Goal: Task Accomplishment & Management: Complete application form

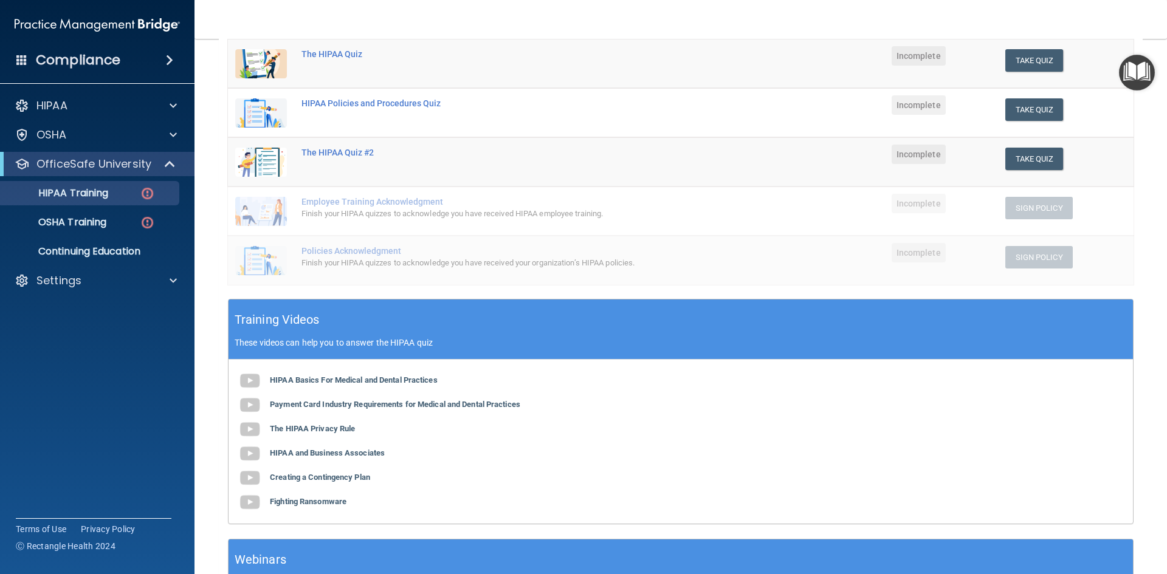
scroll to position [34, 0]
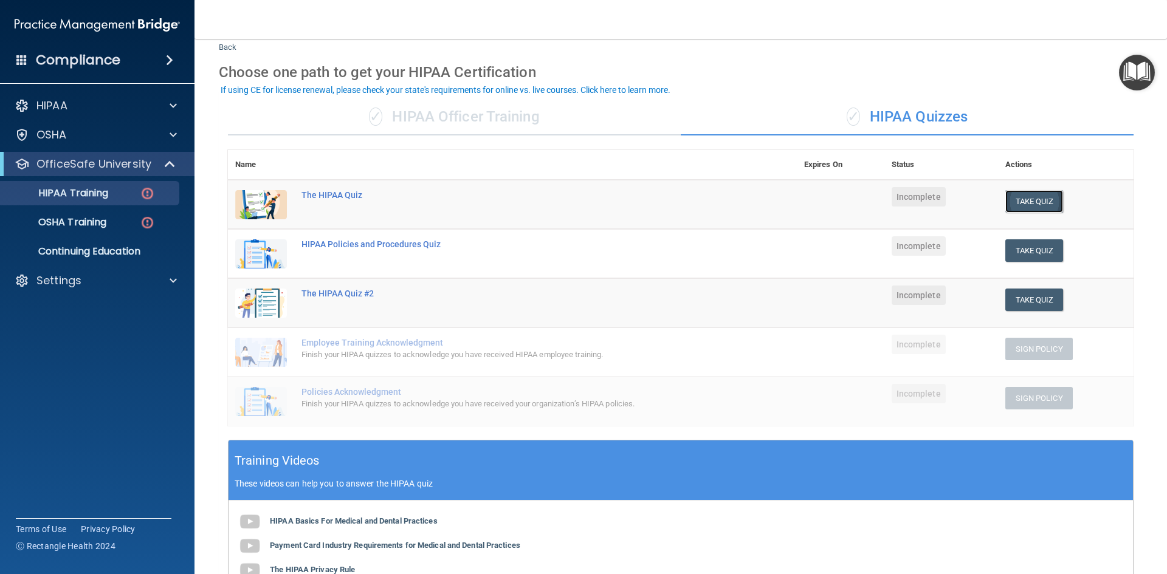
click at [1011, 193] on button "Take Quiz" at bounding box center [1034, 201] width 58 height 22
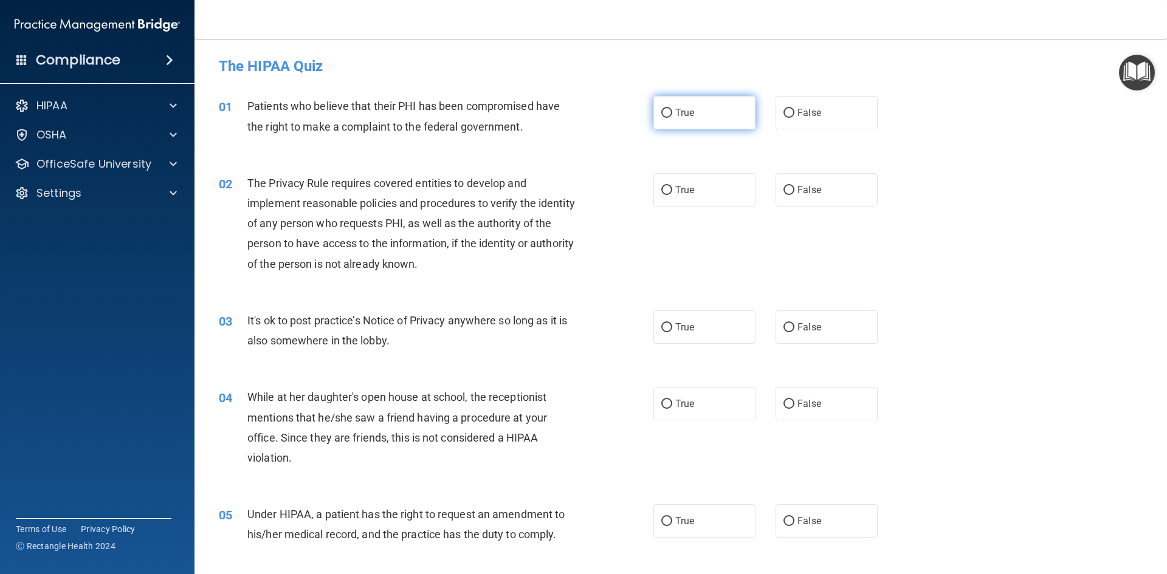
click at [693, 115] on label "True" at bounding box center [704, 112] width 102 height 33
click at [672, 115] on input "True" at bounding box center [666, 113] width 11 height 9
radio input "true"
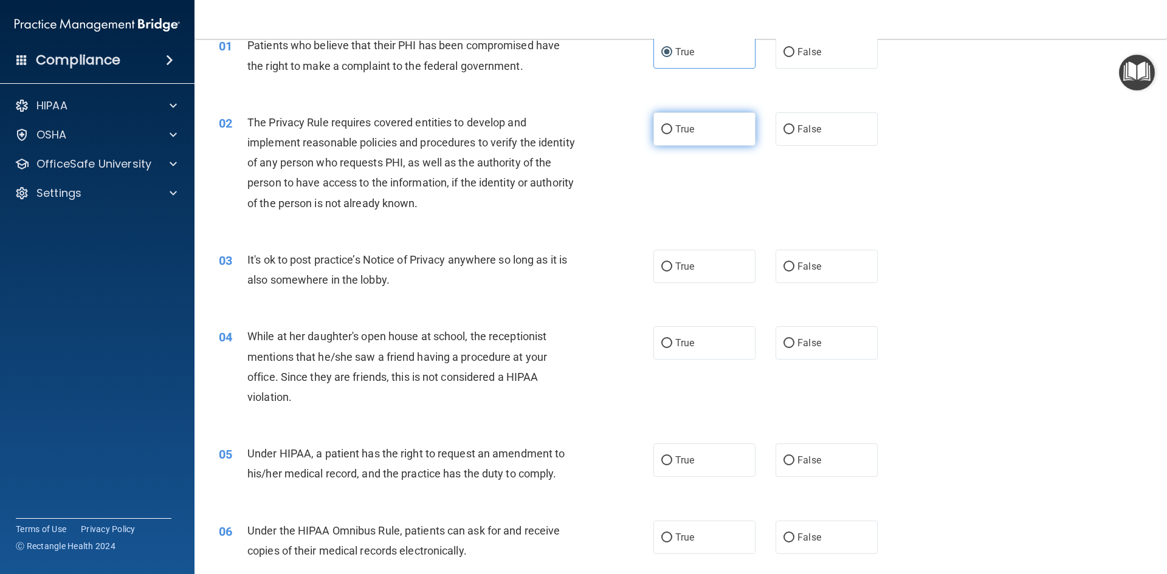
click at [669, 126] on label "True" at bounding box center [704, 128] width 102 height 33
click at [669, 126] on input "True" at bounding box center [666, 129] width 11 height 9
radio input "true"
click at [802, 266] on span "False" at bounding box center [809, 267] width 24 height 12
click at [794, 266] on input "False" at bounding box center [788, 267] width 11 height 9
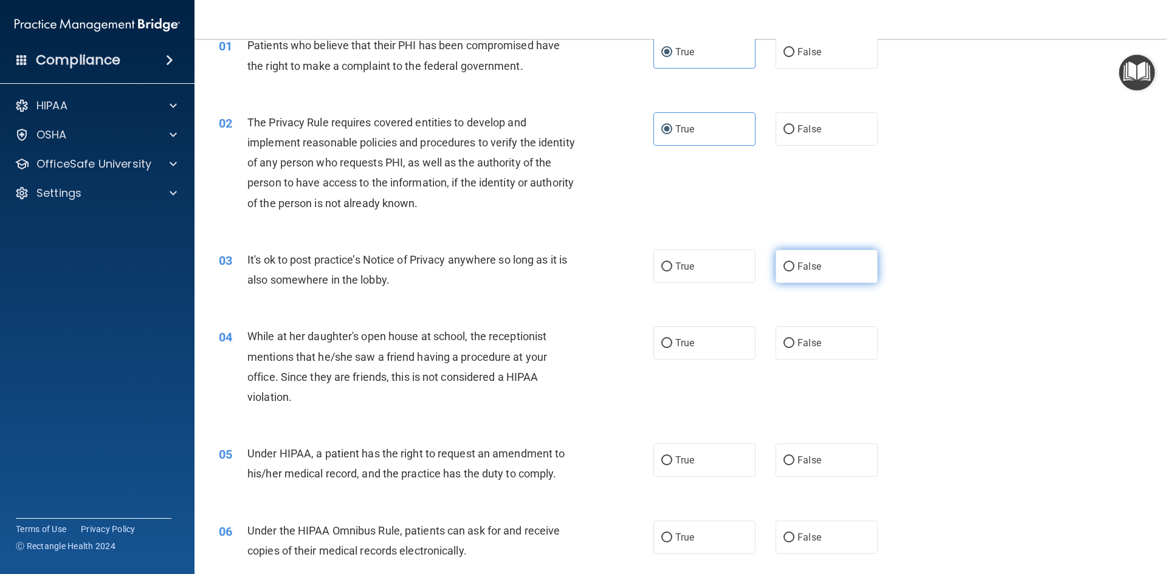
radio input "true"
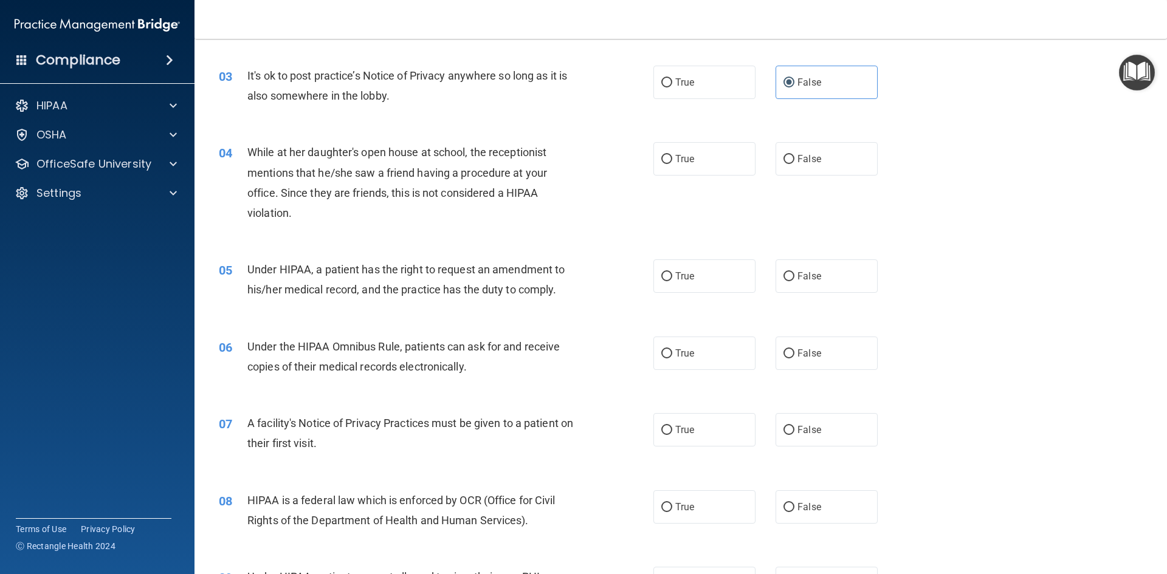
scroll to position [304, 0]
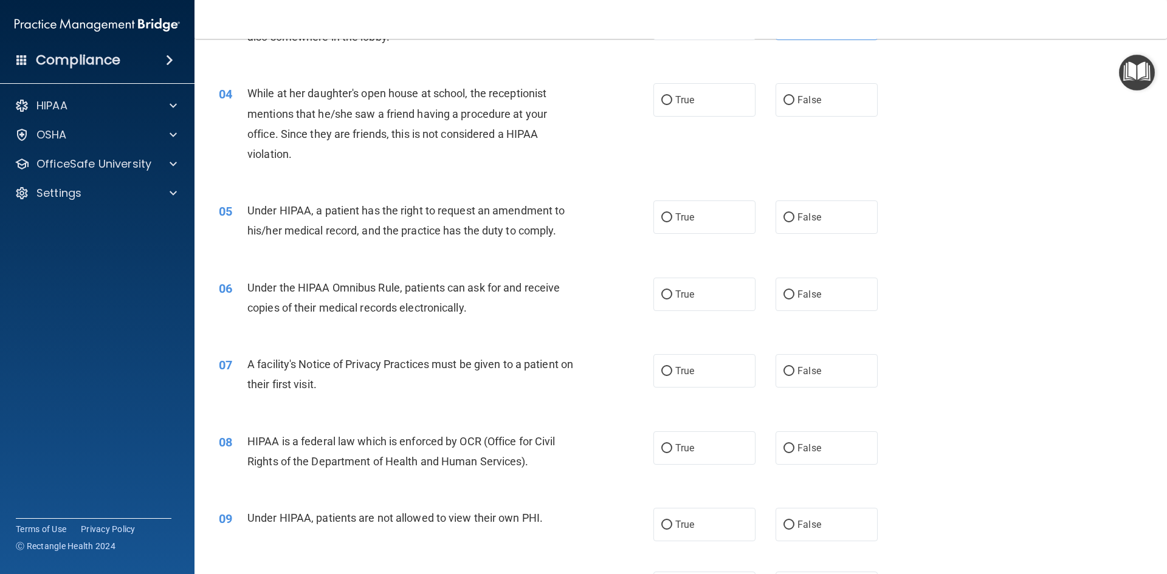
drag, startPoint x: 843, startPoint y: 93, endPoint x: 845, endPoint y: 75, distance: 17.8
click at [845, 75] on div "04 While at her daughter's open house at school, the receptionist mentions that…" at bounding box center [681, 126] width 942 height 117
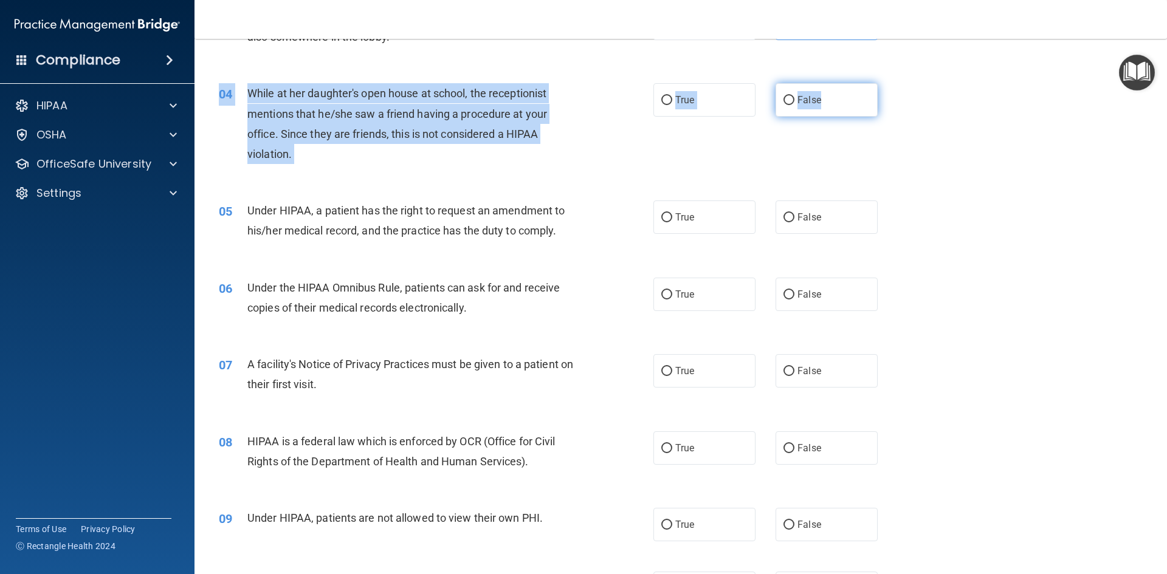
click at [848, 107] on label "False" at bounding box center [826, 99] width 102 height 33
click at [794, 105] on input "False" at bounding box center [788, 100] width 11 height 9
radio input "true"
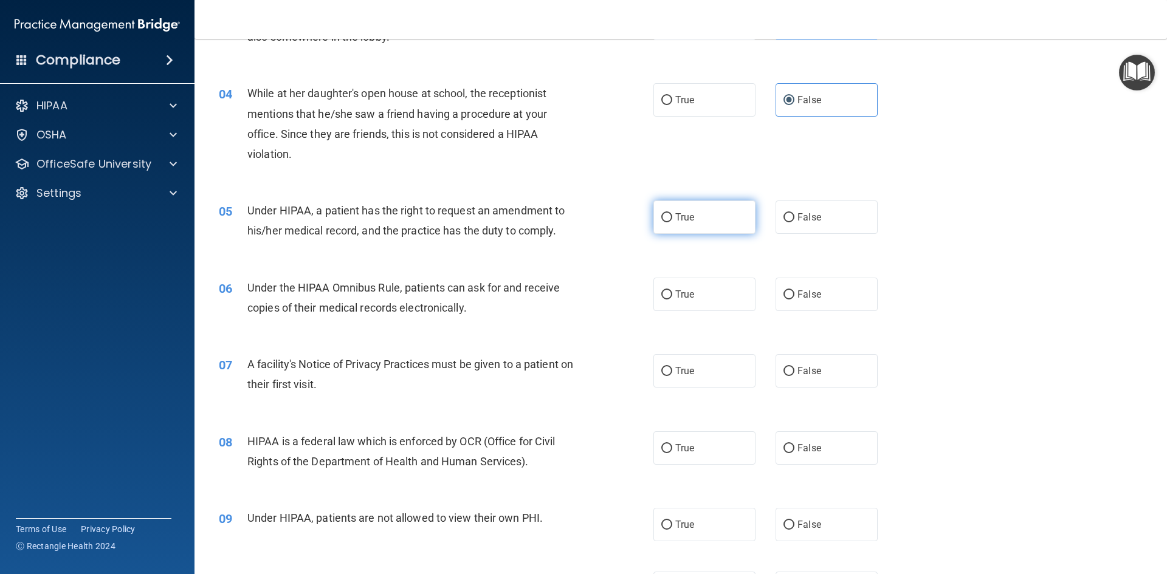
click at [711, 211] on label "True" at bounding box center [704, 217] width 102 height 33
click at [672, 213] on input "True" at bounding box center [666, 217] width 11 height 9
radio input "true"
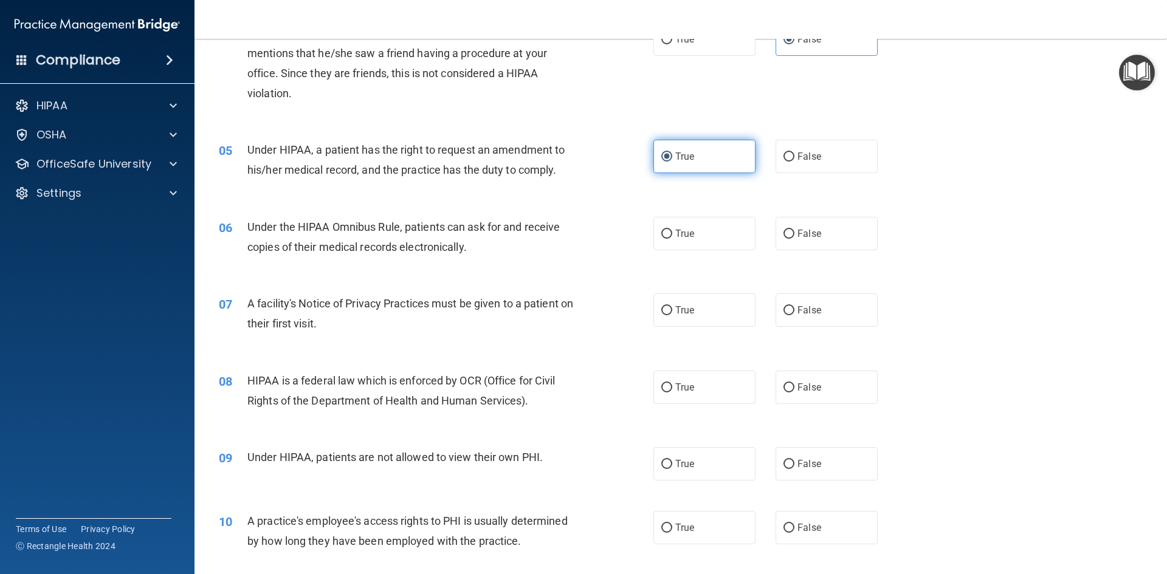
scroll to position [425, 0]
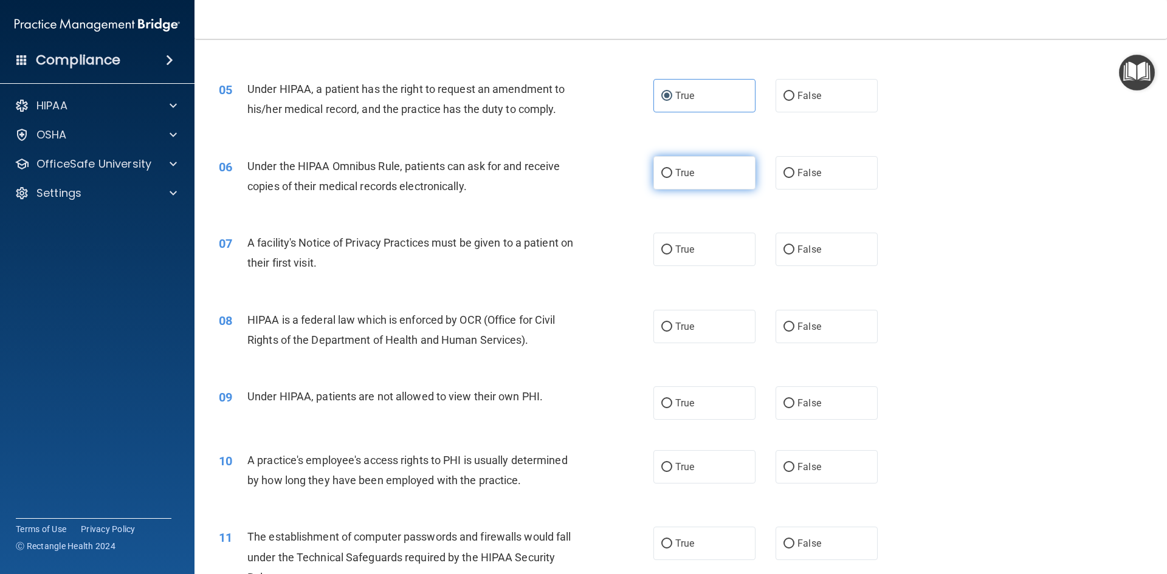
click at [713, 170] on label "True" at bounding box center [704, 172] width 102 height 33
click at [672, 170] on input "True" at bounding box center [666, 173] width 11 height 9
radio input "true"
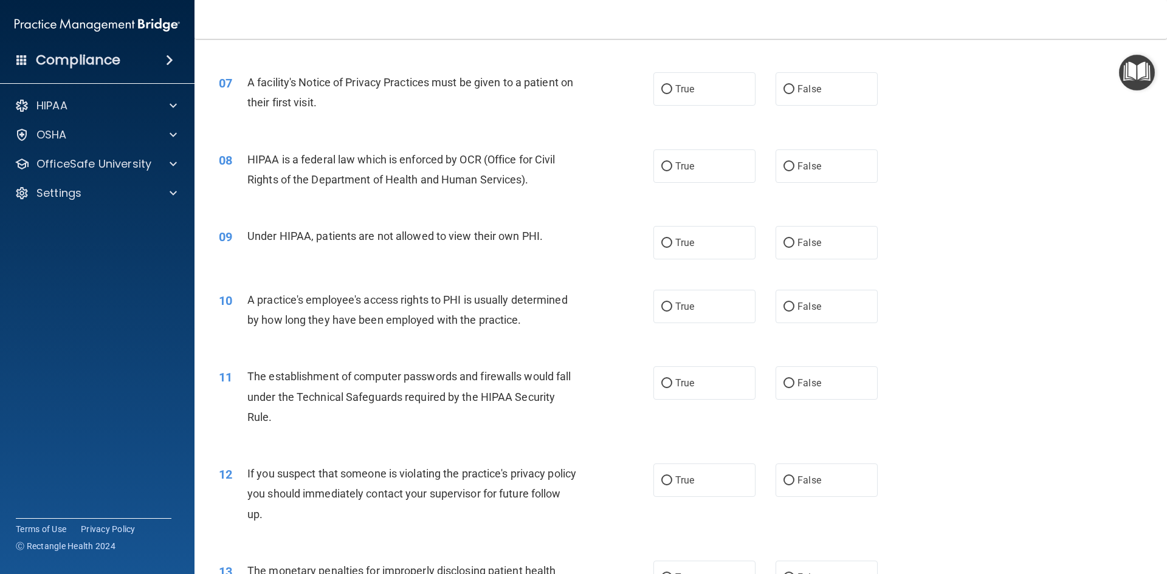
scroll to position [668, 0]
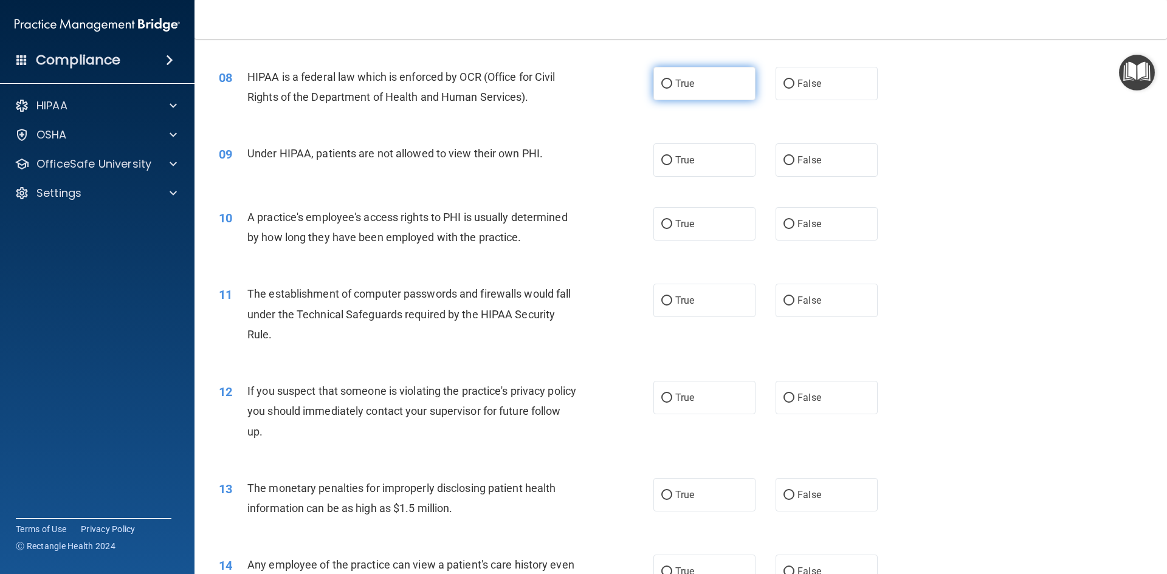
click at [717, 85] on label "True" at bounding box center [704, 83] width 102 height 33
click at [672, 85] on input "True" at bounding box center [666, 84] width 11 height 9
radio input "true"
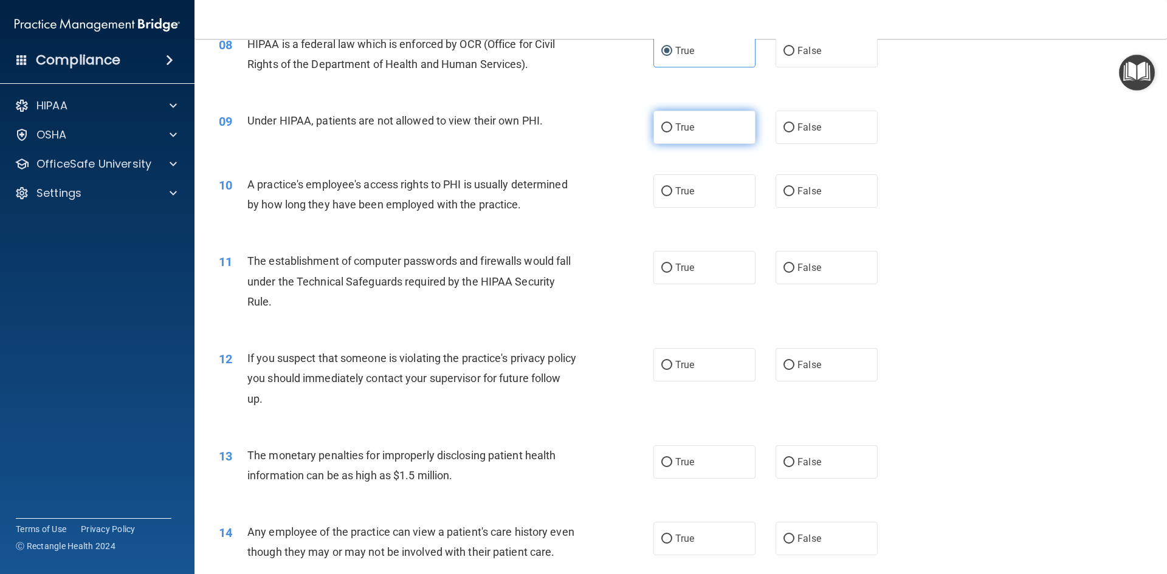
scroll to position [729, 0]
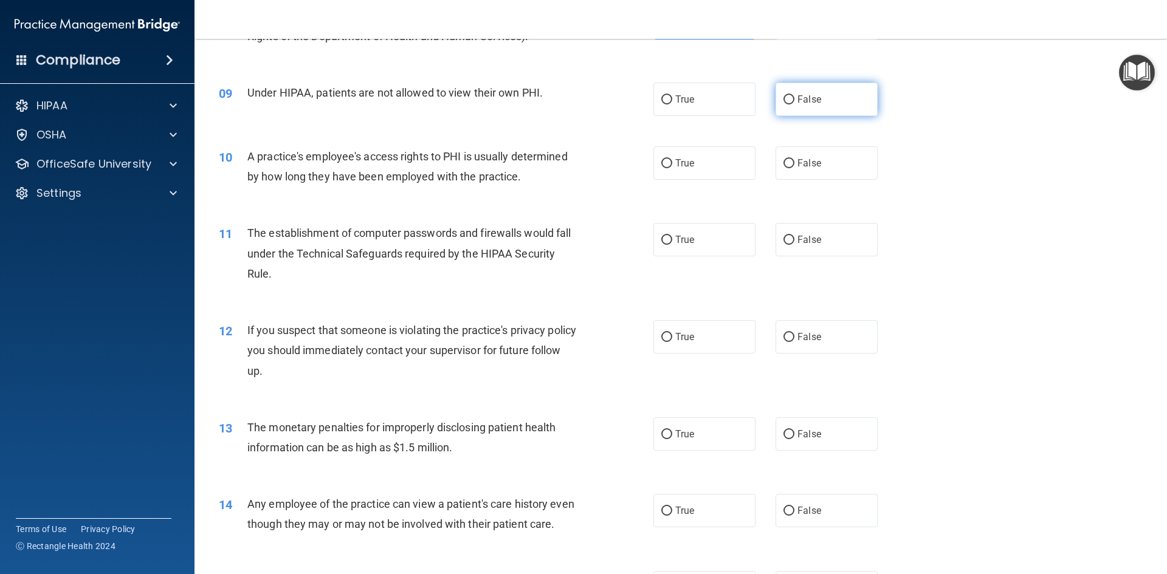
click at [791, 107] on label "False" at bounding box center [826, 99] width 102 height 33
click at [791, 105] on input "False" at bounding box center [788, 99] width 11 height 9
radio input "true"
click at [824, 157] on label "False" at bounding box center [826, 162] width 102 height 33
click at [794, 159] on input "False" at bounding box center [788, 163] width 11 height 9
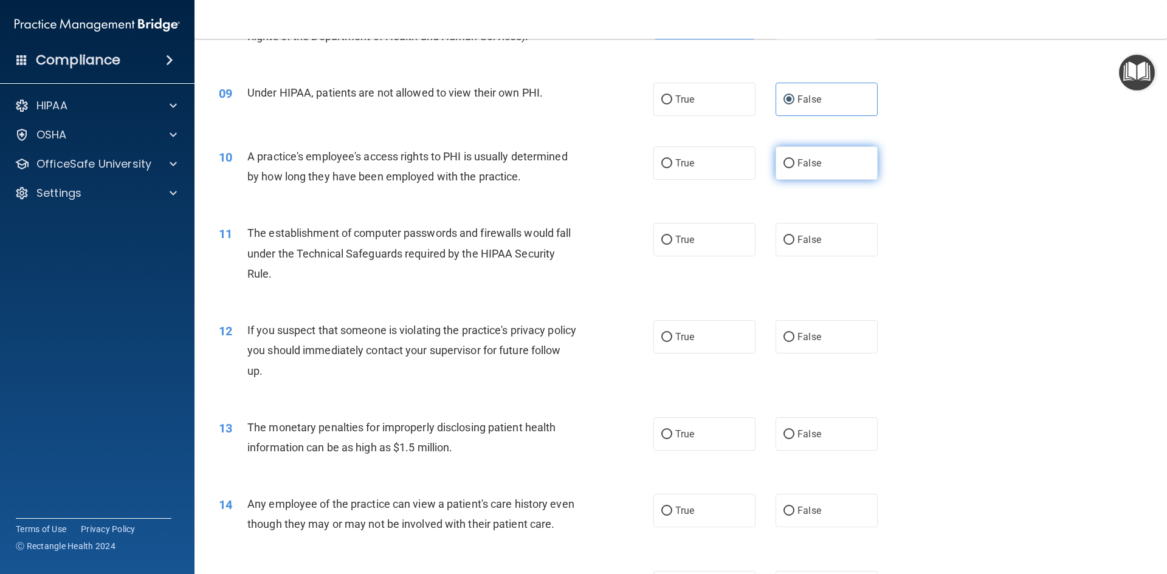
radio input "true"
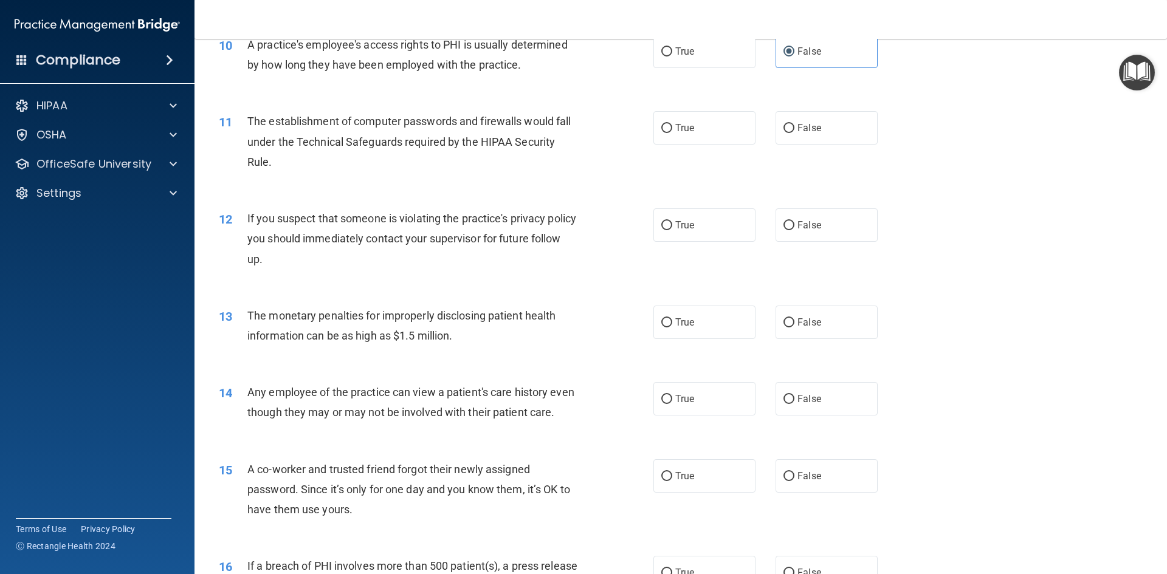
scroll to position [851, 0]
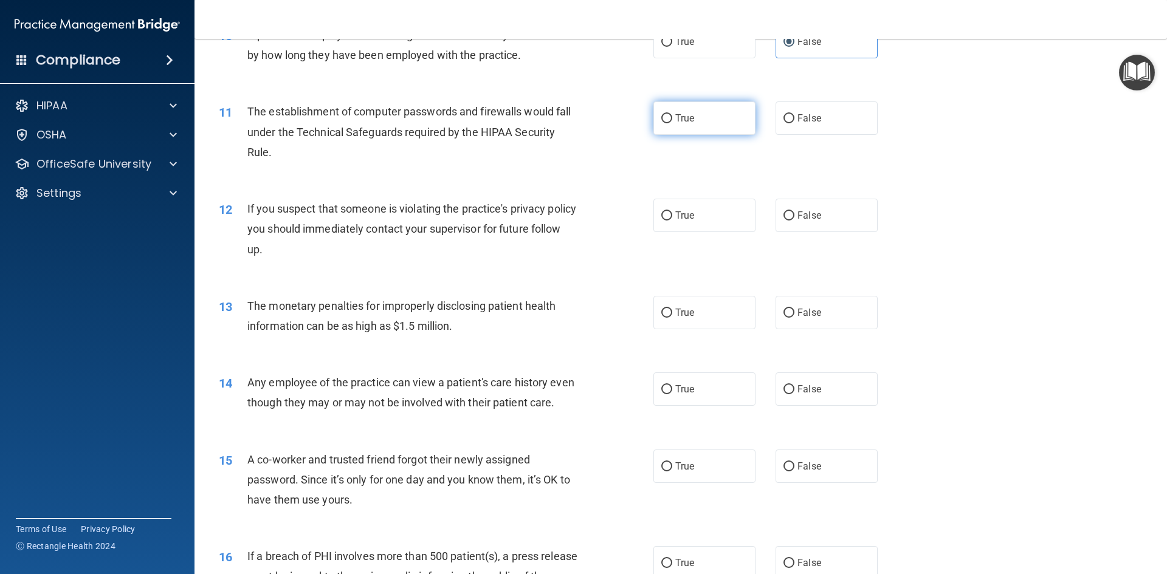
click at [676, 122] on span "True" at bounding box center [684, 118] width 19 height 12
click at [672, 122] on input "True" at bounding box center [666, 118] width 11 height 9
radio input "true"
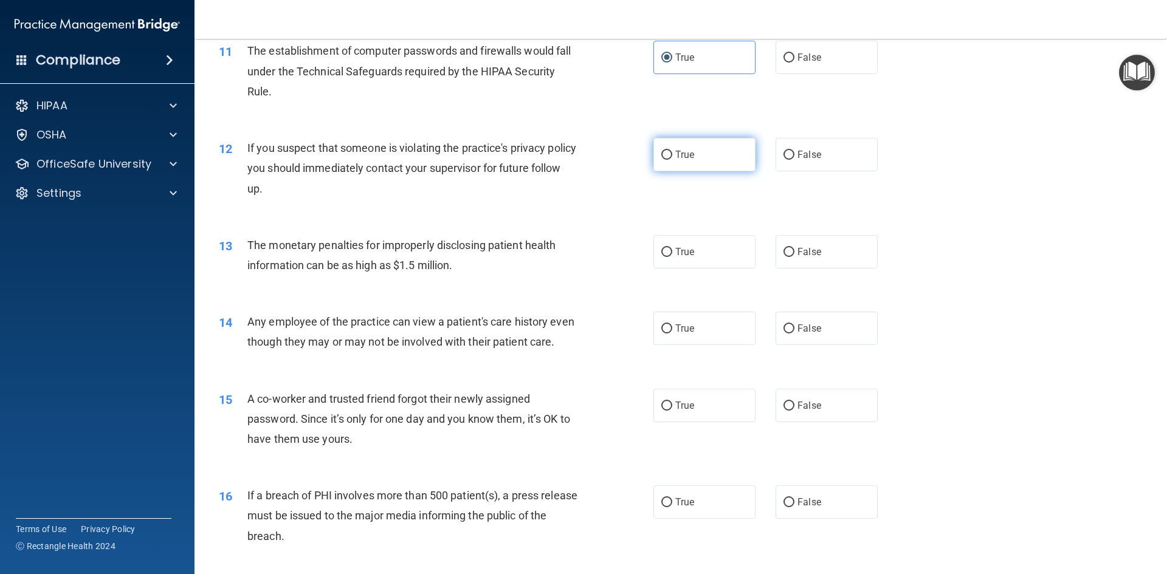
click at [662, 151] on input "True" at bounding box center [666, 155] width 11 height 9
radio input "true"
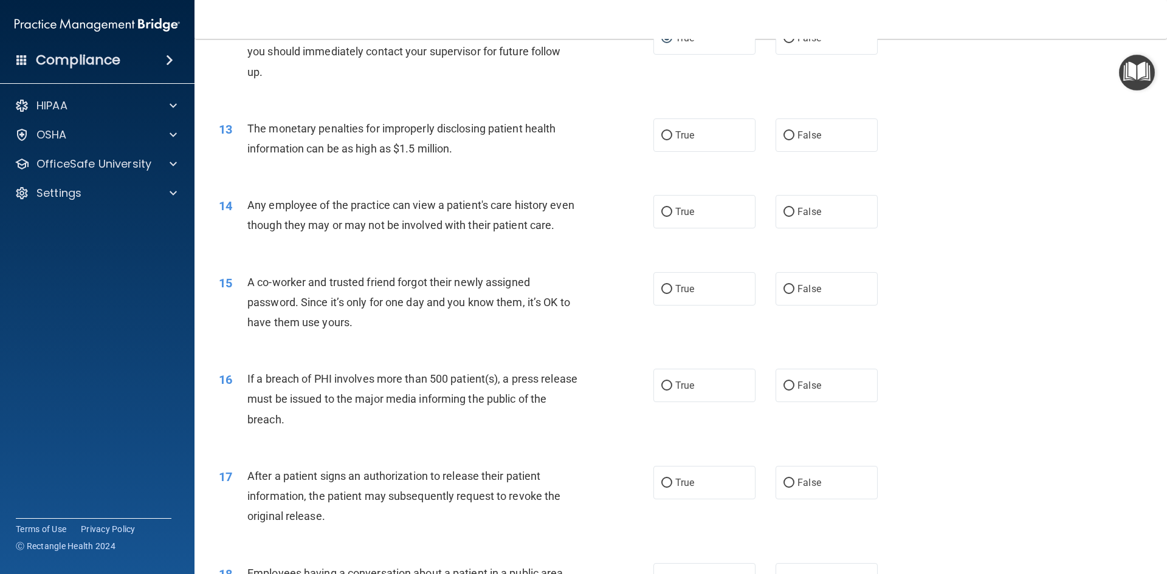
scroll to position [1033, 0]
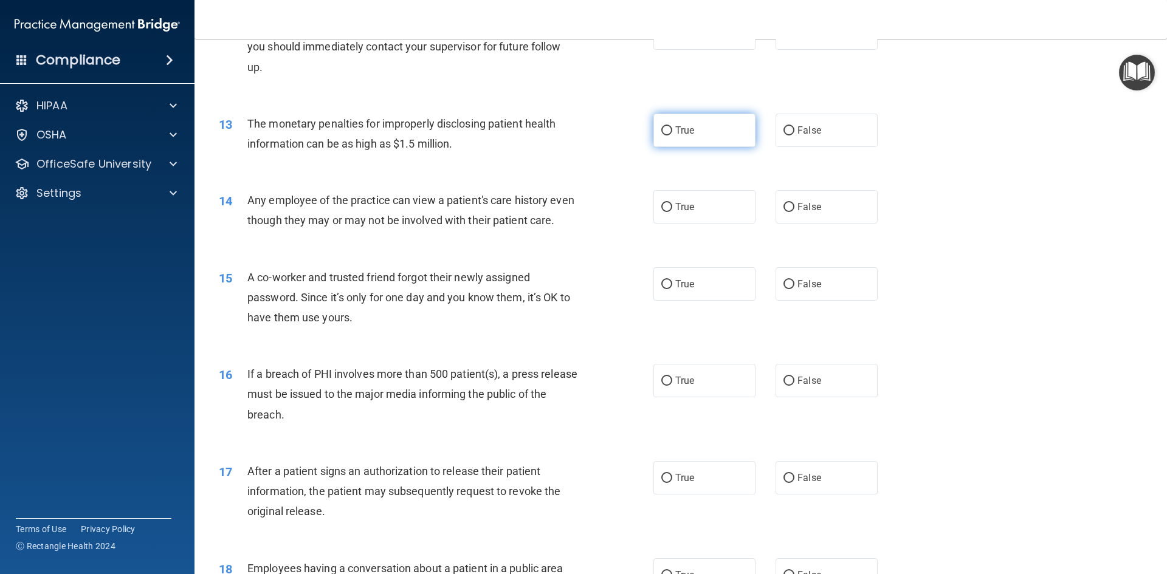
click at [704, 139] on label "True" at bounding box center [704, 130] width 102 height 33
click at [672, 136] on input "True" at bounding box center [666, 130] width 11 height 9
radio input "true"
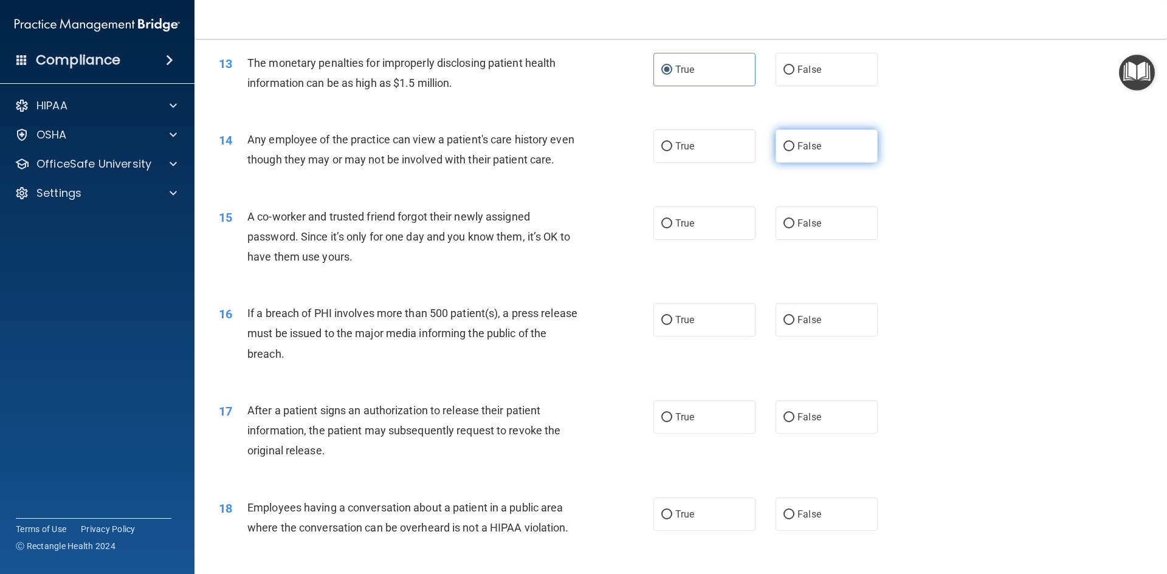
click at [791, 131] on label "False" at bounding box center [826, 145] width 102 height 33
click at [791, 142] on input "False" at bounding box center [788, 146] width 11 height 9
radio input "true"
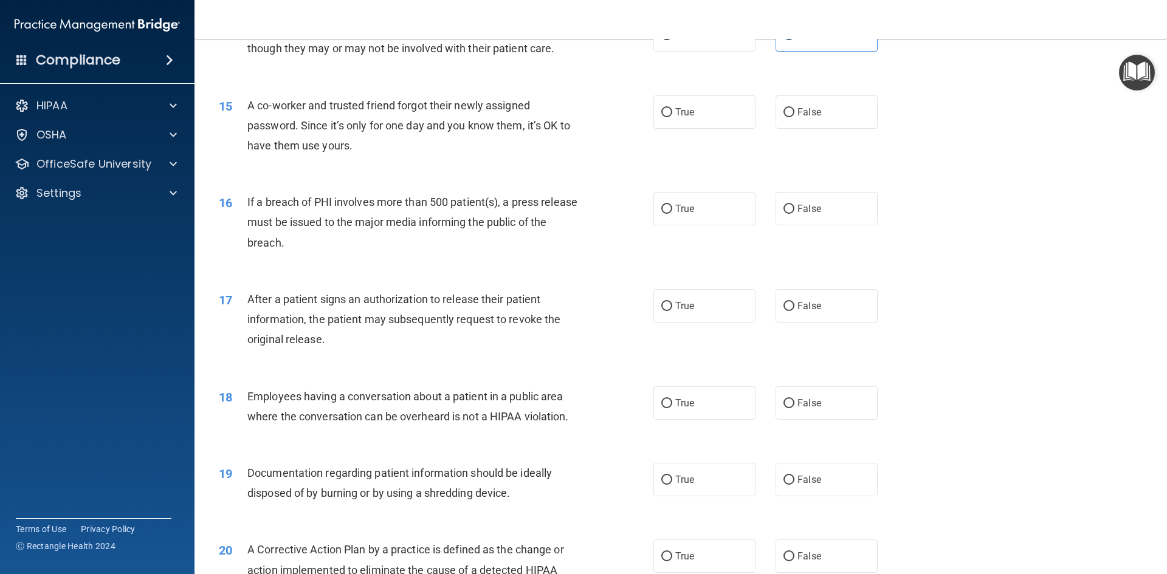
scroll to position [1215, 0]
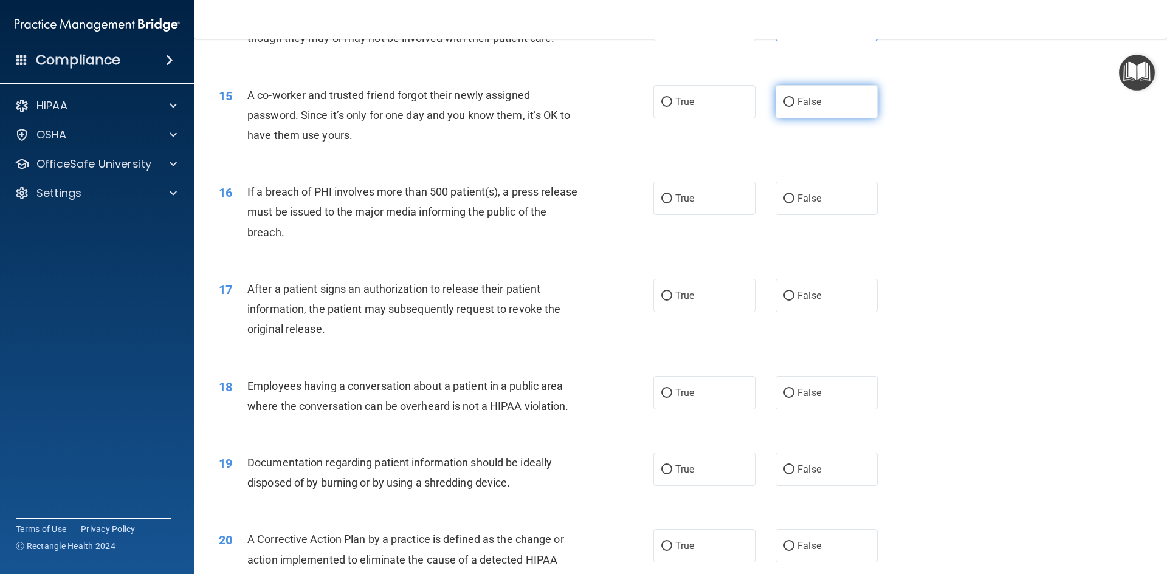
click at [803, 108] on span "False" at bounding box center [809, 102] width 24 height 12
click at [794, 107] on input "False" at bounding box center [788, 102] width 11 height 9
radio input "true"
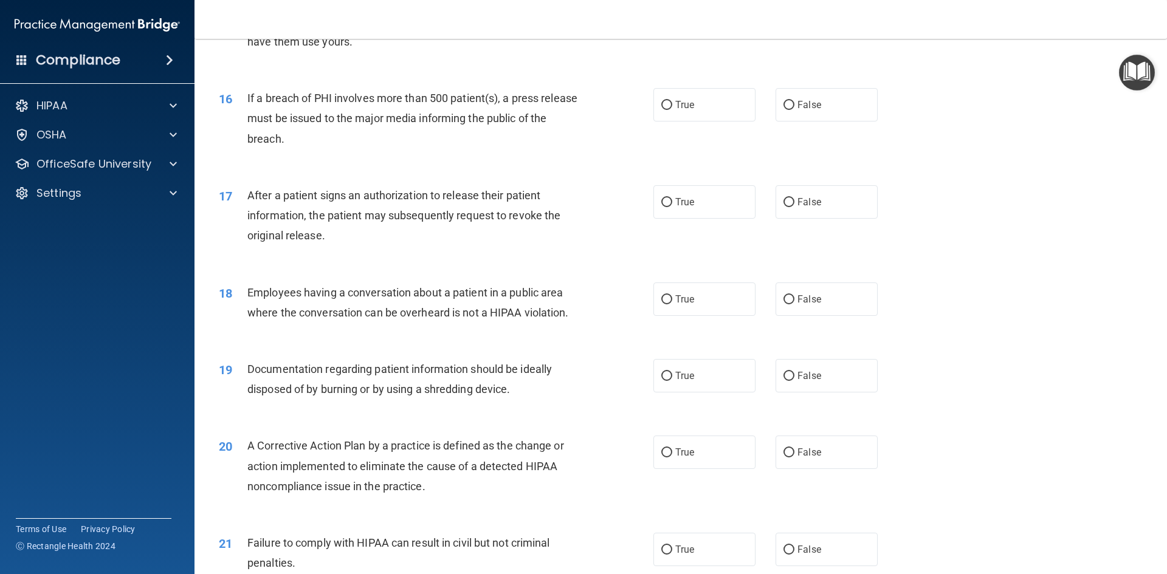
scroll to position [1337, 0]
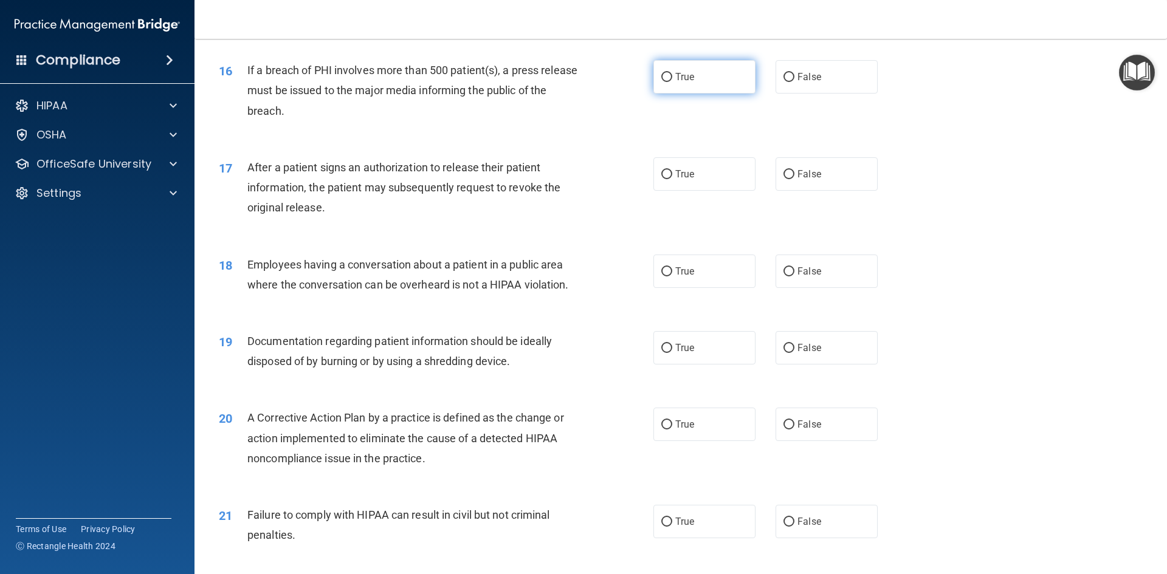
click at [692, 92] on label "True" at bounding box center [704, 76] width 102 height 33
click at [672, 82] on input "True" at bounding box center [666, 77] width 11 height 9
radio input "true"
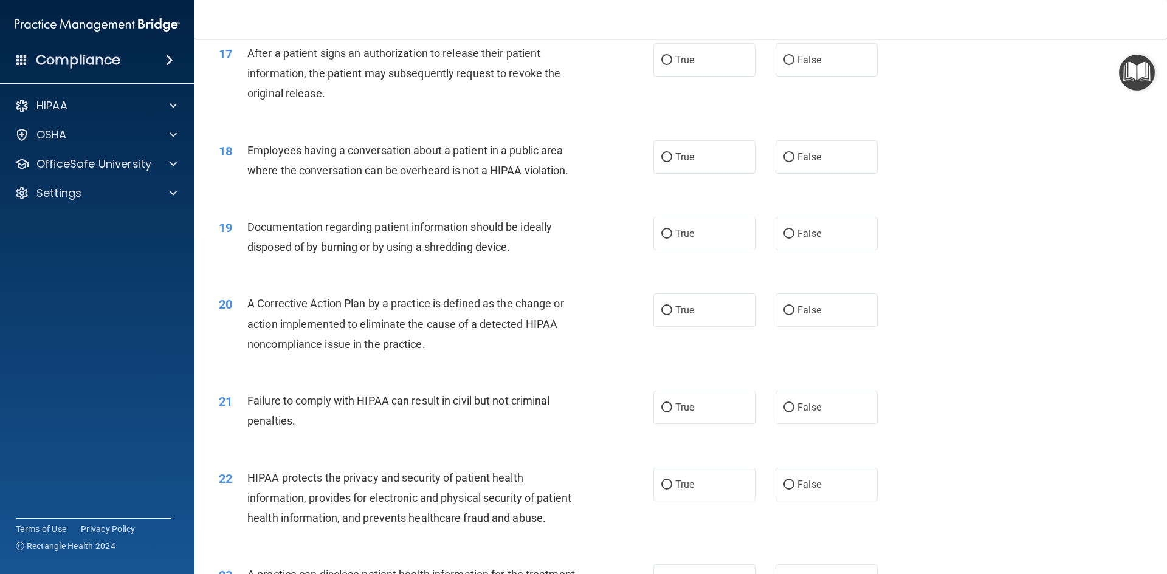
scroll to position [1458, 0]
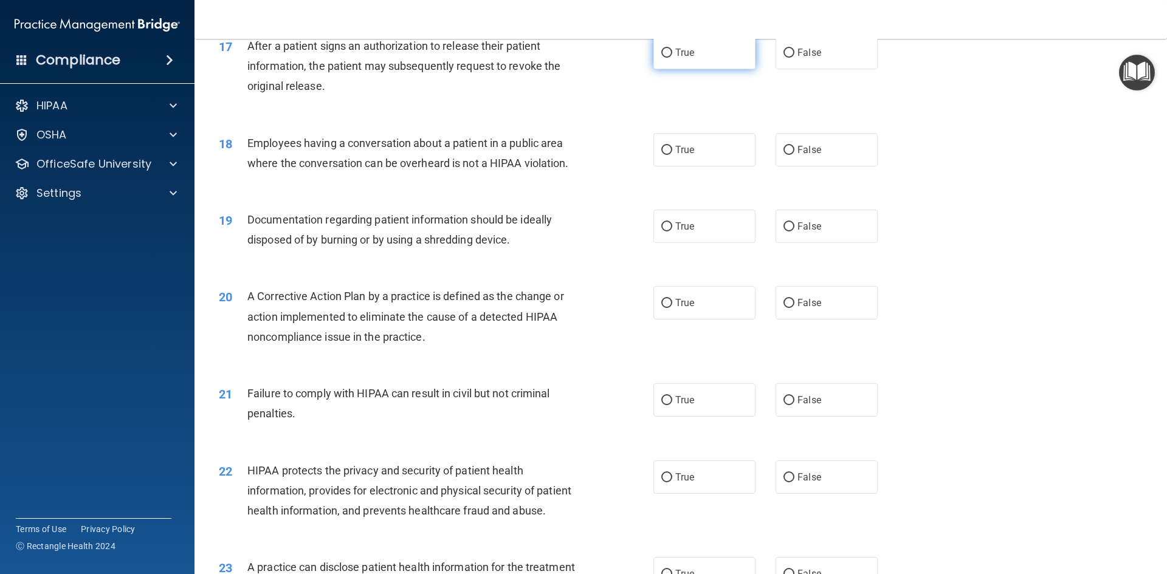
drag, startPoint x: 704, startPoint y: 75, endPoint x: 673, endPoint y: 74, distance: 30.4
click at [703, 69] on label "True" at bounding box center [704, 52] width 102 height 33
click at [672, 58] on input "True" at bounding box center [666, 53] width 11 height 9
radio input "true"
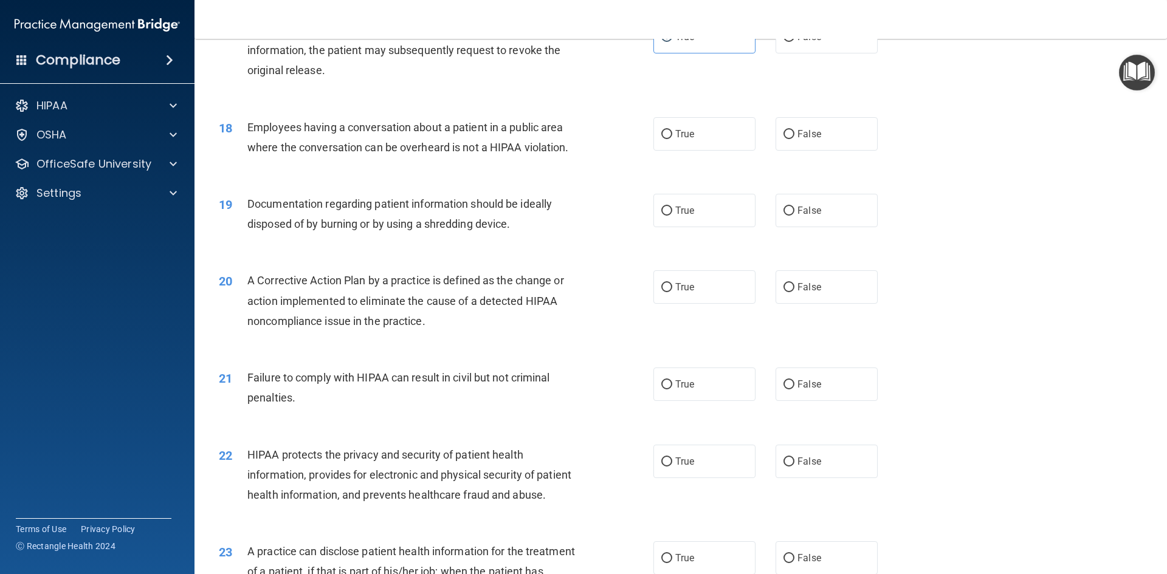
scroll to position [1519, 0]
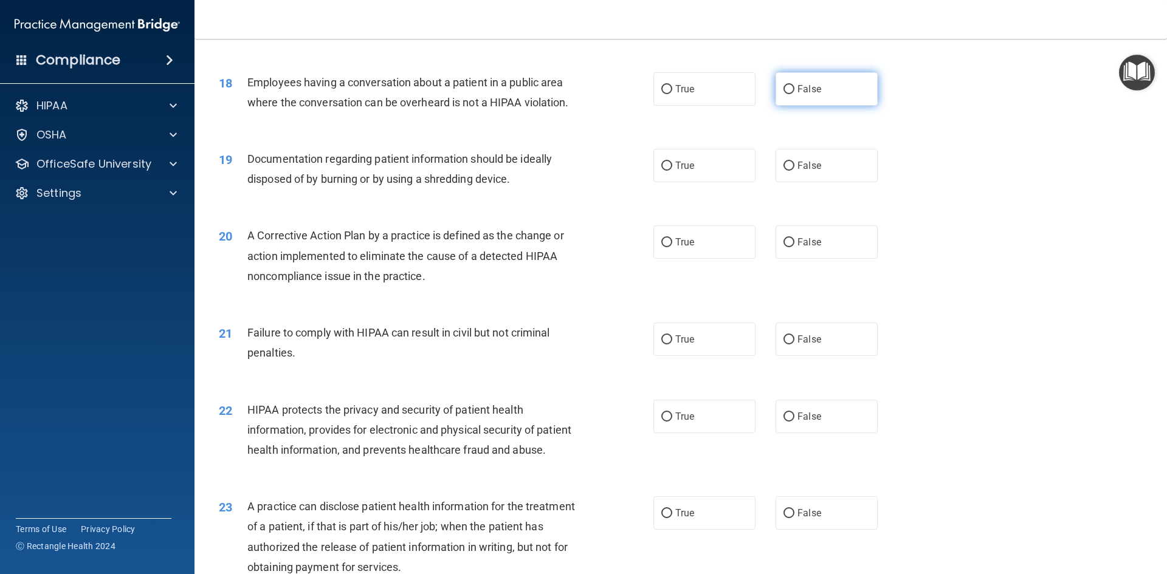
click at [831, 106] on label "False" at bounding box center [826, 88] width 102 height 33
click at [794, 94] on input "False" at bounding box center [788, 89] width 11 height 9
radio input "true"
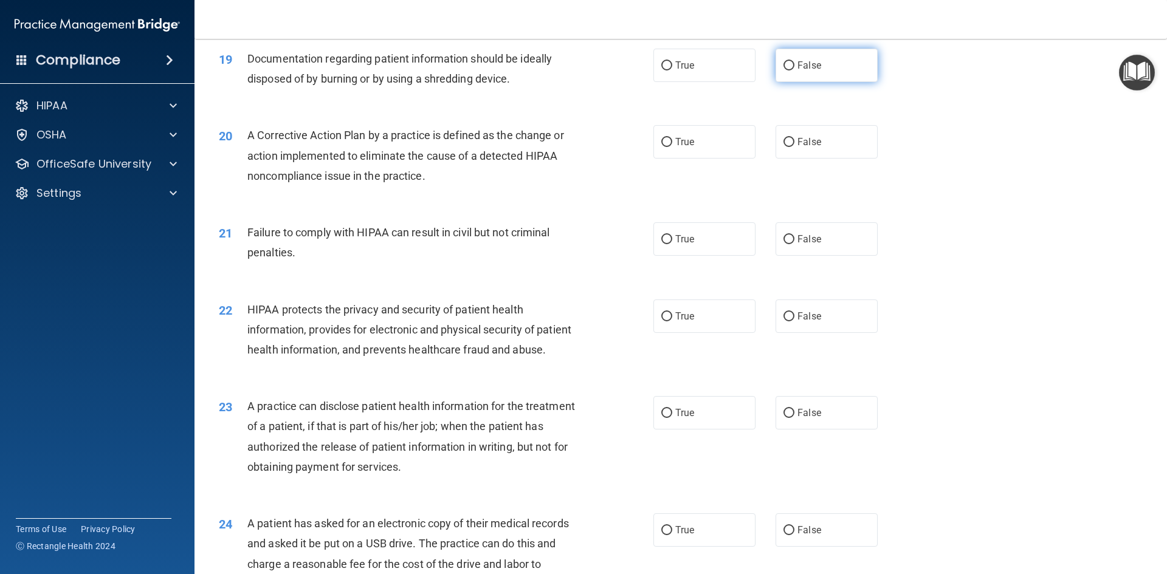
scroll to position [1641, 0]
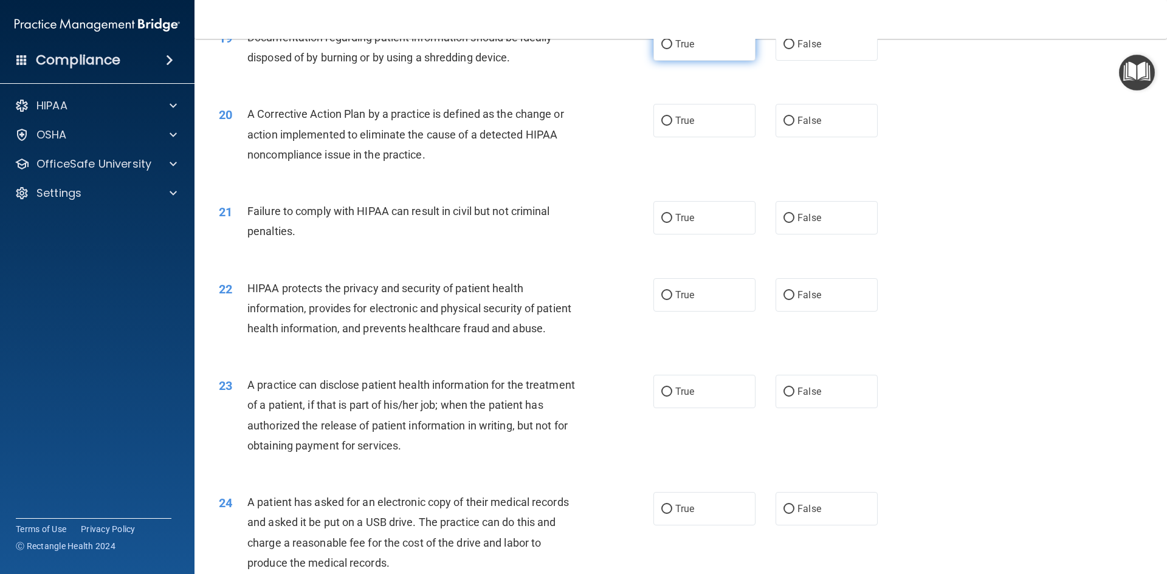
click at [679, 50] on span "True" at bounding box center [684, 44] width 19 height 12
click at [672, 49] on input "True" at bounding box center [666, 44] width 11 height 9
radio input "true"
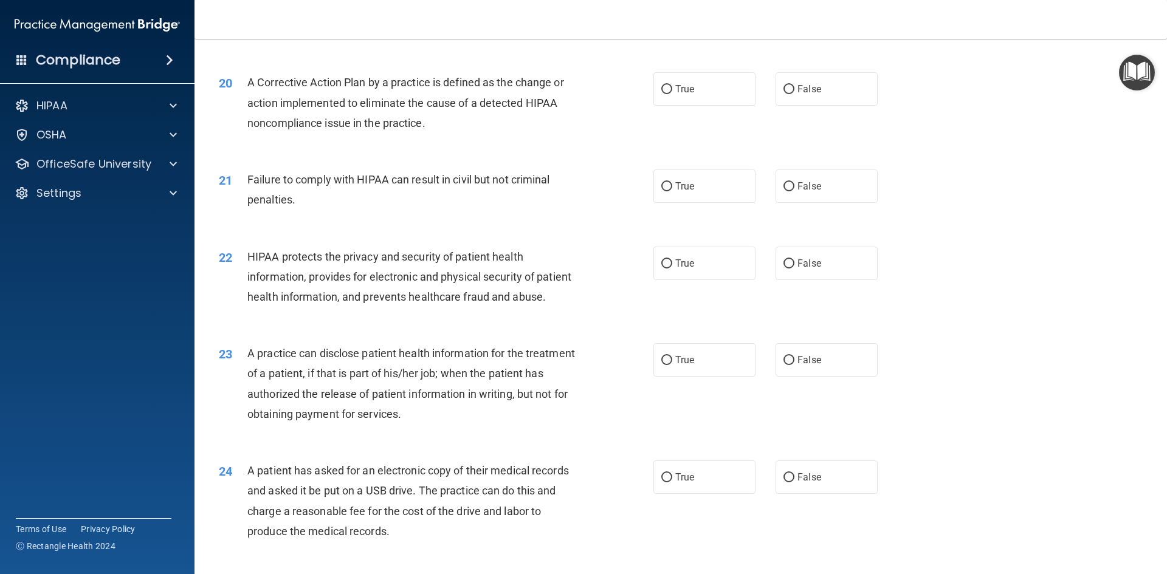
scroll to position [1701, 0]
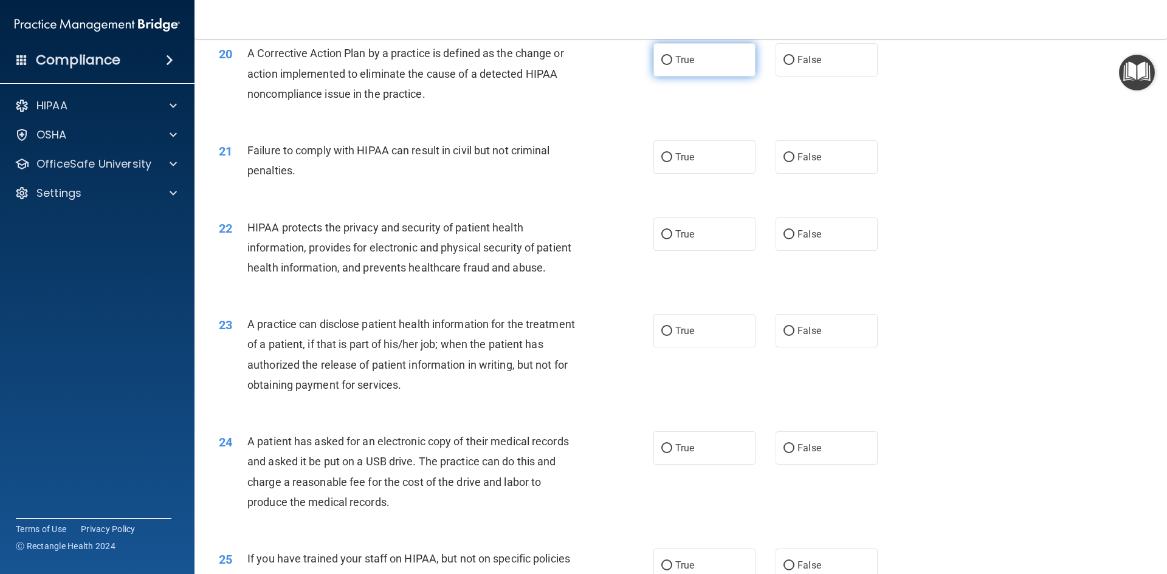
click at [654, 77] on label "True" at bounding box center [704, 59] width 102 height 33
click at [661, 65] on input "True" at bounding box center [666, 60] width 11 height 9
radio input "true"
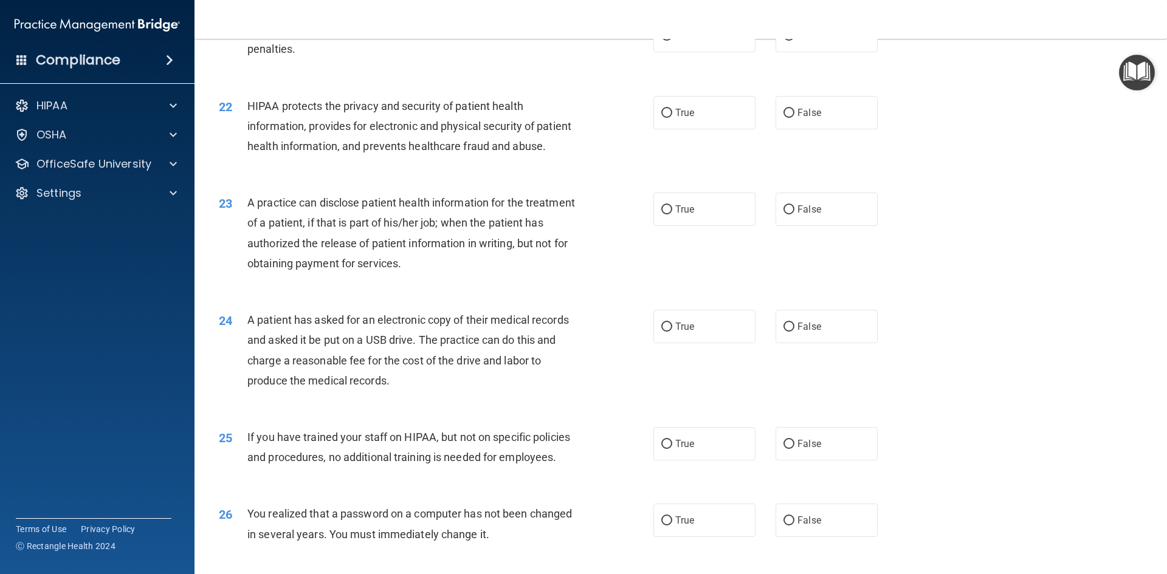
scroll to position [1762, 0]
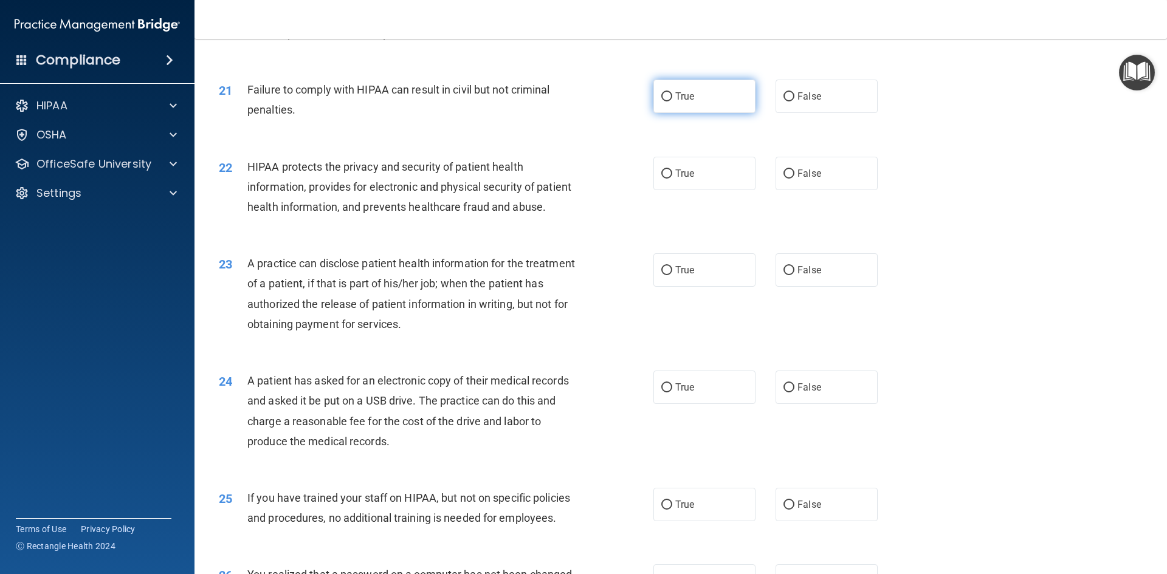
click at [688, 102] on span "True" at bounding box center [684, 97] width 19 height 12
click at [672, 101] on input "True" at bounding box center [666, 96] width 11 height 9
radio input "true"
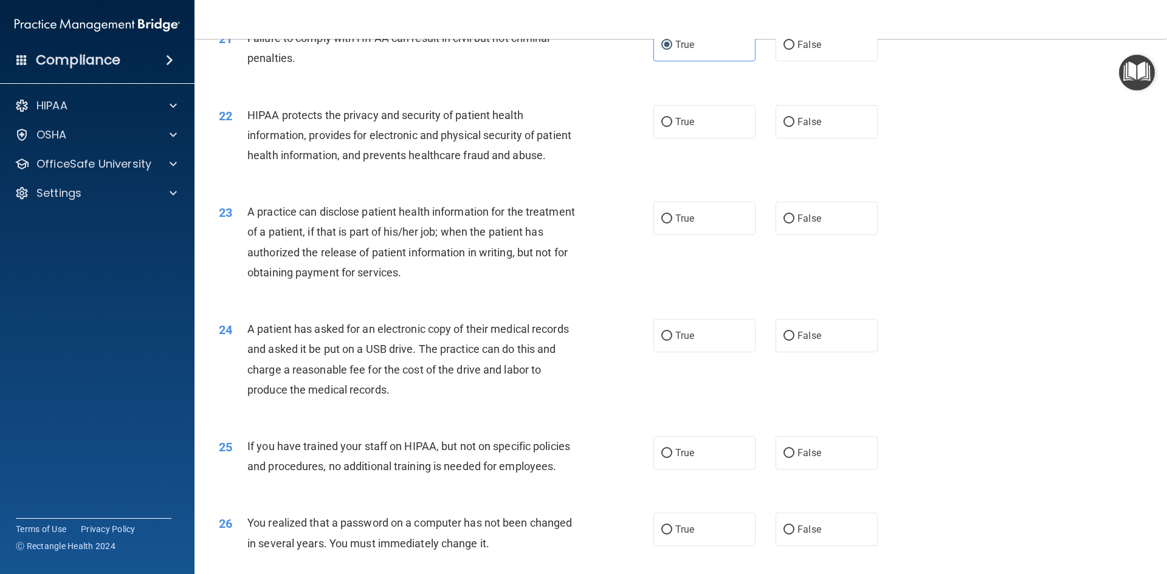
scroll to position [1884, 0]
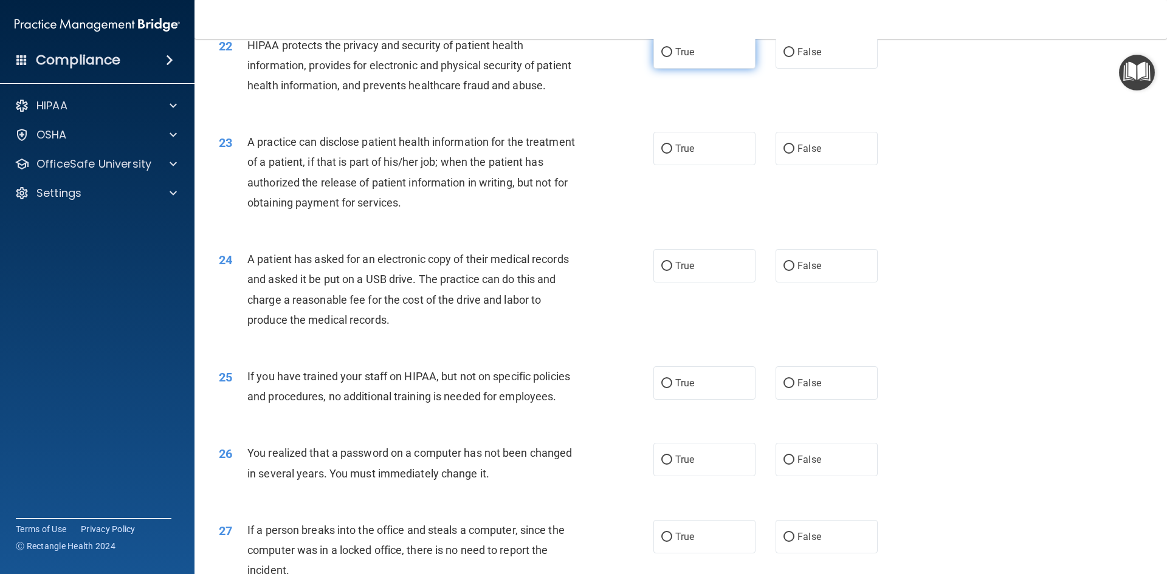
click at [667, 57] on input "True" at bounding box center [666, 52] width 11 height 9
radio input "true"
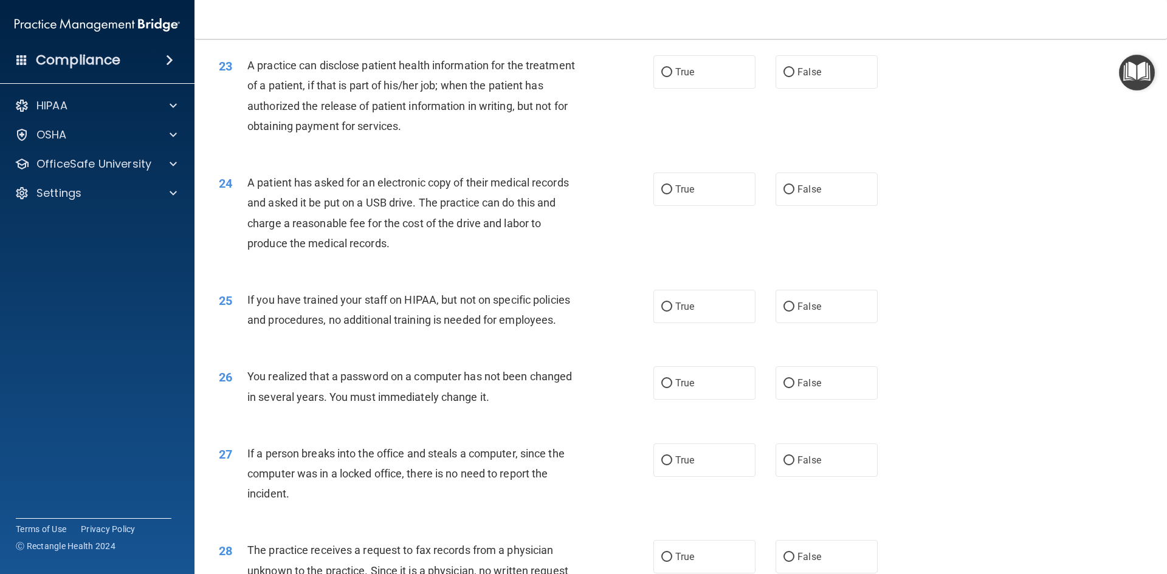
scroll to position [2005, 0]
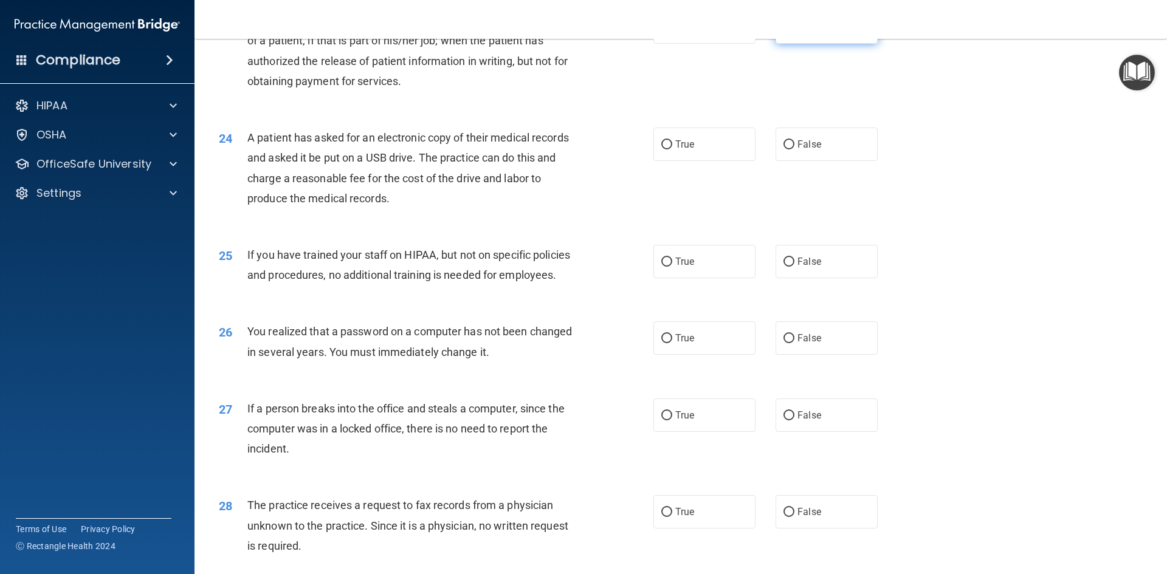
click at [835, 44] on label "False" at bounding box center [826, 26] width 102 height 33
click at [794, 32] on input "False" at bounding box center [788, 27] width 11 height 9
radio input "true"
click at [678, 161] on label "True" at bounding box center [704, 144] width 102 height 33
click at [672, 149] on input "True" at bounding box center [666, 144] width 11 height 9
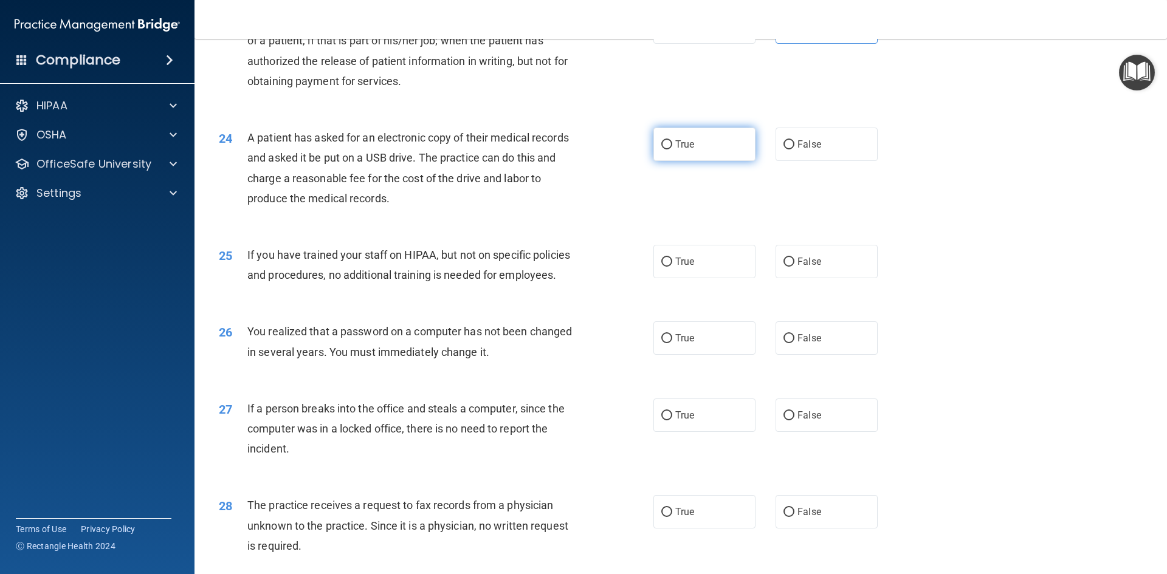
radio input "true"
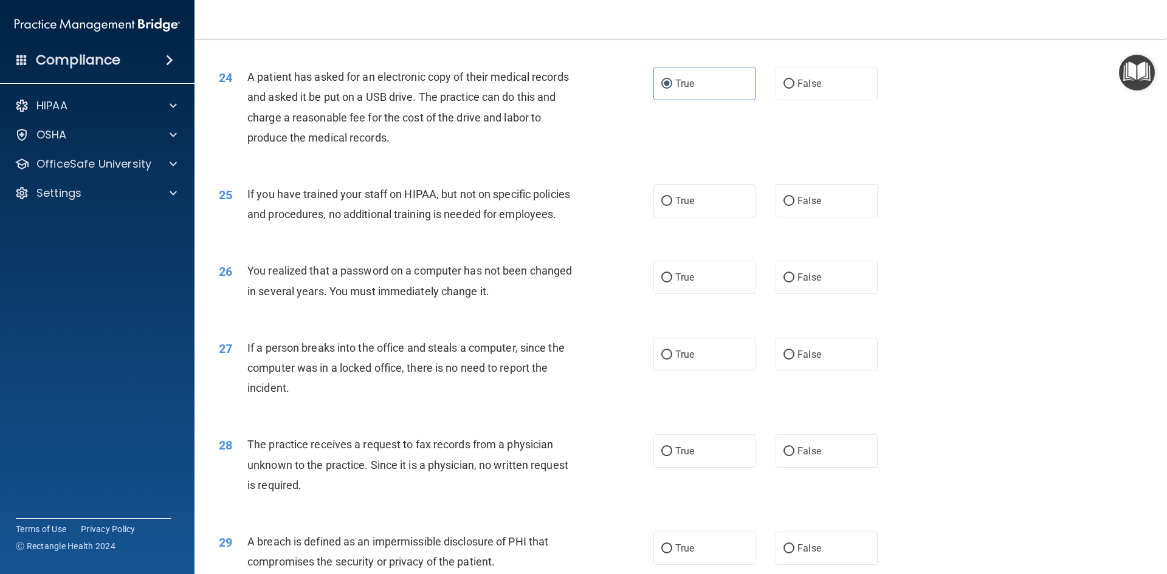
scroll to position [2127, 0]
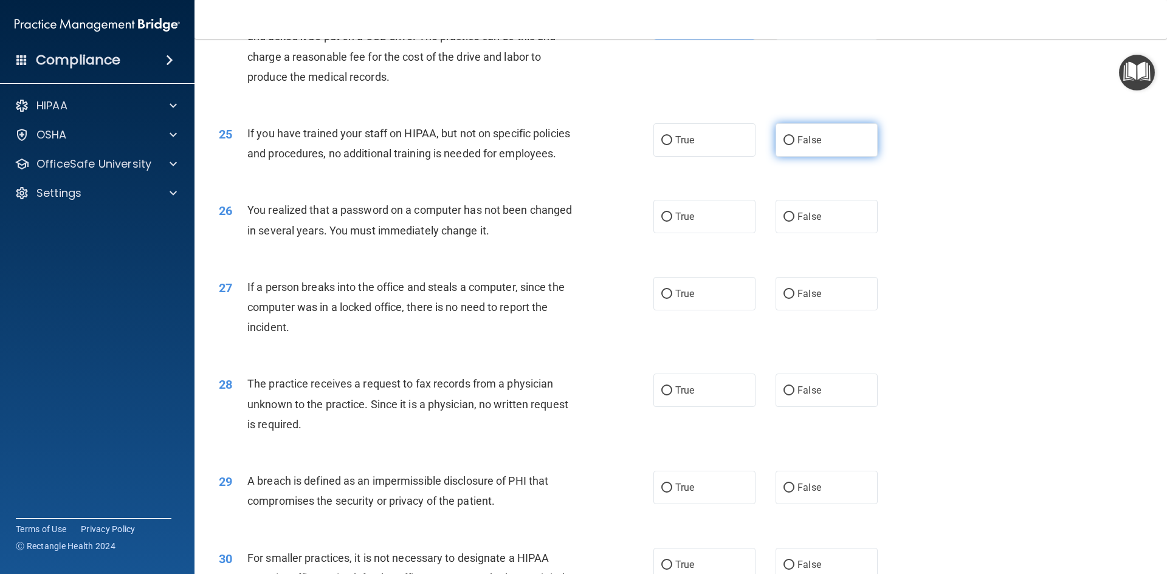
click at [809, 157] on label "False" at bounding box center [826, 139] width 102 height 33
click at [794, 145] on input "False" at bounding box center [788, 140] width 11 height 9
radio input "true"
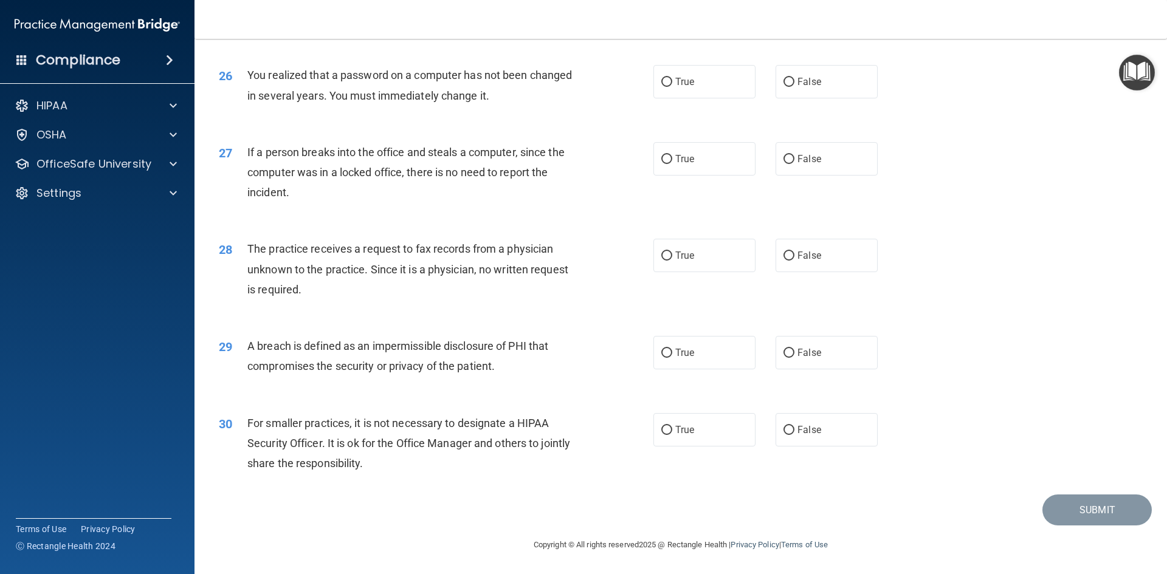
scroll to position [2302, 0]
click at [839, 86] on label "False" at bounding box center [826, 81] width 102 height 33
click at [794, 86] on input "False" at bounding box center [788, 82] width 11 height 9
radio input "true"
click at [828, 168] on label "False" at bounding box center [826, 158] width 102 height 33
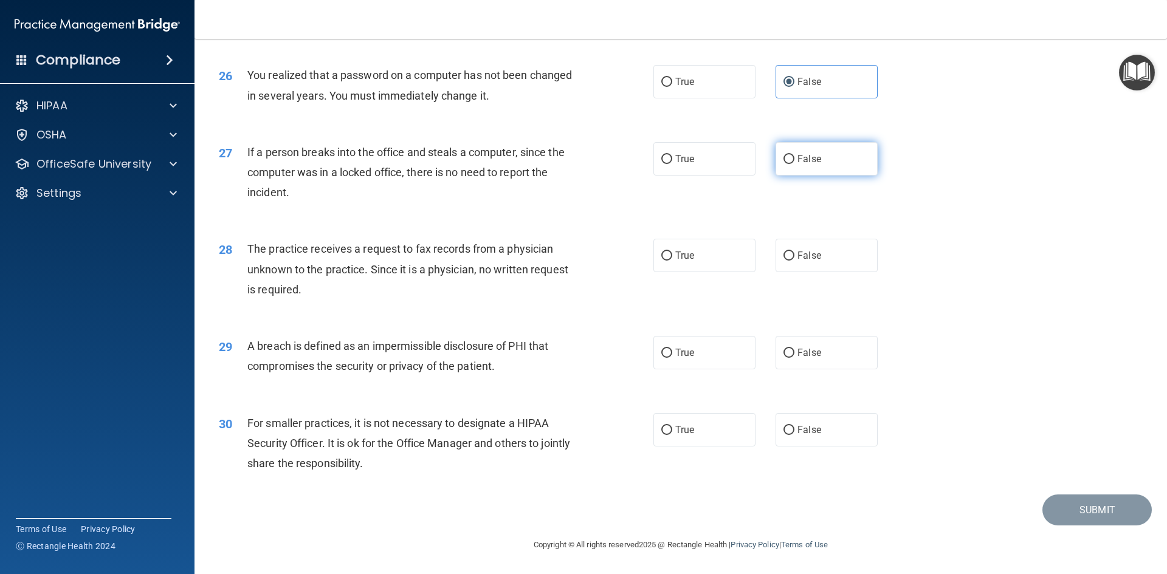
click at [794, 164] on input "False" at bounding box center [788, 159] width 11 height 9
radio input "true"
click at [702, 87] on label "True" at bounding box center [704, 81] width 102 height 33
click at [672, 87] on input "True" at bounding box center [666, 82] width 11 height 9
radio input "true"
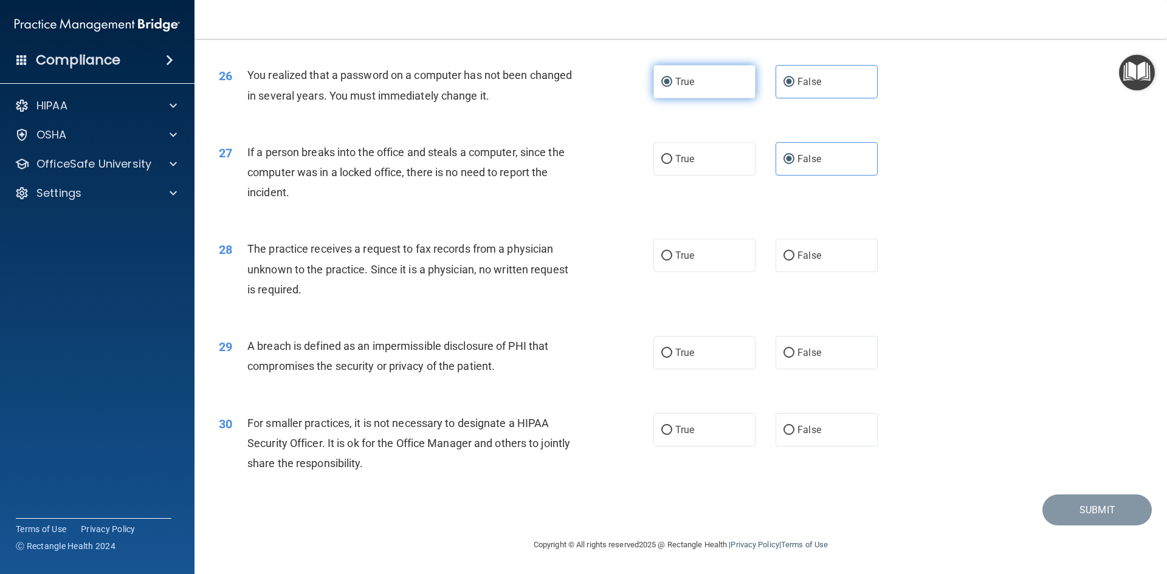
radio input "false"
drag, startPoint x: 805, startPoint y: 259, endPoint x: 791, endPoint y: 259, distance: 14.0
click at [804, 259] on span "False" at bounding box center [809, 256] width 24 height 12
click at [794, 259] on input "False" at bounding box center [788, 256] width 11 height 9
radio input "true"
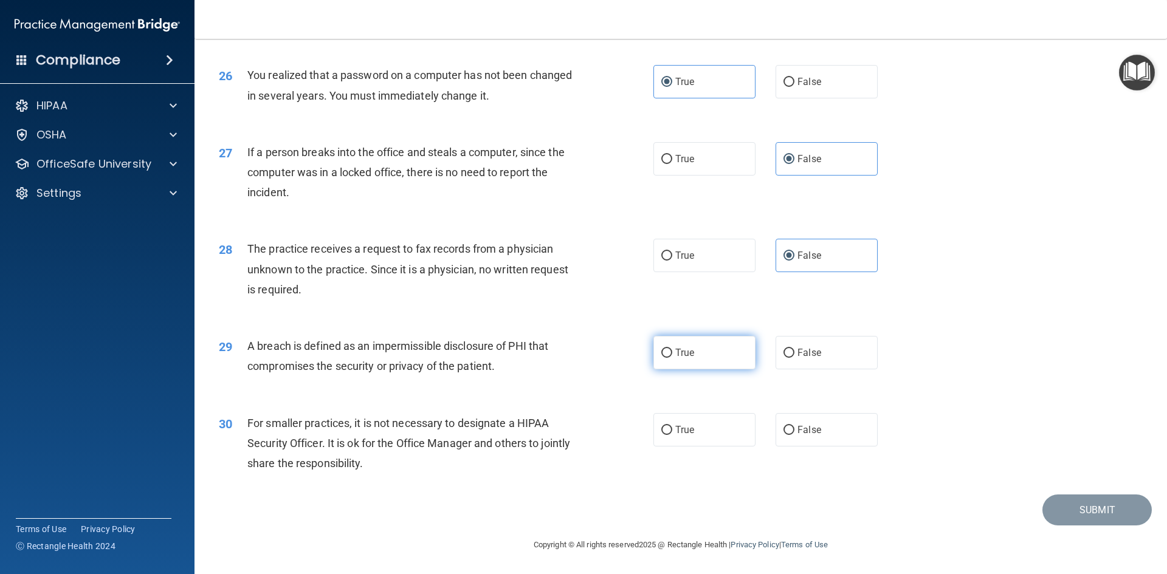
click at [693, 355] on label "True" at bounding box center [704, 352] width 102 height 33
click at [672, 355] on input "True" at bounding box center [666, 353] width 11 height 9
radio input "true"
click at [704, 431] on label "True" at bounding box center [704, 429] width 102 height 33
click at [672, 431] on input "True" at bounding box center [666, 430] width 11 height 9
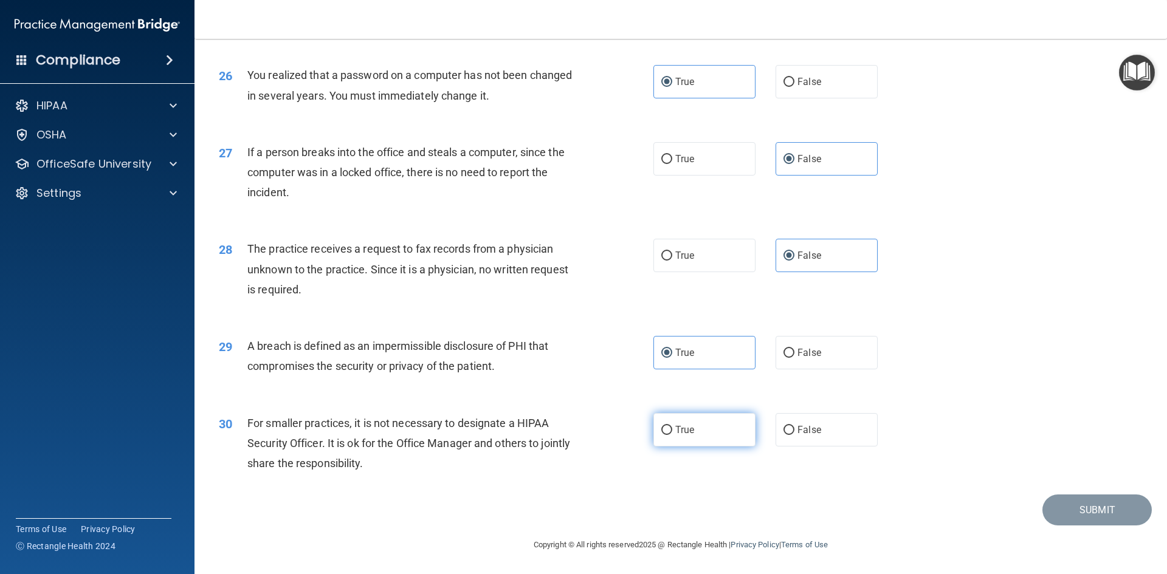
radio input "true"
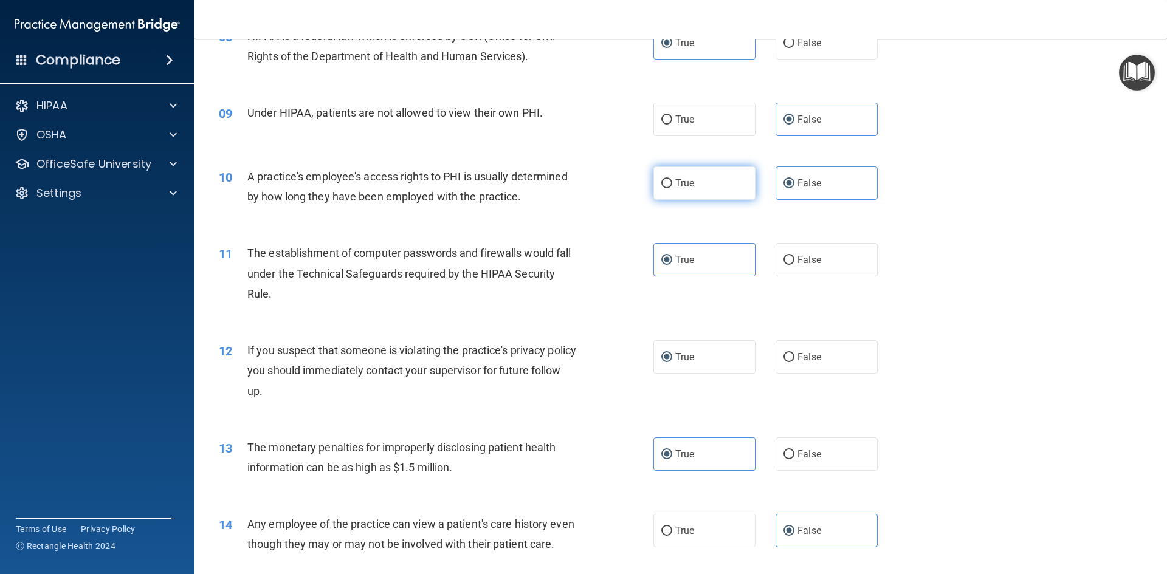
scroll to position [729, 0]
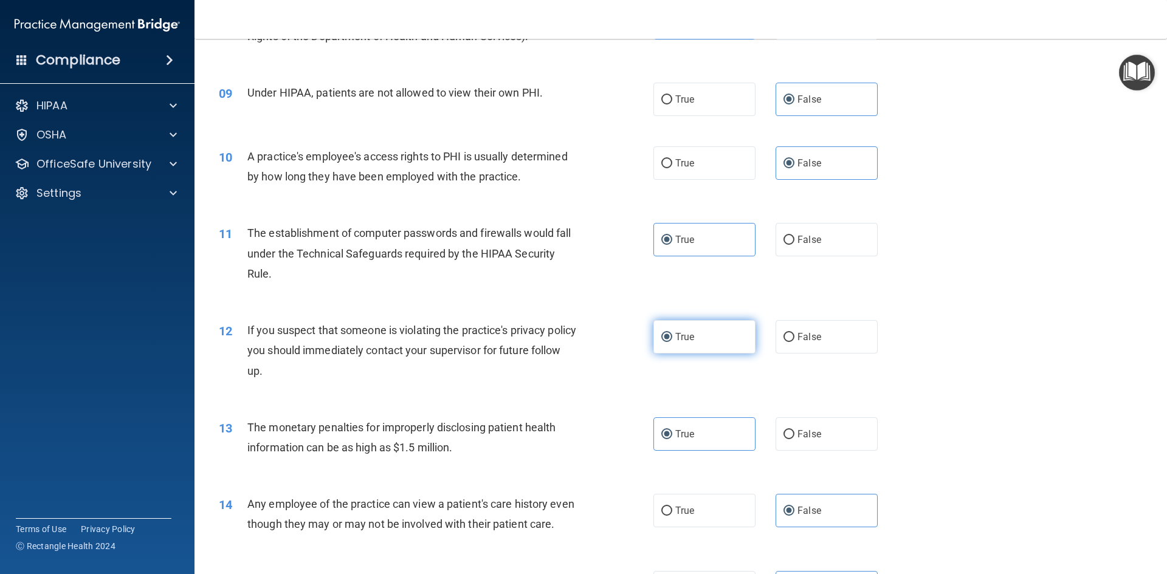
click at [688, 333] on span "True" at bounding box center [684, 337] width 19 height 12
click at [672, 333] on input "True" at bounding box center [666, 337] width 11 height 9
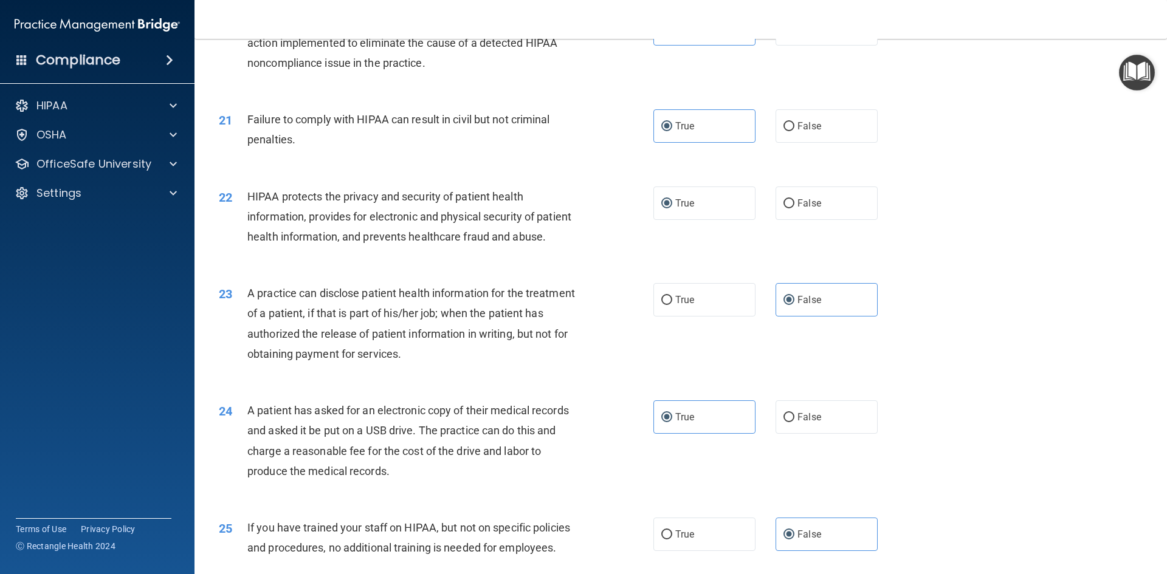
scroll to position [1762, 0]
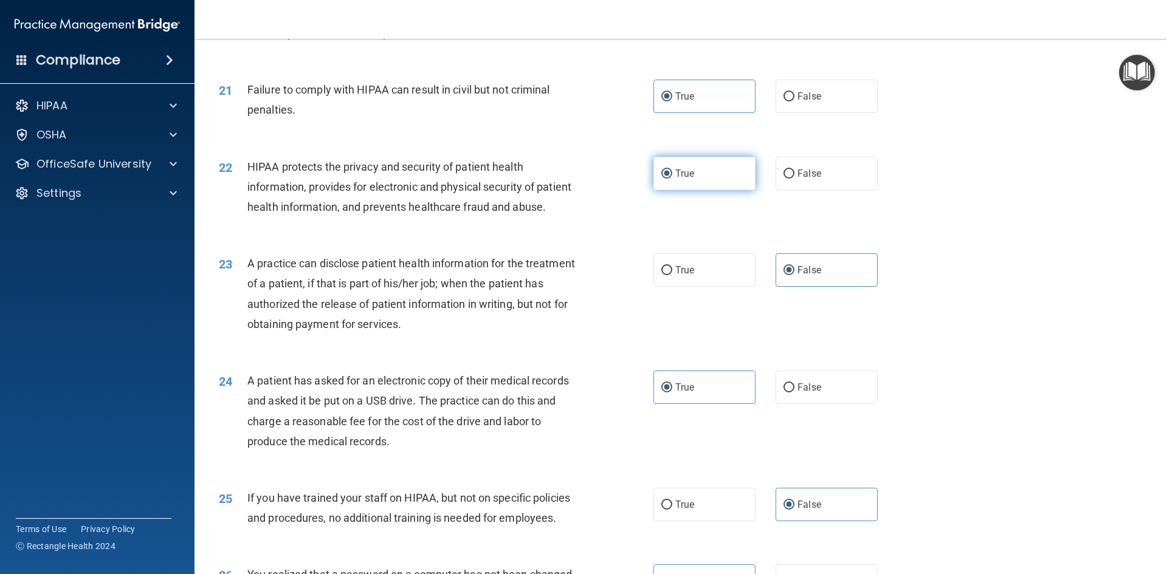
click at [710, 190] on label "True" at bounding box center [704, 173] width 102 height 33
click at [672, 179] on input "True" at bounding box center [666, 174] width 11 height 9
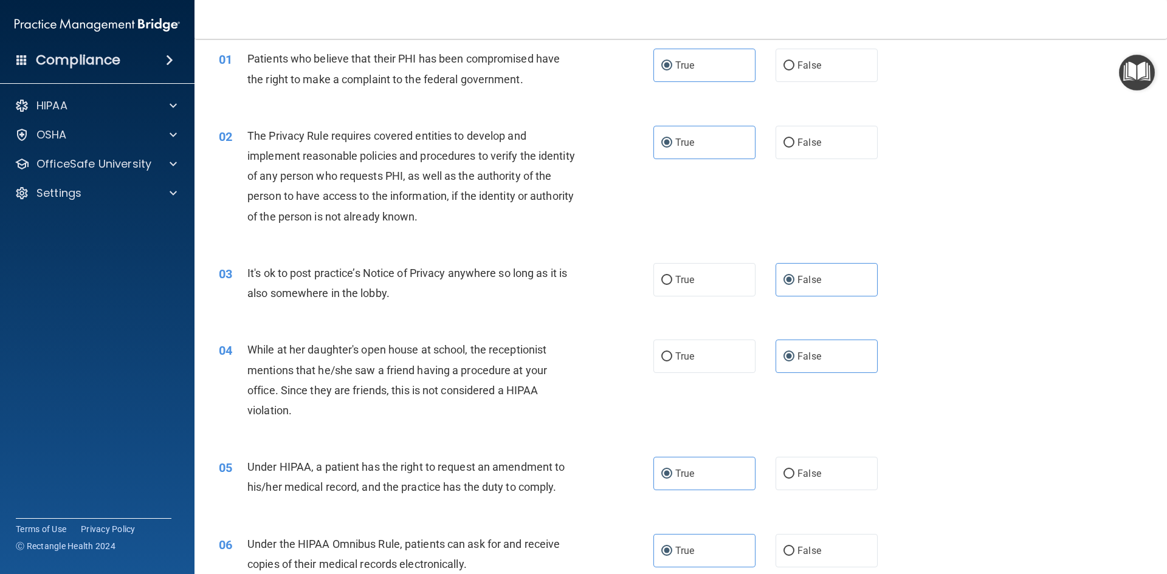
scroll to position [0, 0]
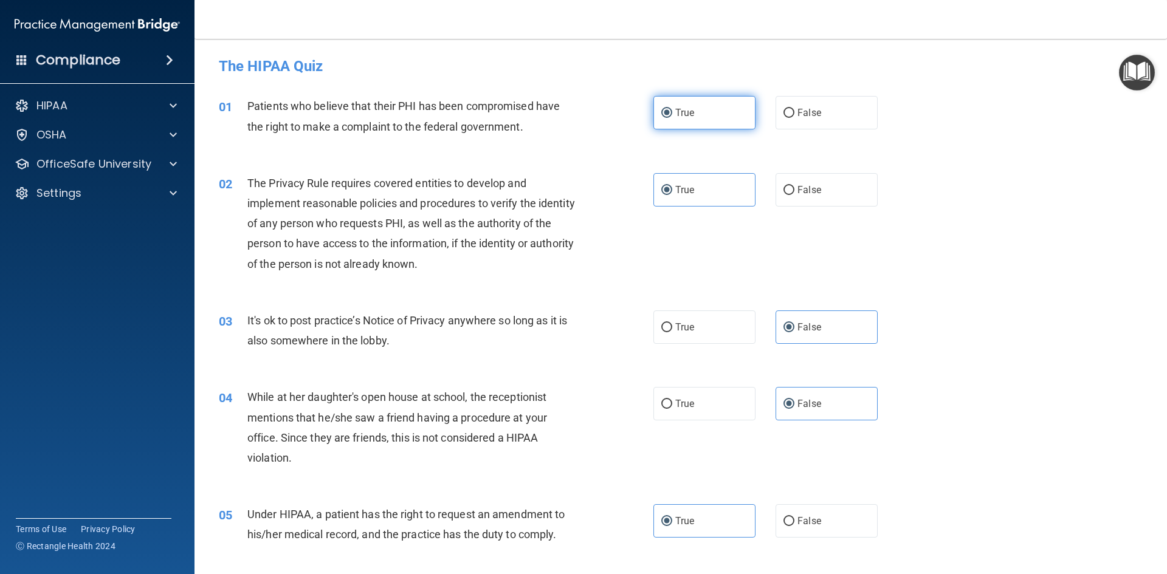
click at [661, 109] on input "True" at bounding box center [666, 113] width 11 height 9
click at [661, 191] on input "True" at bounding box center [666, 190] width 11 height 9
click at [783, 324] on input "False" at bounding box center [788, 327] width 11 height 9
click at [783, 403] on input "False" at bounding box center [788, 404] width 11 height 9
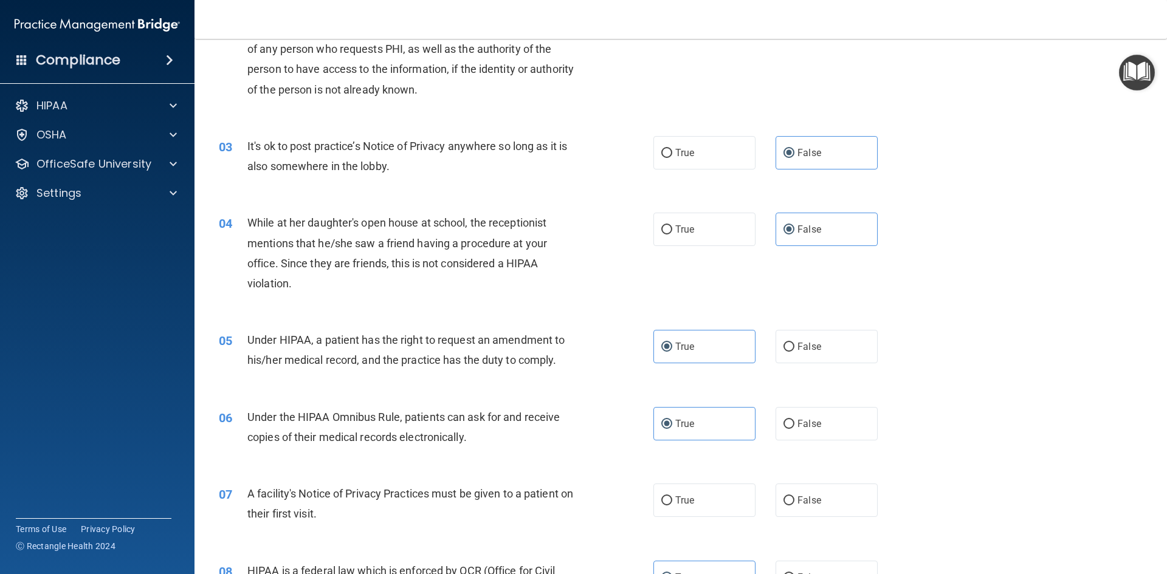
scroll to position [182, 0]
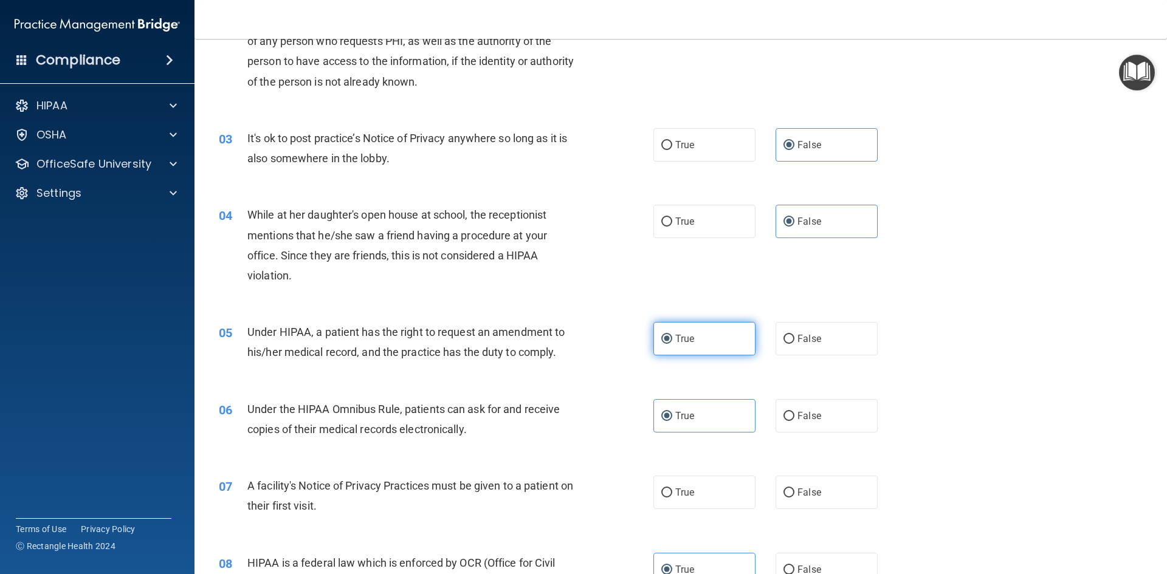
click at [661, 337] on input "True" at bounding box center [666, 339] width 11 height 9
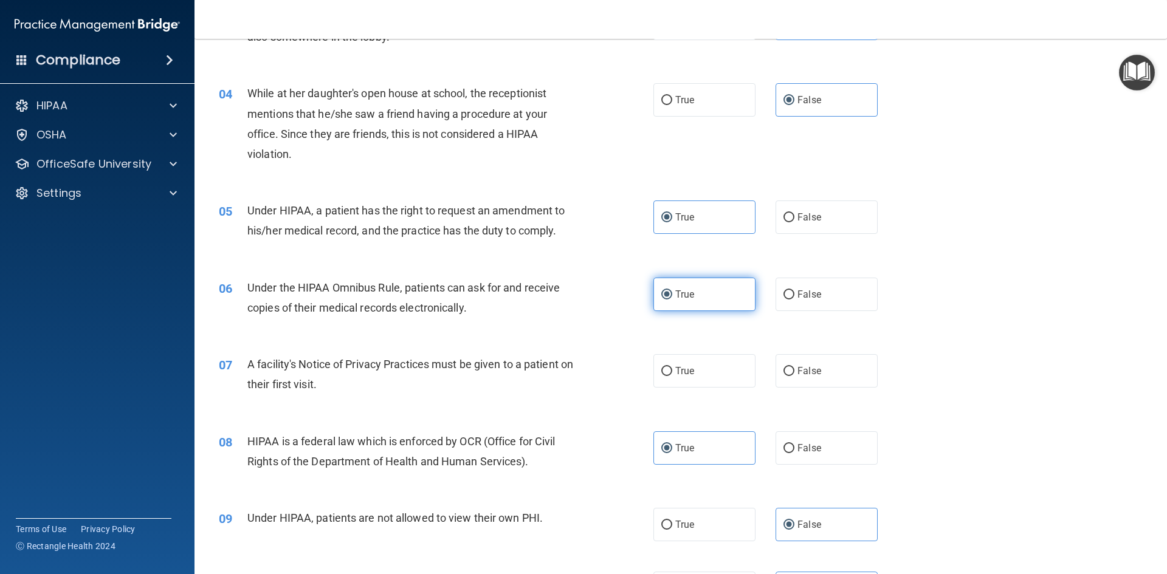
click at [661, 293] on input "True" at bounding box center [666, 294] width 11 height 9
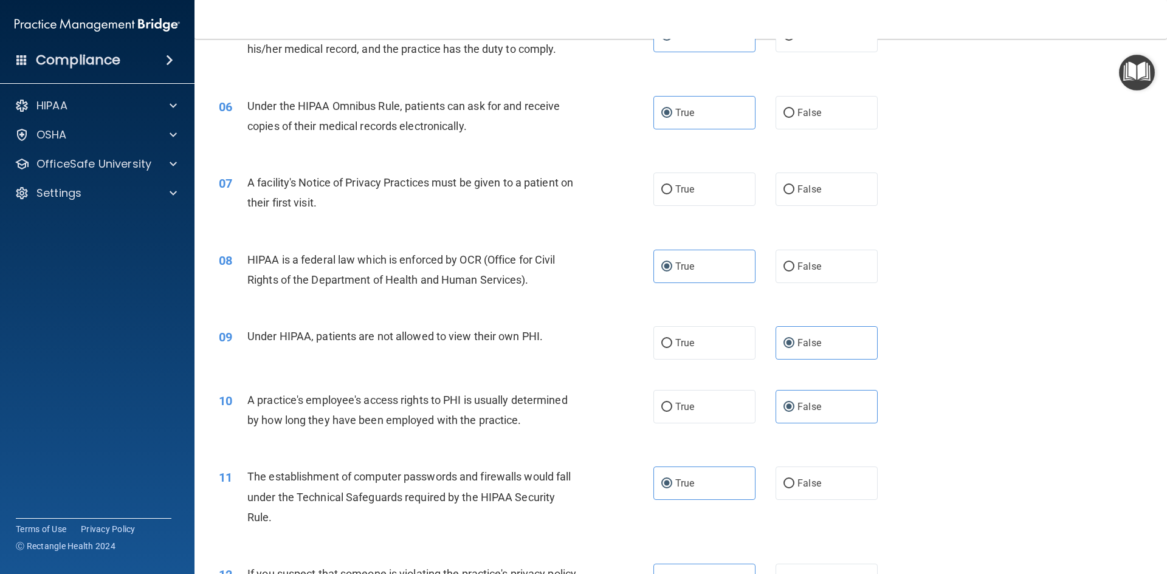
scroll to position [486, 0]
click at [661, 263] on input "True" at bounding box center [666, 266] width 11 height 9
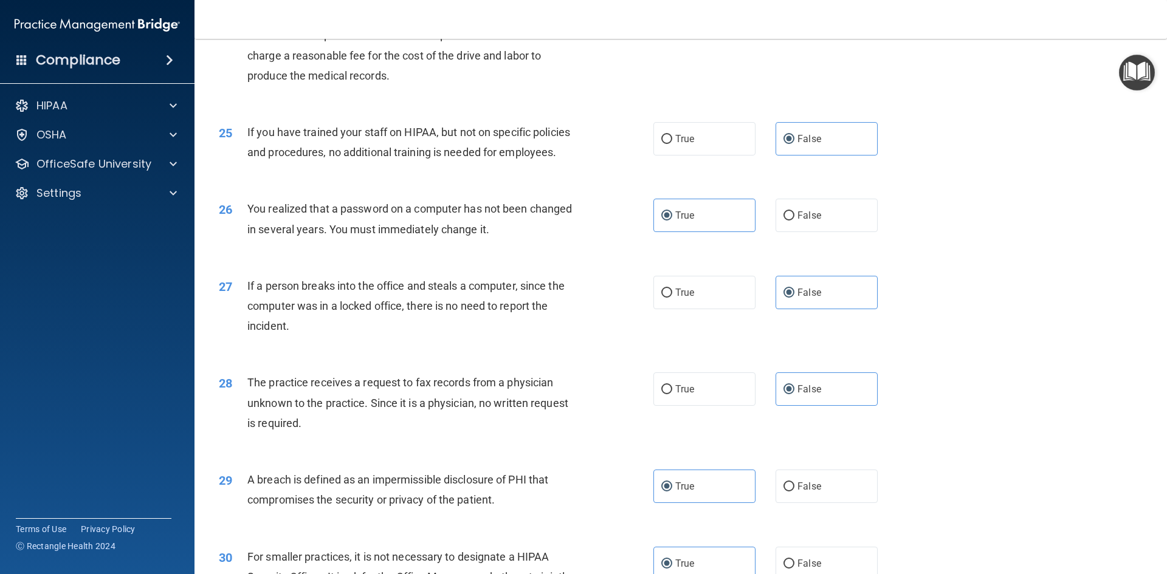
scroll to position [2302, 0]
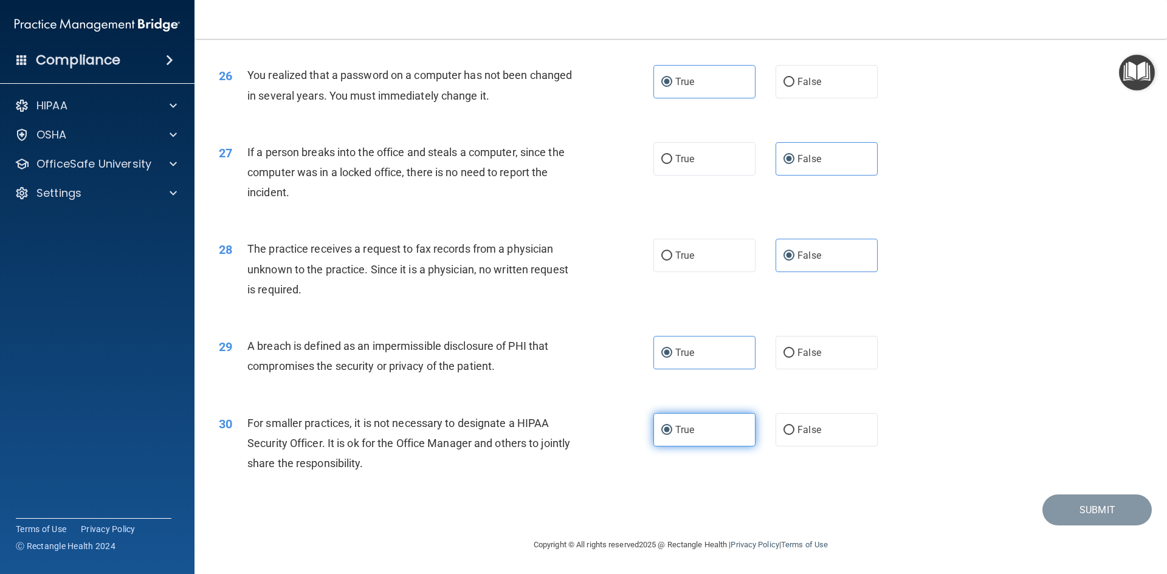
click at [668, 430] on label "True" at bounding box center [704, 429] width 102 height 33
click at [668, 430] on input "True" at bounding box center [666, 430] width 11 height 9
click at [664, 352] on input "True" at bounding box center [666, 353] width 11 height 9
click at [783, 254] on input "False" at bounding box center [788, 256] width 11 height 9
click at [663, 253] on input "True" at bounding box center [666, 256] width 11 height 9
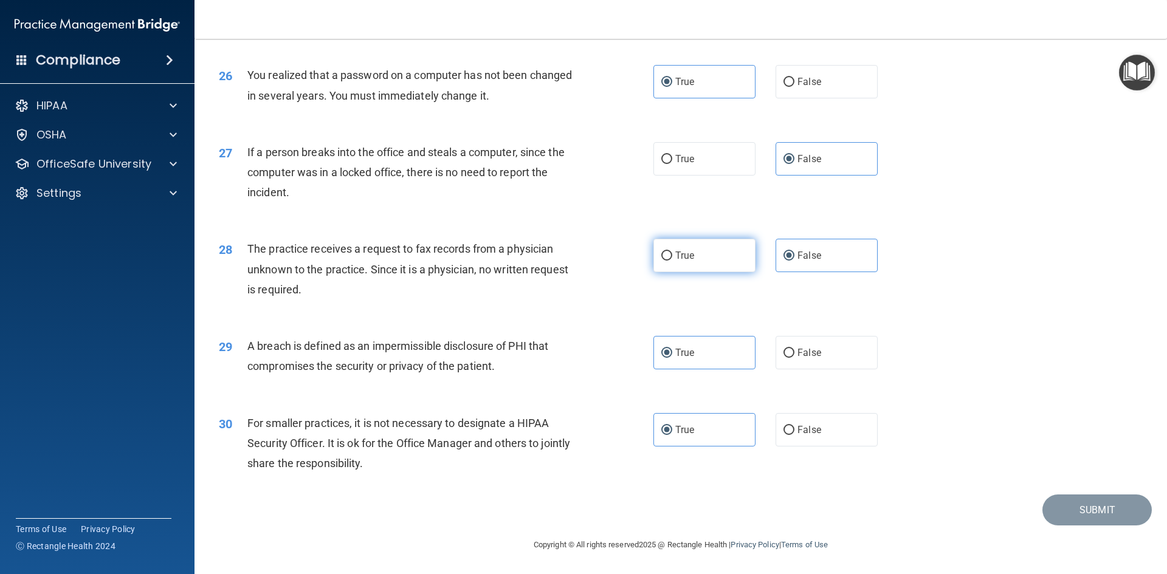
radio input "true"
click at [784, 254] on input "False" at bounding box center [788, 256] width 11 height 9
radio input "true"
radio input "false"
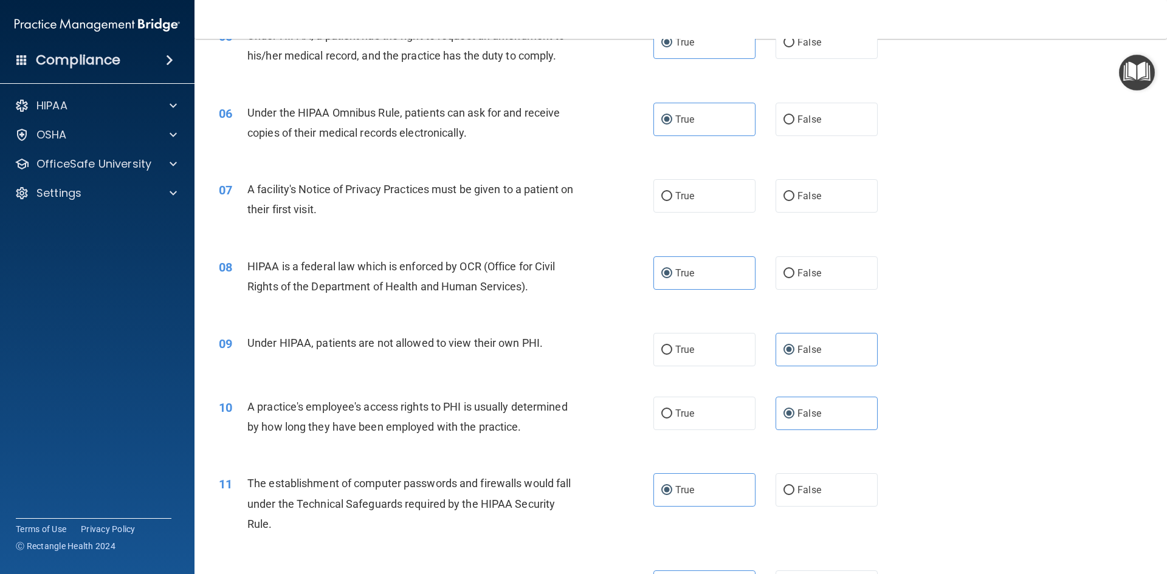
scroll to position [0, 0]
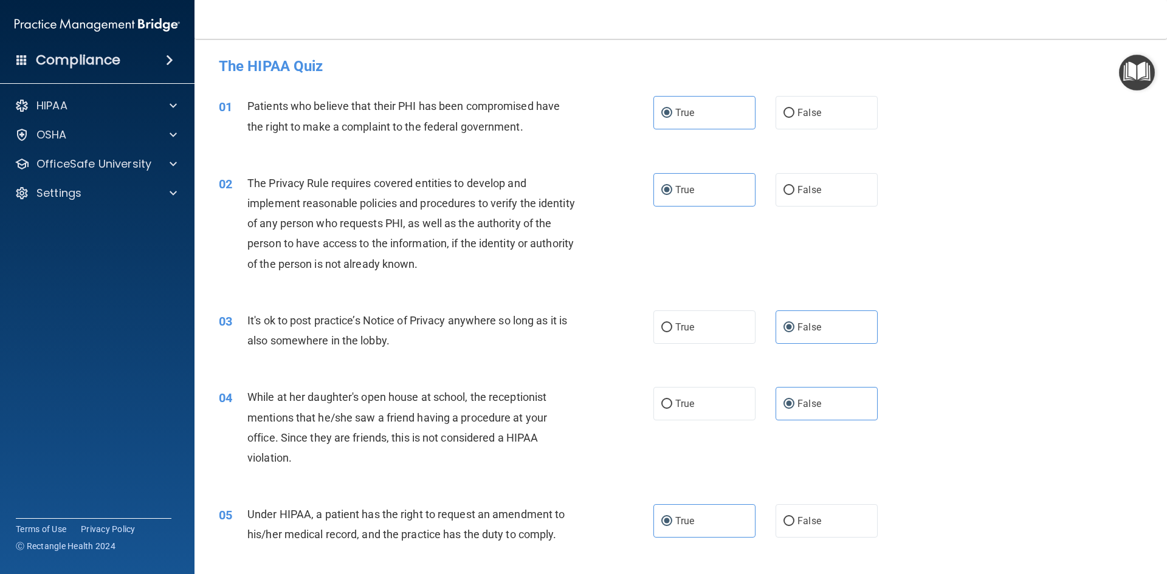
click at [948, 112] on div "01 Patients who believe that their PHI has been compromised have the right to m…" at bounding box center [681, 119] width 942 height 77
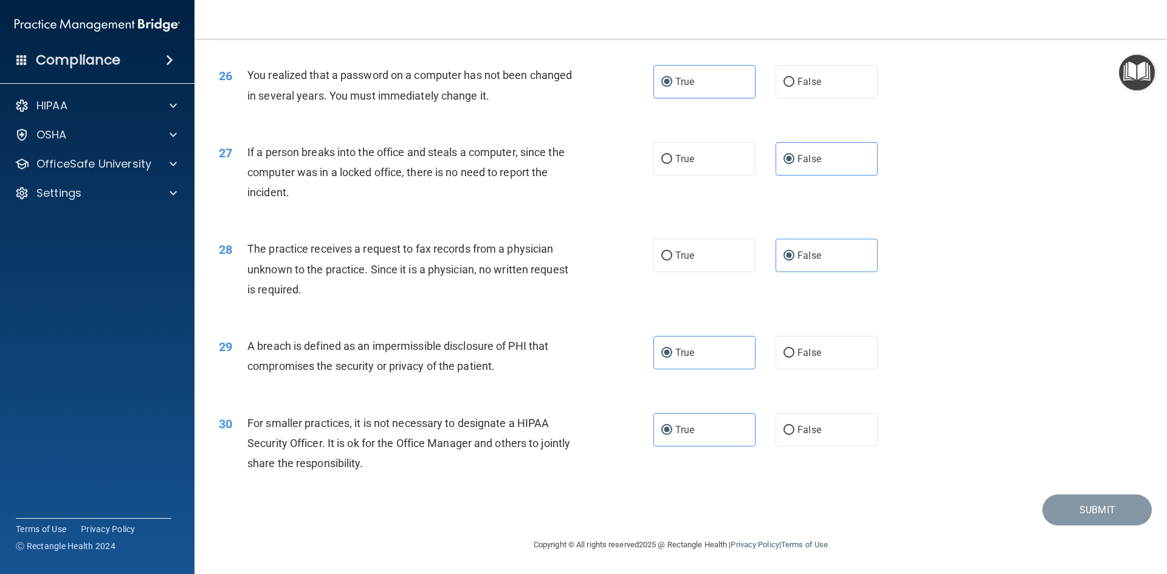
scroll to position [2302, 0]
click at [786, 253] on input "False" at bounding box center [788, 256] width 11 height 9
click at [675, 430] on span "True" at bounding box center [684, 430] width 19 height 12
click at [672, 430] on input "True" at bounding box center [666, 430] width 11 height 9
click at [662, 431] on input "True" at bounding box center [666, 430] width 11 height 9
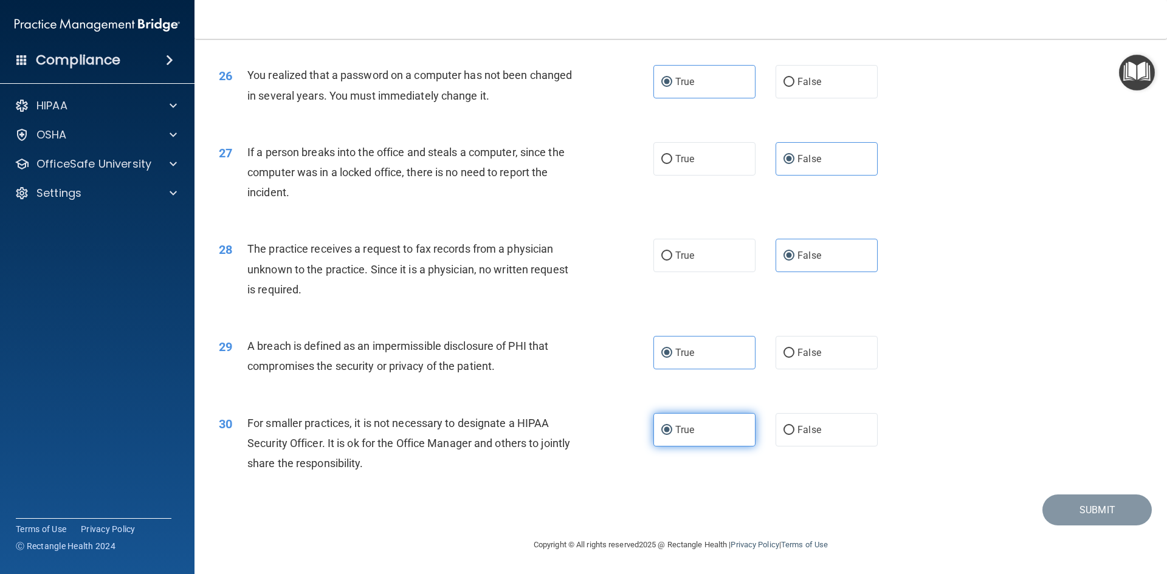
click at [662, 431] on input "True" at bounding box center [666, 430] width 11 height 9
click at [664, 355] on input "True" at bounding box center [666, 353] width 11 height 9
click at [829, 242] on label "False" at bounding box center [826, 255] width 102 height 33
click at [794, 252] on input "False" at bounding box center [788, 256] width 11 height 9
click at [840, 161] on label "False" at bounding box center [826, 158] width 102 height 33
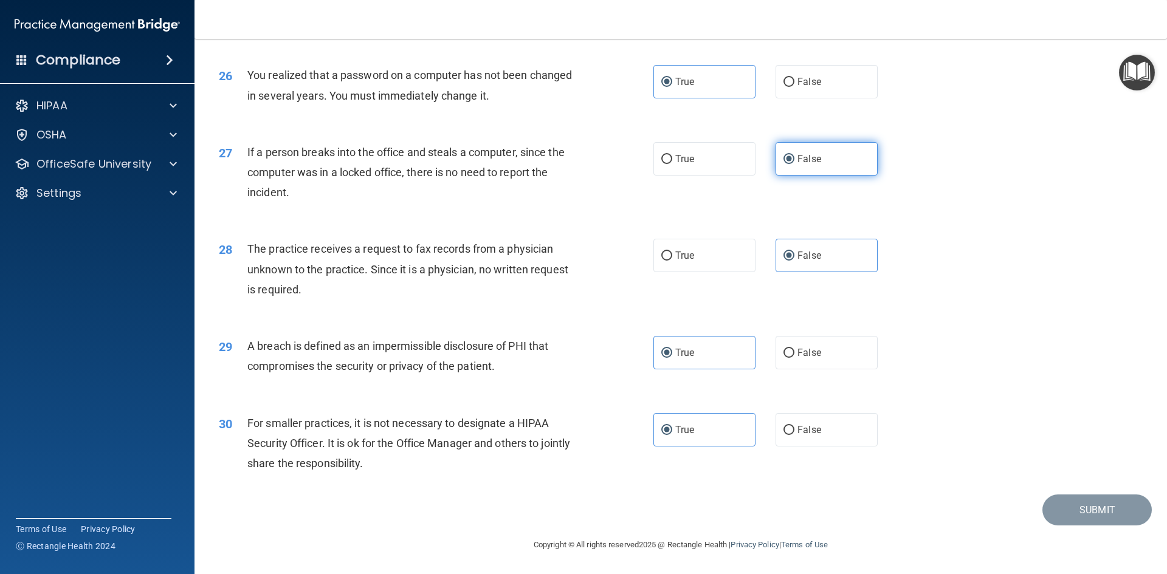
click at [794, 161] on input "False" at bounding box center [788, 159] width 11 height 9
drag, startPoint x: 710, startPoint y: 97, endPoint x: 691, endPoint y: 101, distance: 19.3
click at [709, 97] on label "True" at bounding box center [704, 81] width 102 height 33
click at [672, 87] on input "True" at bounding box center [666, 82] width 11 height 9
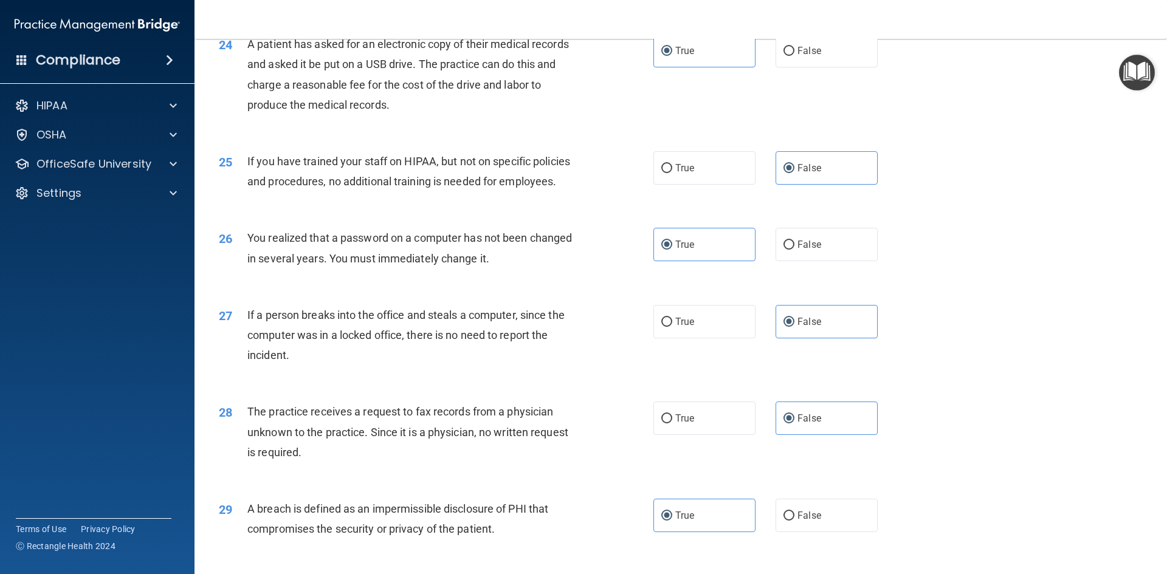
scroll to position [1876, 0]
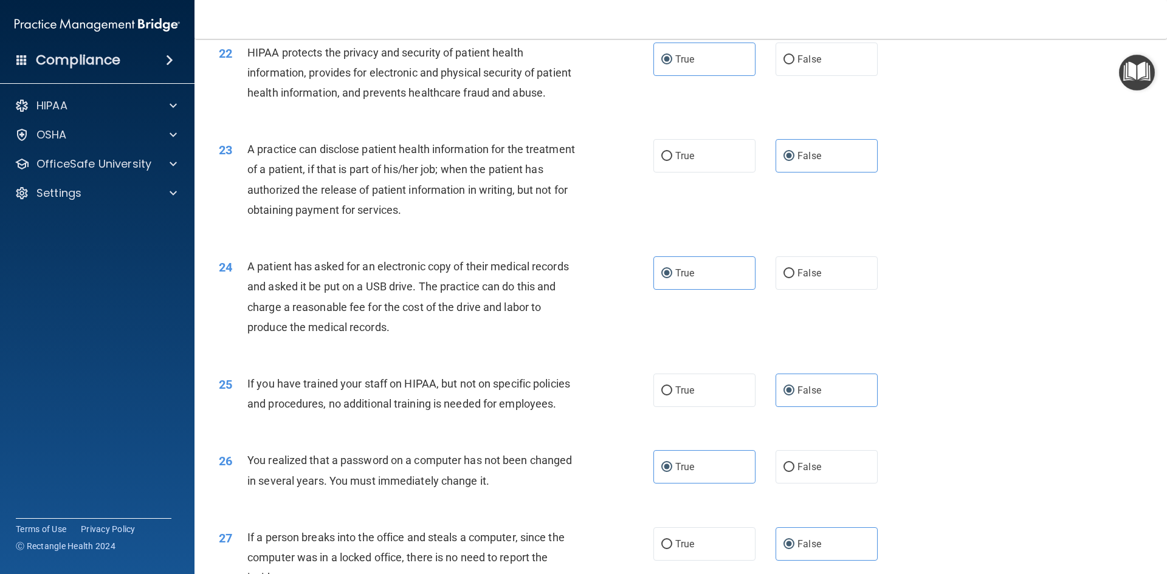
drag, startPoint x: 826, startPoint y: 177, endPoint x: 776, endPoint y: 236, distance: 77.2
click at [825, 180] on div "23 A practice can disclose patient health information for the treatment of a pa…" at bounding box center [681, 182] width 942 height 117
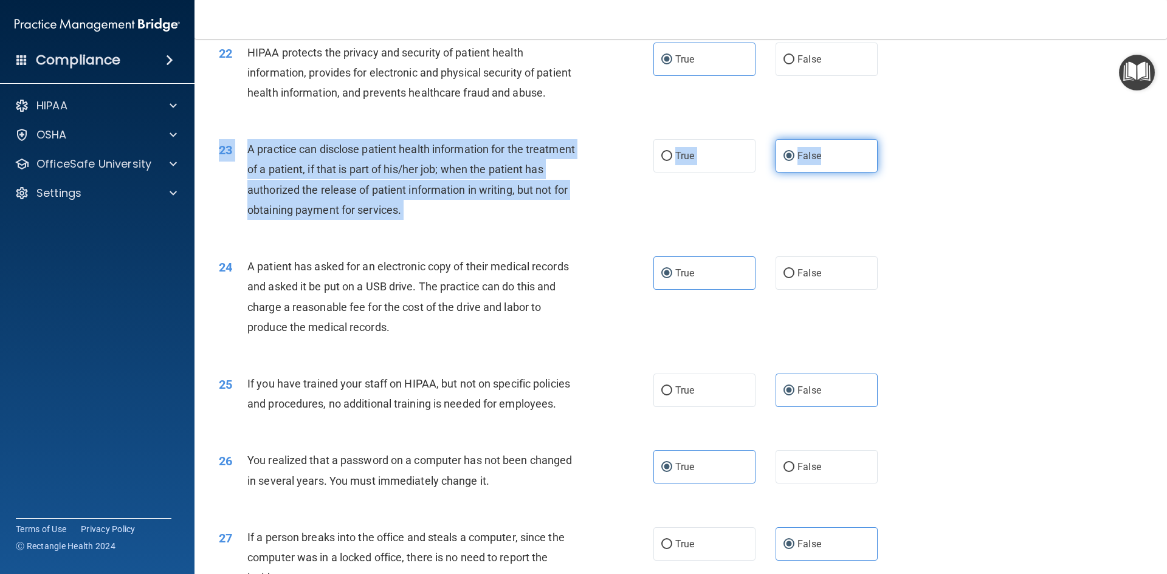
click at [849, 173] on label "False" at bounding box center [826, 155] width 102 height 33
click at [794, 161] on input "False" at bounding box center [788, 156] width 11 height 9
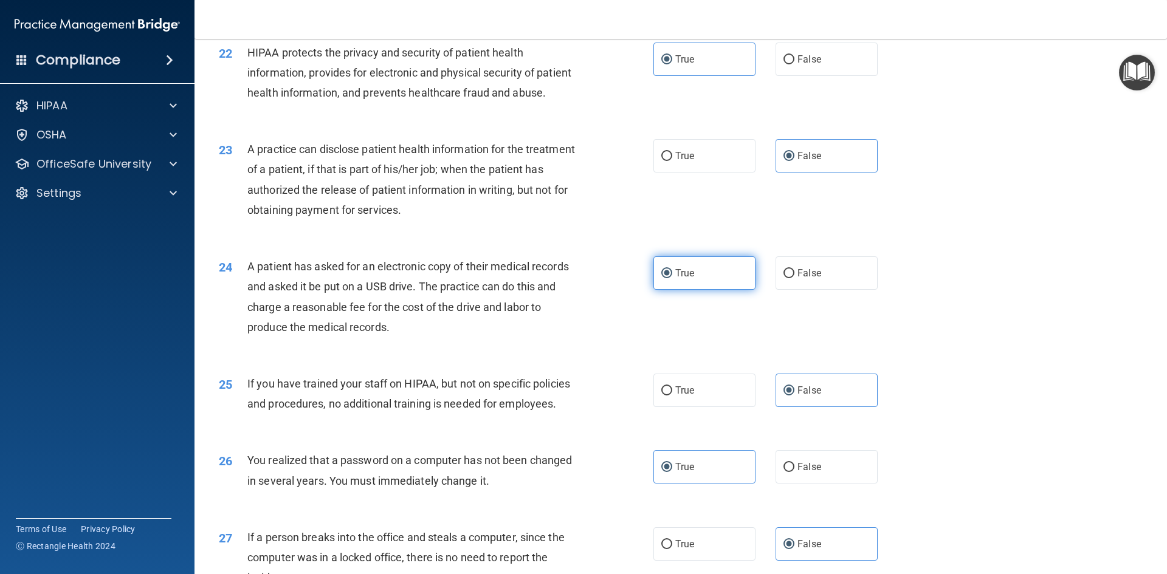
click at [668, 290] on label "True" at bounding box center [704, 272] width 102 height 33
click at [668, 278] on input "True" at bounding box center [666, 273] width 11 height 9
click at [668, 76] on label "True" at bounding box center [704, 59] width 102 height 33
click at [668, 64] on input "True" at bounding box center [666, 59] width 11 height 9
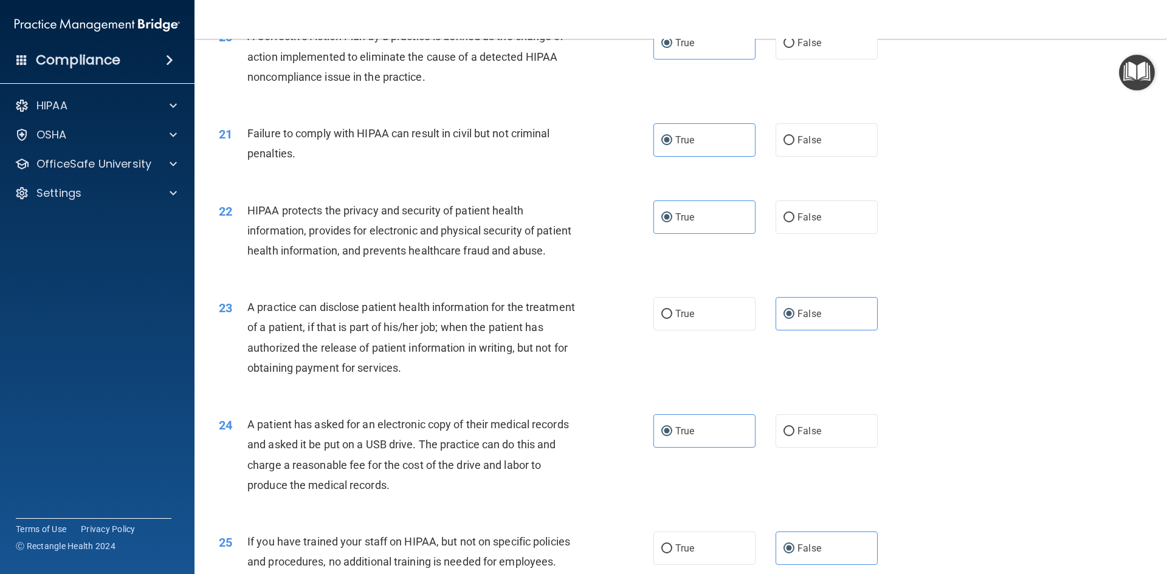
scroll to position [1573, 0]
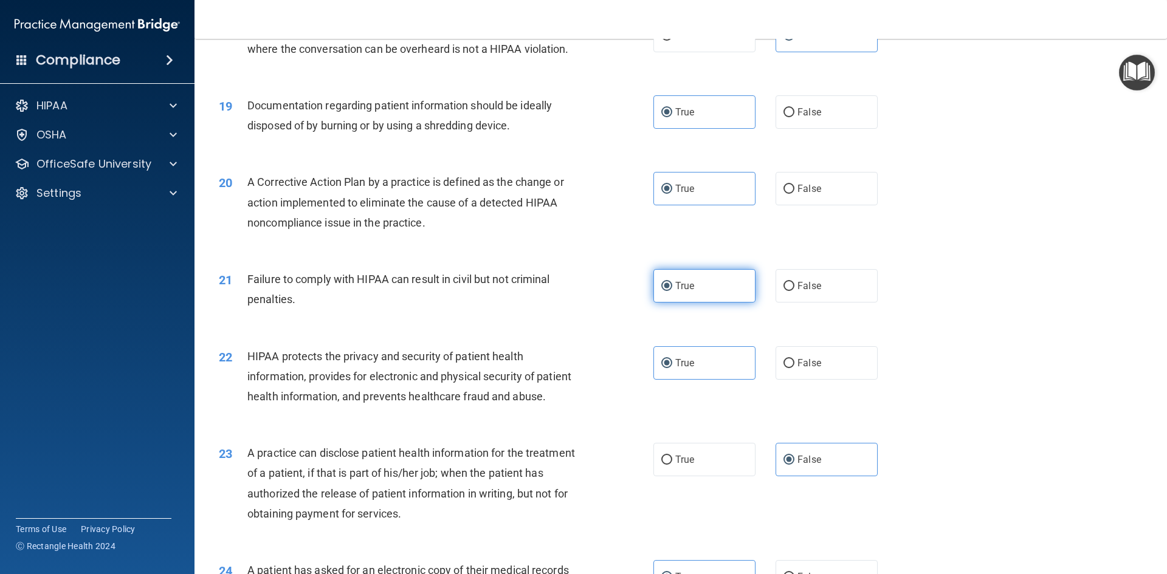
click at [671, 303] on label "True" at bounding box center [704, 285] width 102 height 33
click at [671, 291] on input "True" at bounding box center [666, 286] width 11 height 9
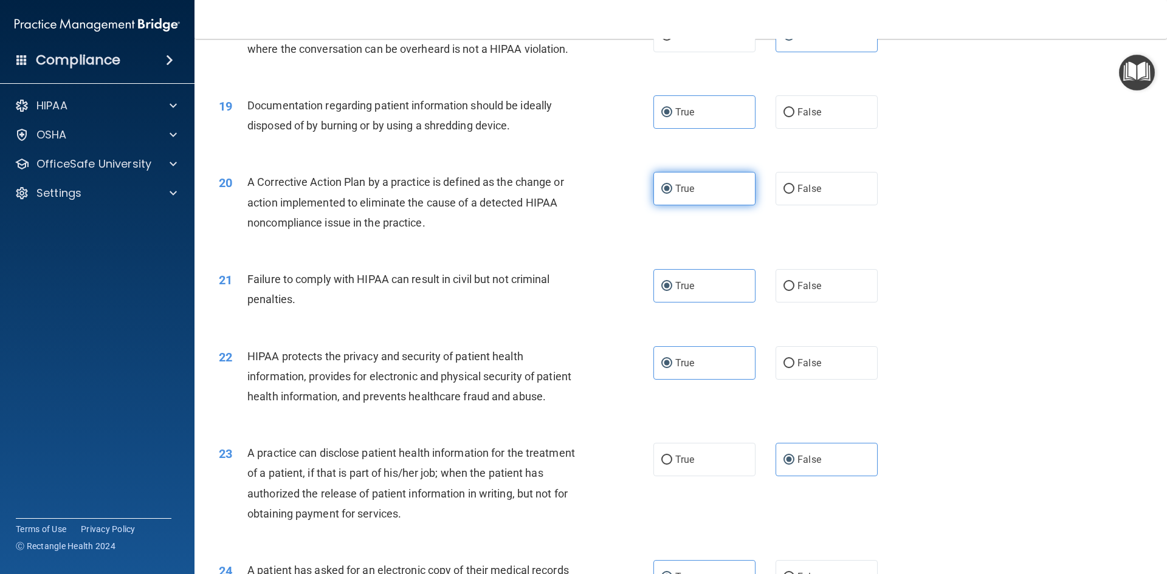
drag, startPoint x: 706, startPoint y: 217, endPoint x: 706, endPoint y: 207, distance: 10.3
click at [706, 205] on label "True" at bounding box center [704, 188] width 102 height 33
click at [672, 194] on input "True" at bounding box center [666, 189] width 11 height 9
click at [743, 129] on label "True" at bounding box center [704, 111] width 102 height 33
click at [672, 117] on input "True" at bounding box center [666, 112] width 11 height 9
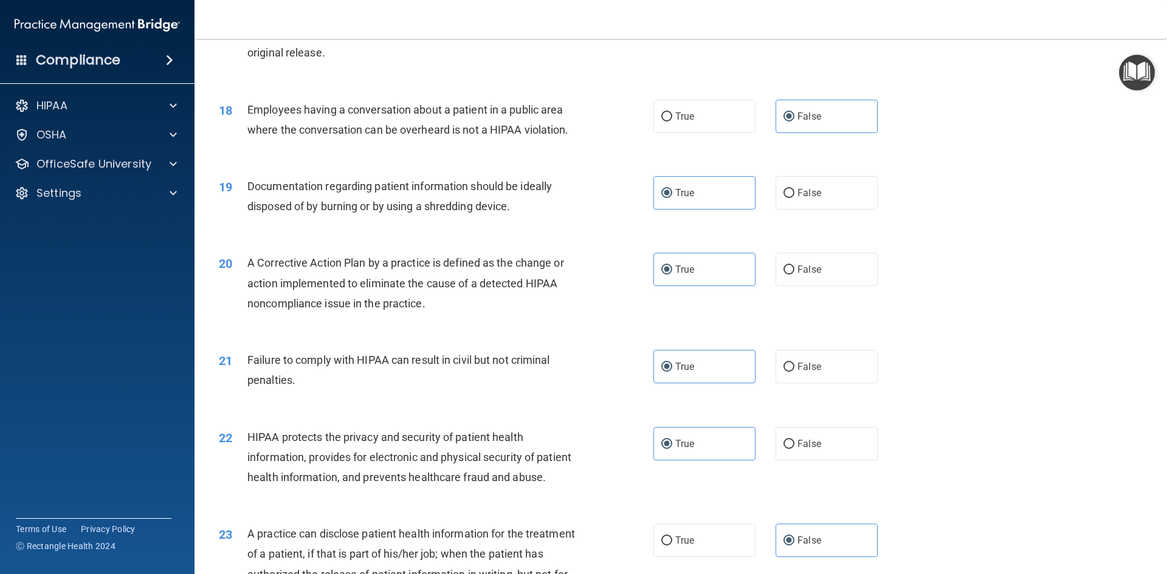
scroll to position [1512, 0]
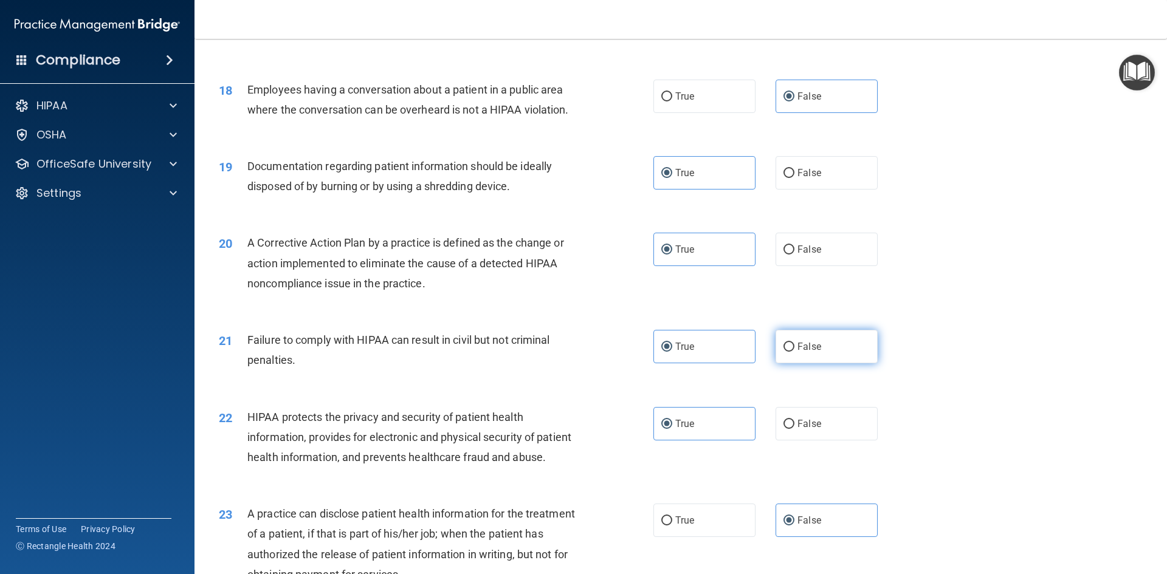
click at [826, 363] on label "False" at bounding box center [826, 346] width 102 height 33
click at [794, 352] on input "False" at bounding box center [788, 347] width 11 height 9
radio input "true"
radio input "false"
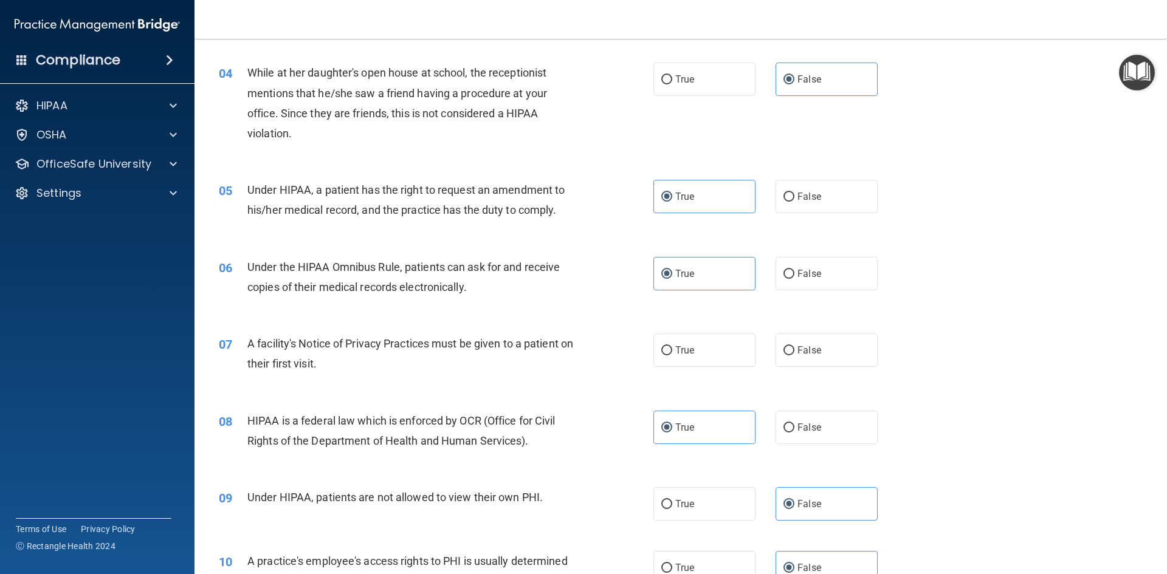
scroll to position [297, 0]
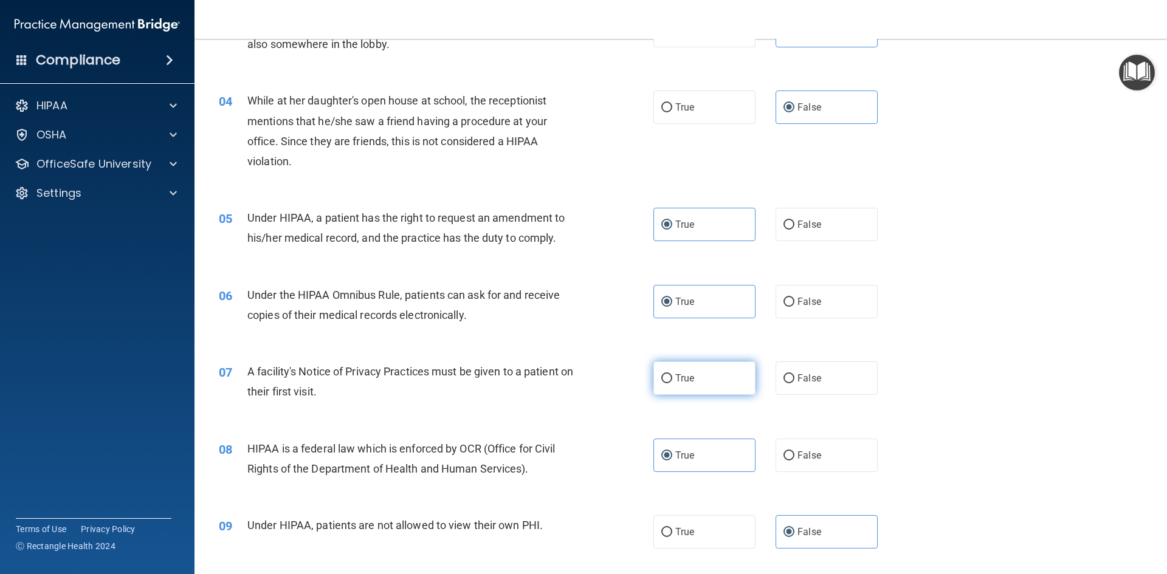
click at [679, 379] on span "True" at bounding box center [684, 378] width 19 height 12
click at [672, 379] on input "True" at bounding box center [666, 378] width 11 height 9
radio input "true"
click at [819, 224] on label "False" at bounding box center [826, 224] width 102 height 33
click at [794, 224] on input "False" at bounding box center [788, 225] width 11 height 9
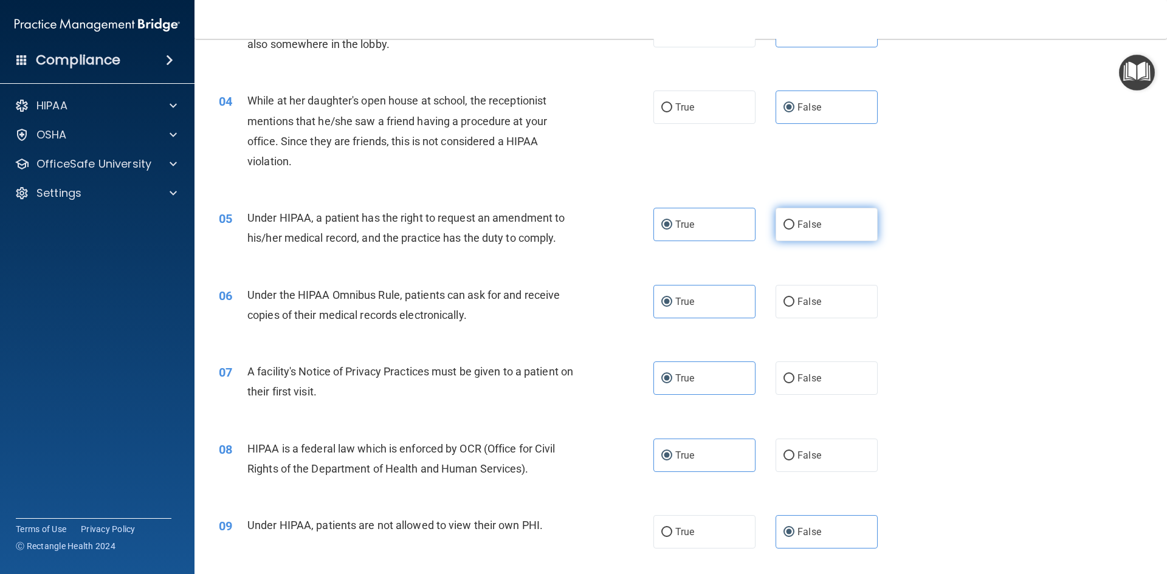
radio input "true"
radio input "false"
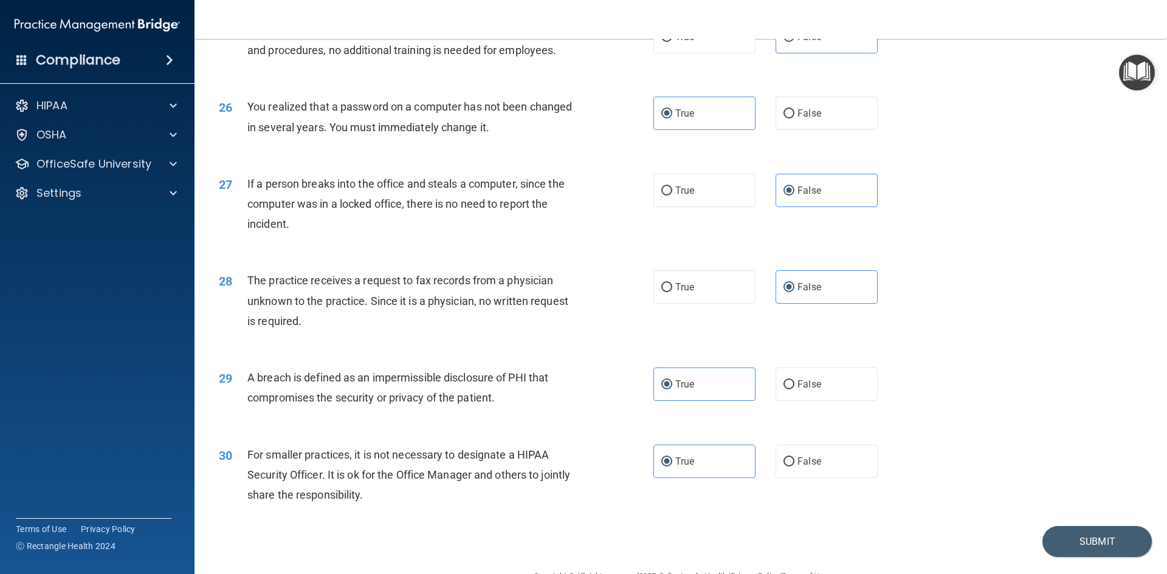
scroll to position [2302, 0]
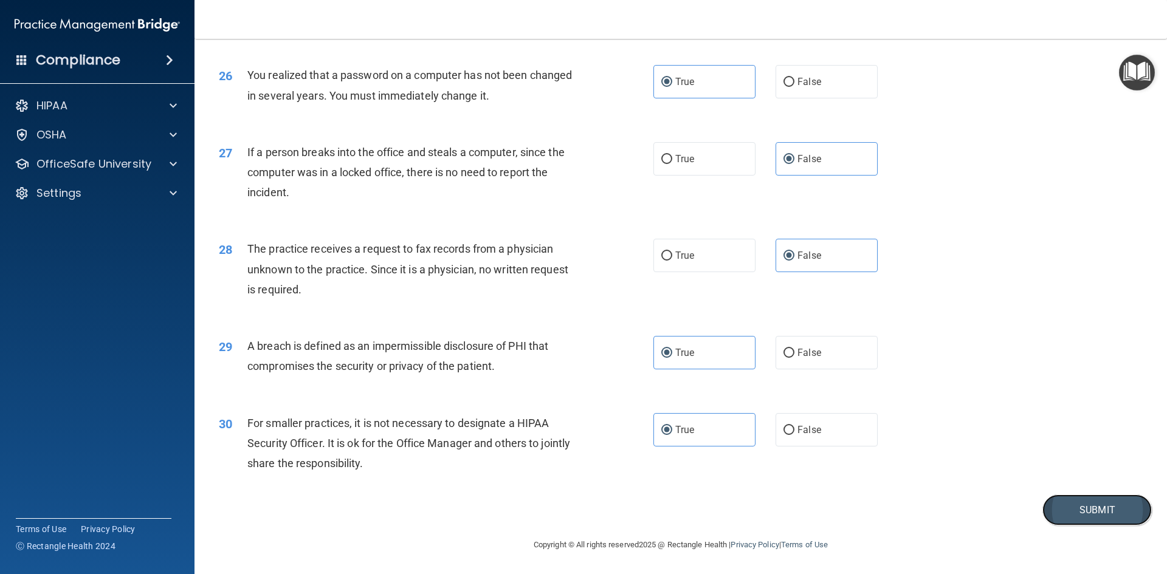
click at [1082, 505] on button "Submit" at bounding box center [1096, 510] width 109 height 31
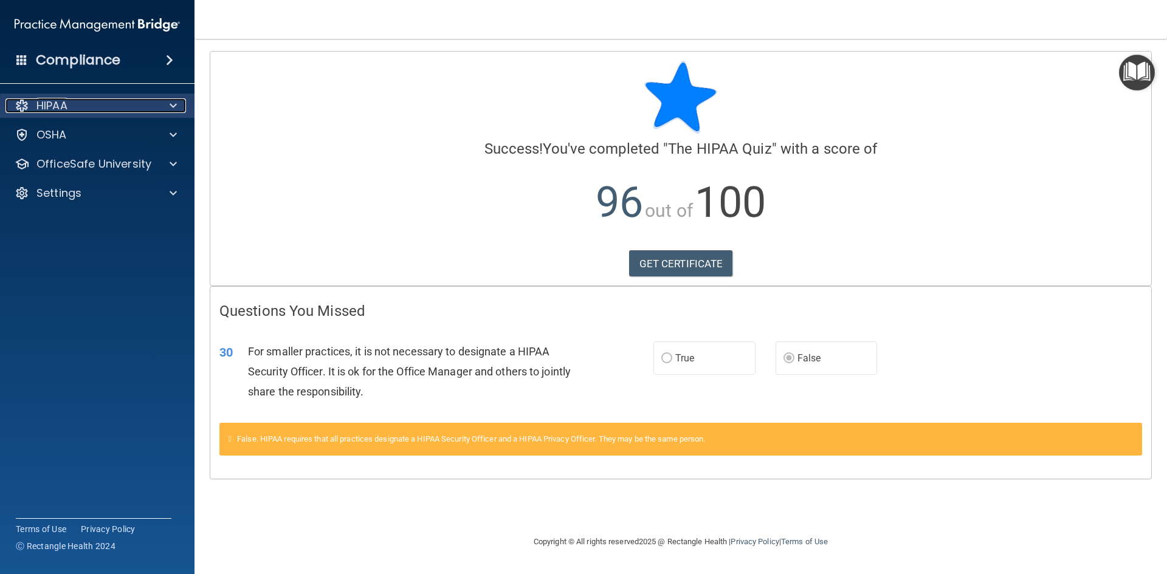
drag, startPoint x: 154, startPoint y: 103, endPoint x: 168, endPoint y: 101, distance: 14.7
click at [154, 103] on div "HIPAA" at bounding box center [80, 105] width 151 height 15
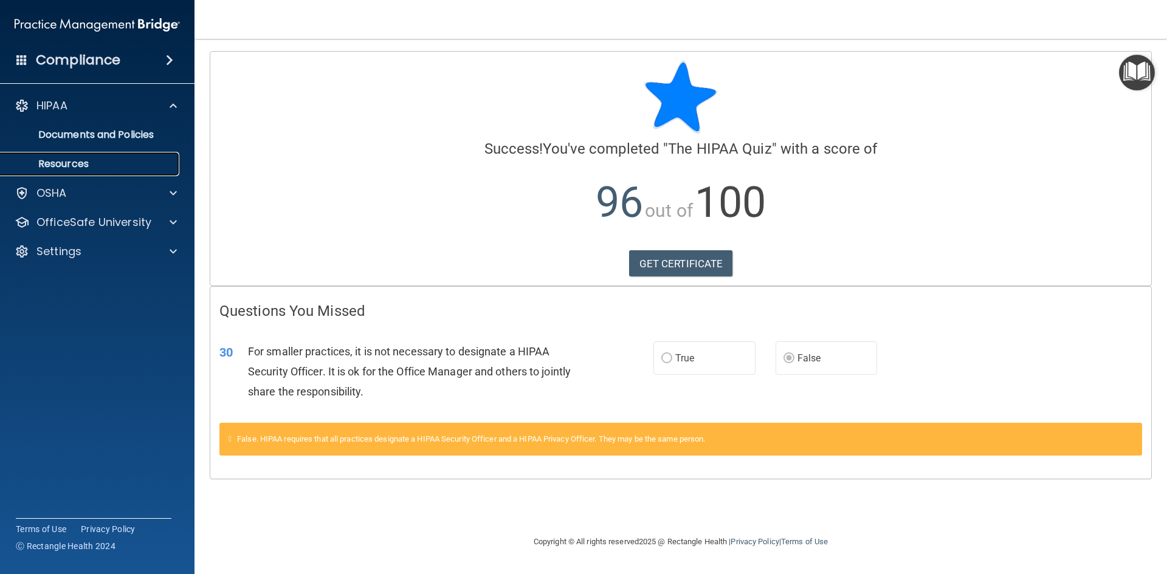
click at [146, 159] on p "Resources" at bounding box center [91, 164] width 166 height 12
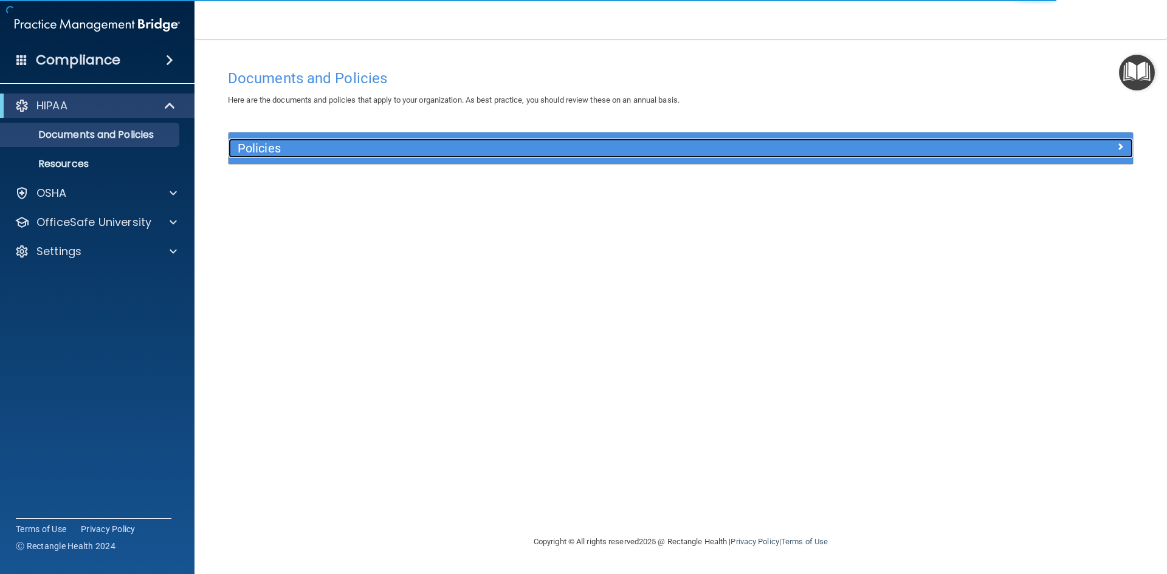
click at [320, 151] on h5 "Policies" at bounding box center [568, 148] width 660 height 13
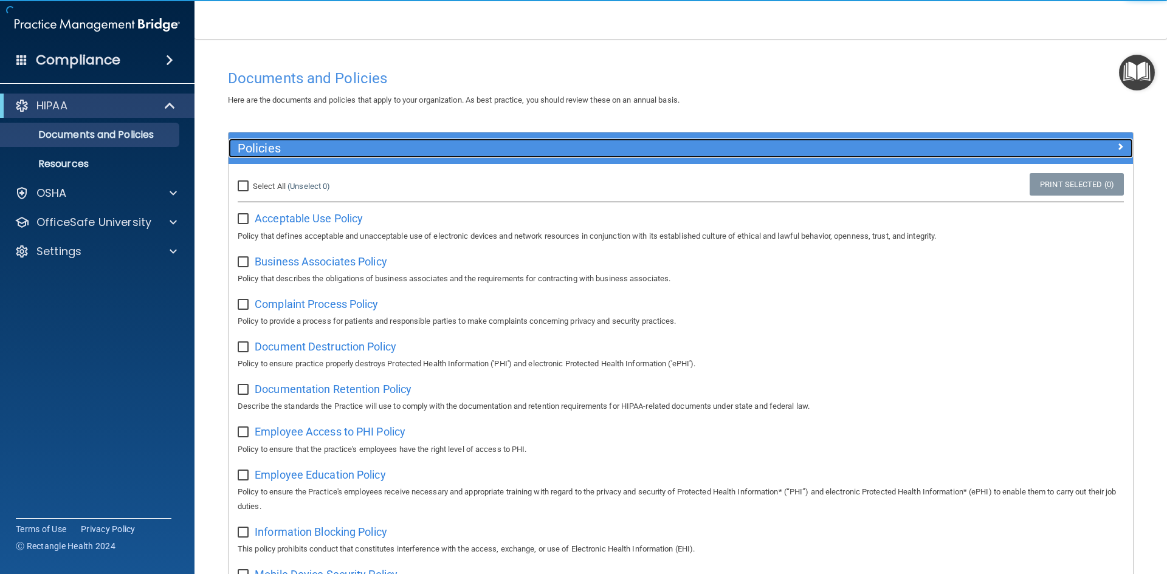
click at [320, 151] on h5 "Policies" at bounding box center [568, 148] width 660 height 13
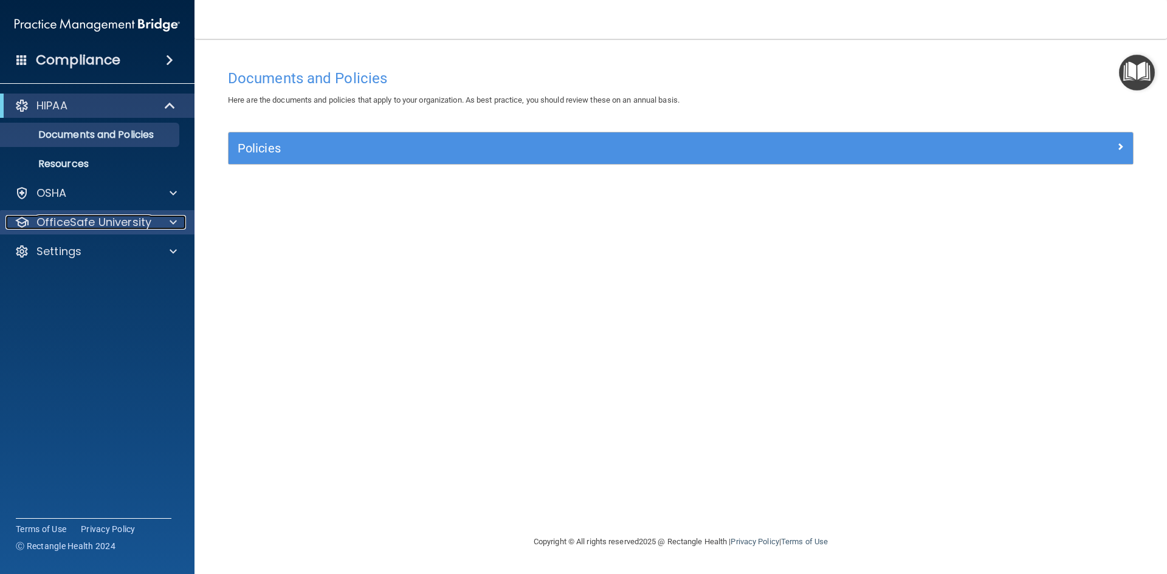
click at [157, 216] on div at bounding box center [171, 222] width 30 height 15
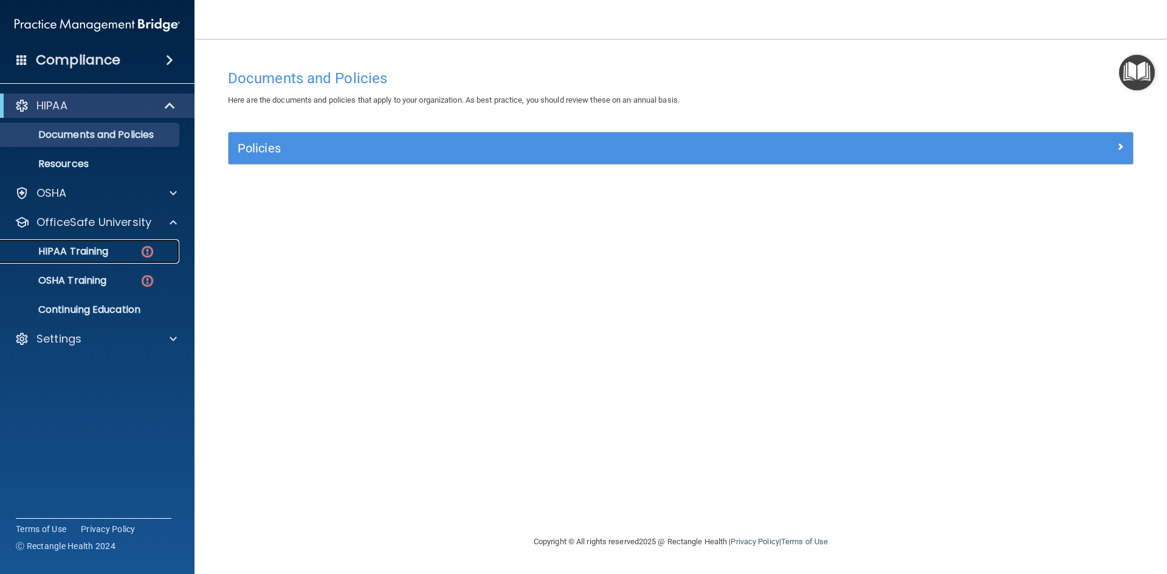
click at [146, 247] on img at bounding box center [147, 251] width 15 height 15
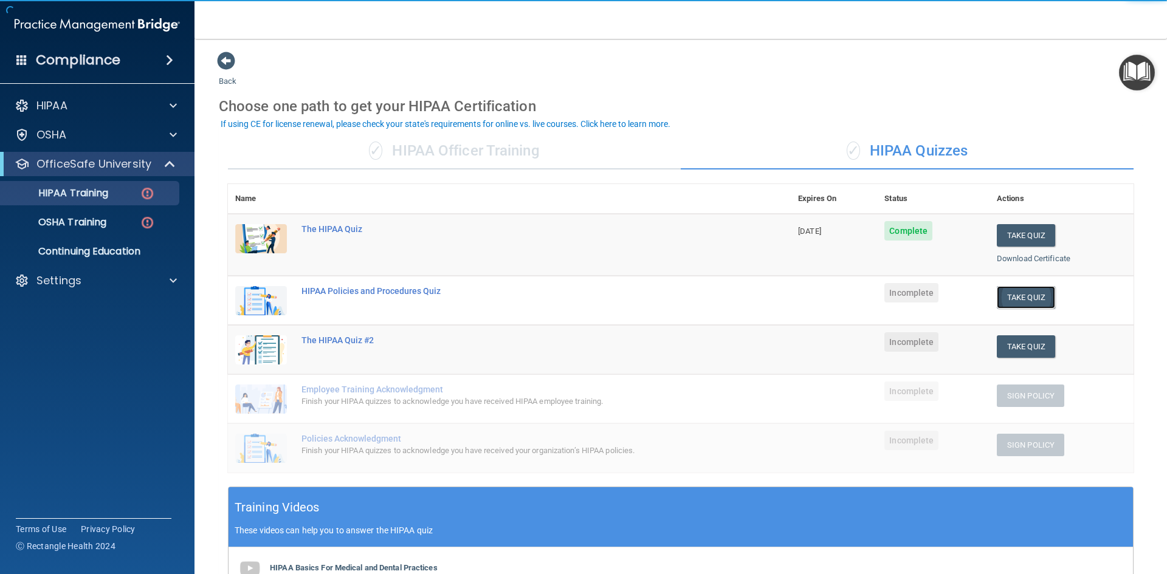
click at [1003, 300] on button "Take Quiz" at bounding box center [1026, 297] width 58 height 22
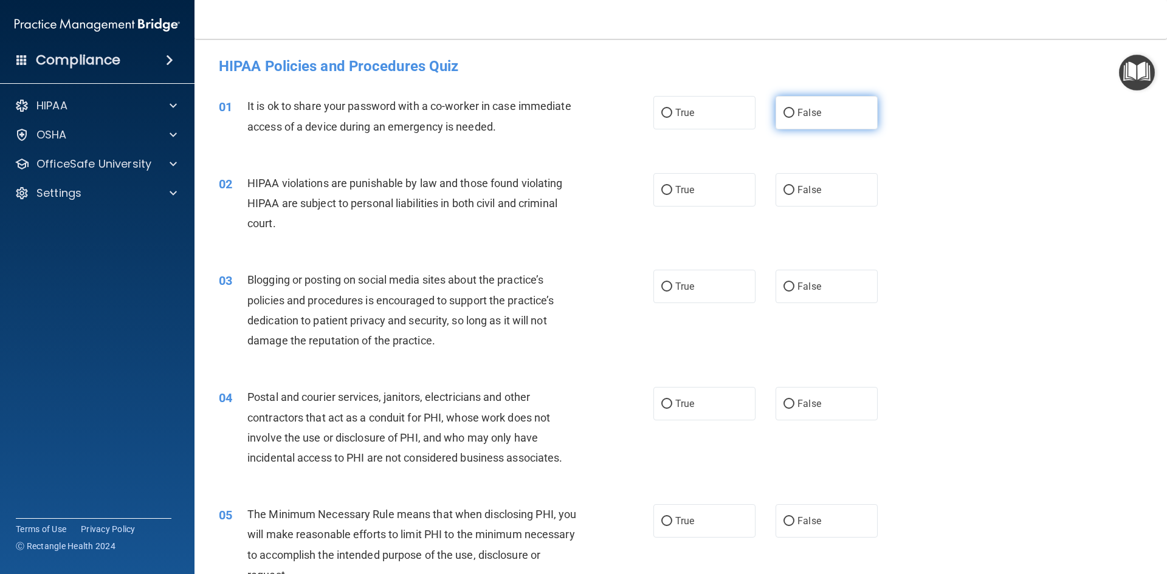
click at [783, 113] on input "False" at bounding box center [788, 113] width 11 height 9
radio input "true"
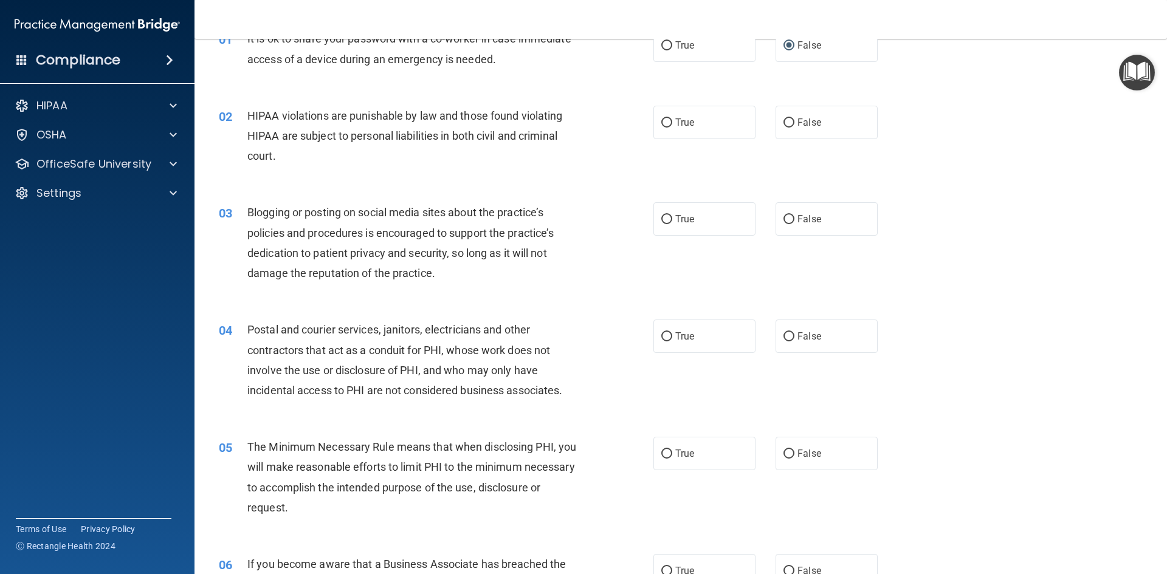
scroll to position [122, 0]
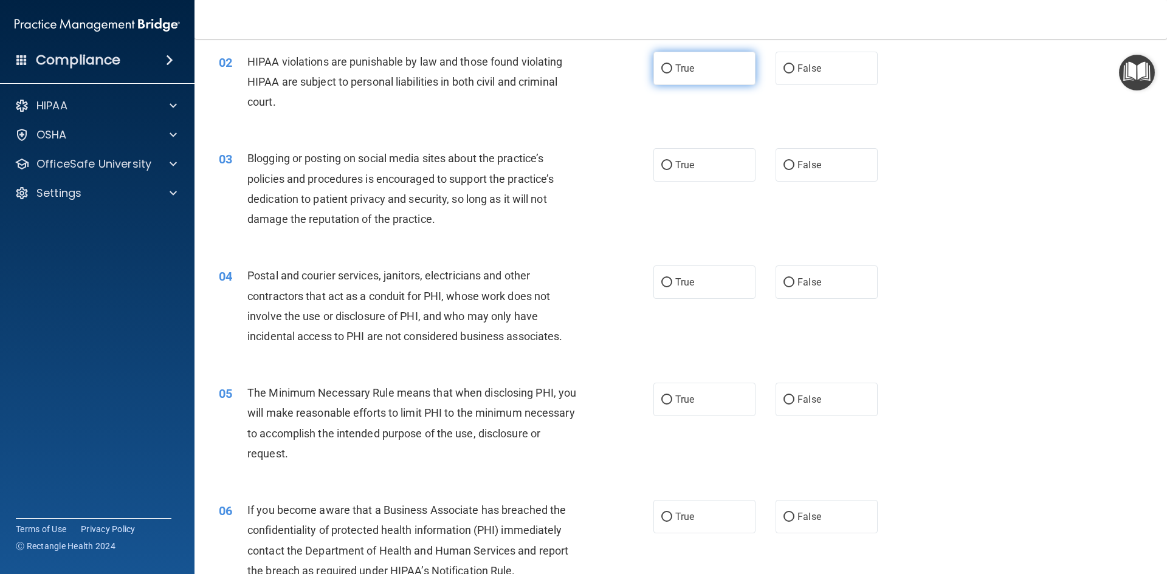
click at [677, 75] on label "True" at bounding box center [704, 68] width 102 height 33
click at [672, 74] on input "True" at bounding box center [666, 68] width 11 height 9
radio input "true"
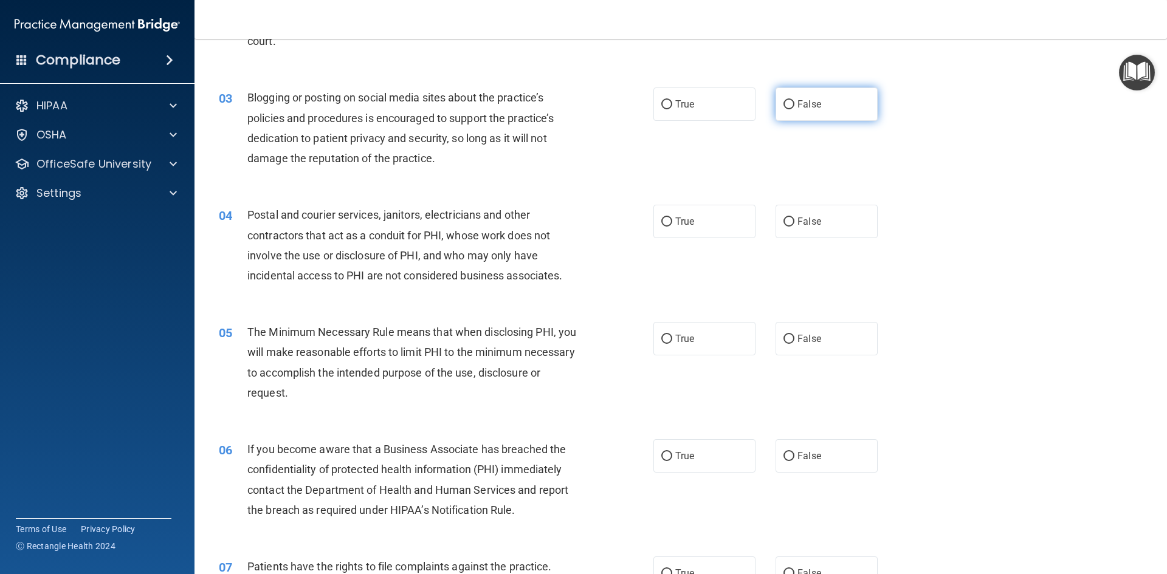
click at [816, 105] on label "False" at bounding box center [826, 104] width 102 height 33
click at [794, 105] on input "False" at bounding box center [788, 104] width 11 height 9
radio input "true"
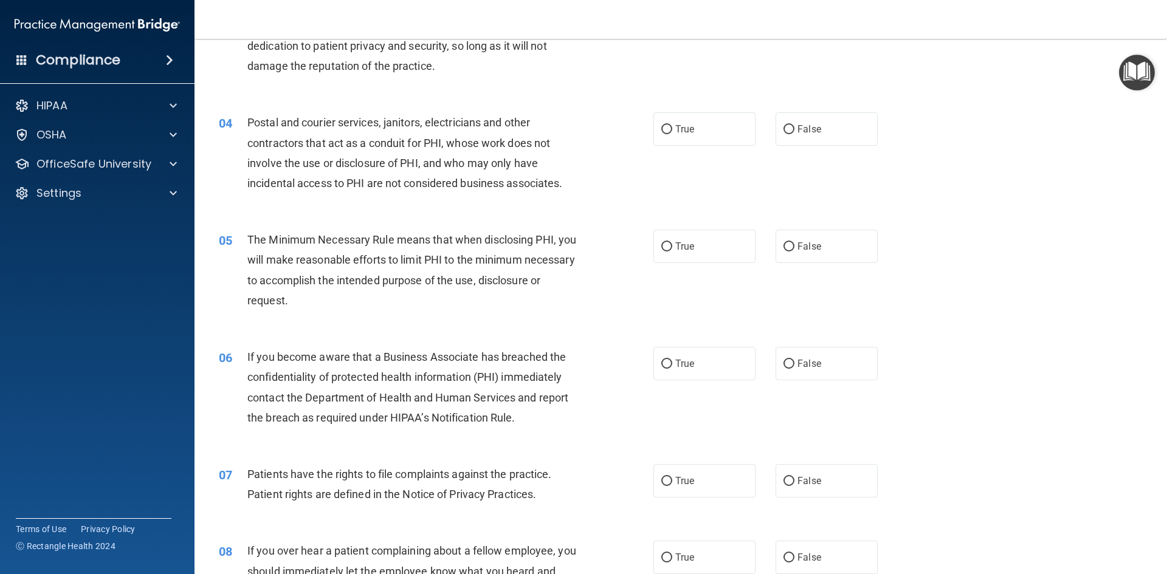
scroll to position [304, 0]
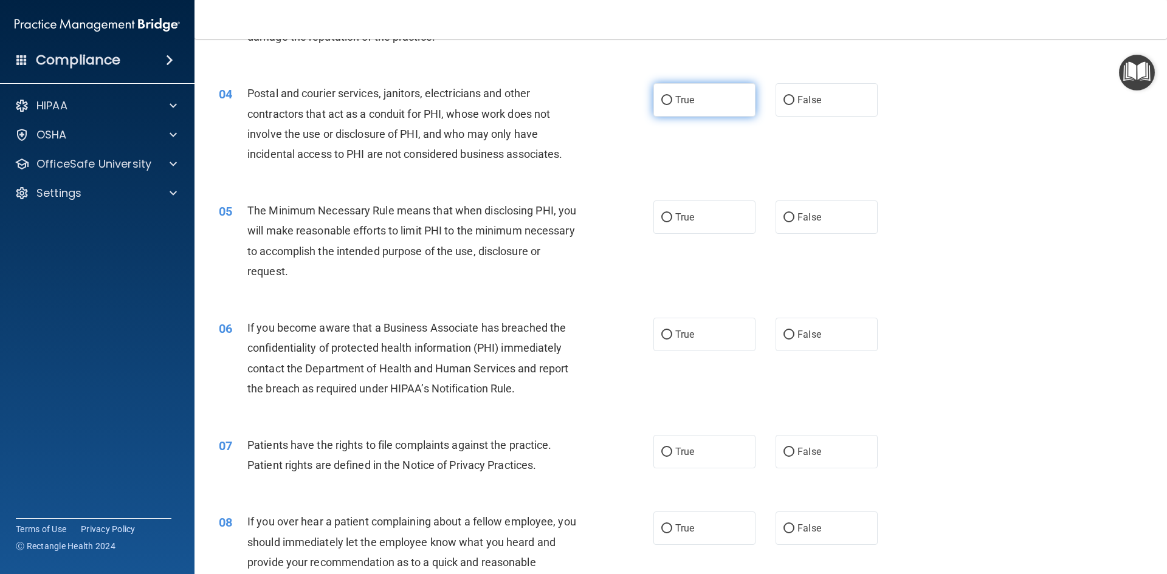
click at [713, 100] on label "True" at bounding box center [704, 99] width 102 height 33
click at [672, 100] on input "True" at bounding box center [666, 100] width 11 height 9
radio input "true"
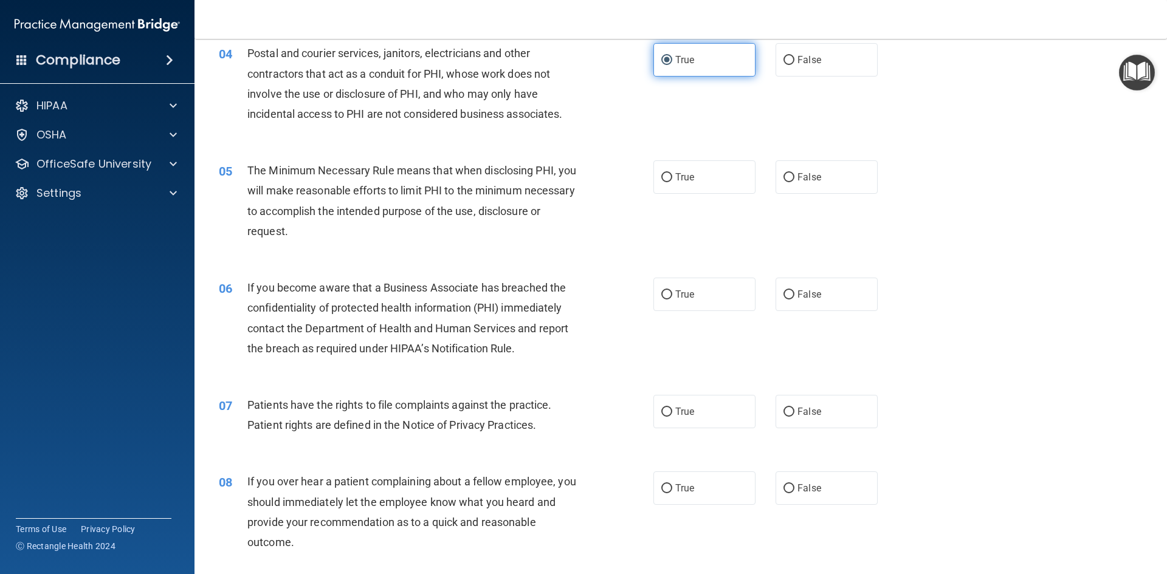
scroll to position [365, 0]
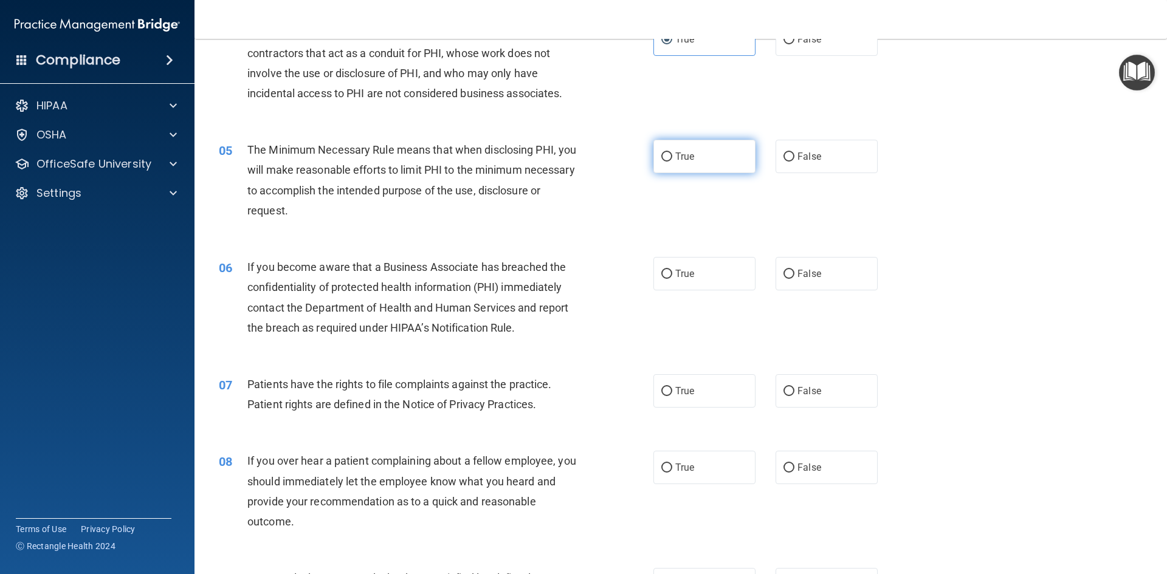
click at [690, 157] on label "True" at bounding box center [704, 156] width 102 height 33
click at [672, 157] on input "True" at bounding box center [666, 157] width 11 height 9
radio input "true"
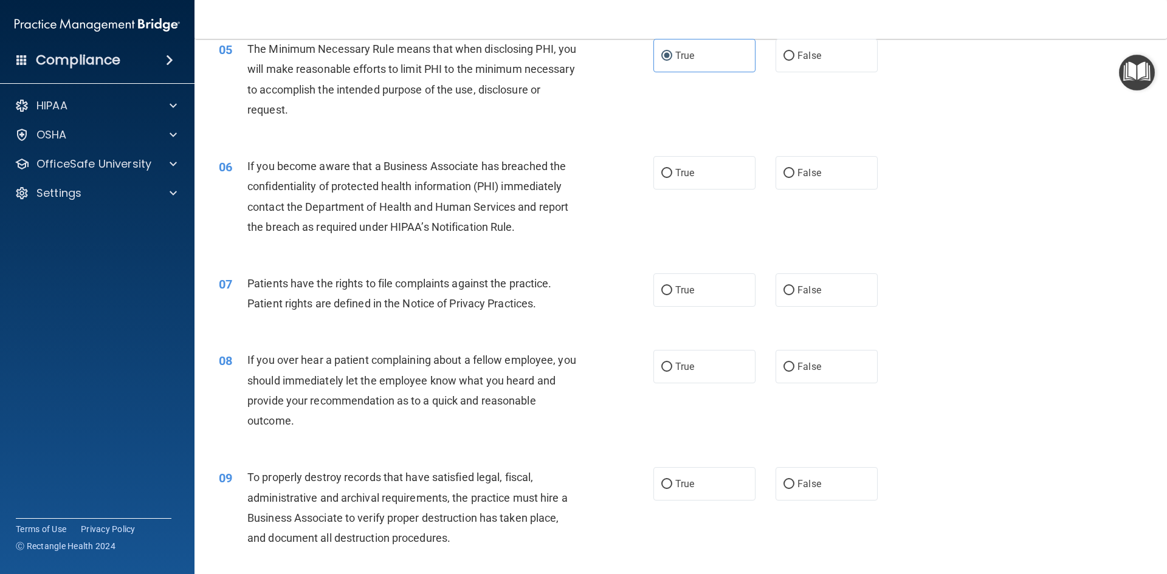
scroll to position [486, 0]
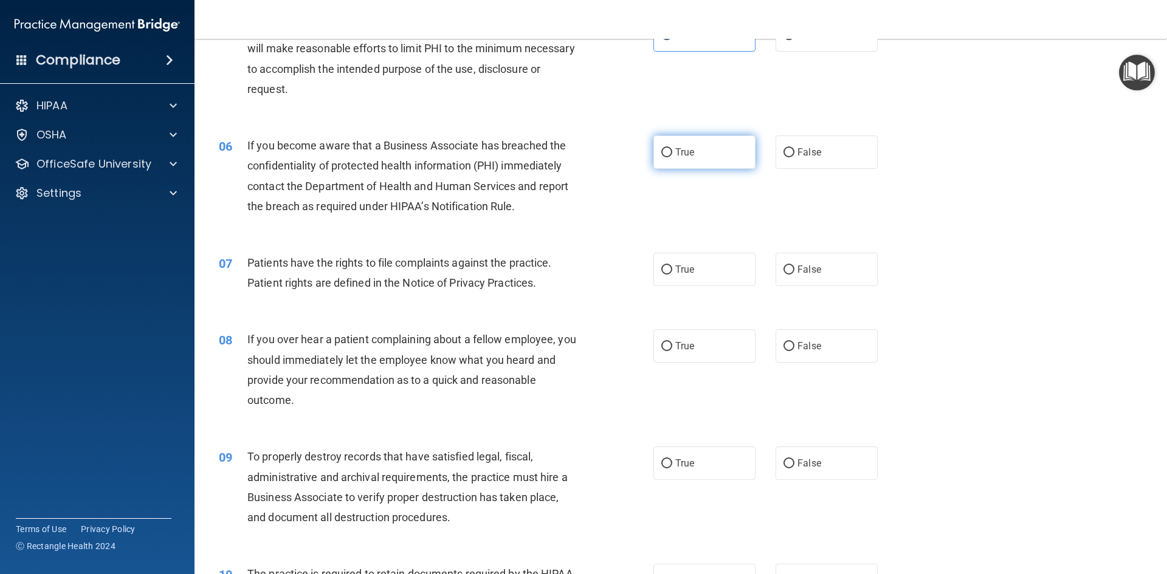
click at [654, 153] on label "True" at bounding box center [704, 152] width 102 height 33
click at [661, 153] on input "True" at bounding box center [666, 152] width 11 height 9
radio input "true"
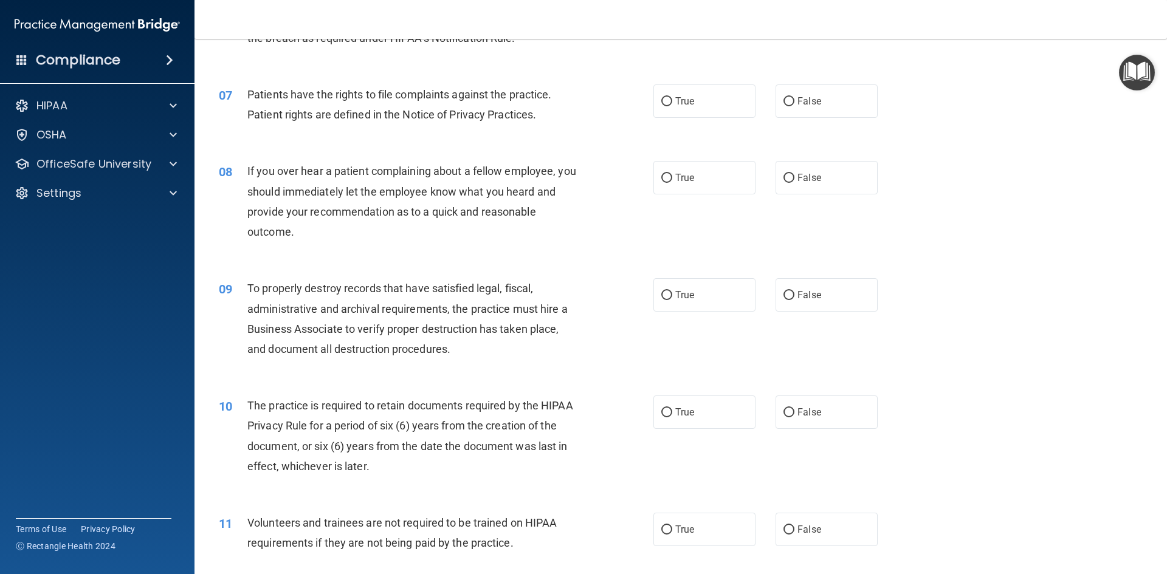
scroll to position [668, 0]
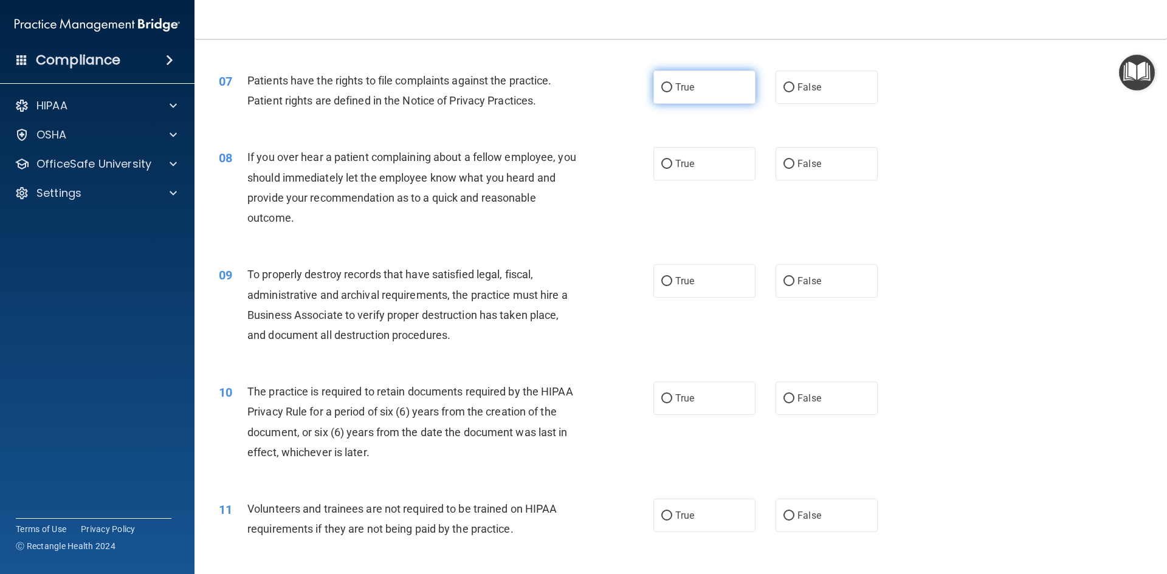
click at [690, 78] on label "True" at bounding box center [704, 86] width 102 height 33
click at [672, 83] on input "True" at bounding box center [666, 87] width 11 height 9
radio input "true"
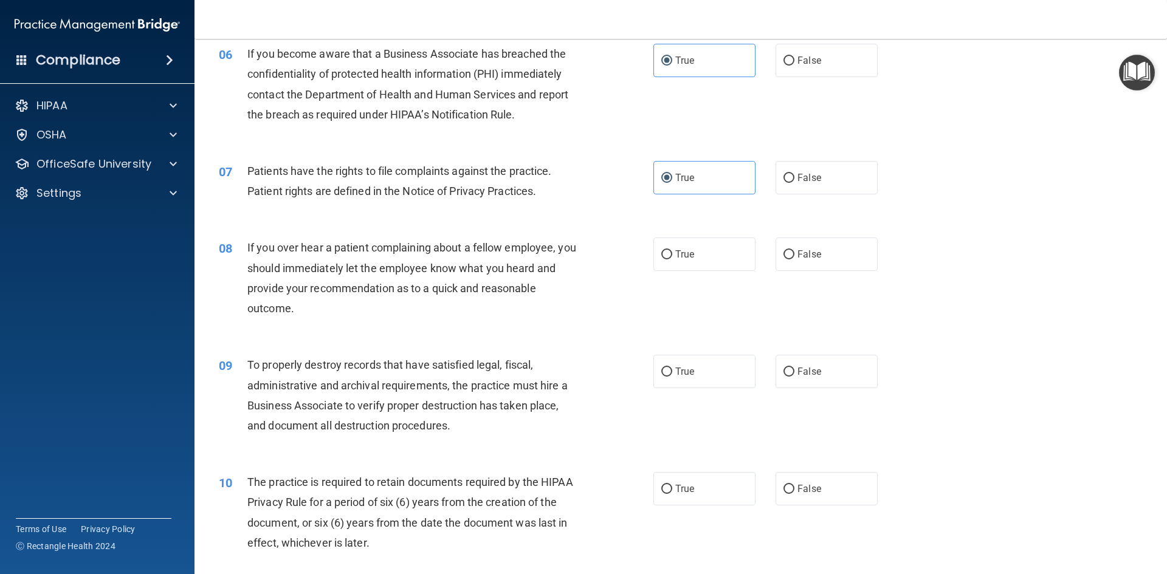
scroll to position [608, 0]
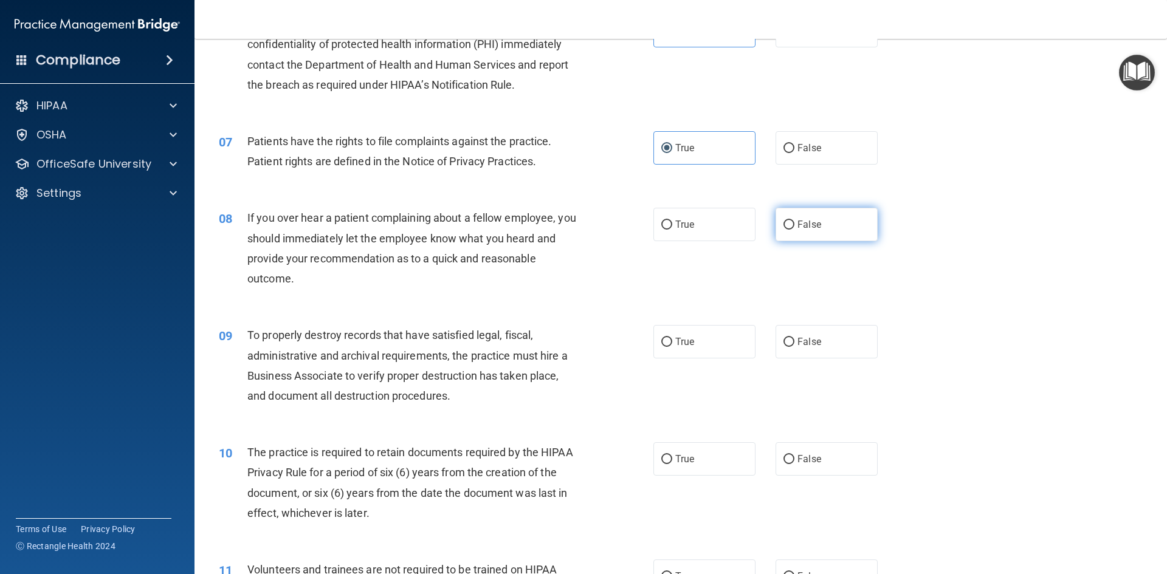
click at [800, 229] on span "False" at bounding box center [809, 225] width 24 height 12
click at [794, 229] on input "False" at bounding box center [788, 225] width 11 height 9
radio input "true"
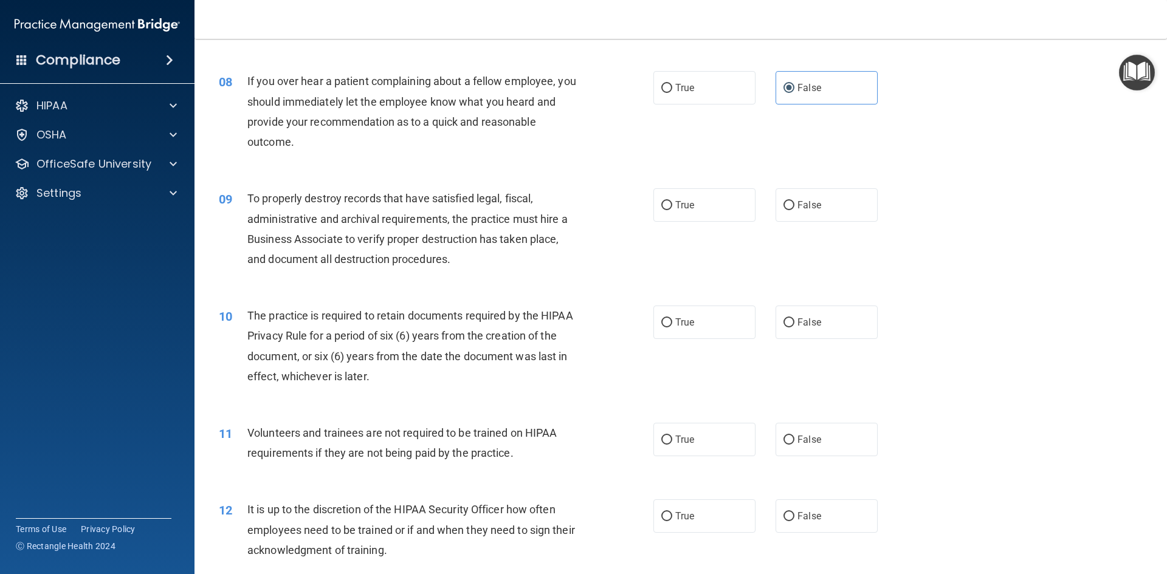
scroll to position [790, 0]
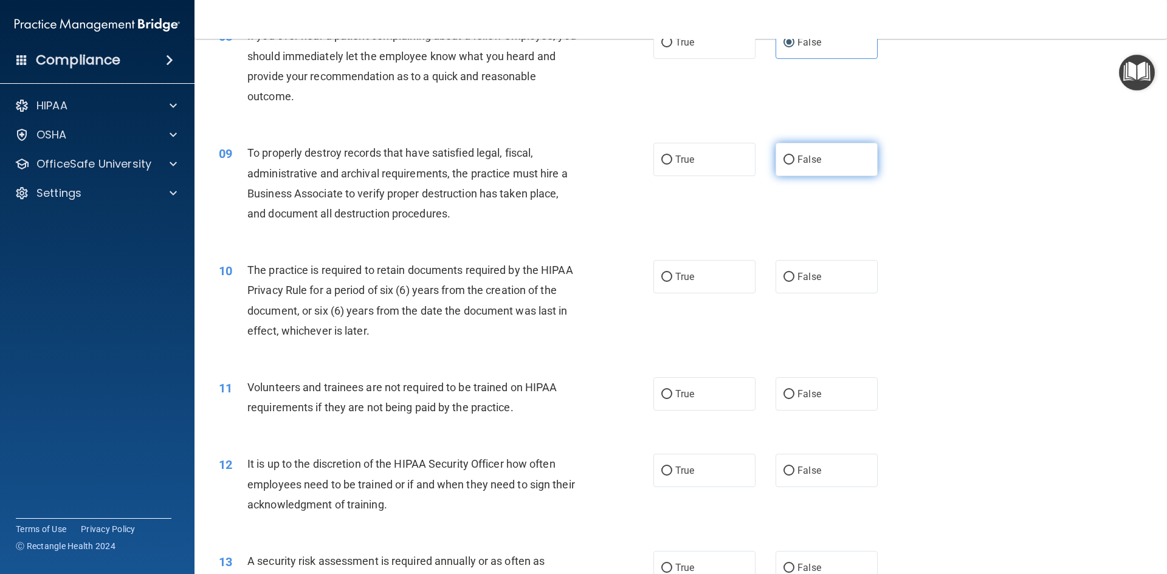
click at [798, 153] on label "False" at bounding box center [826, 159] width 102 height 33
click at [794, 156] on input "False" at bounding box center [788, 160] width 11 height 9
radio input "true"
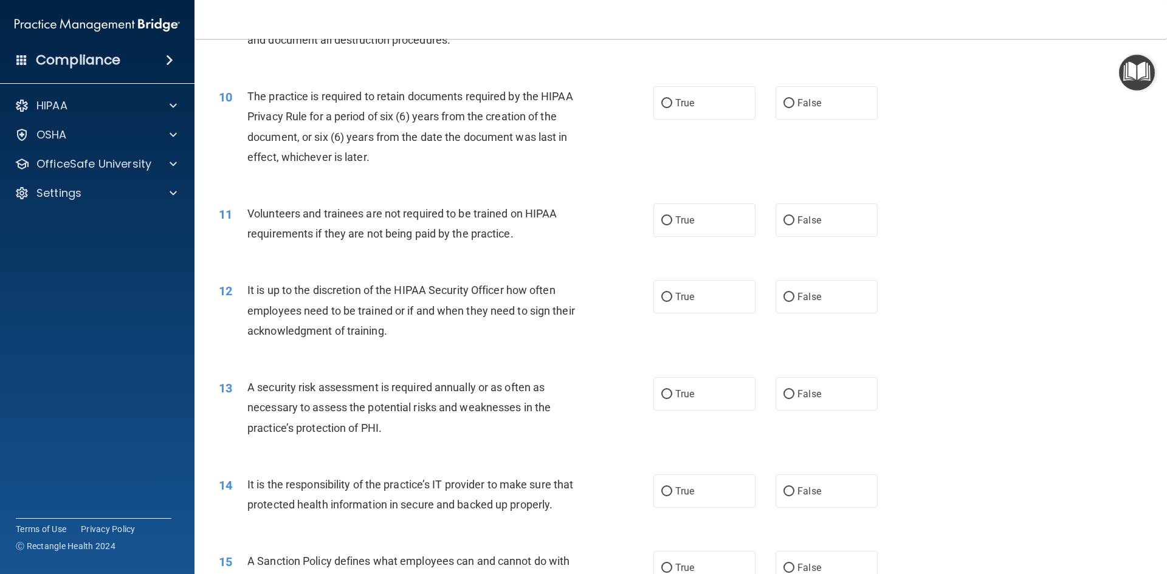
scroll to position [972, 0]
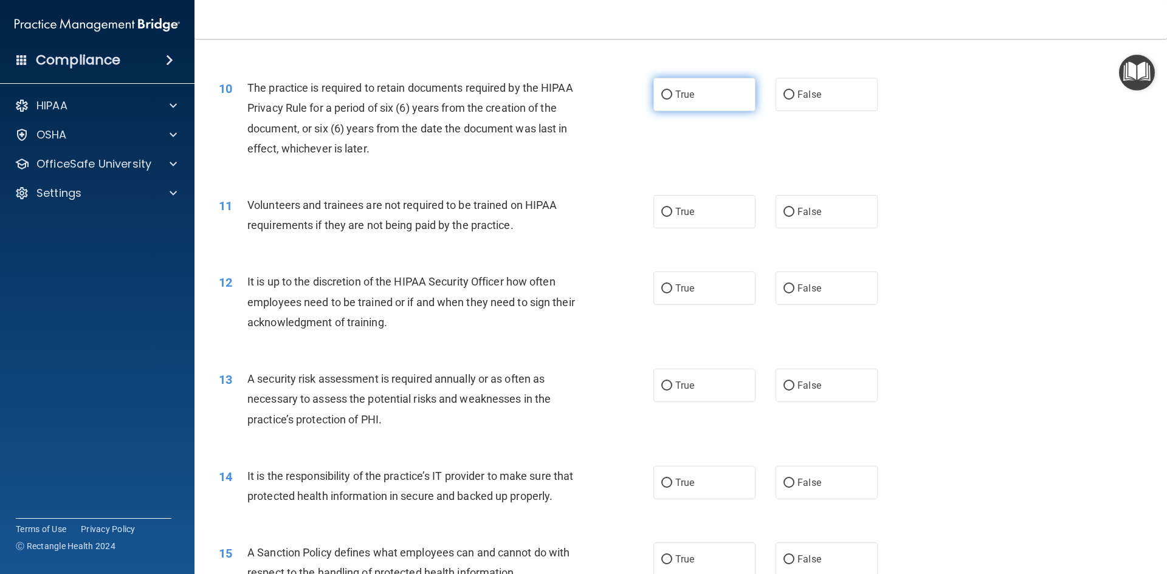
click at [692, 89] on label "True" at bounding box center [704, 94] width 102 height 33
click at [672, 91] on input "True" at bounding box center [666, 95] width 11 height 9
radio input "true"
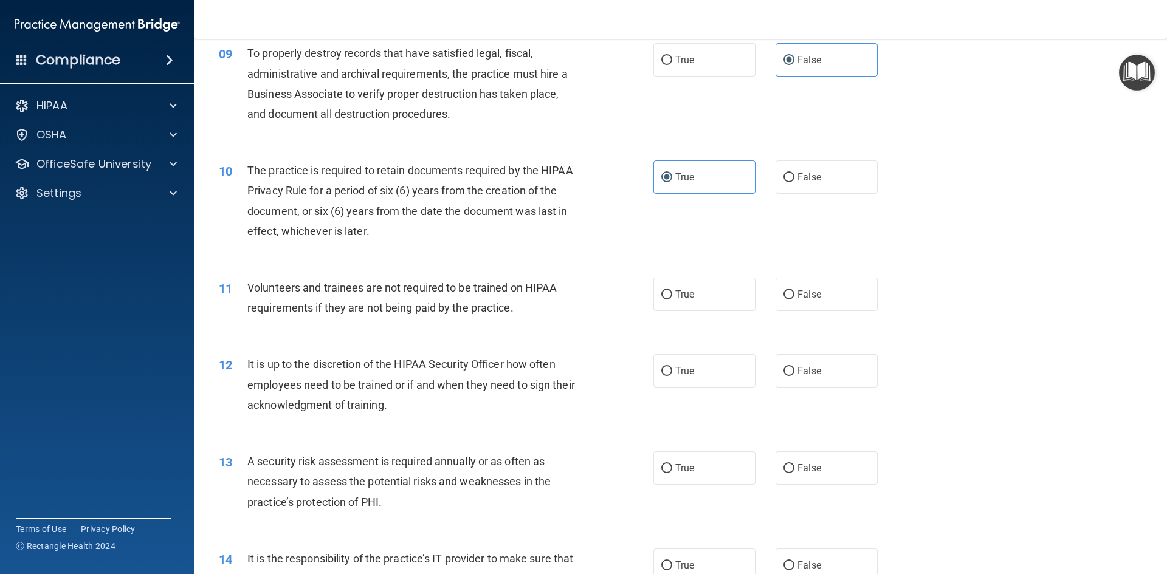
scroll to position [911, 0]
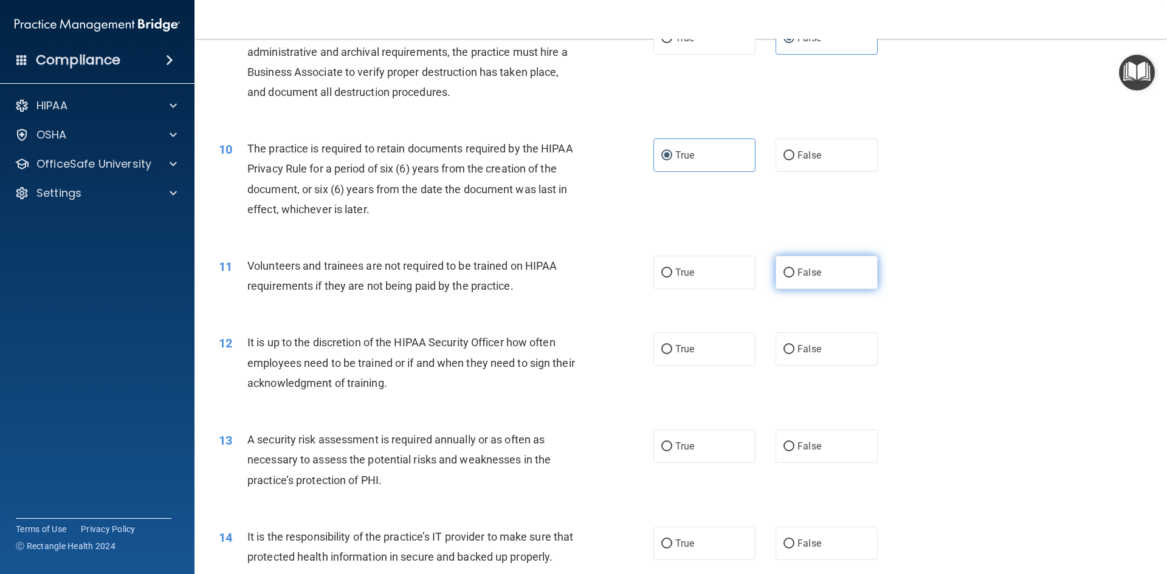
click at [828, 279] on label "False" at bounding box center [826, 272] width 102 height 33
click at [794, 278] on input "False" at bounding box center [788, 273] width 11 height 9
radio input "true"
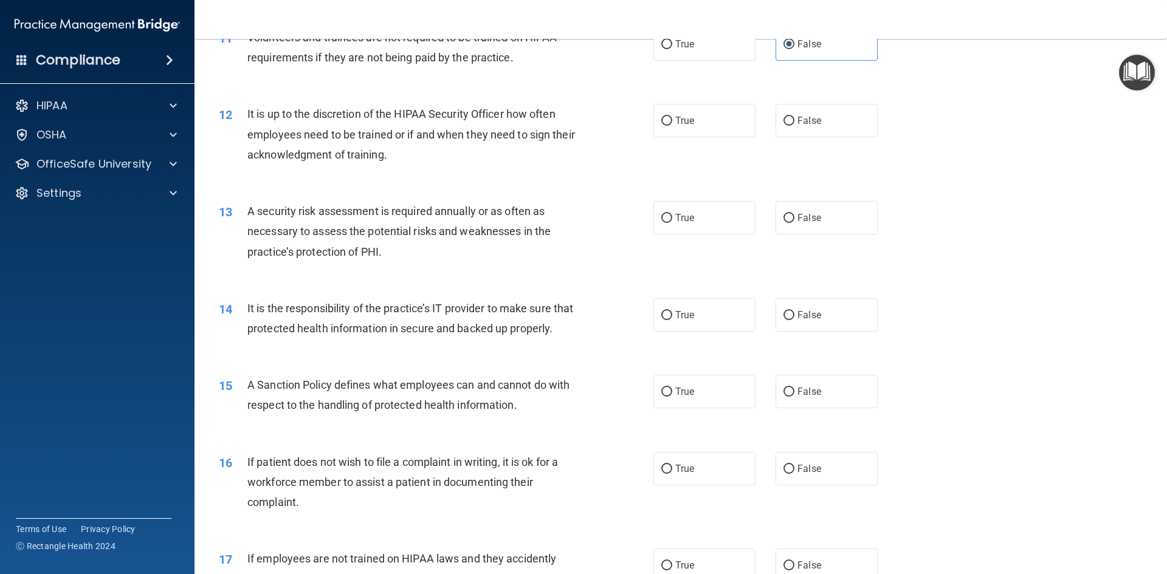
scroll to position [1155, 0]
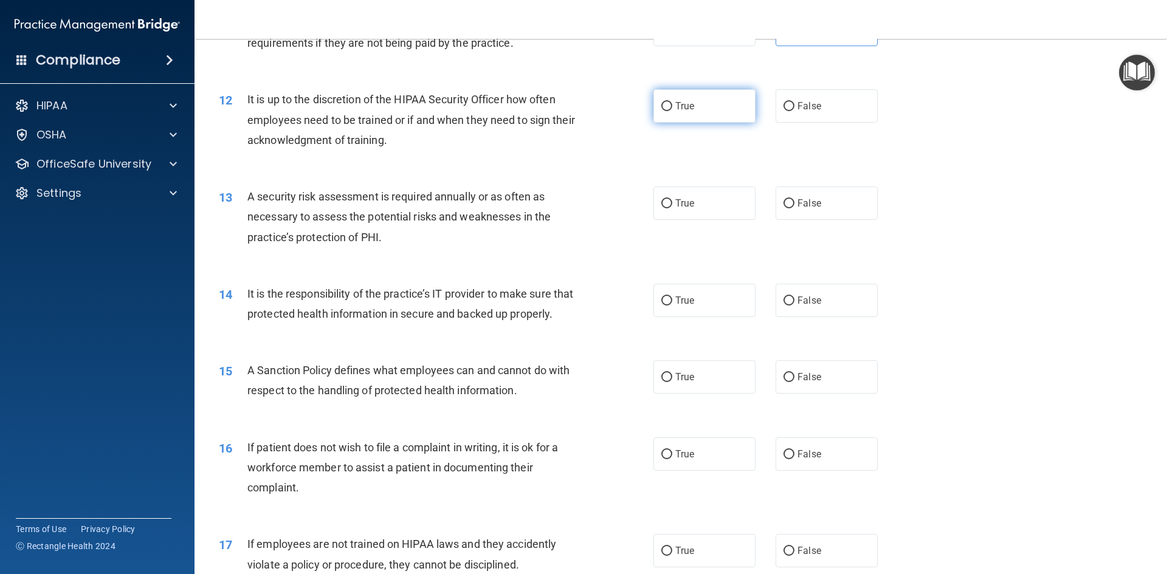
click at [701, 105] on label "True" at bounding box center [704, 105] width 102 height 33
click at [672, 105] on input "True" at bounding box center [666, 106] width 11 height 9
radio input "true"
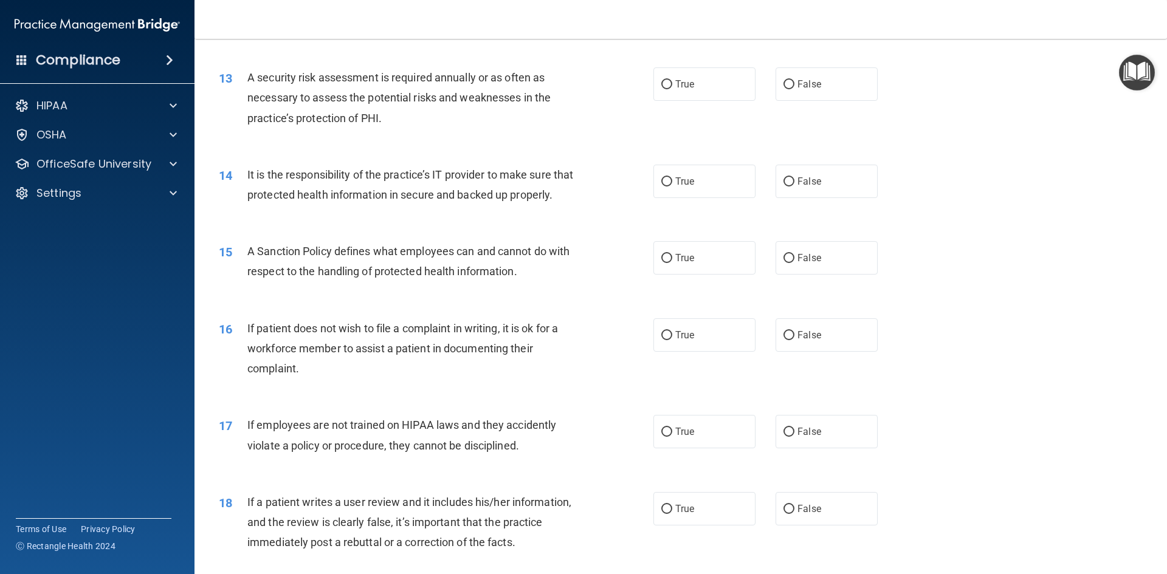
scroll to position [1276, 0]
click at [681, 86] on span "True" at bounding box center [684, 82] width 19 height 12
click at [672, 86] on input "True" at bounding box center [666, 82] width 11 height 9
radio input "true"
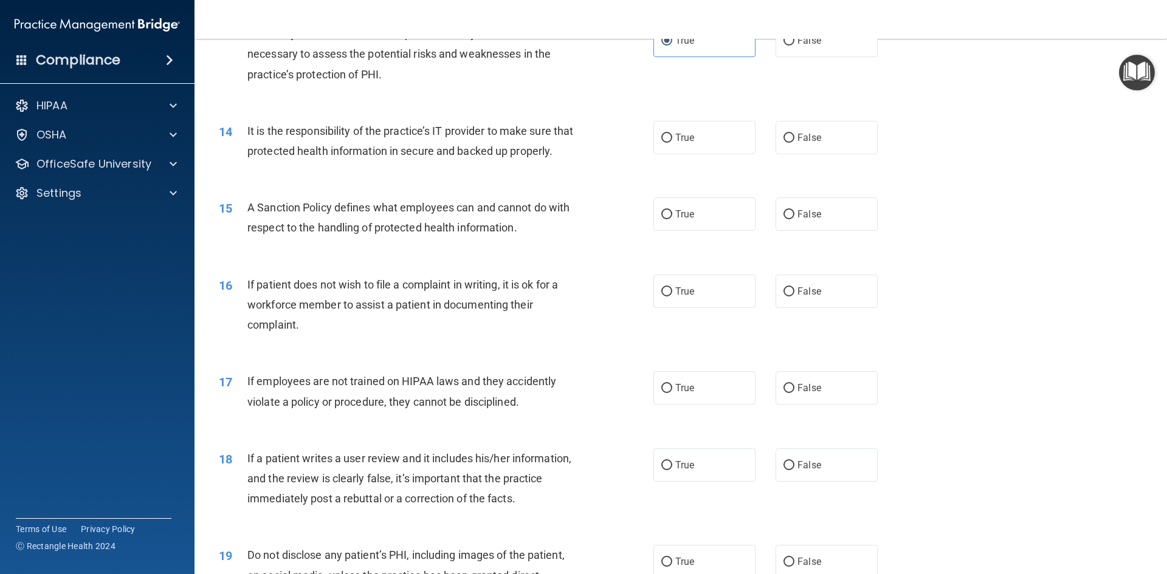
scroll to position [1337, 0]
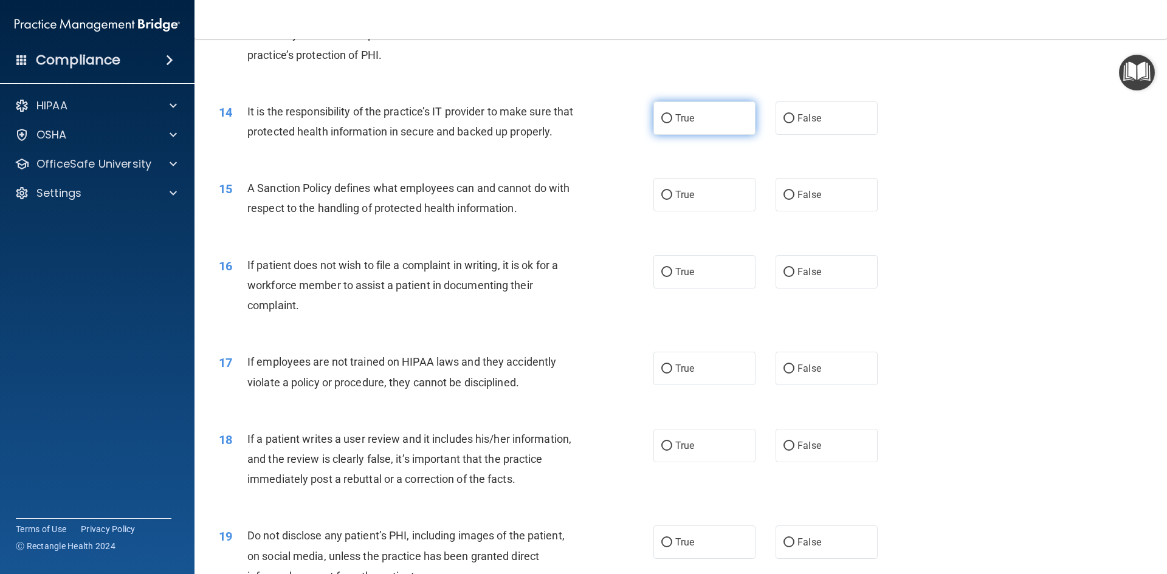
click at [679, 125] on label "True" at bounding box center [704, 117] width 102 height 33
click at [672, 123] on input "True" at bounding box center [666, 118] width 11 height 9
radio input "true"
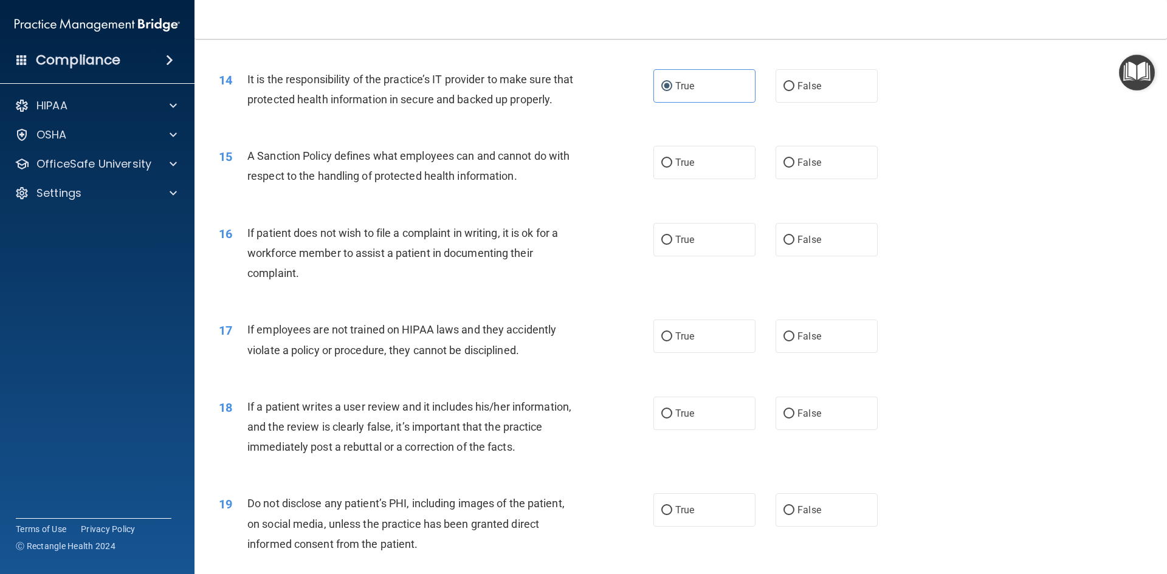
scroll to position [1458, 0]
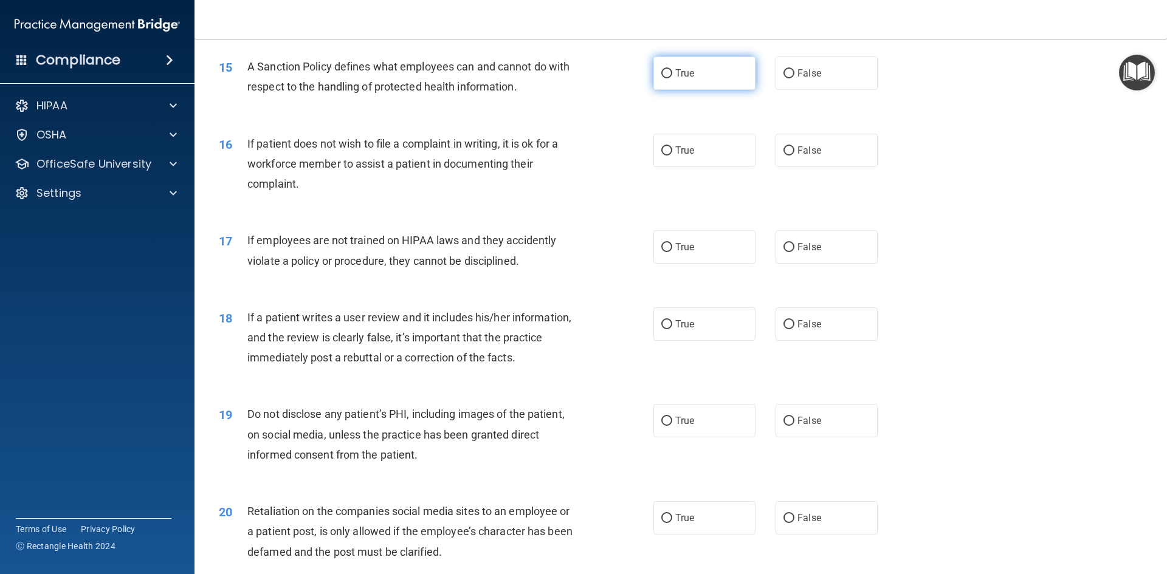
click at [667, 86] on label "True" at bounding box center [704, 73] width 102 height 33
click at [667, 78] on input "True" at bounding box center [666, 73] width 11 height 9
radio input "true"
click at [706, 167] on label "True" at bounding box center [704, 150] width 102 height 33
click at [672, 156] on input "True" at bounding box center [666, 150] width 11 height 9
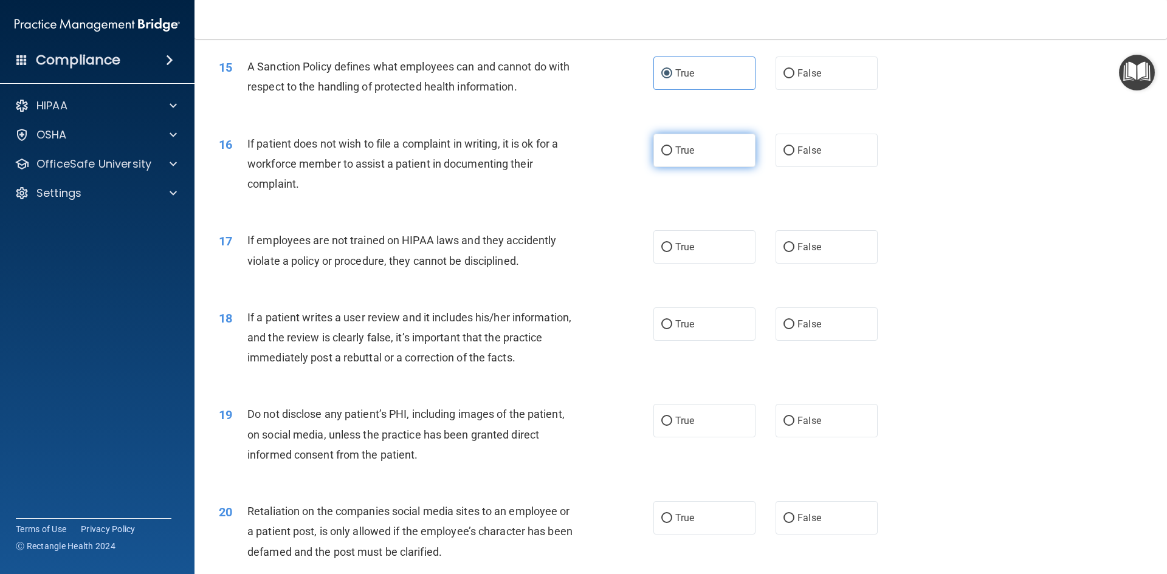
radio input "true"
click at [820, 264] on label "False" at bounding box center [826, 246] width 102 height 33
click at [794, 252] on input "False" at bounding box center [788, 247] width 11 height 9
radio input "true"
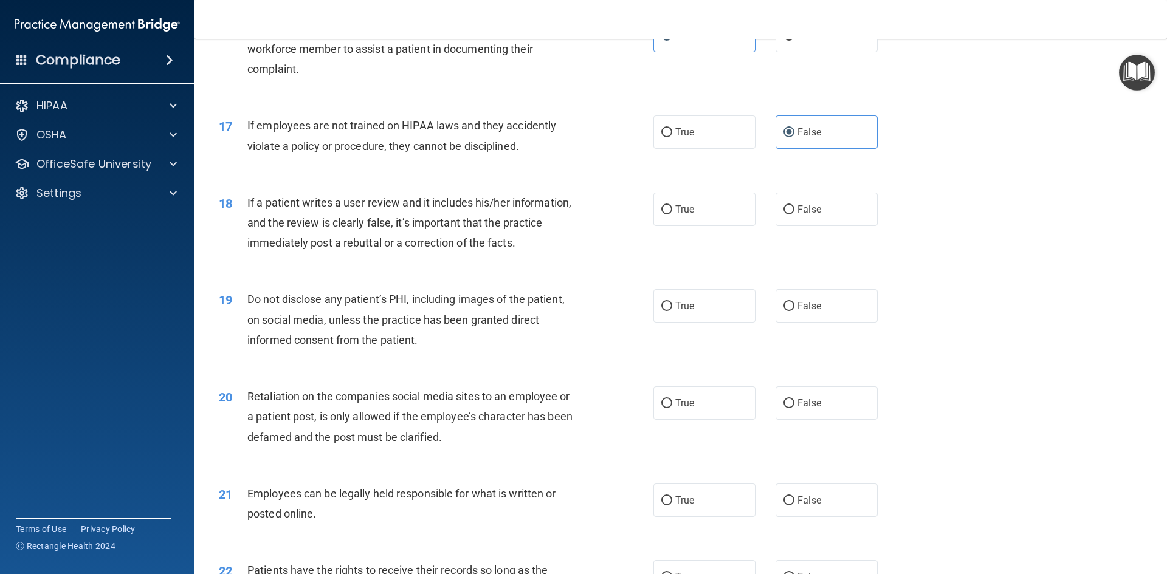
scroll to position [1580, 0]
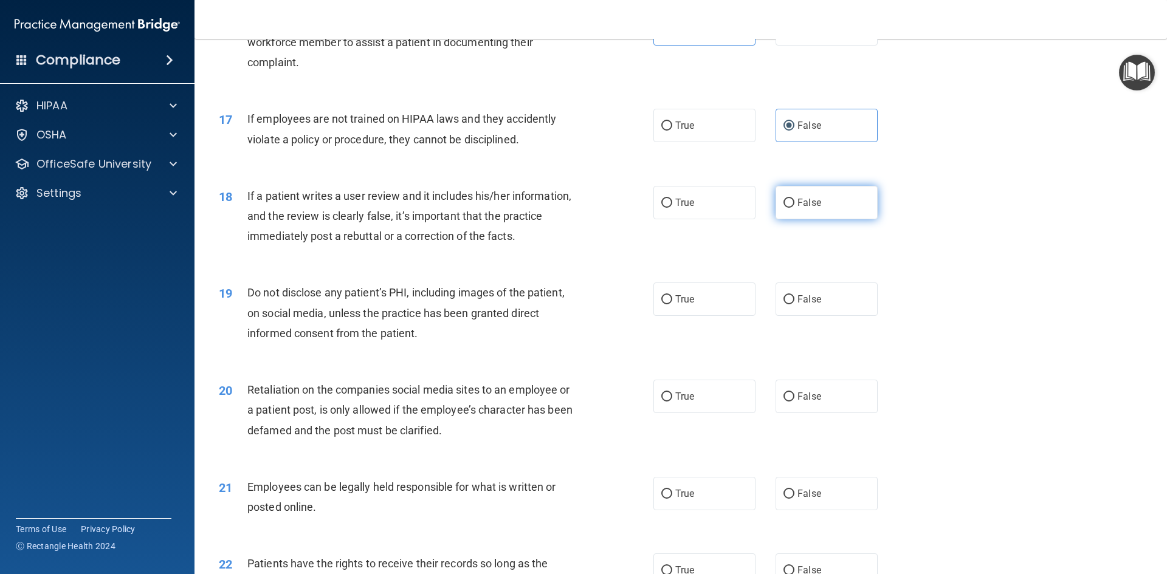
click at [819, 219] on label "False" at bounding box center [826, 202] width 102 height 33
click at [794, 208] on input "False" at bounding box center [788, 203] width 11 height 9
radio input "true"
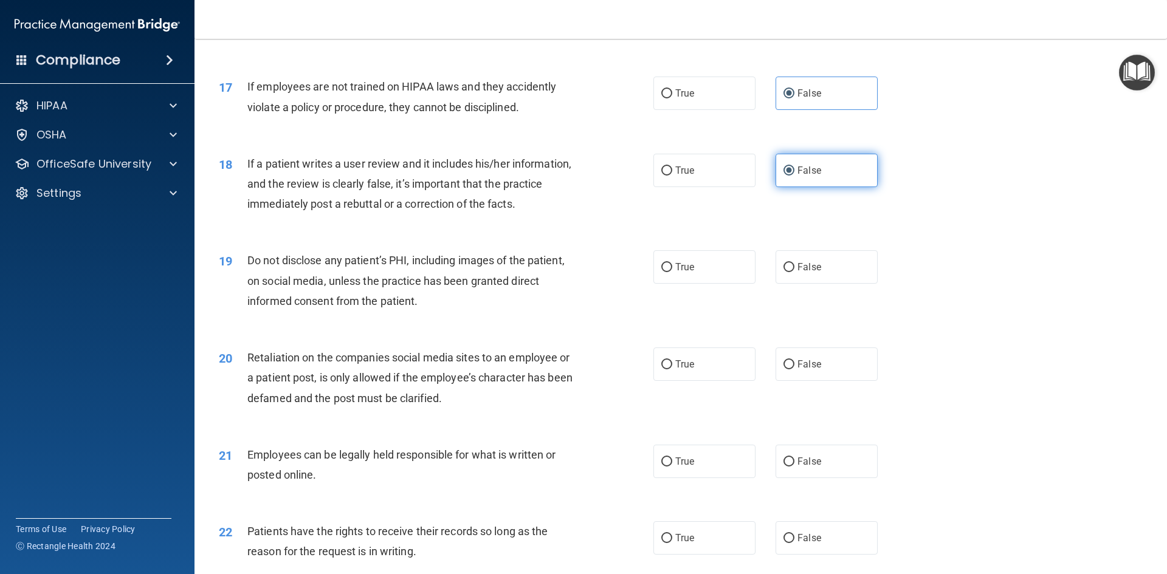
scroll to position [1641, 0]
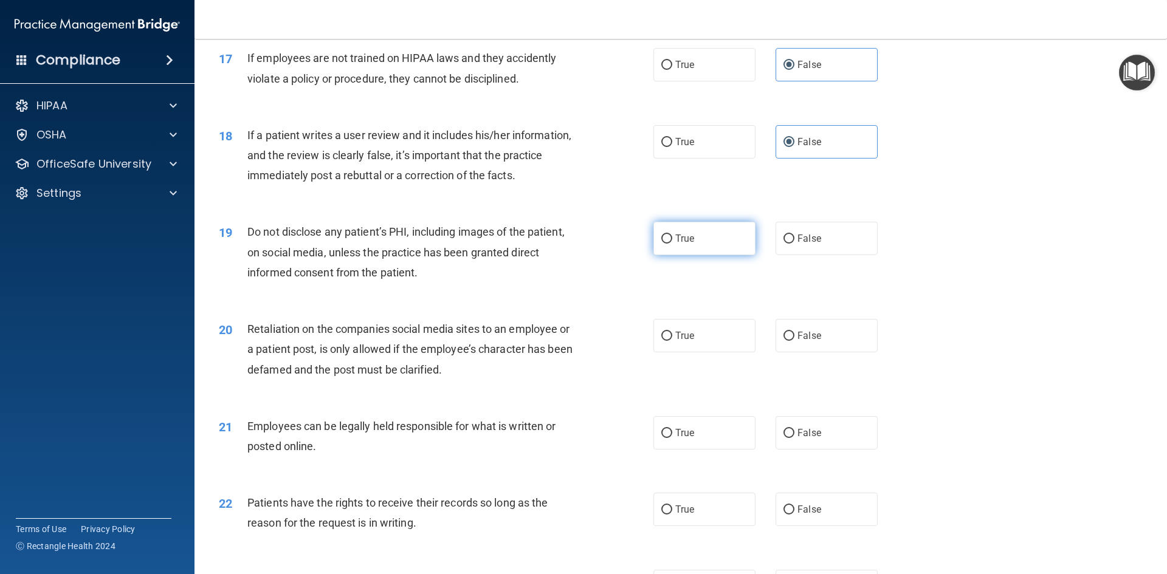
click at [719, 255] on label "True" at bounding box center [704, 238] width 102 height 33
click at [672, 244] on input "True" at bounding box center [666, 239] width 11 height 9
radio input "true"
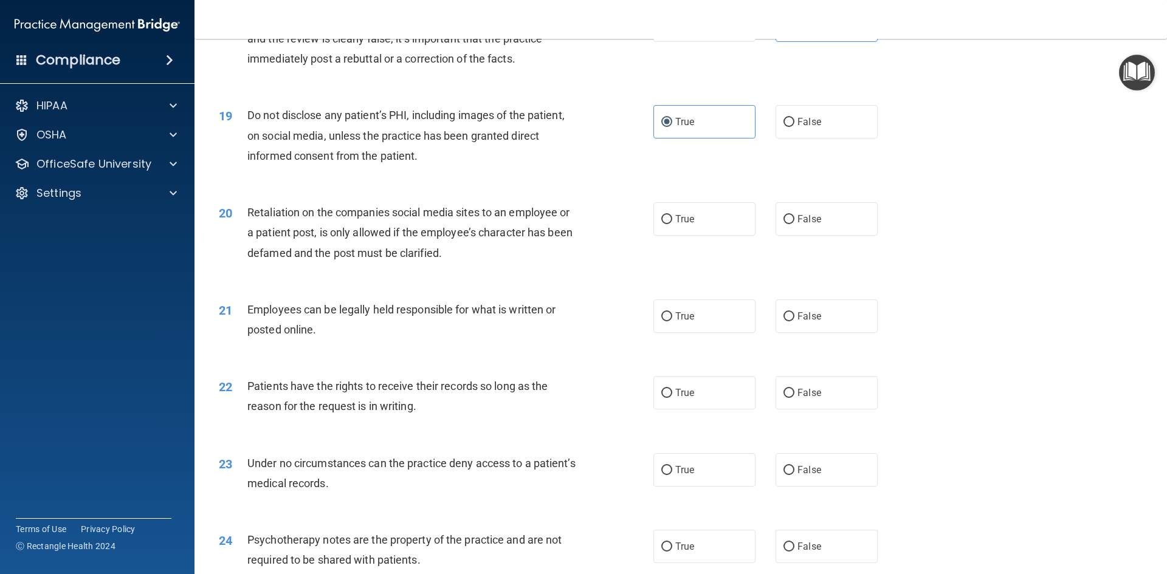
scroll to position [1762, 0]
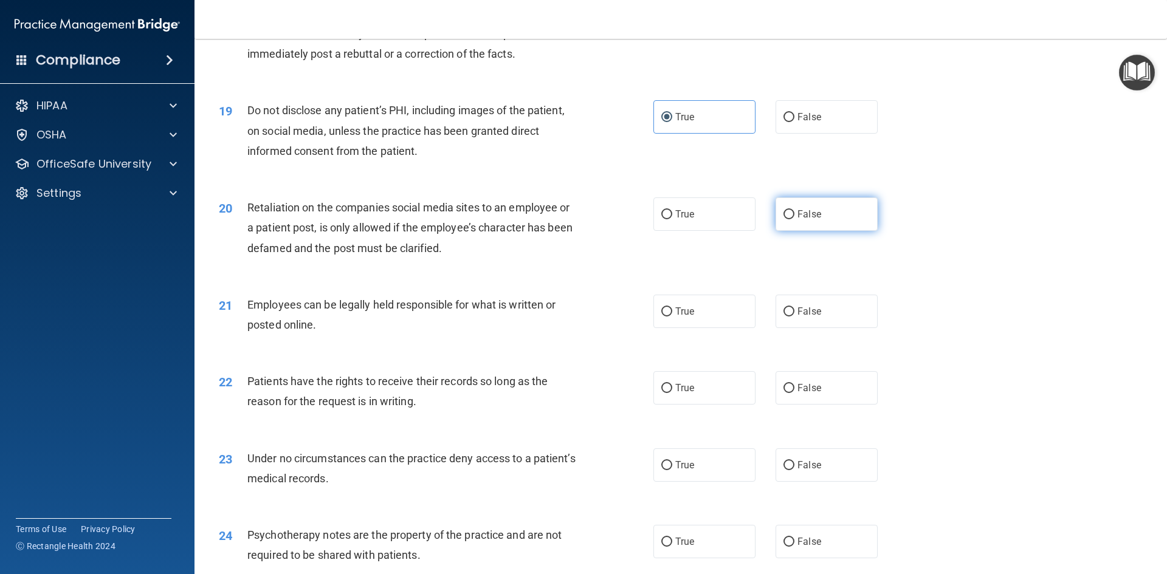
click at [797, 220] on span "False" at bounding box center [809, 214] width 24 height 12
click at [792, 219] on input "False" at bounding box center [788, 214] width 11 height 9
radio input "true"
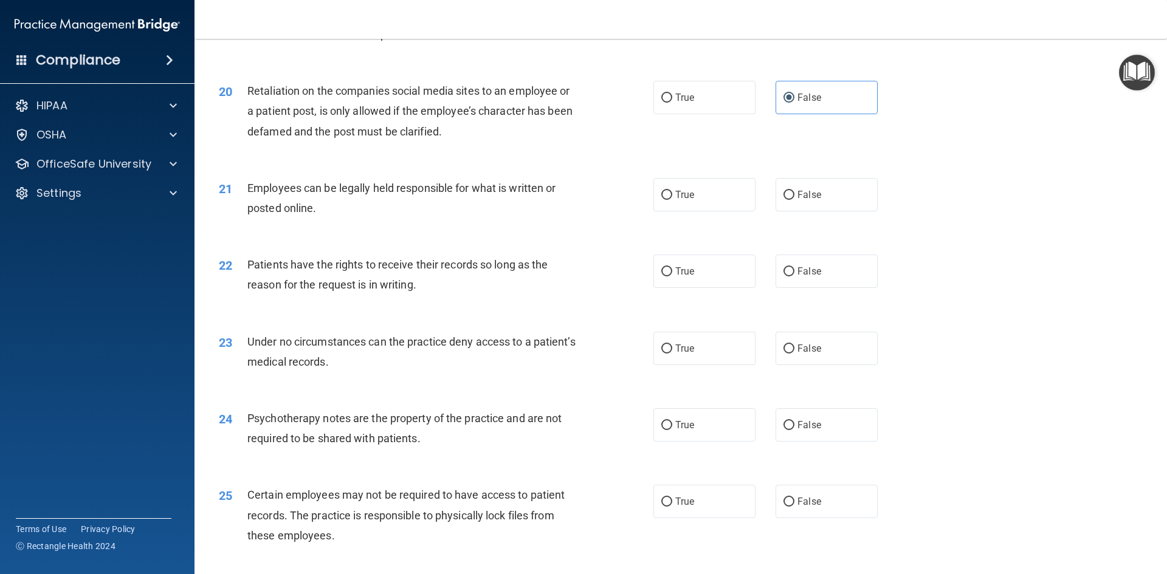
scroll to position [1884, 0]
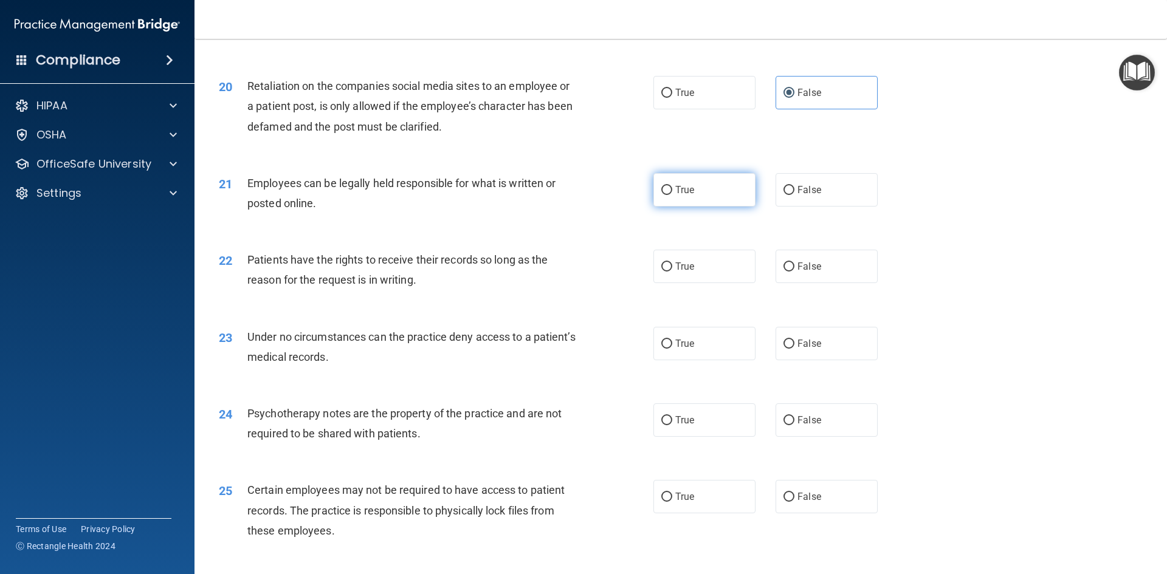
click at [661, 195] on input "True" at bounding box center [666, 190] width 11 height 9
radio input "true"
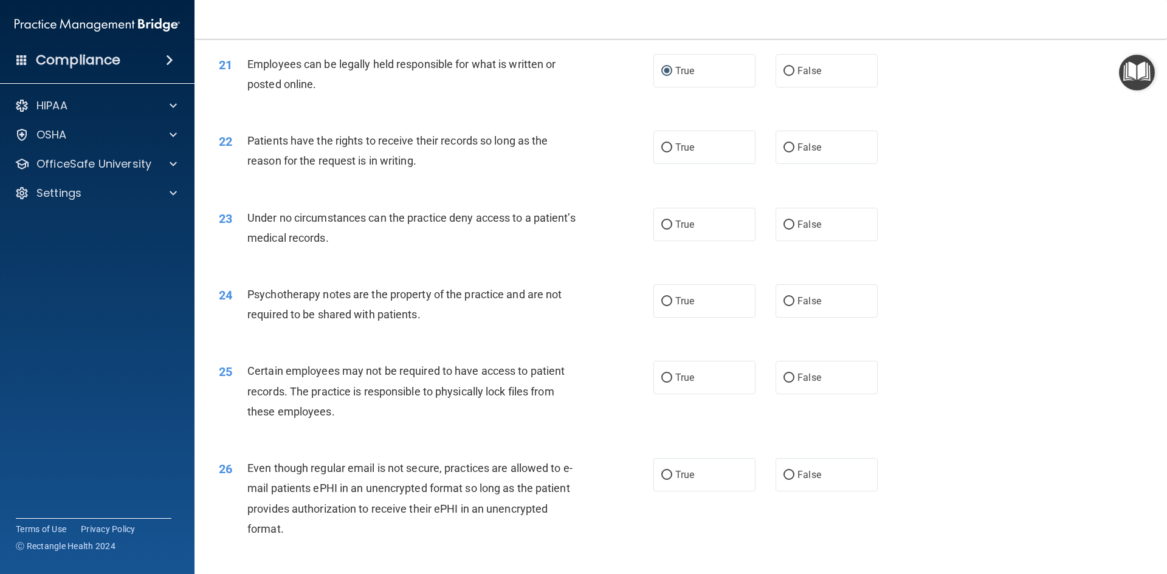
scroll to position [2005, 0]
click at [677, 151] on span "True" at bounding box center [684, 145] width 19 height 12
click at [672, 150] on input "True" at bounding box center [666, 145] width 11 height 9
radio input "true"
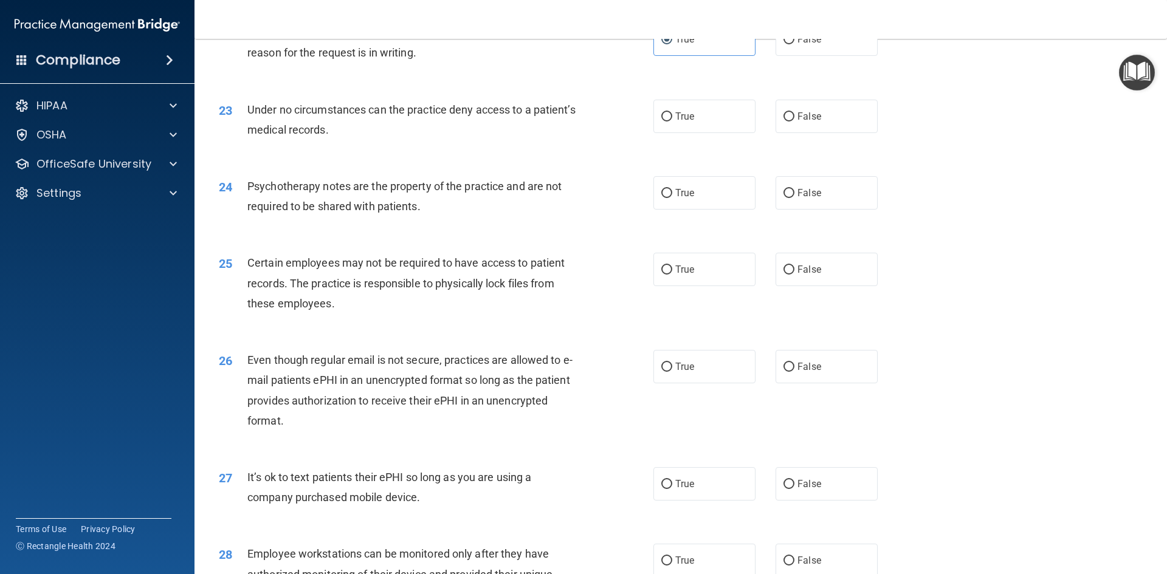
scroll to position [2127, 0]
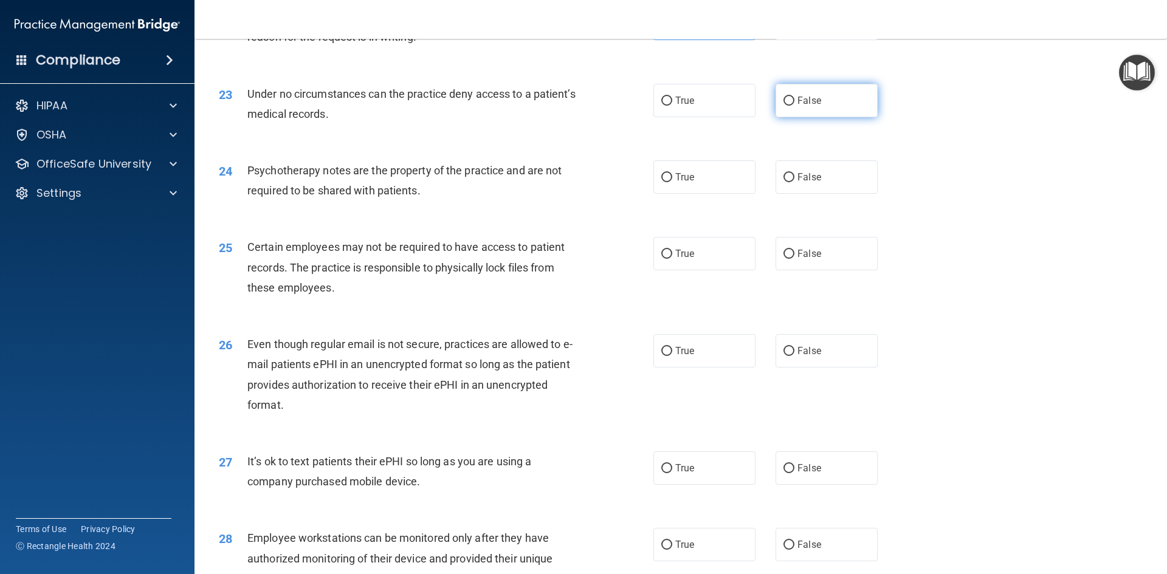
click at [803, 106] on span "False" at bounding box center [809, 101] width 24 height 12
click at [794, 106] on input "False" at bounding box center [788, 101] width 11 height 9
radio input "true"
click at [675, 183] on span "True" at bounding box center [684, 177] width 19 height 12
click at [671, 182] on input "True" at bounding box center [666, 177] width 11 height 9
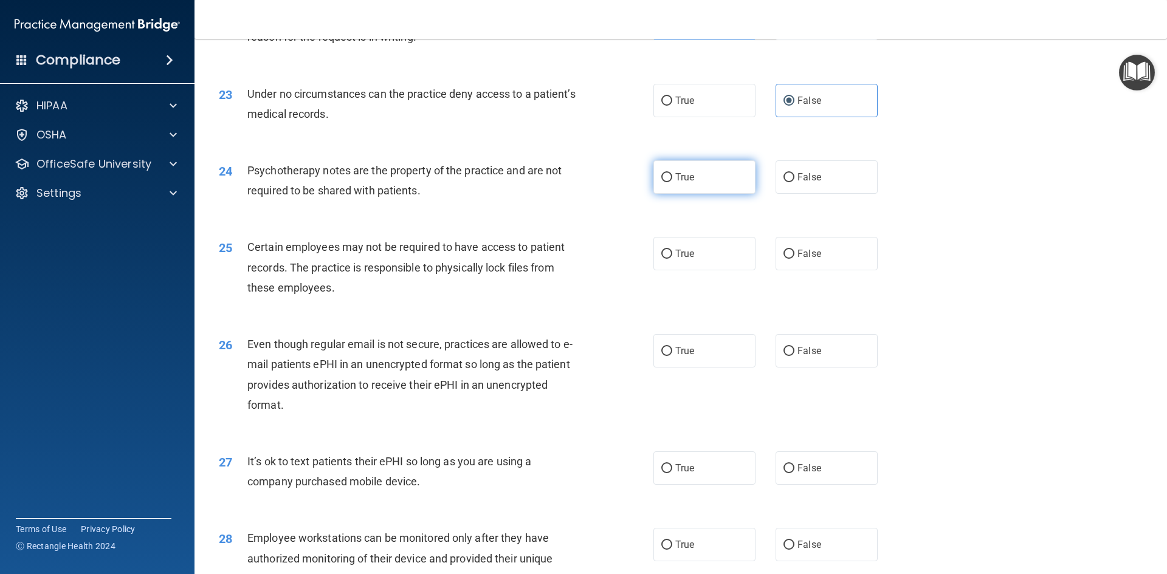
radio input "true"
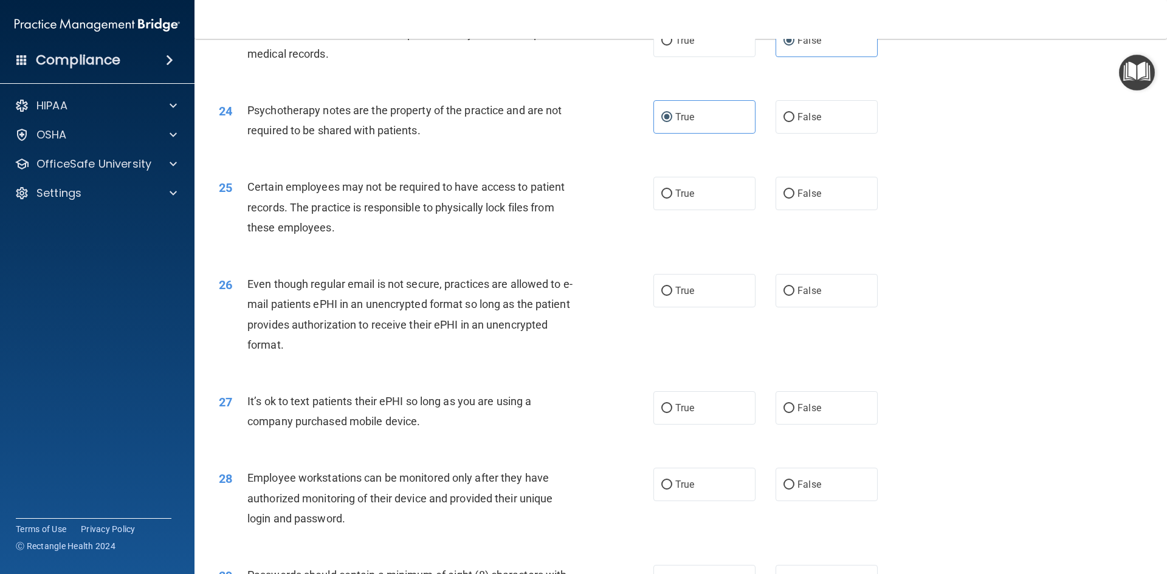
scroll to position [2188, 0]
click at [681, 199] on span "True" at bounding box center [684, 193] width 19 height 12
click at [672, 198] on input "True" at bounding box center [666, 193] width 11 height 9
radio input "true"
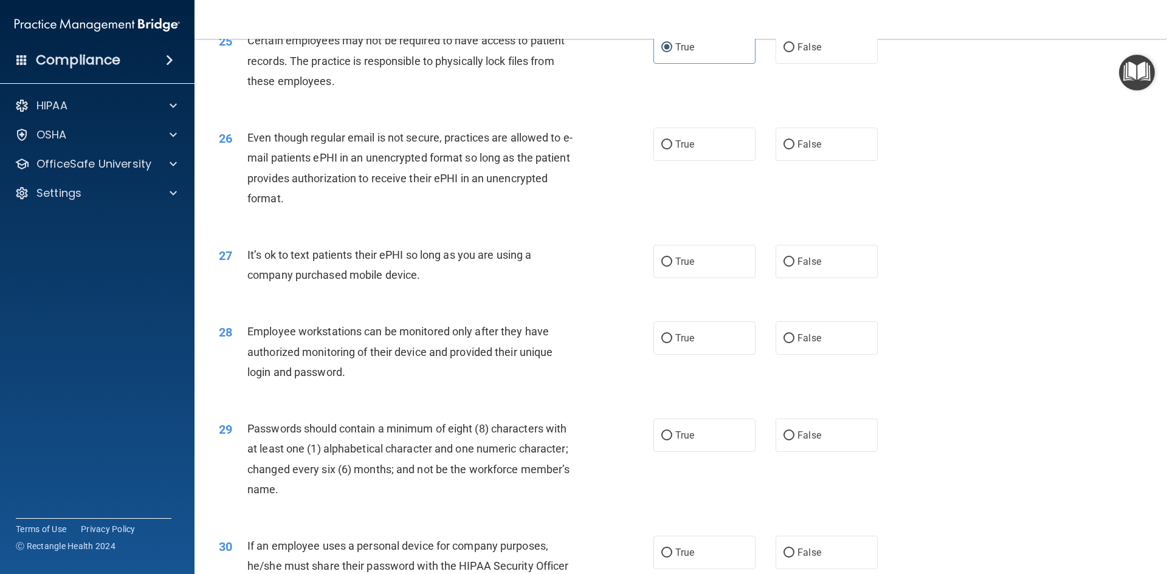
scroll to position [2370, 0]
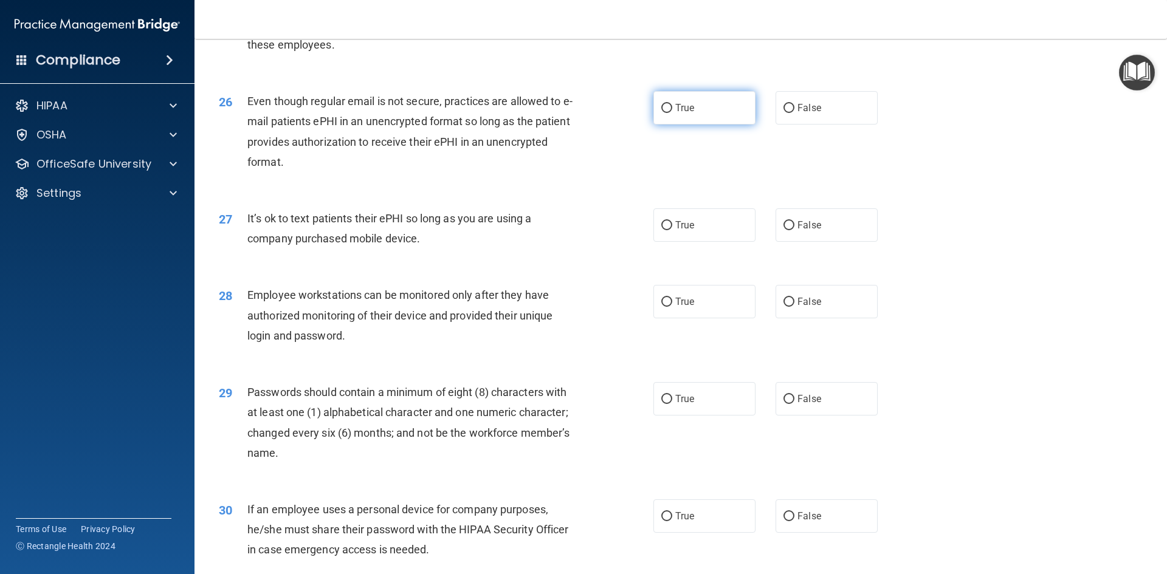
click at [675, 118] on label "True" at bounding box center [704, 107] width 102 height 33
click at [672, 113] on input "True" at bounding box center [666, 108] width 11 height 9
radio input "true"
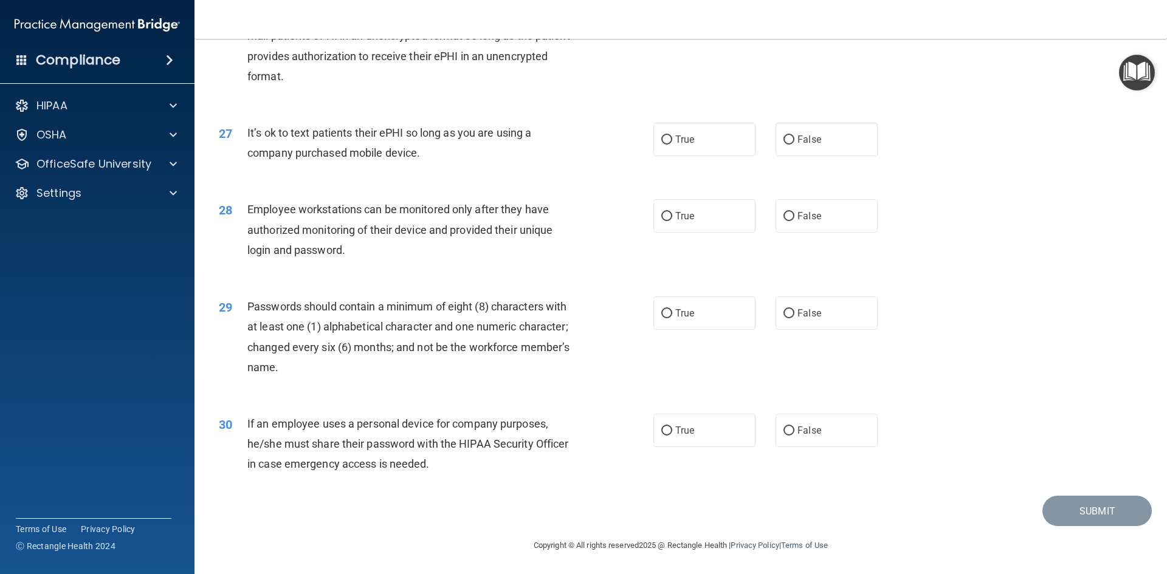
scroll to position [2476, 0]
click at [701, 141] on label "True" at bounding box center [704, 138] width 102 height 33
click at [672, 141] on input "True" at bounding box center [666, 139] width 11 height 9
radio input "true"
click at [670, 213] on label "True" at bounding box center [704, 215] width 102 height 33
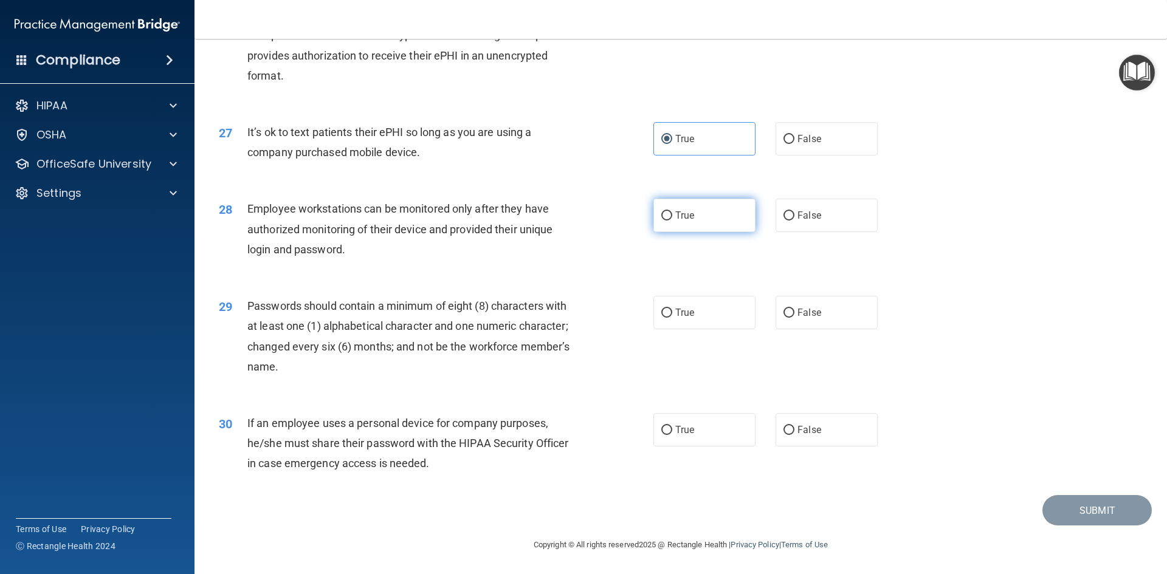
click at [670, 213] on input "True" at bounding box center [666, 215] width 11 height 9
radio input "true"
click at [688, 320] on label "True" at bounding box center [704, 312] width 102 height 33
click at [672, 318] on input "True" at bounding box center [666, 313] width 11 height 9
radio input "true"
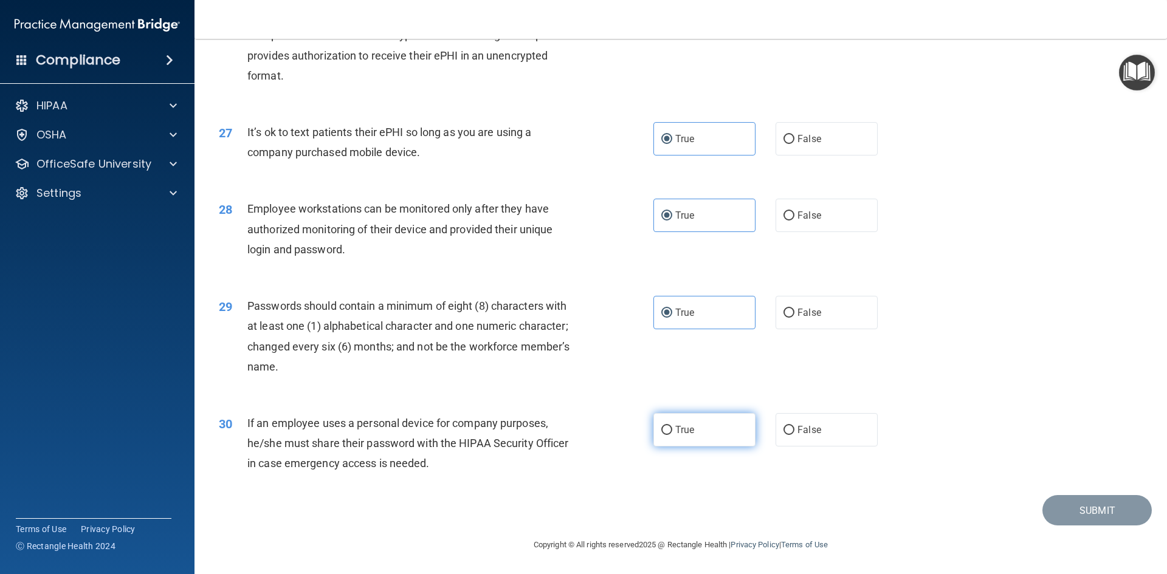
click at [691, 430] on label "True" at bounding box center [704, 429] width 102 height 33
click at [672, 430] on input "True" at bounding box center [666, 430] width 11 height 9
radio input "true"
click at [1077, 507] on button "Submit" at bounding box center [1096, 510] width 109 height 31
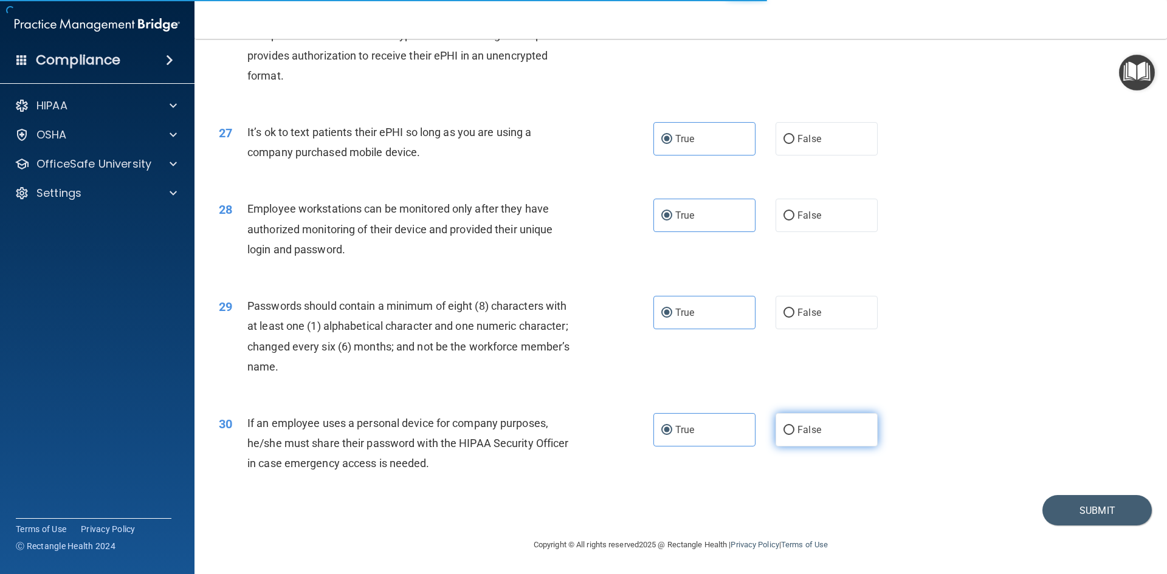
click at [823, 420] on label "False" at bounding box center [826, 429] width 102 height 33
click at [794, 426] on input "False" at bounding box center [788, 430] width 11 height 9
radio input "true"
radio input "false"
click at [1079, 516] on button "Submit" at bounding box center [1096, 510] width 109 height 31
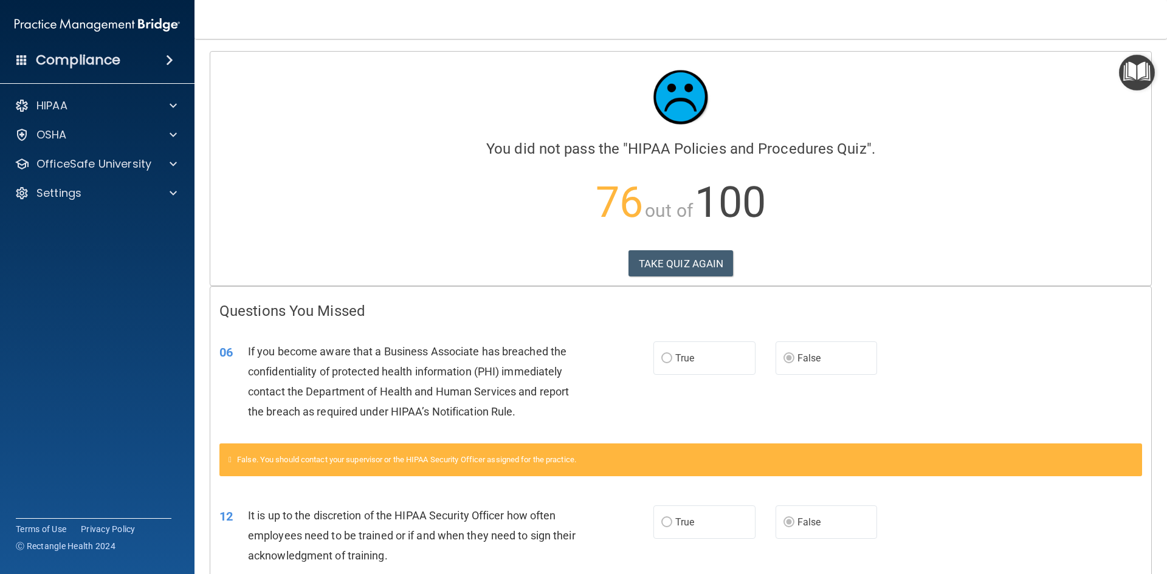
click at [792, 346] on label "False" at bounding box center [826, 357] width 102 height 33
click at [775, 349] on label "False" at bounding box center [826, 357] width 102 height 33
click at [644, 258] on button "TAKE QUIZ AGAIN" at bounding box center [680, 263] width 105 height 27
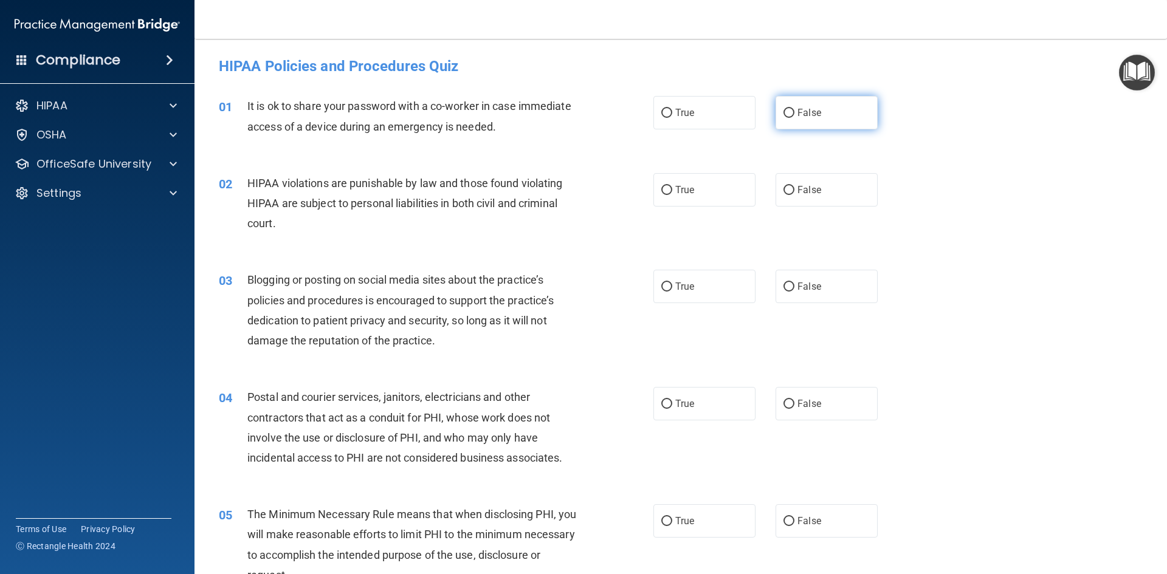
click at [805, 115] on span "False" at bounding box center [809, 113] width 24 height 12
click at [794, 115] on input "False" at bounding box center [788, 113] width 11 height 9
radio input "true"
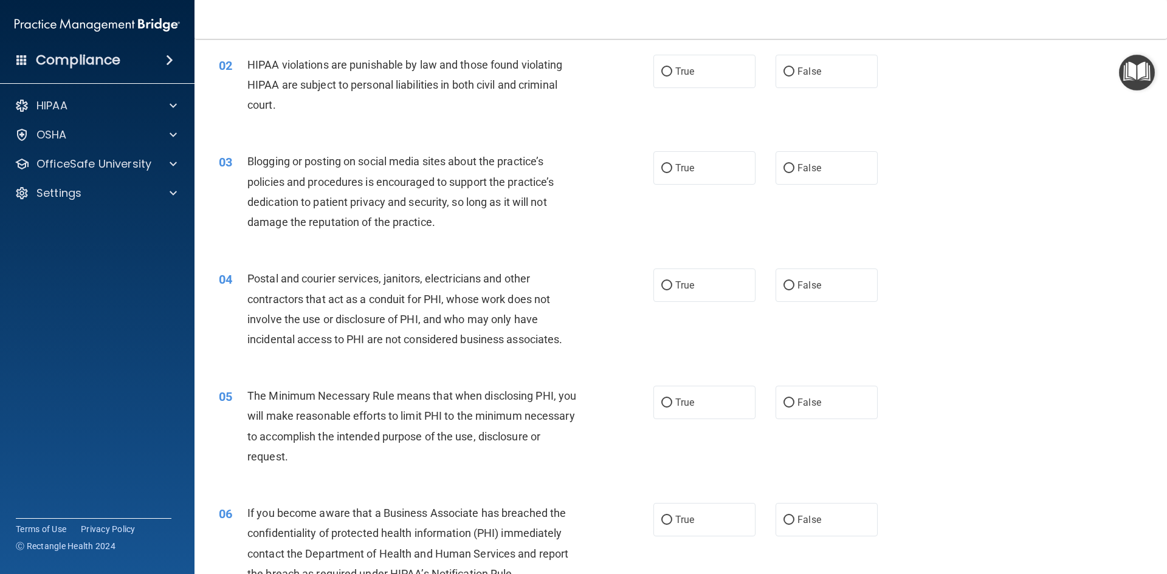
scroll to position [122, 0]
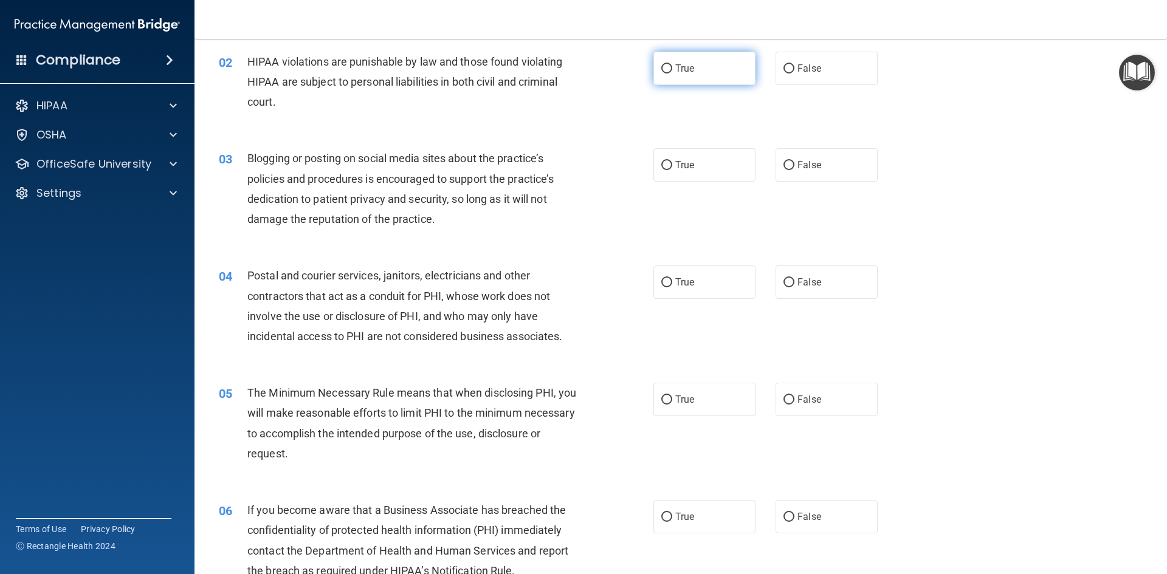
click at [659, 75] on label "True" at bounding box center [704, 68] width 102 height 33
click at [661, 74] on input "True" at bounding box center [666, 68] width 11 height 9
radio input "true"
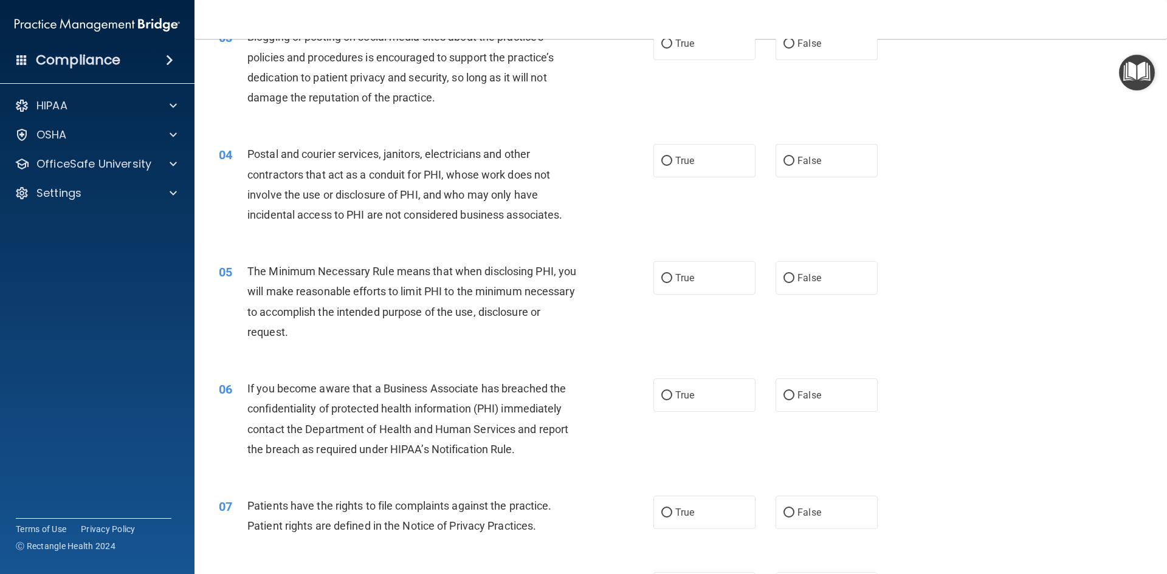
scroll to position [182, 0]
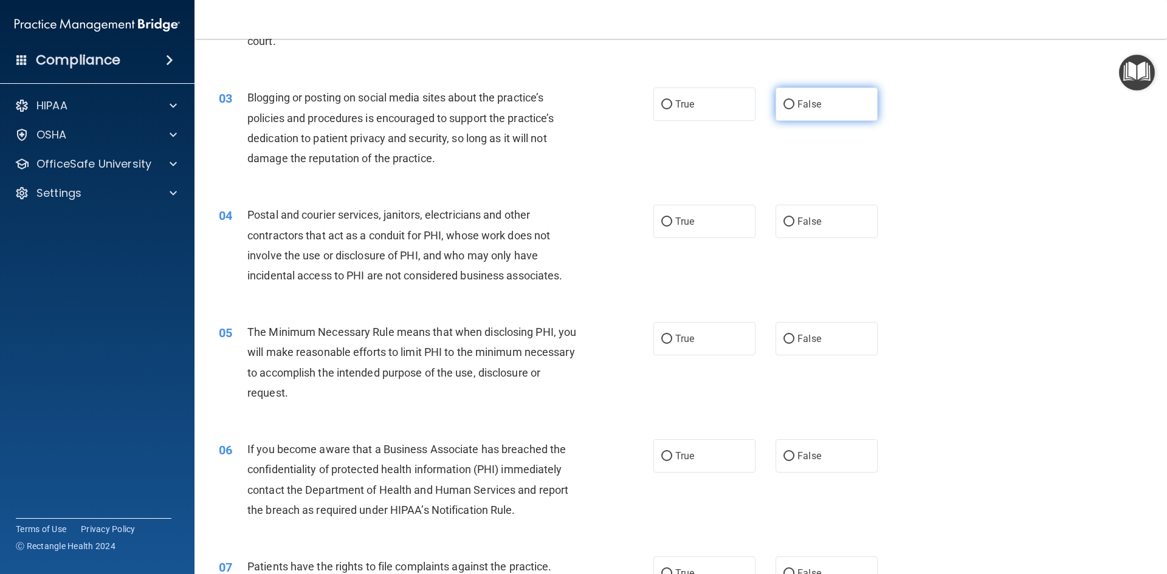
click at [797, 105] on span "False" at bounding box center [809, 104] width 24 height 12
click at [794, 105] on input "False" at bounding box center [788, 104] width 11 height 9
radio input "true"
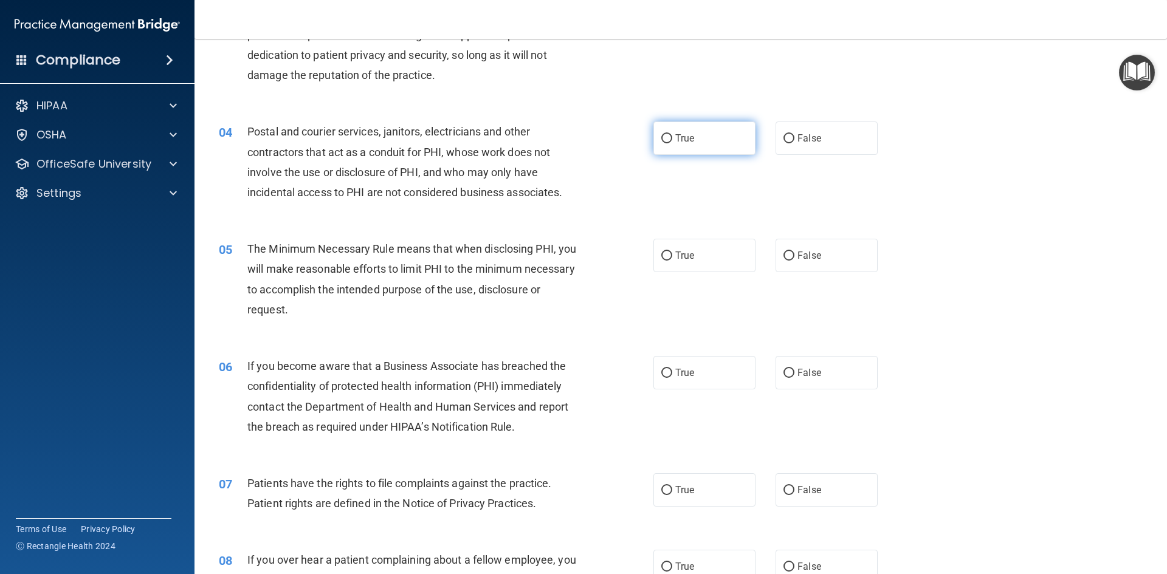
scroll to position [304, 0]
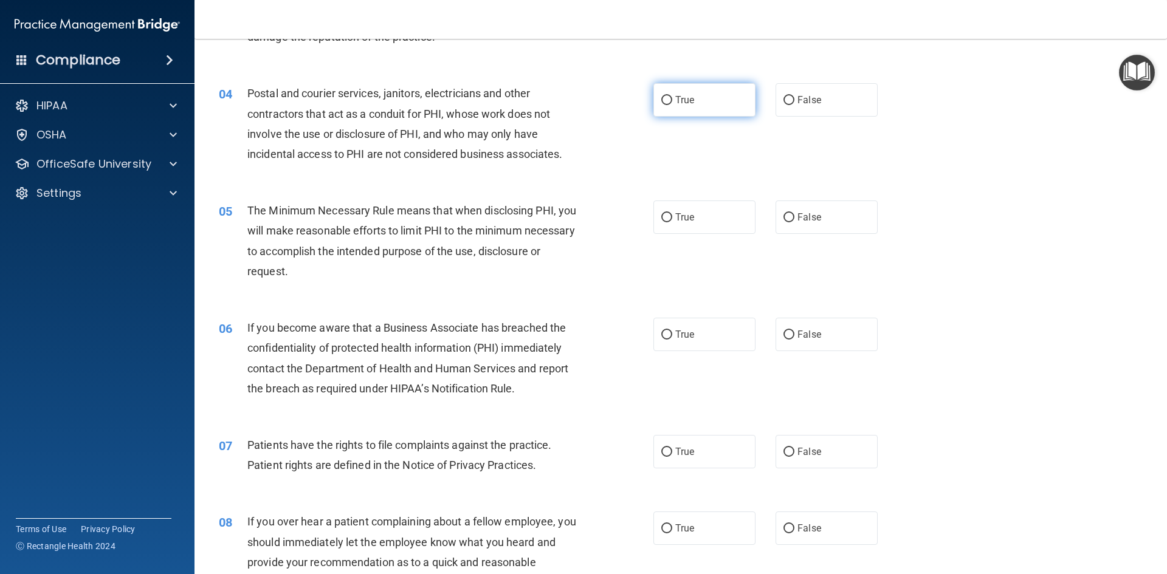
click at [675, 104] on span "True" at bounding box center [684, 100] width 19 height 12
click at [671, 104] on input "True" at bounding box center [666, 100] width 11 height 9
radio input "true"
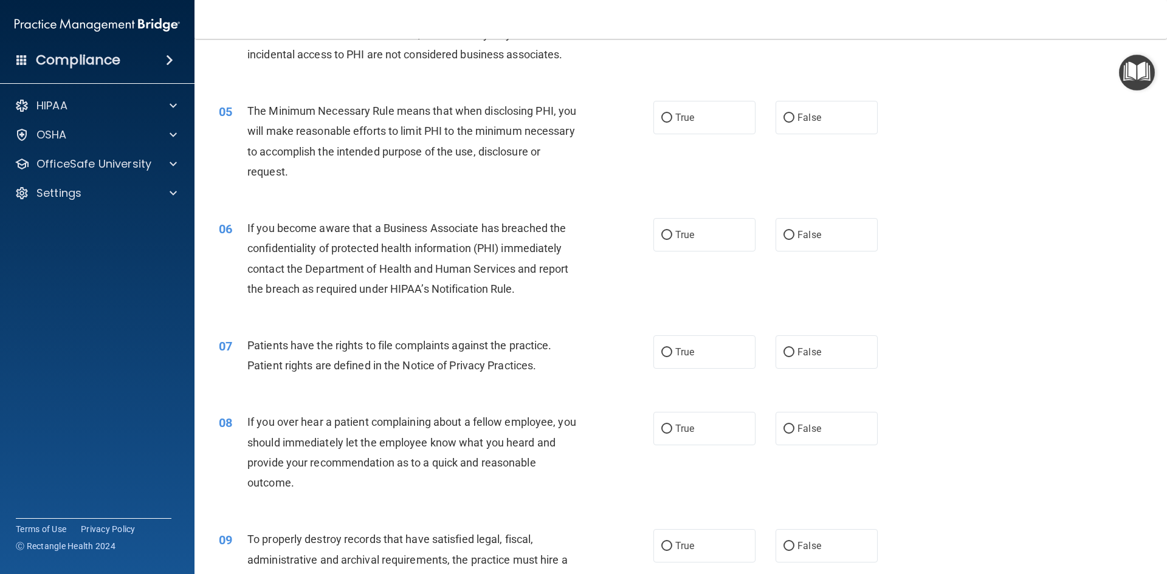
scroll to position [425, 0]
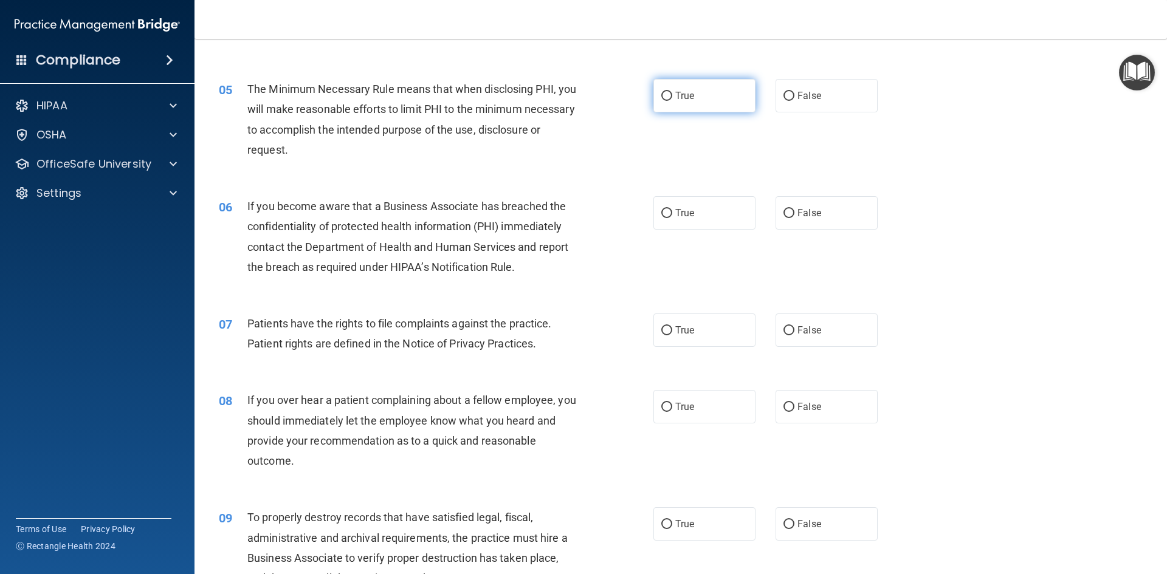
click at [687, 87] on label "True" at bounding box center [704, 95] width 102 height 33
click at [672, 92] on input "True" at bounding box center [666, 96] width 11 height 9
radio input "true"
click at [674, 219] on label "True" at bounding box center [704, 212] width 102 height 33
click at [672, 218] on input "True" at bounding box center [666, 213] width 11 height 9
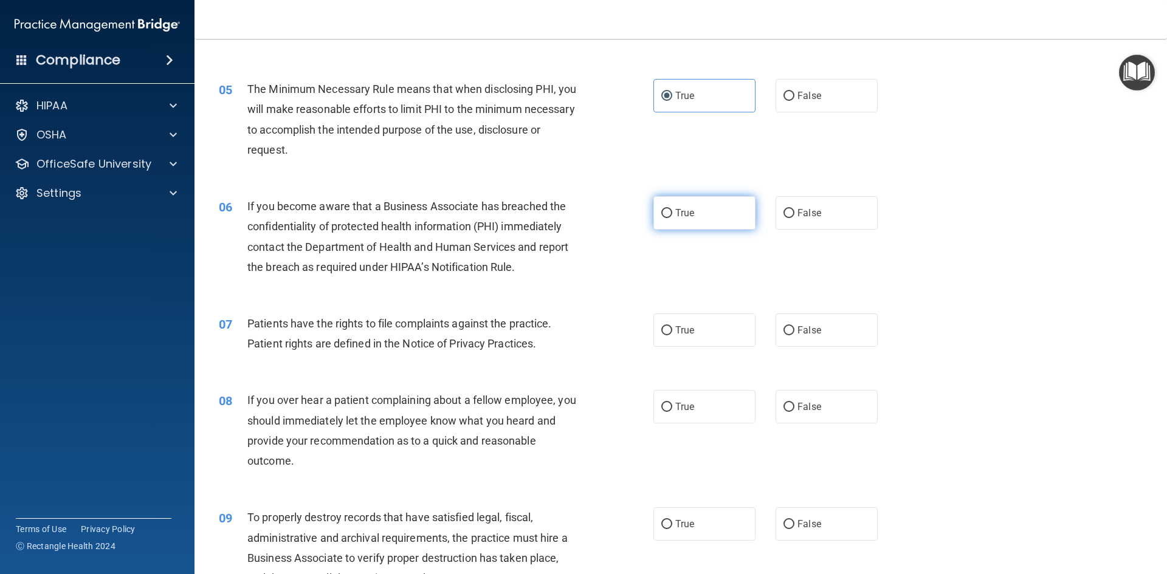
radio input "true"
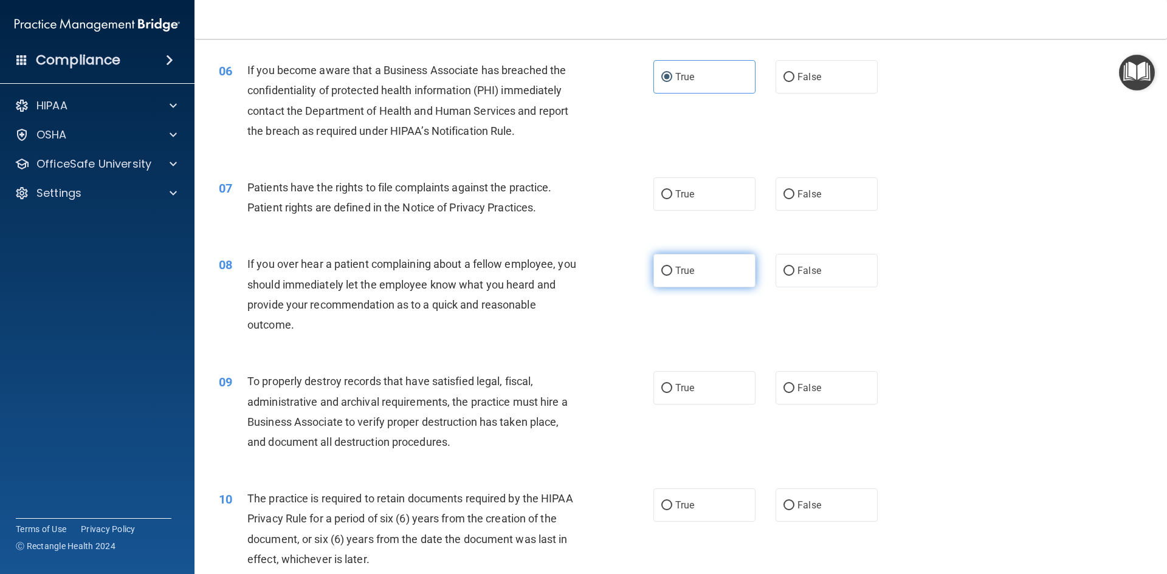
scroll to position [608, 0]
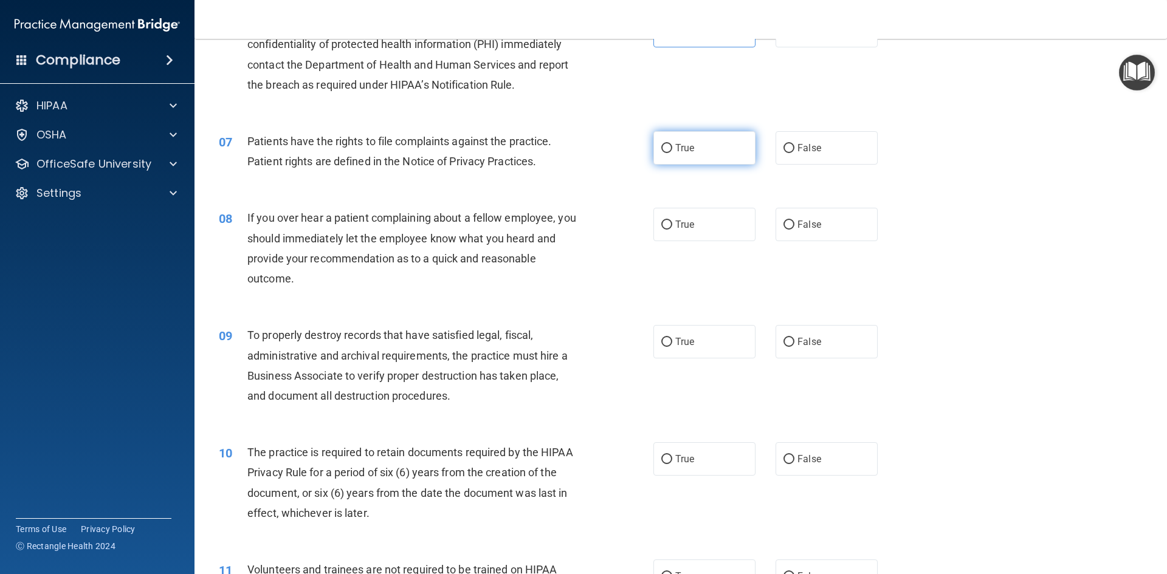
click at [712, 150] on label "True" at bounding box center [704, 147] width 102 height 33
click at [672, 150] on input "True" at bounding box center [666, 148] width 11 height 9
radio input "true"
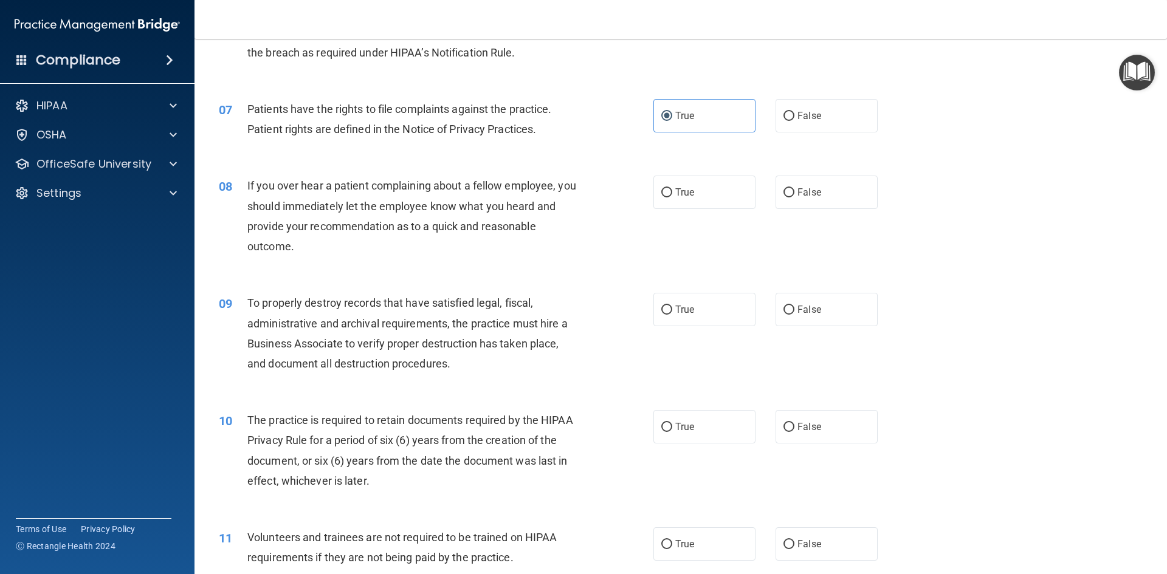
scroll to position [668, 0]
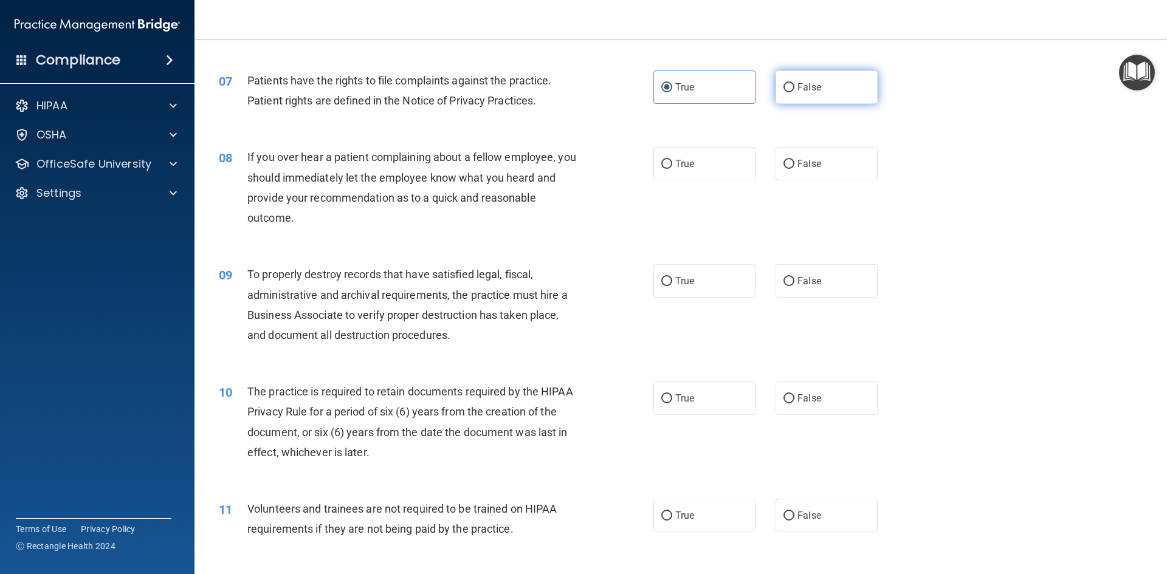
click at [780, 74] on label "False" at bounding box center [826, 86] width 102 height 33
click at [783, 83] on input "False" at bounding box center [788, 87] width 11 height 9
radio input "true"
radio input "false"
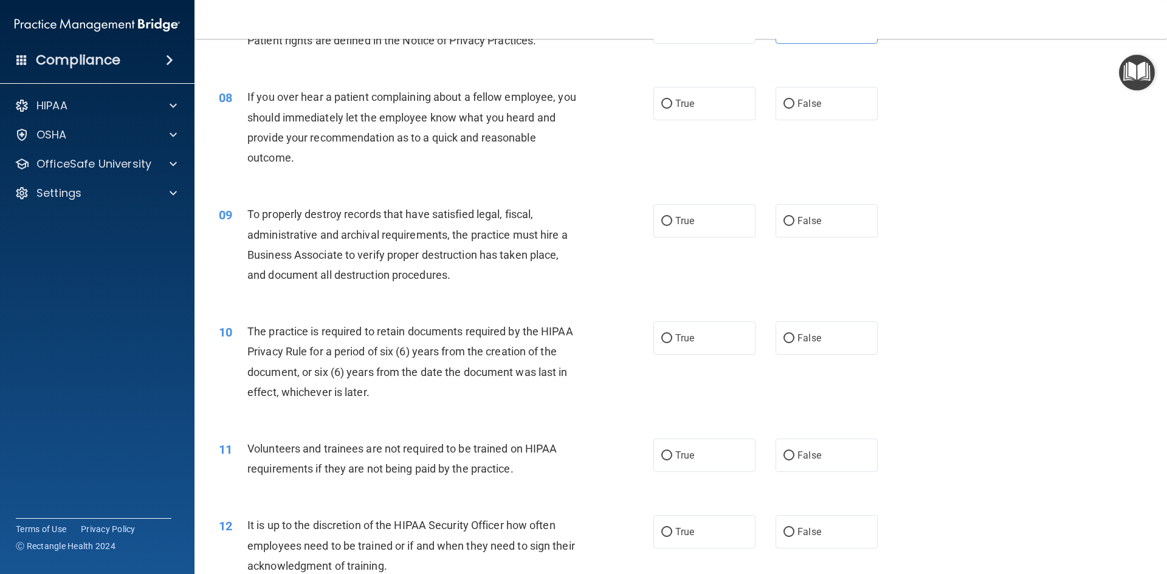
scroll to position [729, 0]
drag, startPoint x: 798, startPoint y: 115, endPoint x: 811, endPoint y: 115, distance: 12.8
click at [805, 115] on label "False" at bounding box center [826, 102] width 102 height 33
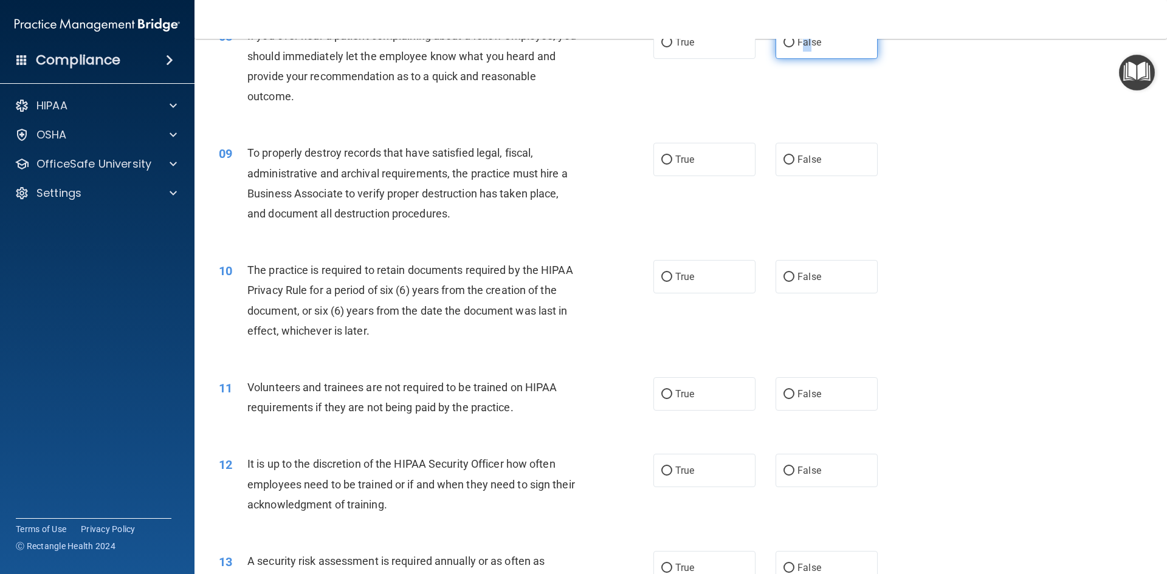
click at [806, 44] on span "False" at bounding box center [809, 42] width 24 height 12
click at [794, 44] on input "False" at bounding box center [788, 42] width 11 height 9
radio input "true"
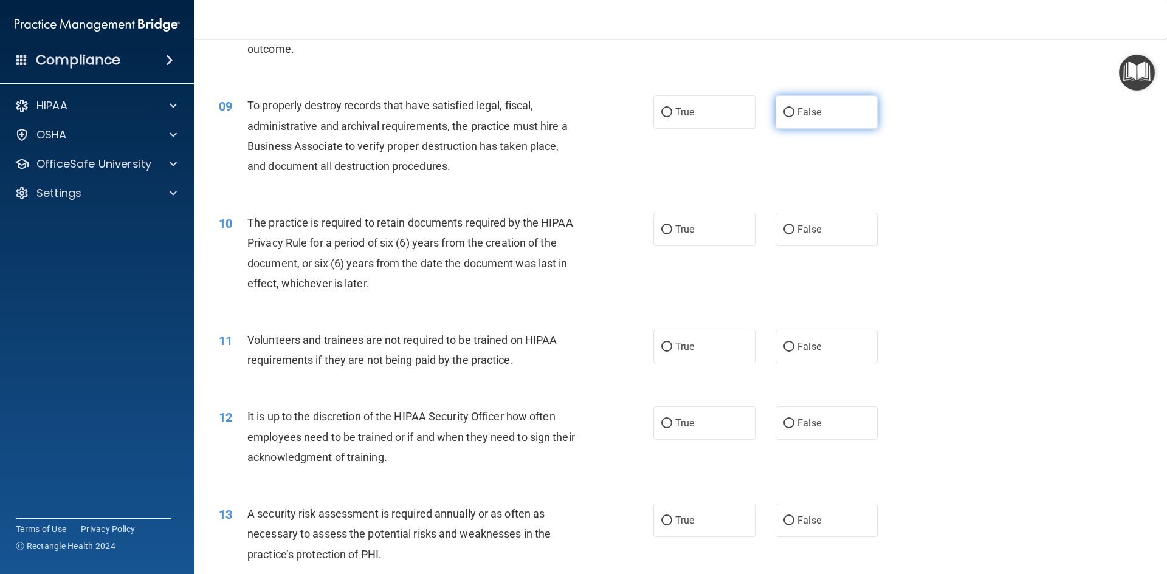
scroll to position [911, 0]
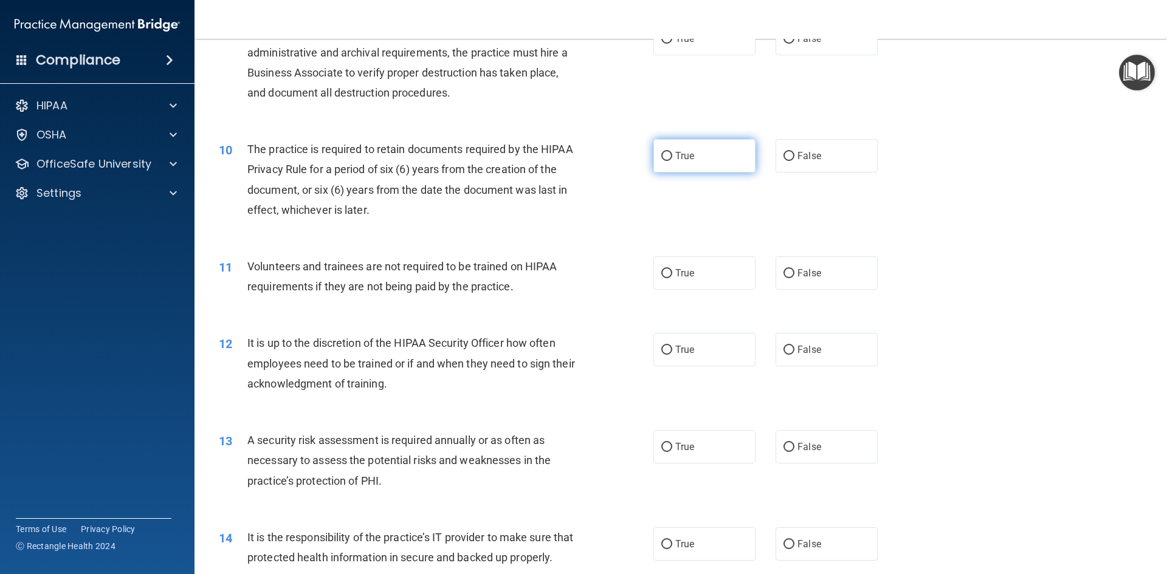
click at [664, 152] on input "True" at bounding box center [666, 156] width 11 height 9
radio input "true"
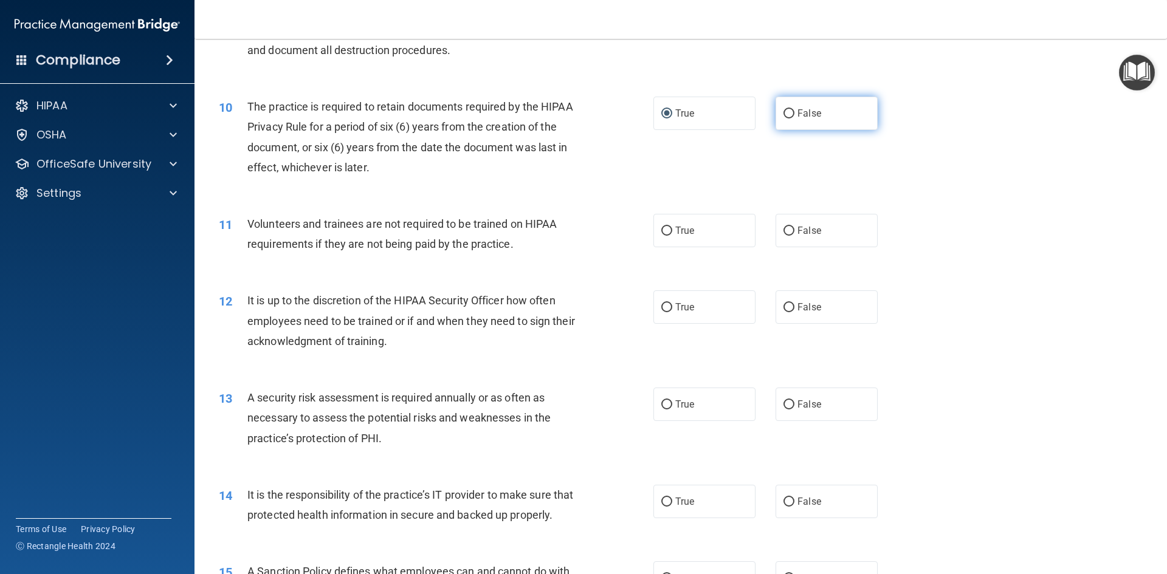
scroll to position [1032, 0]
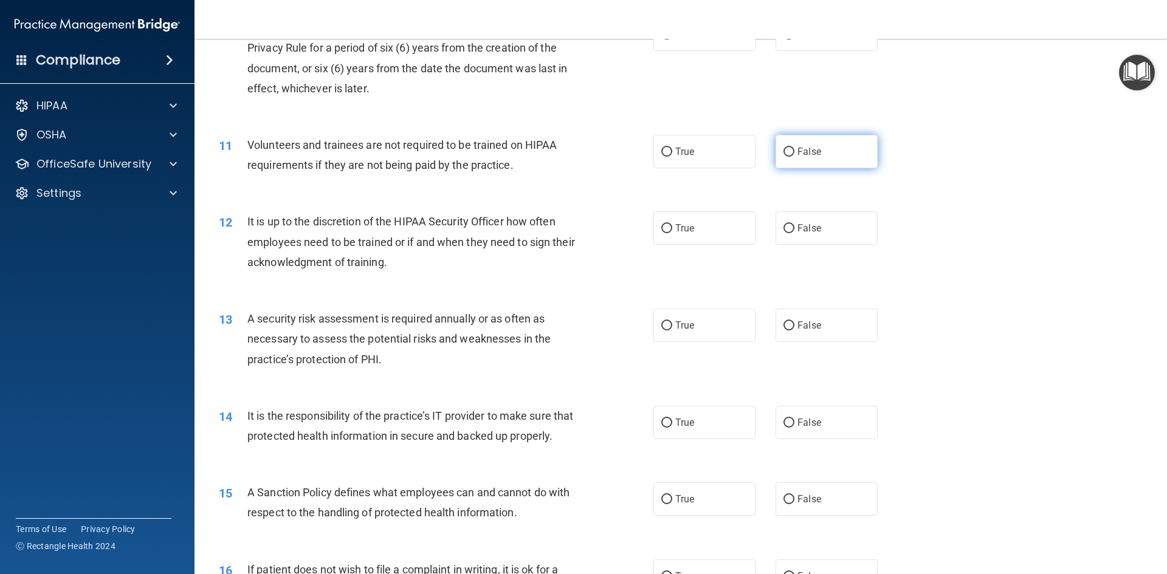
click at [815, 150] on label "False" at bounding box center [826, 151] width 102 height 33
click at [794, 150] on input "False" at bounding box center [788, 152] width 11 height 9
radio input "true"
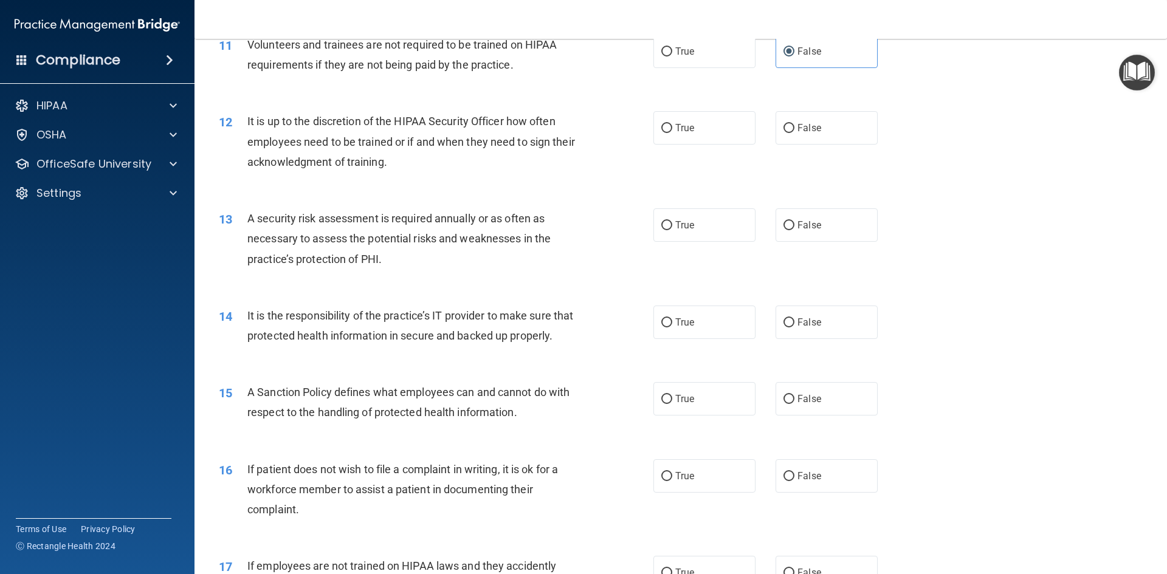
scroll to position [1154, 0]
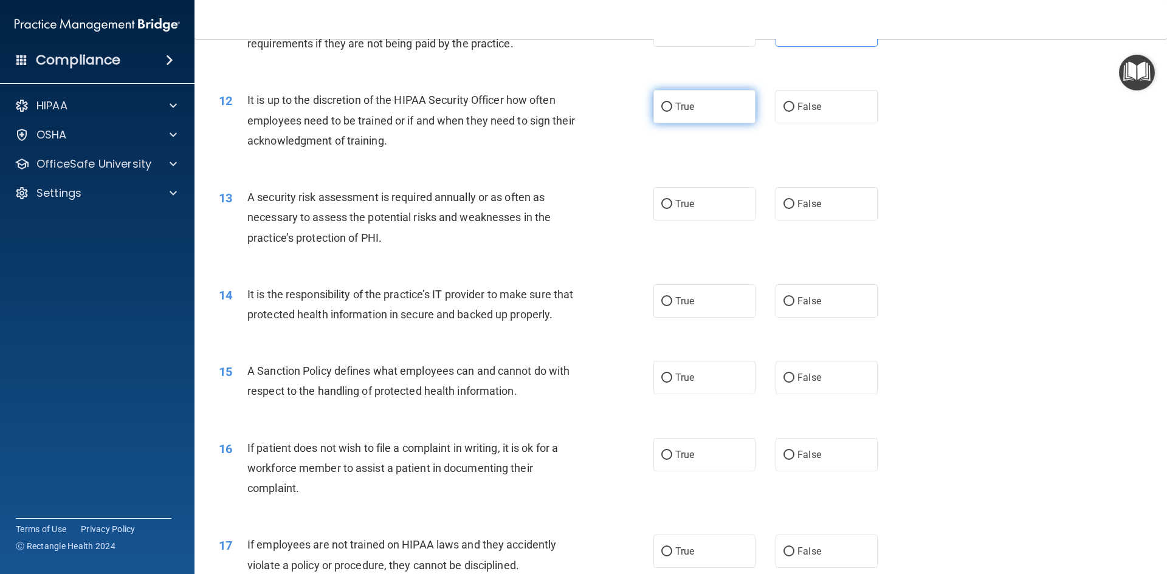
click at [675, 122] on label "True" at bounding box center [704, 106] width 102 height 33
click at [672, 112] on input "True" at bounding box center [666, 107] width 11 height 9
radio input "true"
click at [692, 207] on label "True" at bounding box center [704, 203] width 102 height 33
click at [672, 207] on input "True" at bounding box center [666, 204] width 11 height 9
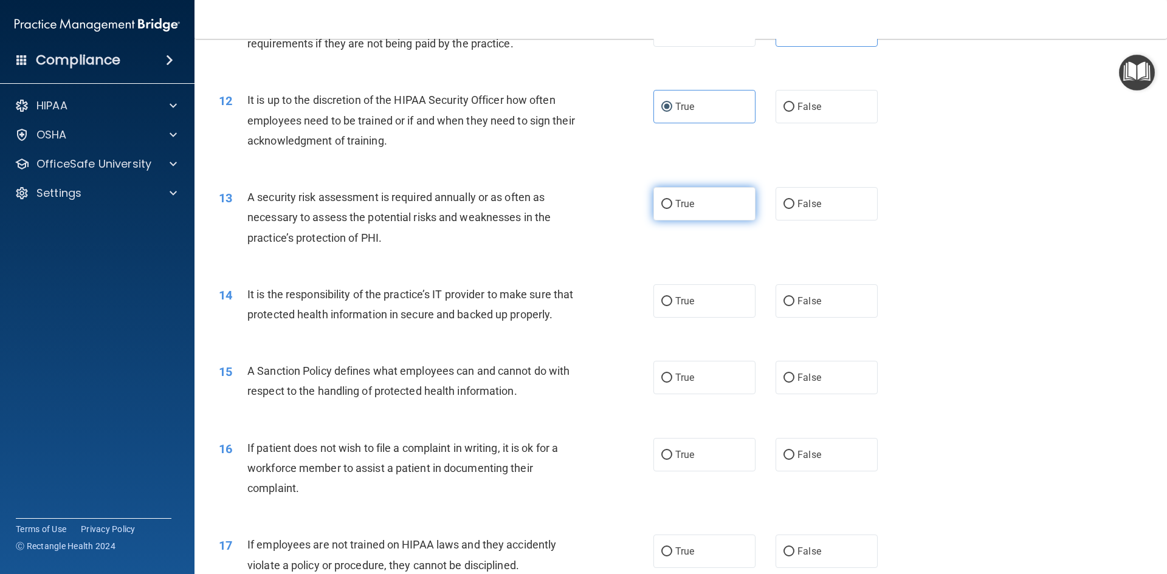
radio input "true"
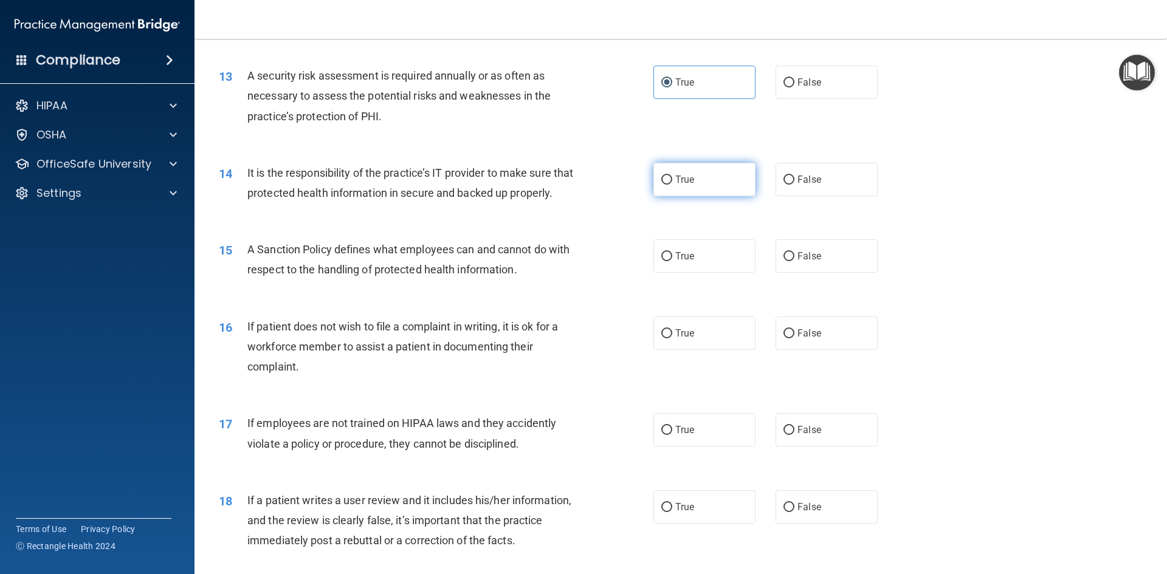
click at [688, 175] on span "True" at bounding box center [684, 180] width 19 height 12
click at [672, 176] on input "True" at bounding box center [666, 180] width 11 height 9
radio input "true"
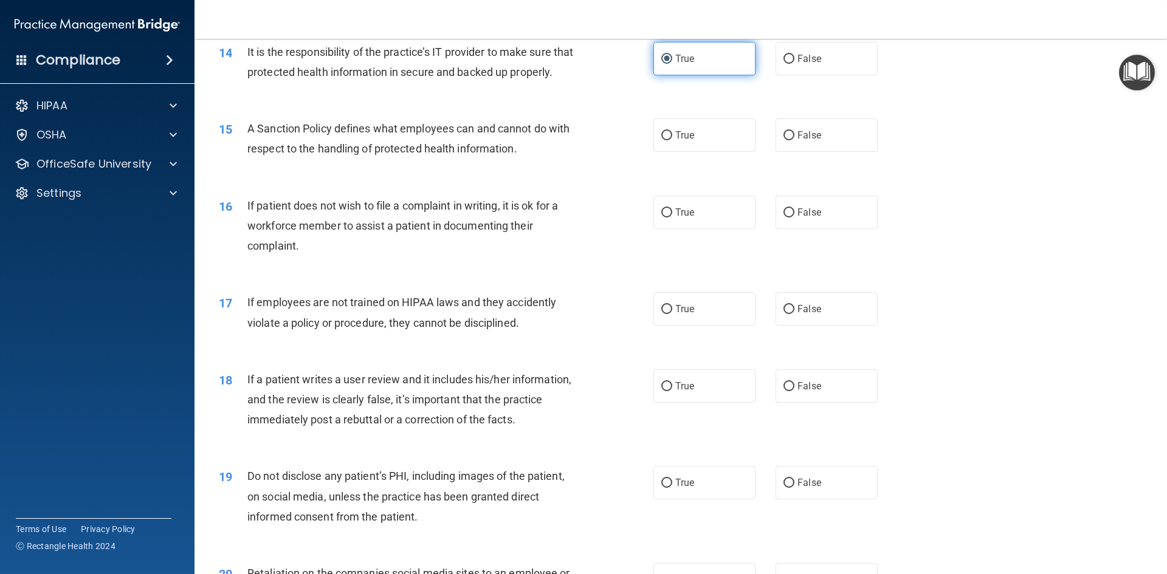
scroll to position [1397, 0]
click at [671, 151] on label "True" at bounding box center [704, 134] width 102 height 33
click at [671, 140] on input "True" at bounding box center [666, 135] width 11 height 9
radio input "true"
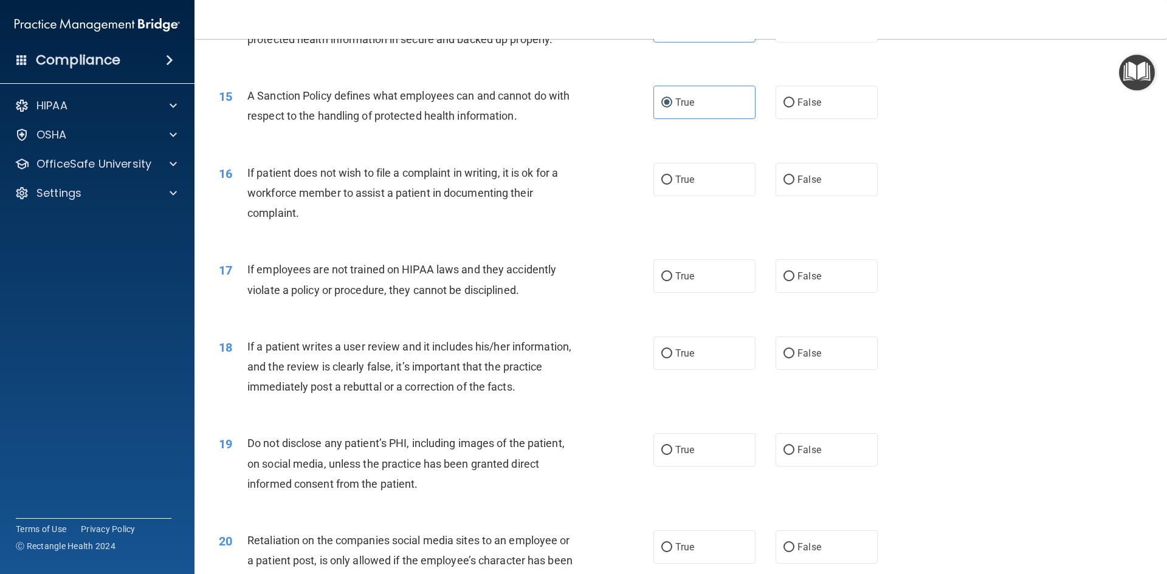
scroll to position [1458, 0]
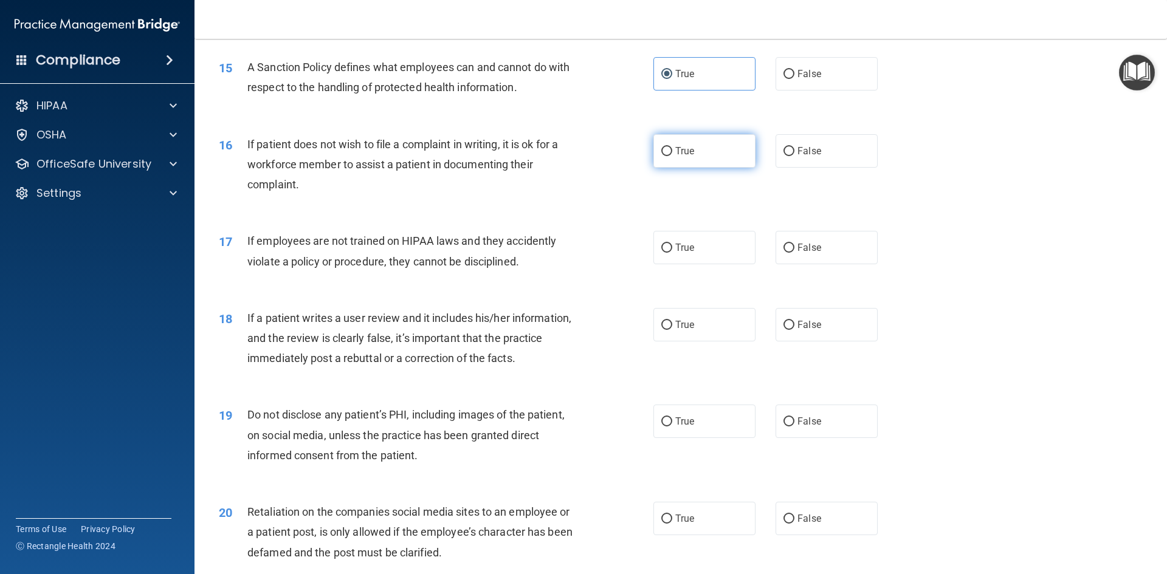
click at [661, 156] on input "True" at bounding box center [666, 151] width 11 height 9
radio input "true"
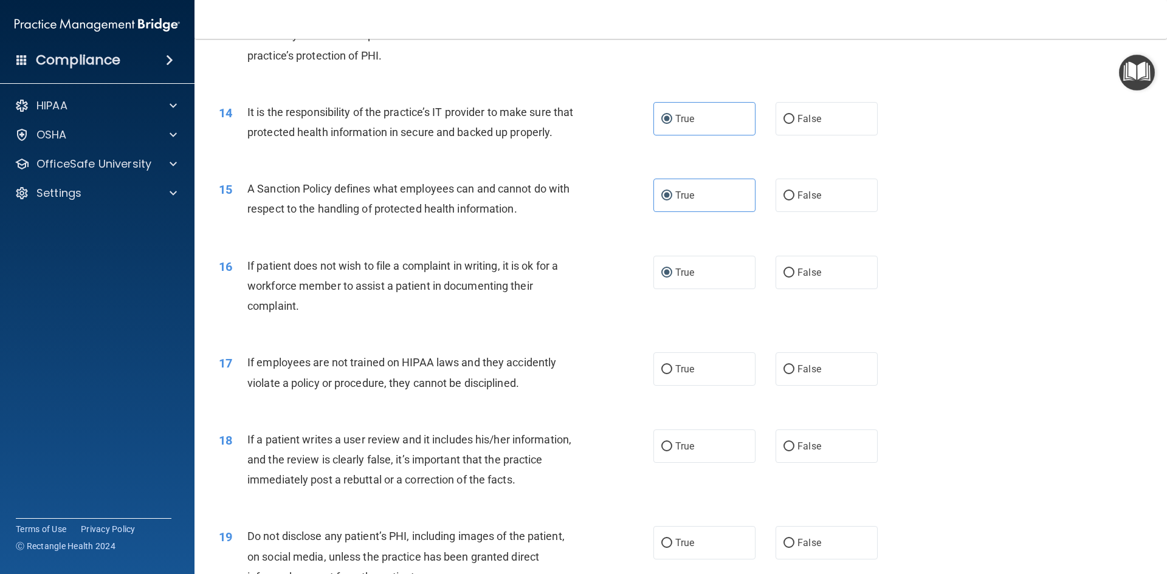
scroll to position [1397, 0]
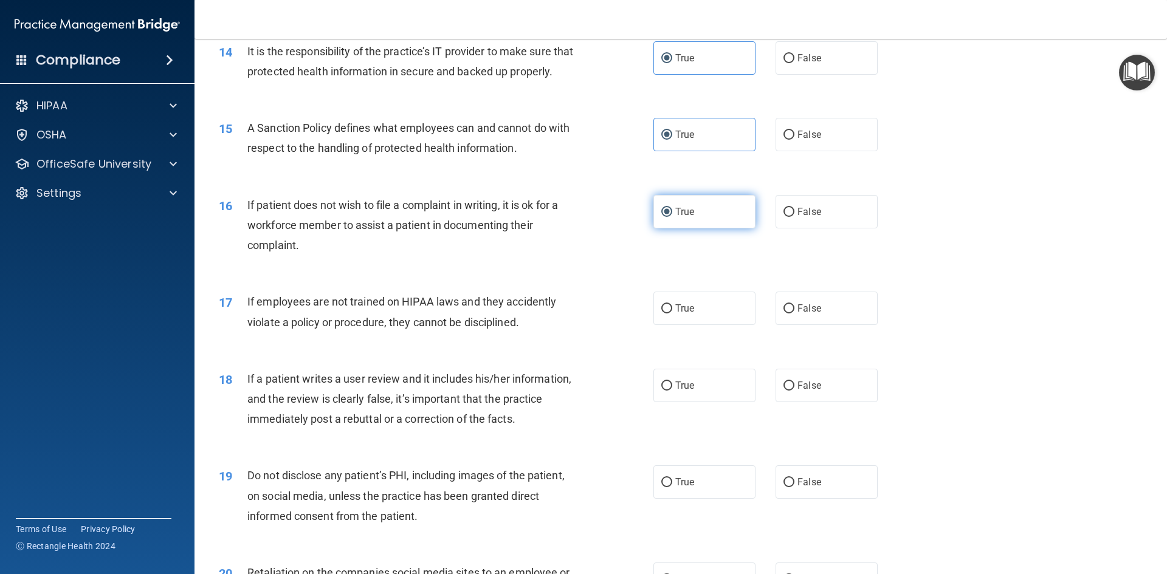
click at [681, 228] on label "True" at bounding box center [704, 211] width 102 height 33
click at [672, 217] on input "True" at bounding box center [666, 212] width 11 height 9
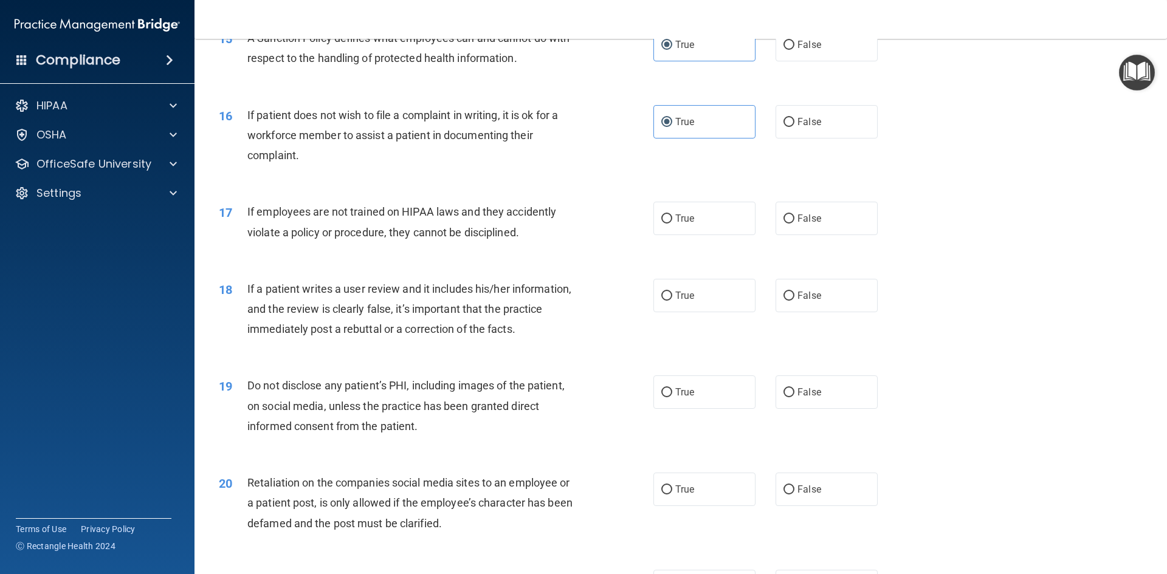
scroll to position [1519, 0]
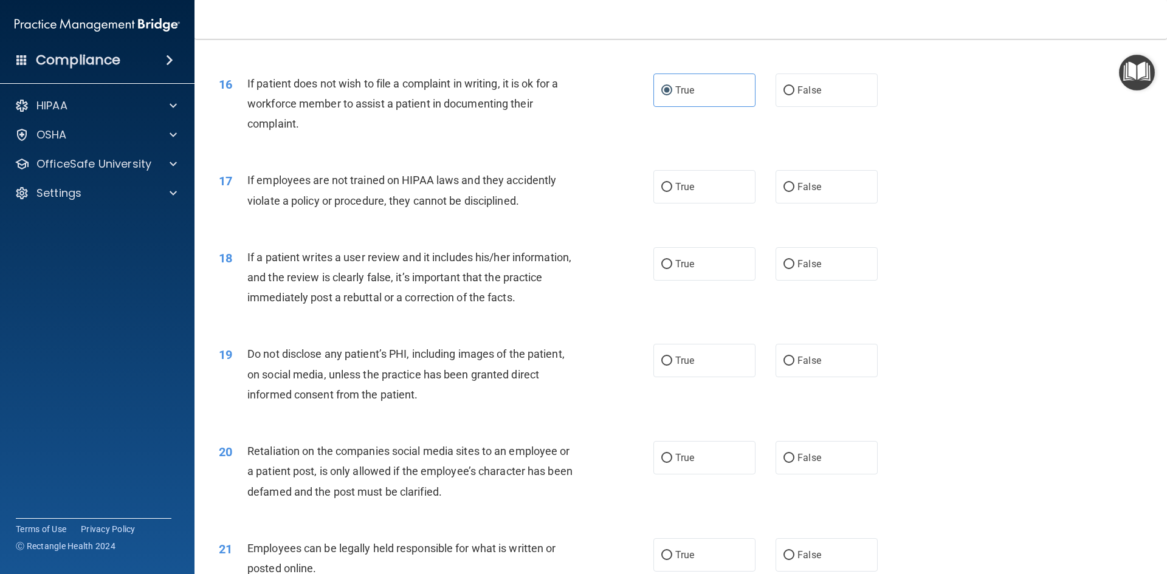
click at [837, 224] on div "17 If employees are not trained on HIPAA laws and they accidently violate a pol…" at bounding box center [681, 193] width 942 height 77
click at [808, 193] on span "False" at bounding box center [809, 187] width 24 height 12
click at [794, 192] on input "False" at bounding box center [788, 187] width 11 height 9
radio input "true"
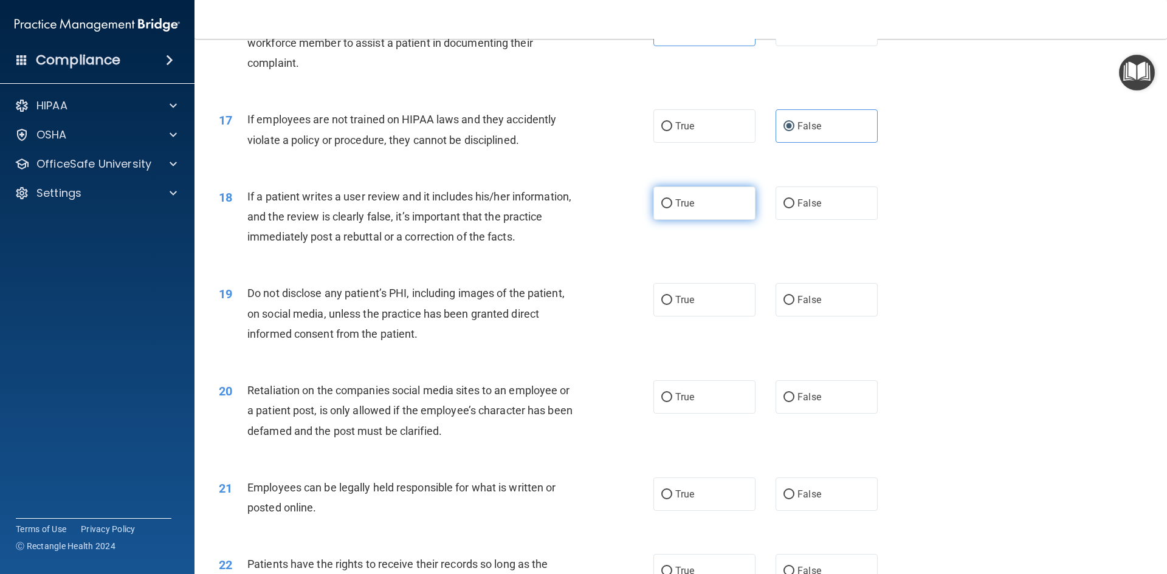
click at [689, 209] on span "True" at bounding box center [684, 203] width 19 height 12
click at [672, 208] on input "True" at bounding box center [666, 203] width 11 height 9
radio input "true"
click at [786, 208] on input "False" at bounding box center [788, 203] width 11 height 9
radio input "true"
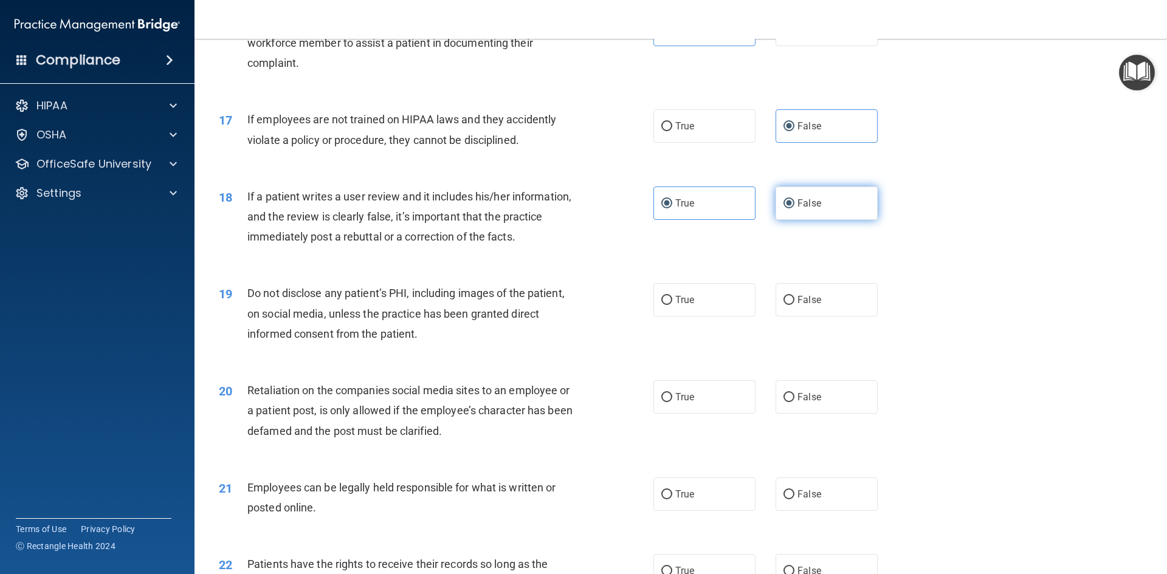
radio input "false"
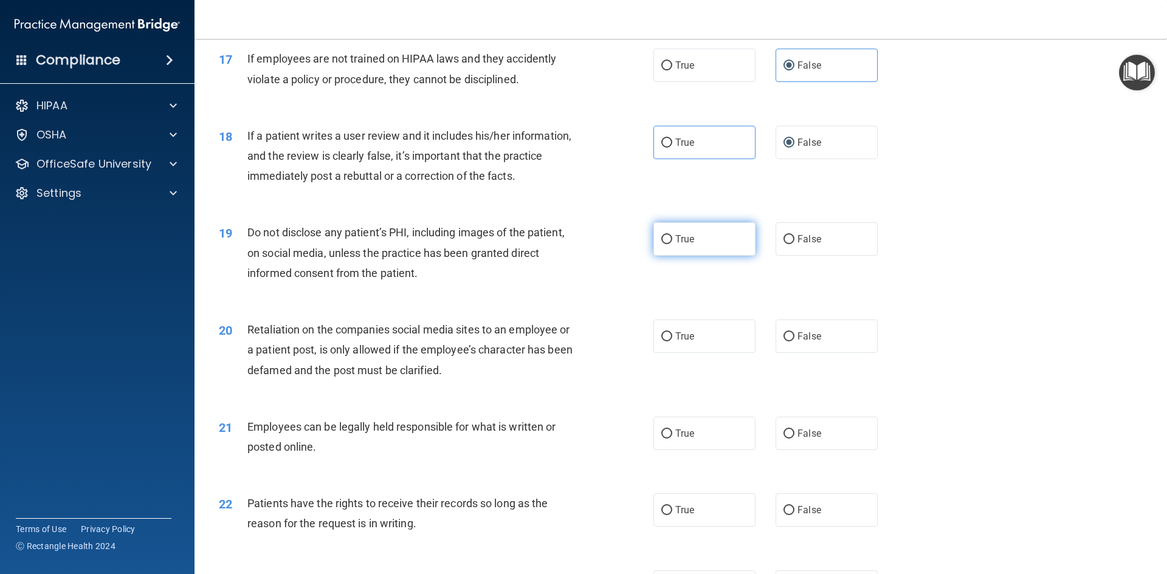
scroll to position [1701, 0]
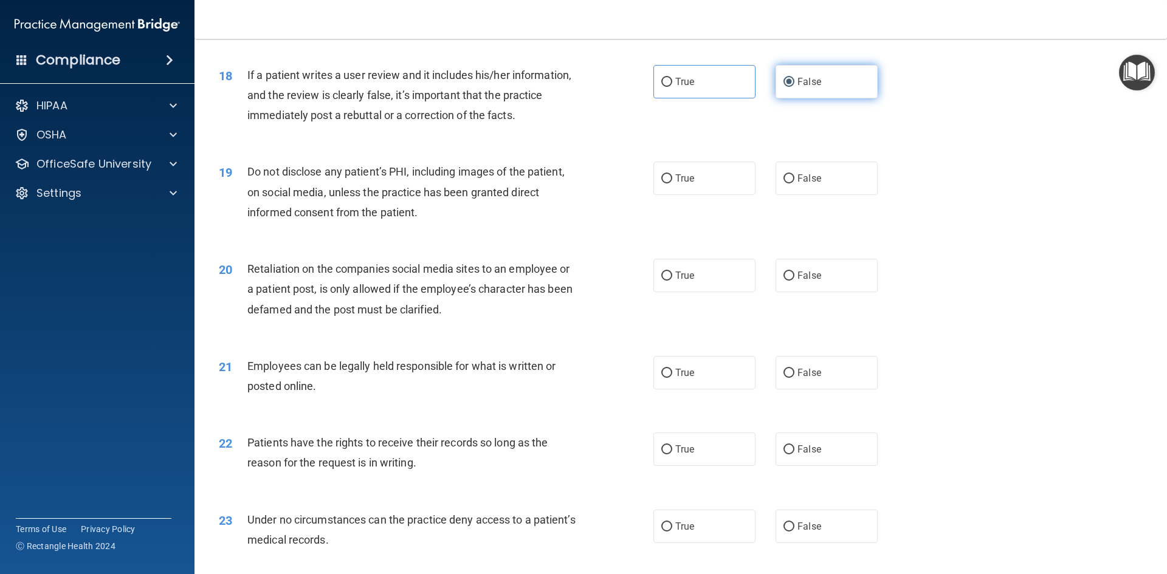
click at [797, 88] on span "False" at bounding box center [809, 82] width 24 height 12
click at [793, 87] on input "False" at bounding box center [788, 82] width 11 height 9
click at [675, 195] on label "True" at bounding box center [704, 178] width 102 height 33
click at [672, 184] on input "True" at bounding box center [666, 178] width 11 height 9
radio input "true"
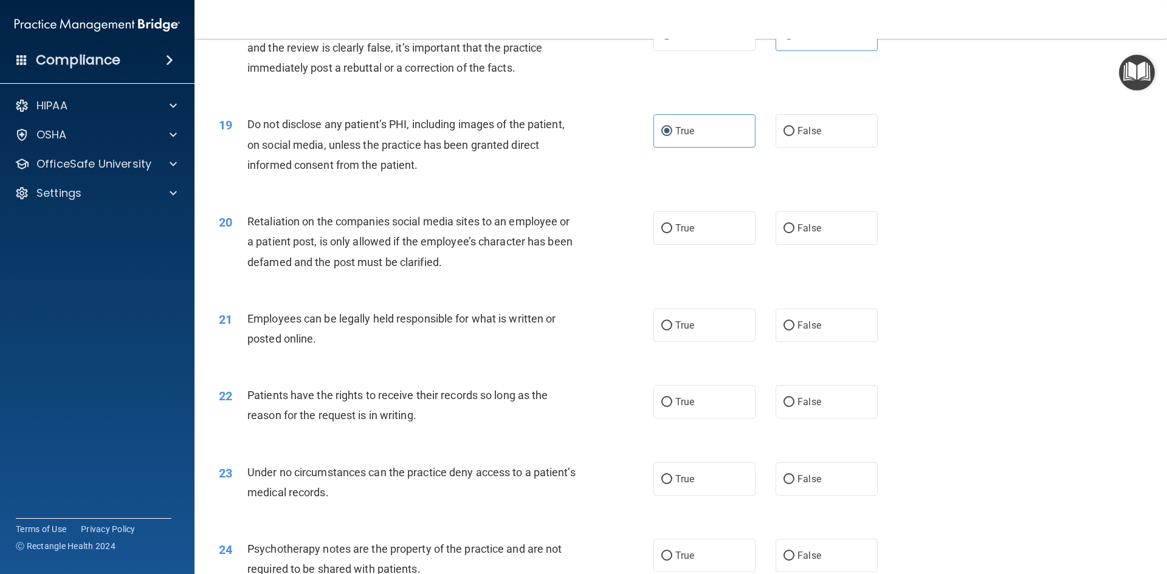
scroll to position [1822, 0]
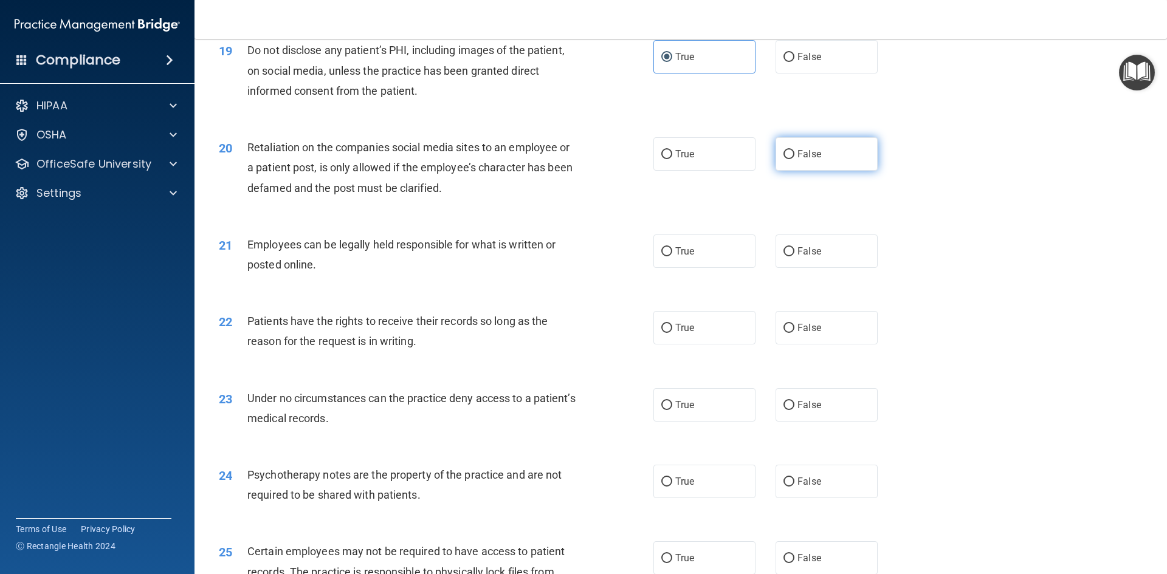
click at [791, 168] on label "False" at bounding box center [826, 153] width 102 height 33
click at [791, 159] on input "False" at bounding box center [788, 154] width 11 height 9
radio input "true"
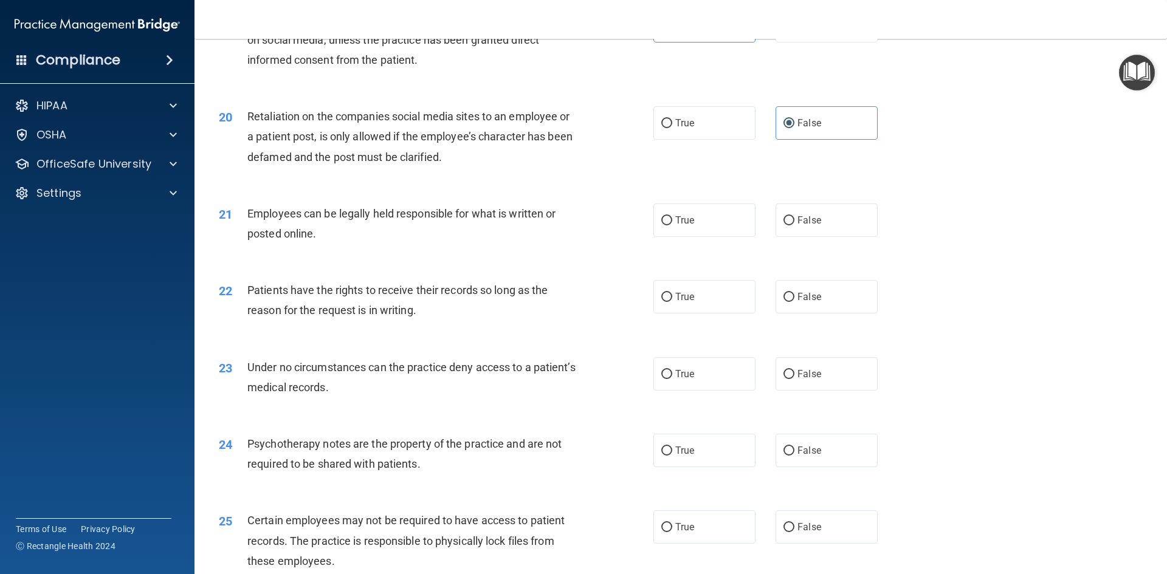
scroll to position [1883, 0]
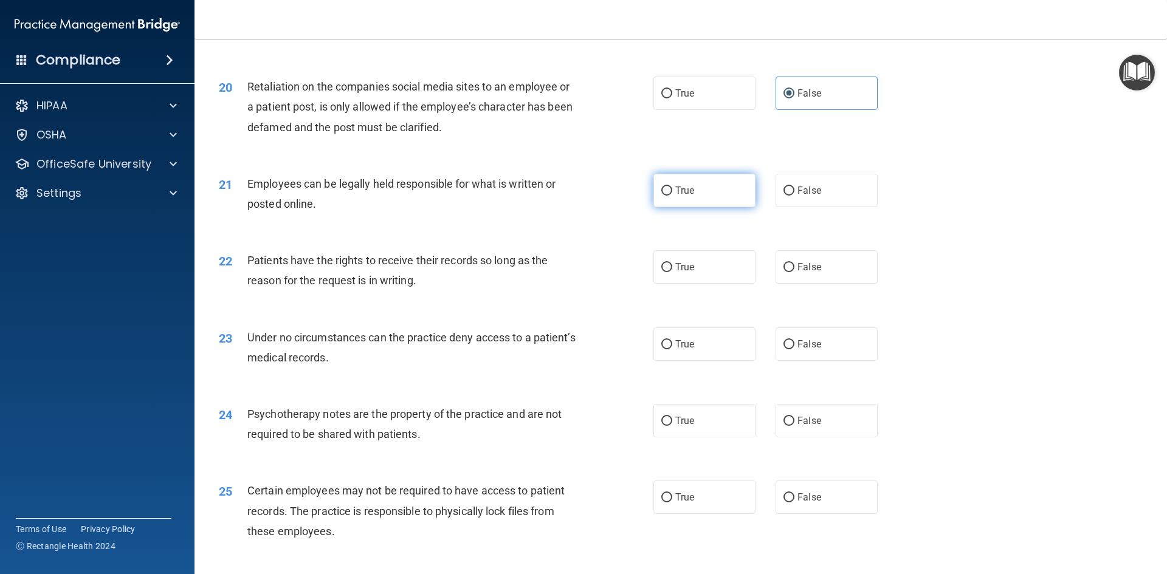
click at [682, 196] on span "True" at bounding box center [684, 191] width 19 height 12
click at [672, 196] on input "True" at bounding box center [666, 191] width 11 height 9
radio input "true"
click at [784, 196] on input "False" at bounding box center [788, 191] width 11 height 9
radio input "true"
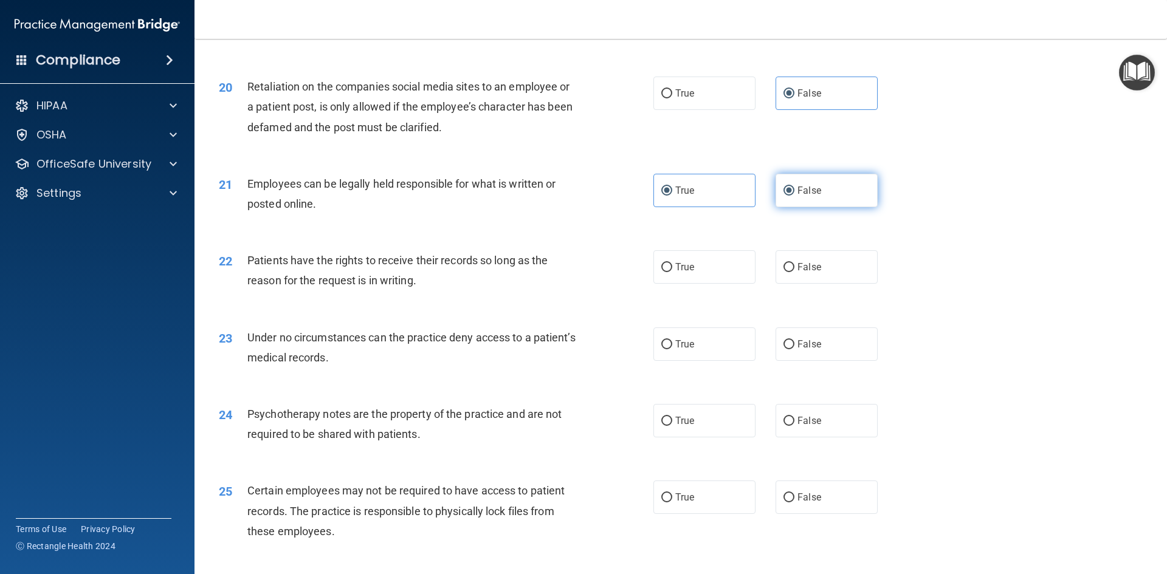
radio input "false"
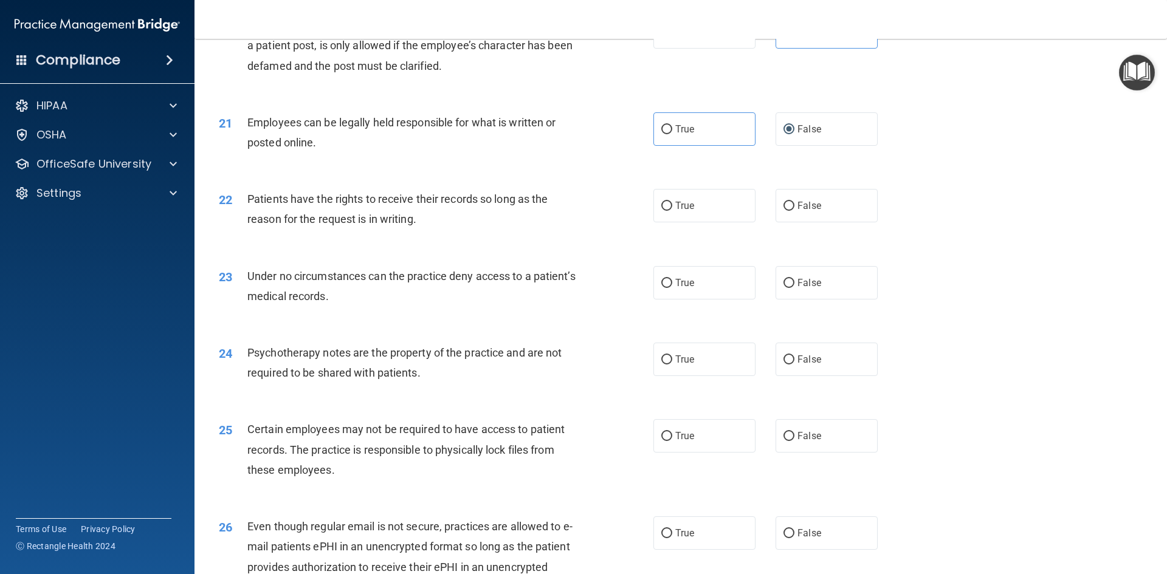
scroll to position [1884, 0]
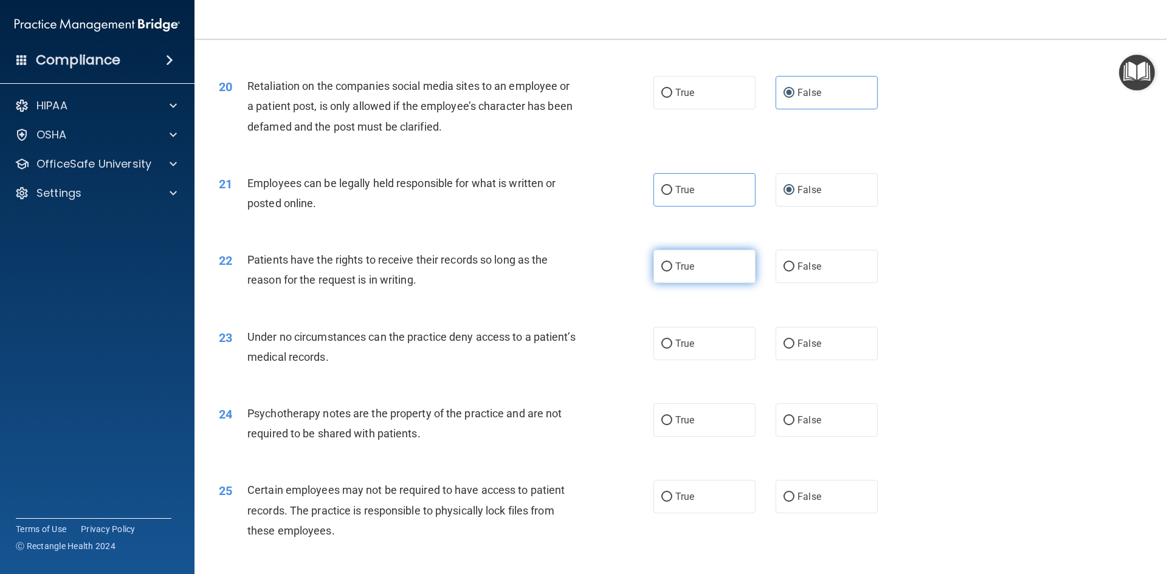
click at [705, 277] on label "True" at bounding box center [704, 266] width 102 height 33
click at [672, 272] on input "True" at bounding box center [666, 267] width 11 height 9
radio input "true"
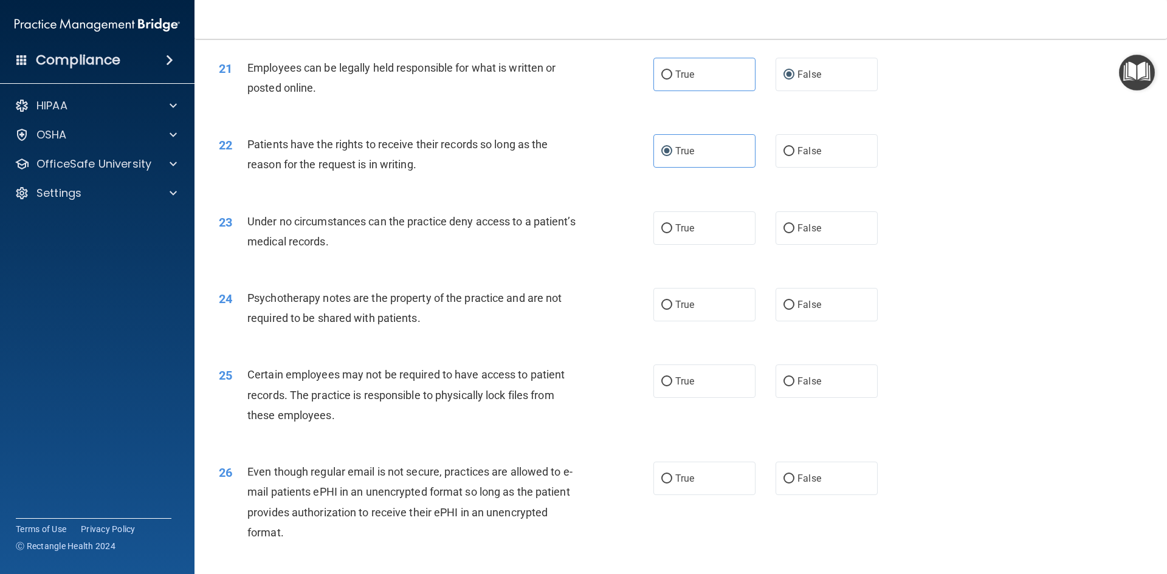
scroll to position [2005, 0]
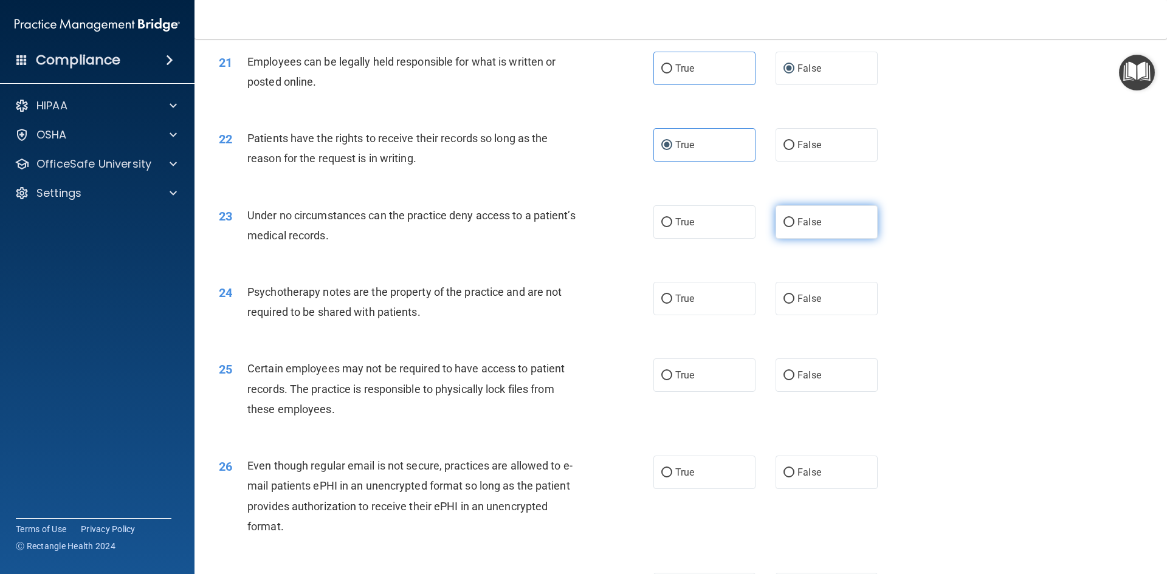
click at [836, 239] on label "False" at bounding box center [826, 221] width 102 height 33
click at [794, 227] on input "False" at bounding box center [788, 222] width 11 height 9
radio input "true"
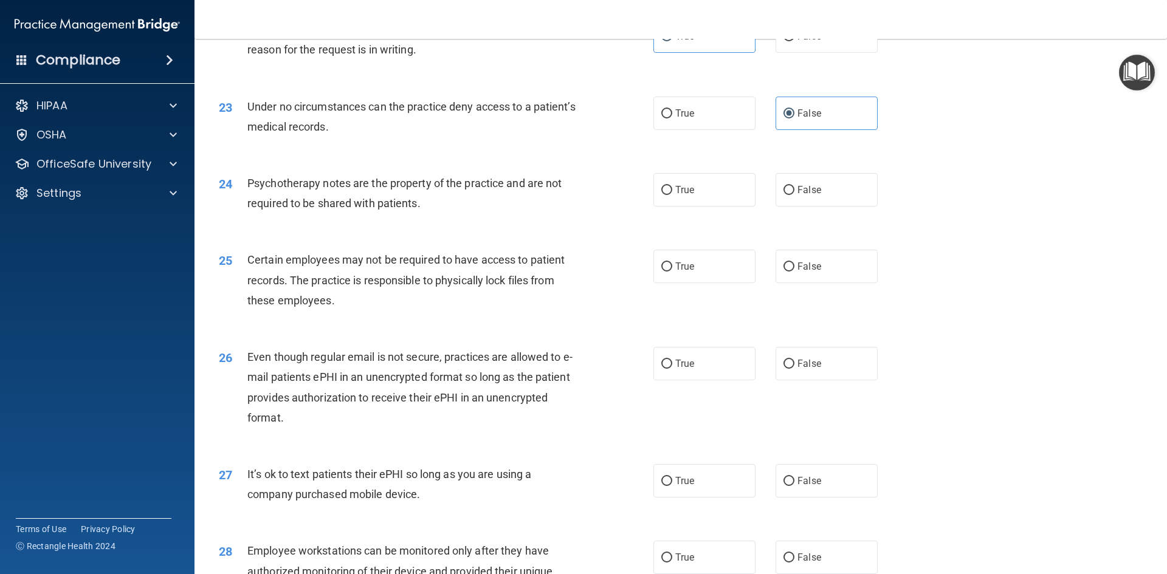
scroll to position [2127, 0]
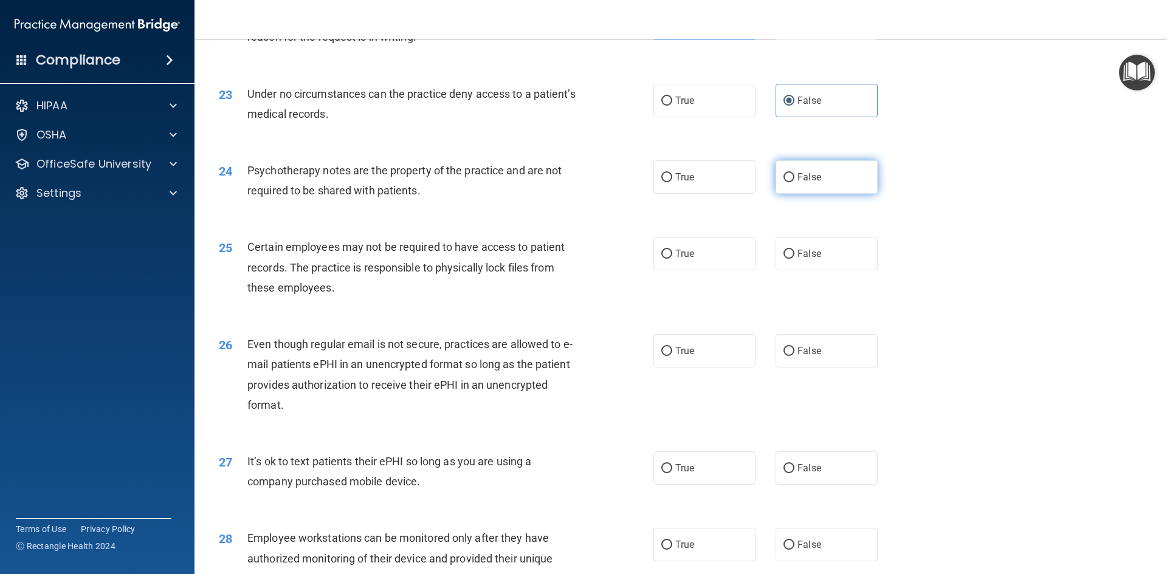
click at [846, 194] on label "False" at bounding box center [826, 176] width 102 height 33
click at [794, 182] on input "False" at bounding box center [788, 177] width 11 height 9
radio input "true"
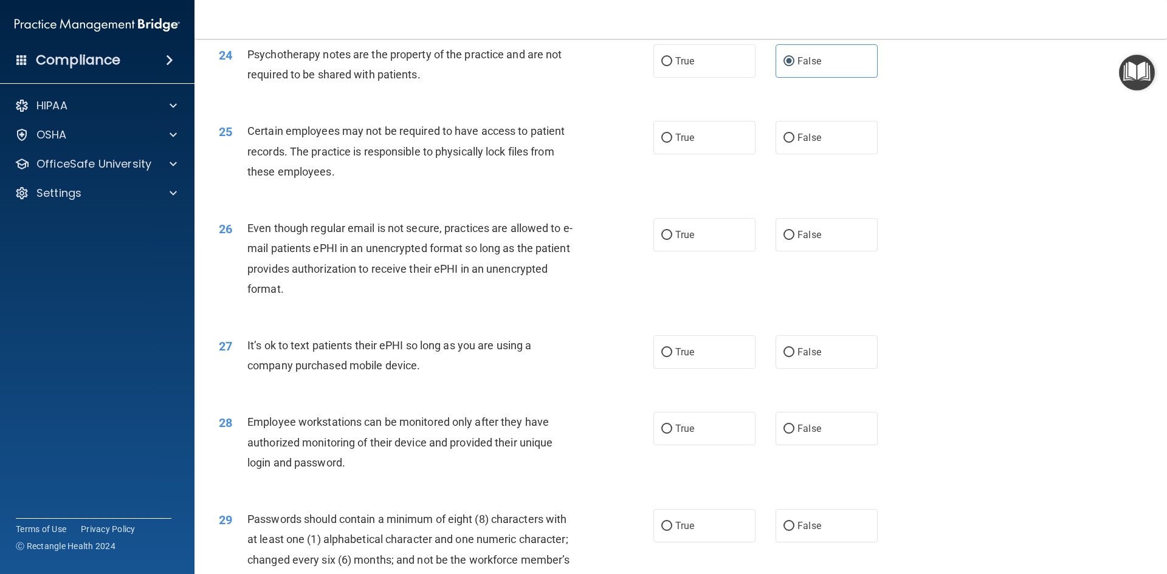
scroll to position [2248, 0]
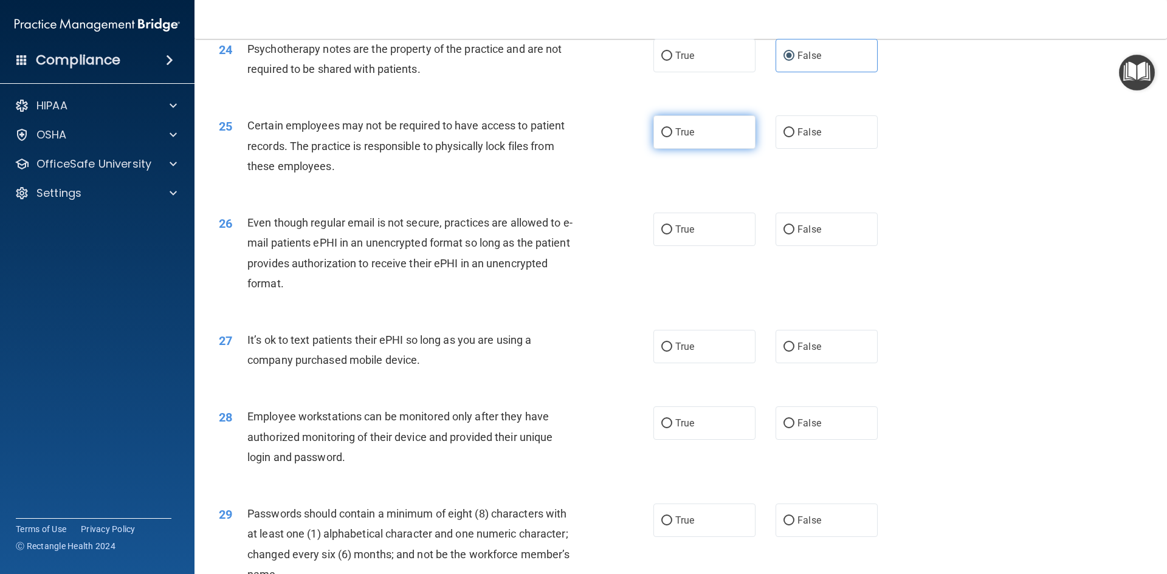
click at [670, 149] on label "True" at bounding box center [704, 131] width 102 height 33
click at [670, 137] on input "True" at bounding box center [666, 132] width 11 height 9
radio input "true"
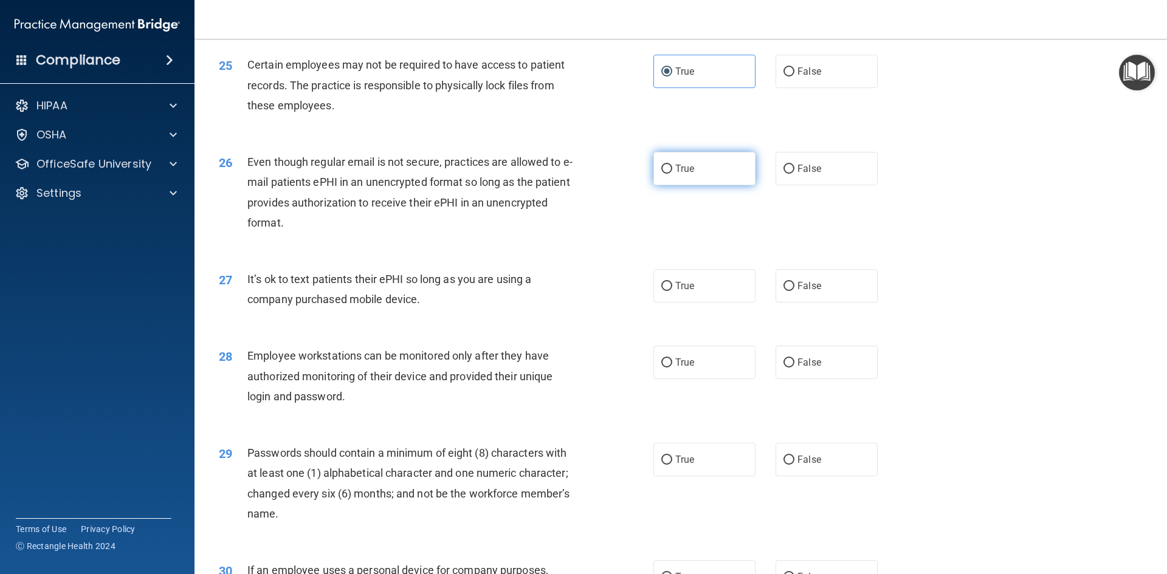
click at [695, 185] on label "True" at bounding box center [704, 168] width 102 height 33
click at [672, 174] on input "True" at bounding box center [666, 169] width 11 height 9
radio input "true"
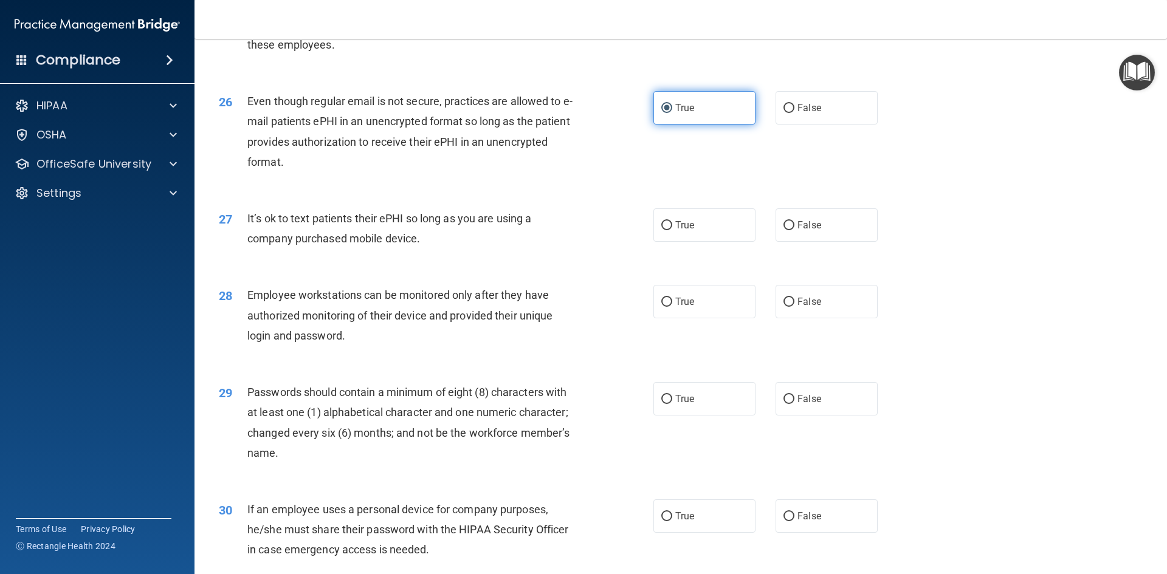
scroll to position [2431, 0]
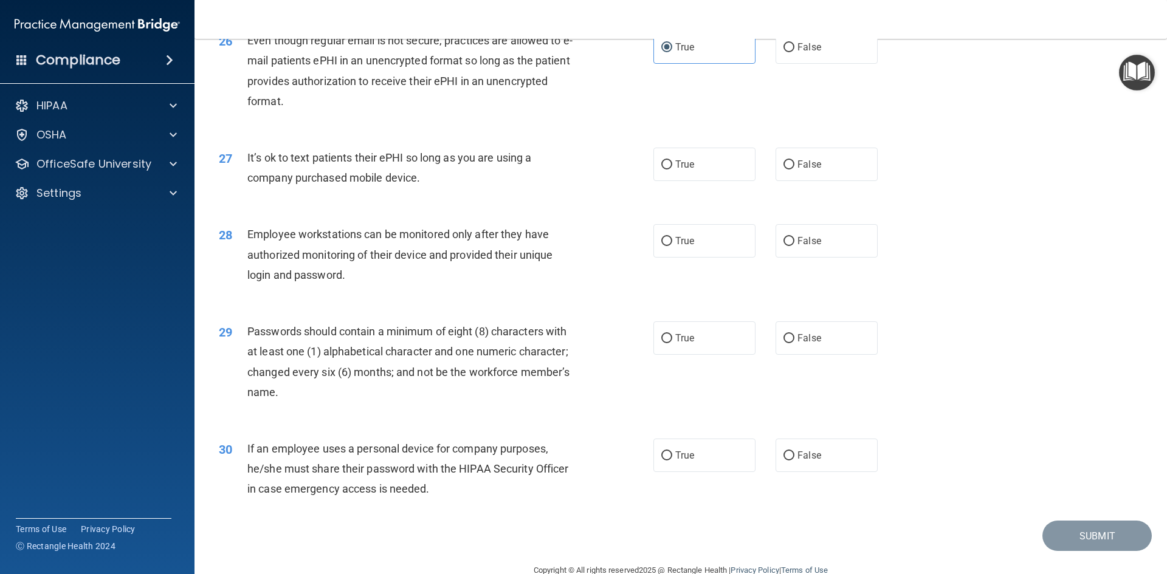
click at [765, 181] on div "True False" at bounding box center [775, 164] width 245 height 33
click at [797, 170] on span "False" at bounding box center [809, 165] width 24 height 12
click at [792, 170] on input "False" at bounding box center [788, 164] width 11 height 9
radio input "true"
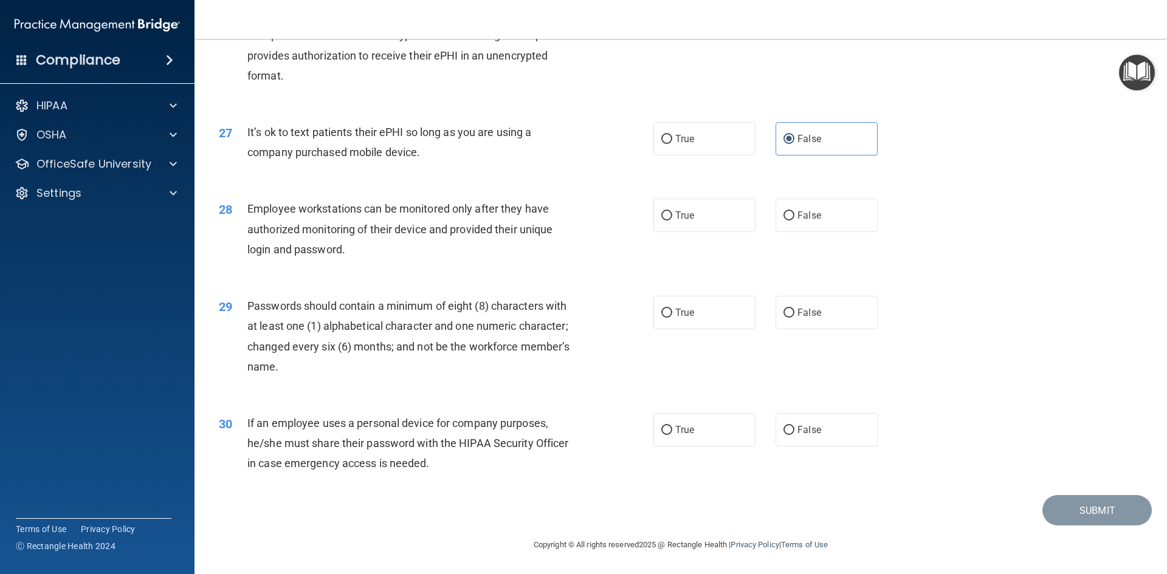
scroll to position [2476, 0]
click at [818, 225] on label "False" at bounding box center [826, 215] width 102 height 33
click at [794, 221] on input "False" at bounding box center [788, 215] width 11 height 9
radio input "true"
click at [693, 312] on label "True" at bounding box center [704, 312] width 102 height 33
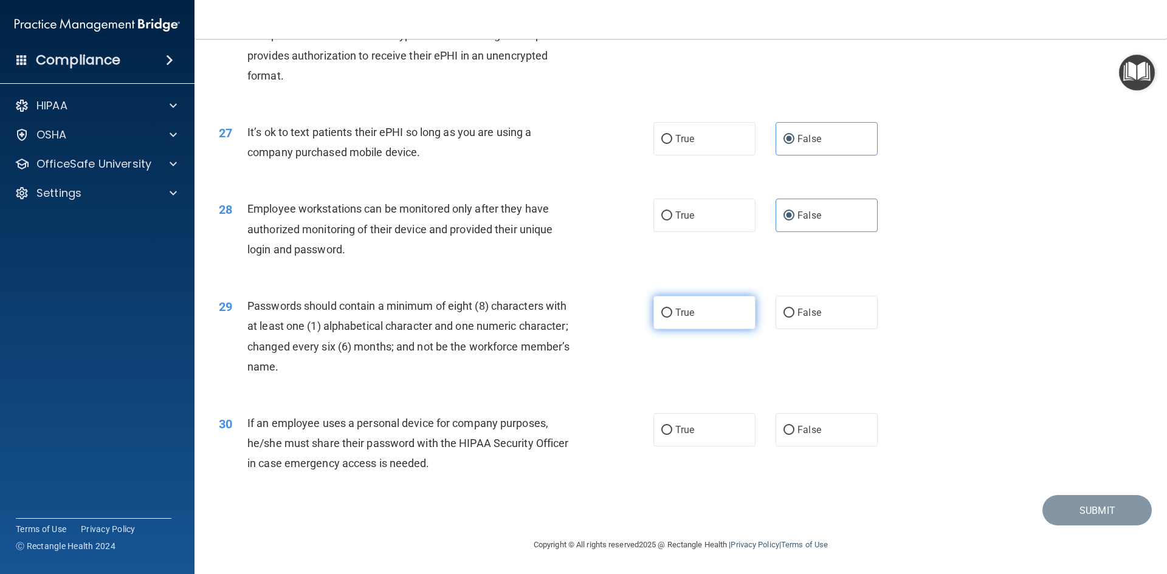
click at [672, 312] on input "True" at bounding box center [666, 313] width 11 height 9
radio input "true"
click at [788, 433] on input "False" at bounding box center [788, 430] width 11 height 9
radio input "true"
click at [815, 427] on label "False" at bounding box center [826, 429] width 102 height 33
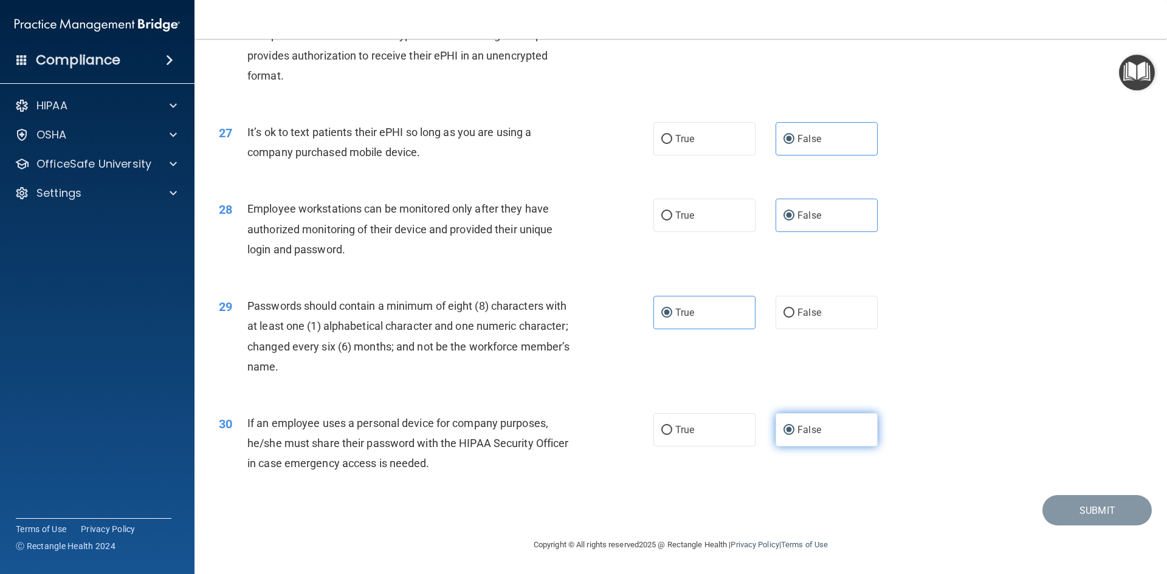
click at [794, 427] on input "False" at bounding box center [788, 430] width 11 height 9
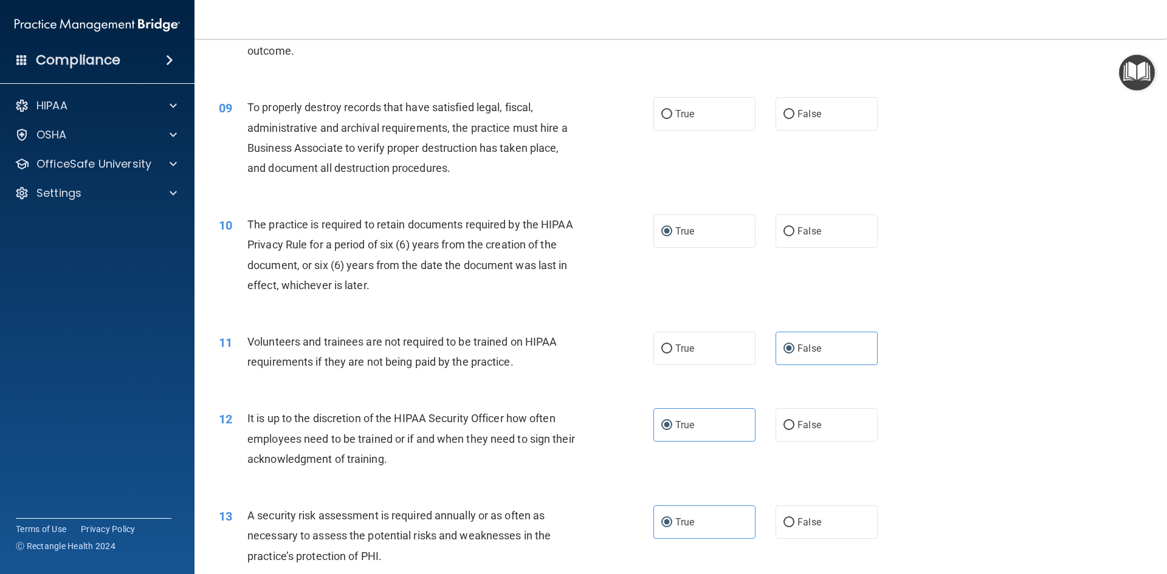
scroll to position [775, 0]
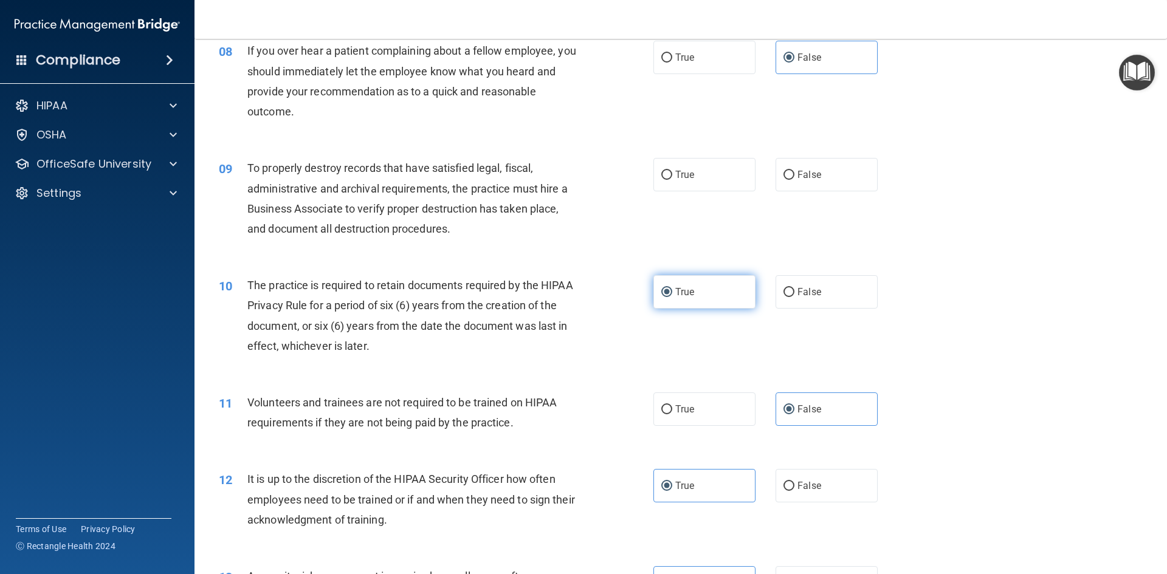
click at [692, 285] on label "True" at bounding box center [704, 291] width 102 height 33
click at [672, 288] on input "True" at bounding box center [666, 292] width 11 height 9
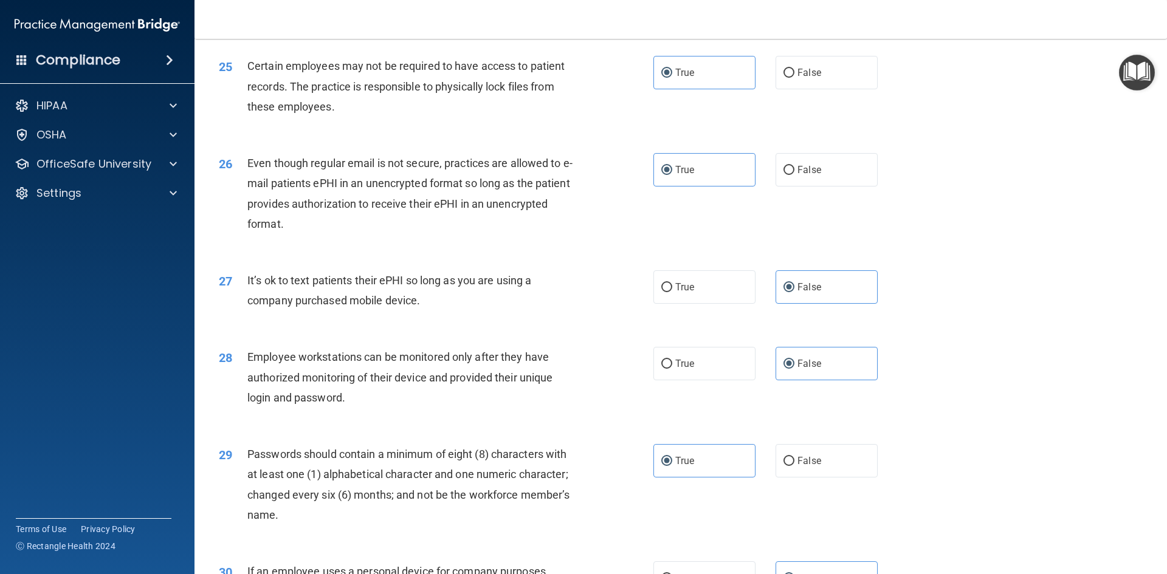
scroll to position [2476, 0]
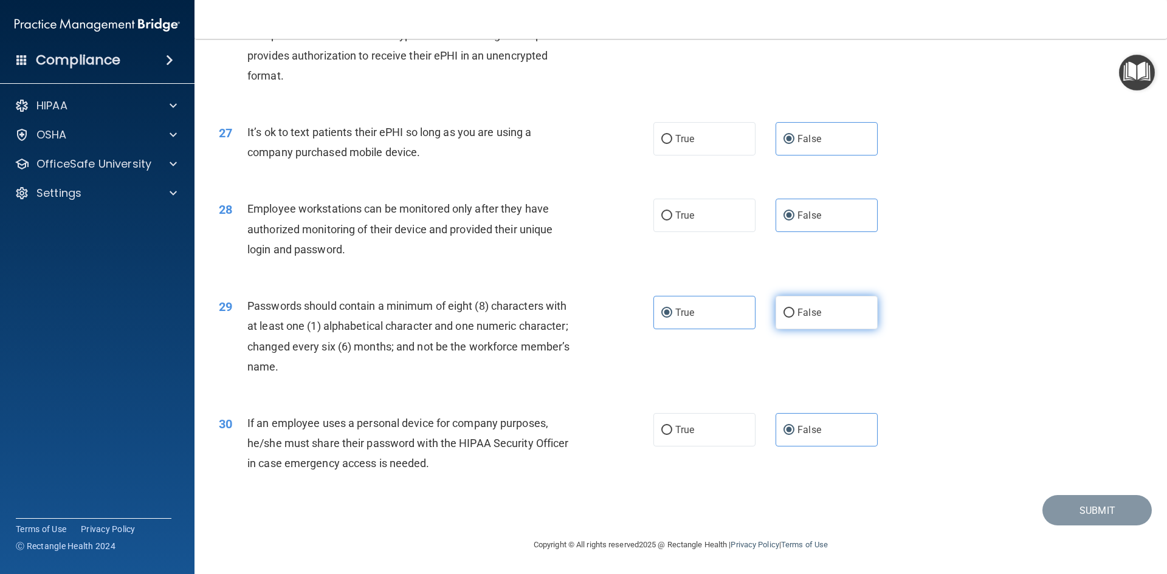
click at [817, 318] on label "False" at bounding box center [826, 312] width 102 height 33
click at [794, 318] on input "False" at bounding box center [788, 313] width 11 height 9
radio input "true"
radio input "false"
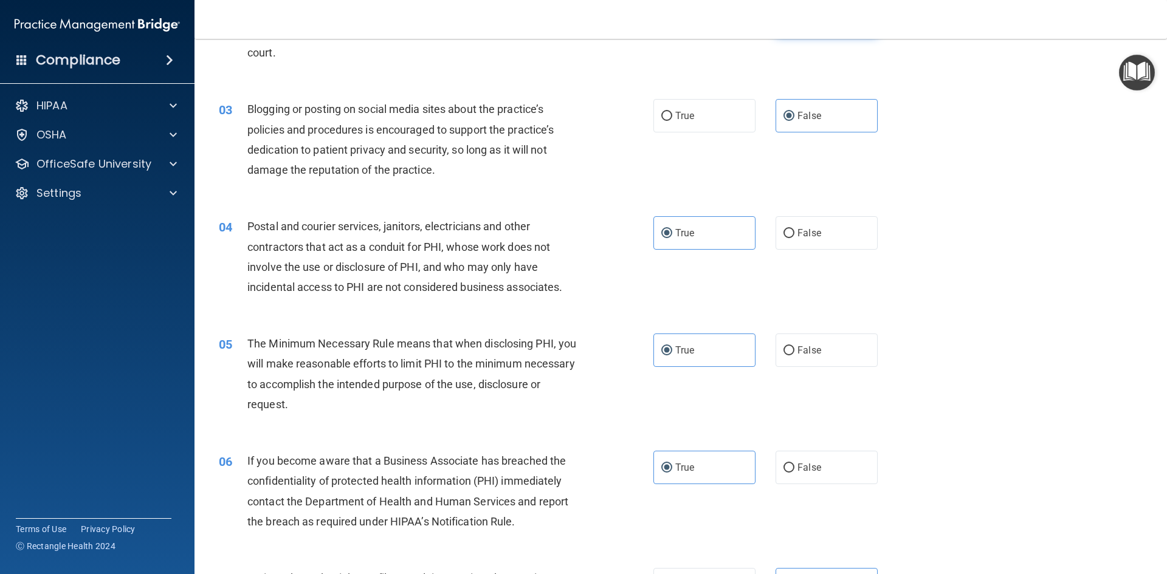
scroll to position [0, 0]
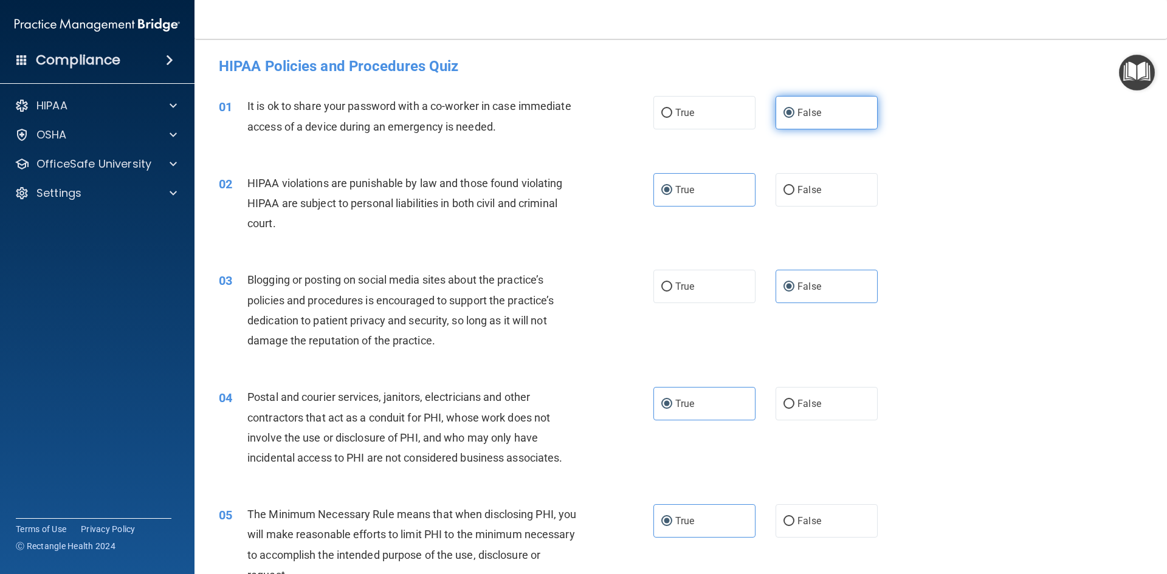
click at [854, 109] on label "False" at bounding box center [826, 112] width 102 height 33
click at [794, 109] on input "False" at bounding box center [788, 113] width 11 height 9
drag, startPoint x: 662, startPoint y: 191, endPoint x: 749, endPoint y: 216, distance: 91.0
click at [668, 191] on label "True" at bounding box center [704, 189] width 102 height 33
click at [668, 191] on input "True" at bounding box center [666, 190] width 11 height 9
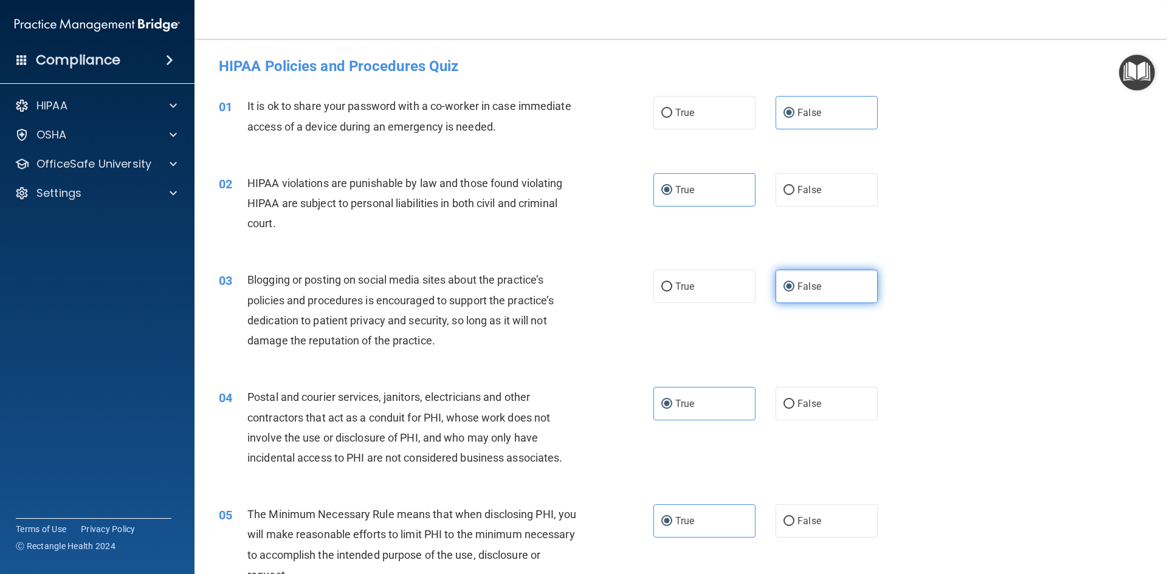
click at [811, 291] on span "False" at bounding box center [809, 287] width 24 height 12
click at [794, 291] on input "False" at bounding box center [788, 287] width 11 height 9
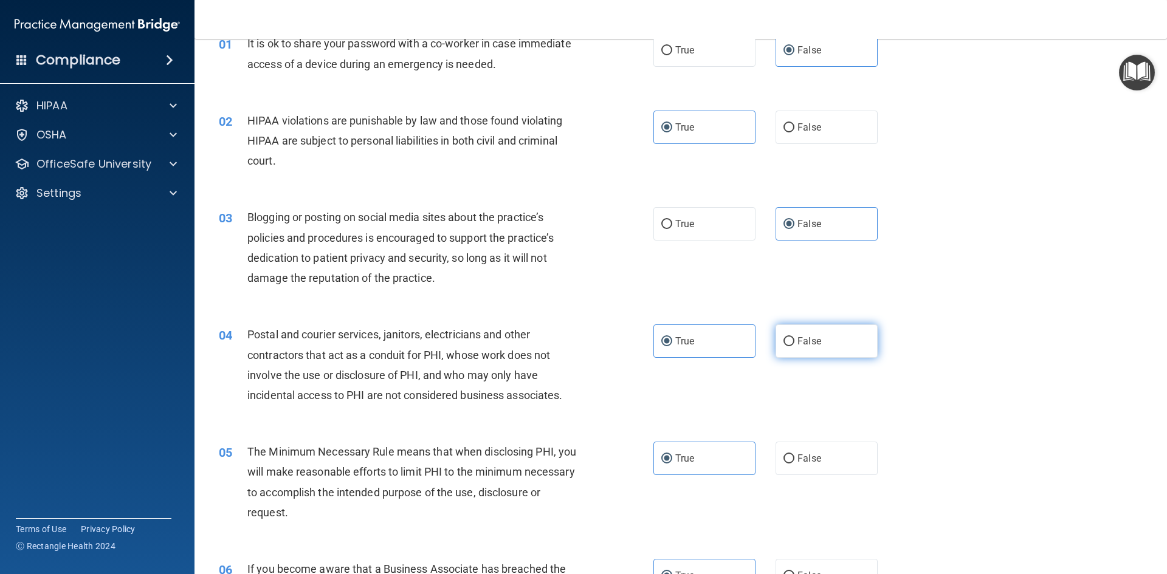
scroll to position [122, 0]
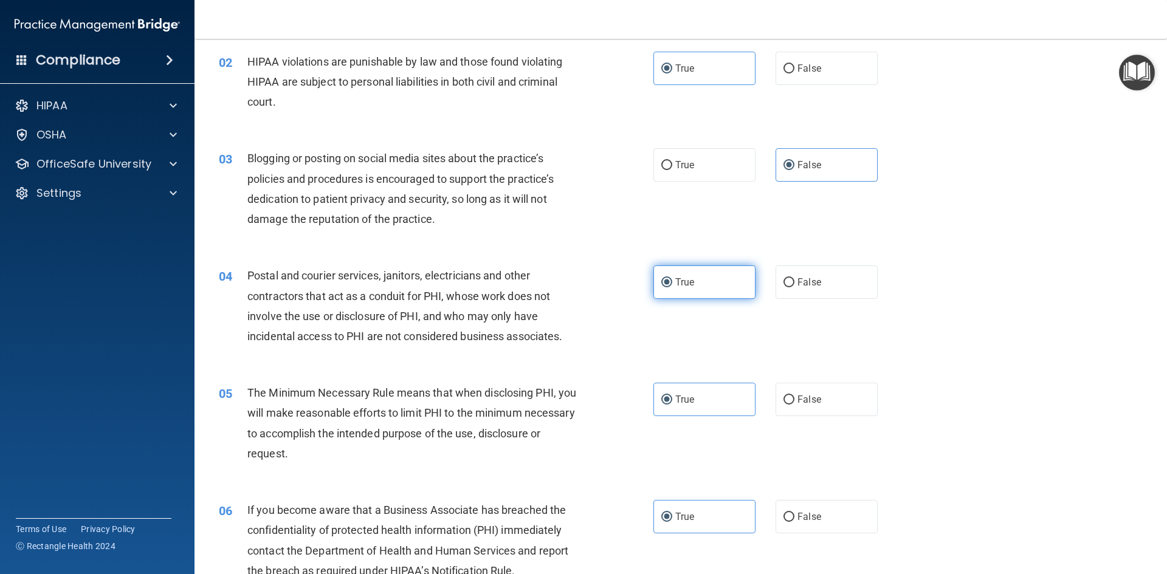
click at [708, 283] on label "True" at bounding box center [704, 282] width 102 height 33
click at [672, 283] on input "True" at bounding box center [666, 282] width 11 height 9
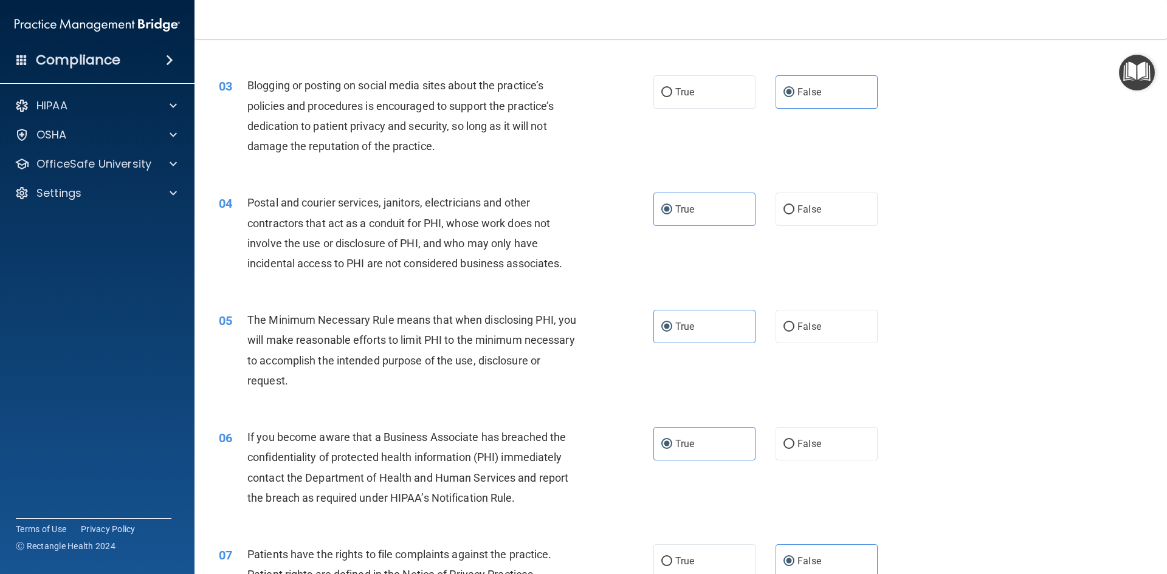
scroll to position [304, 0]
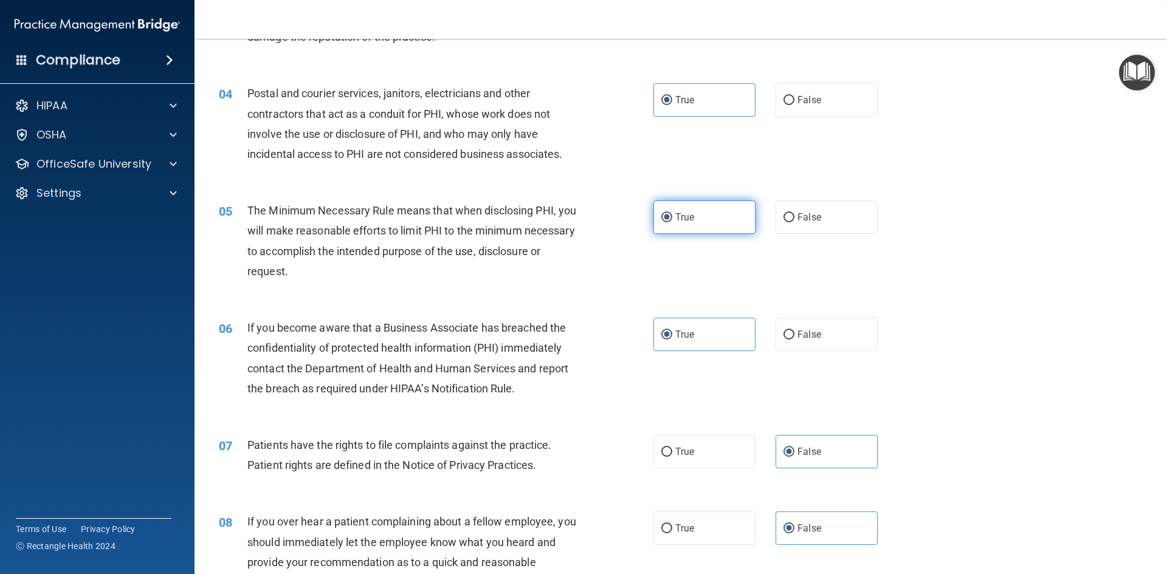
click at [662, 219] on input "True" at bounding box center [666, 217] width 11 height 9
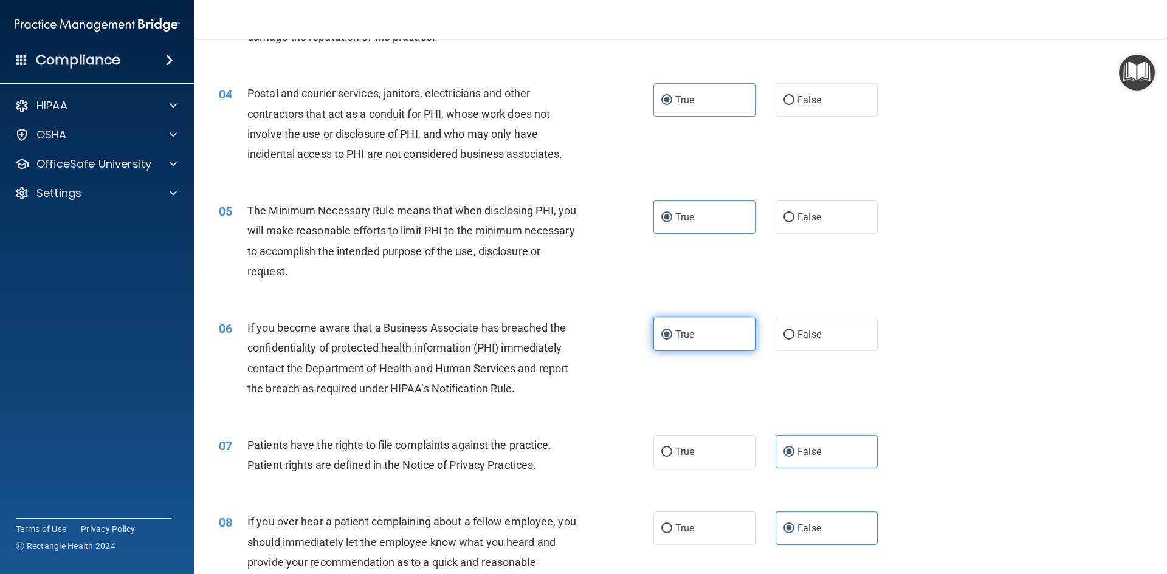
click at [665, 337] on input "True" at bounding box center [666, 335] width 11 height 9
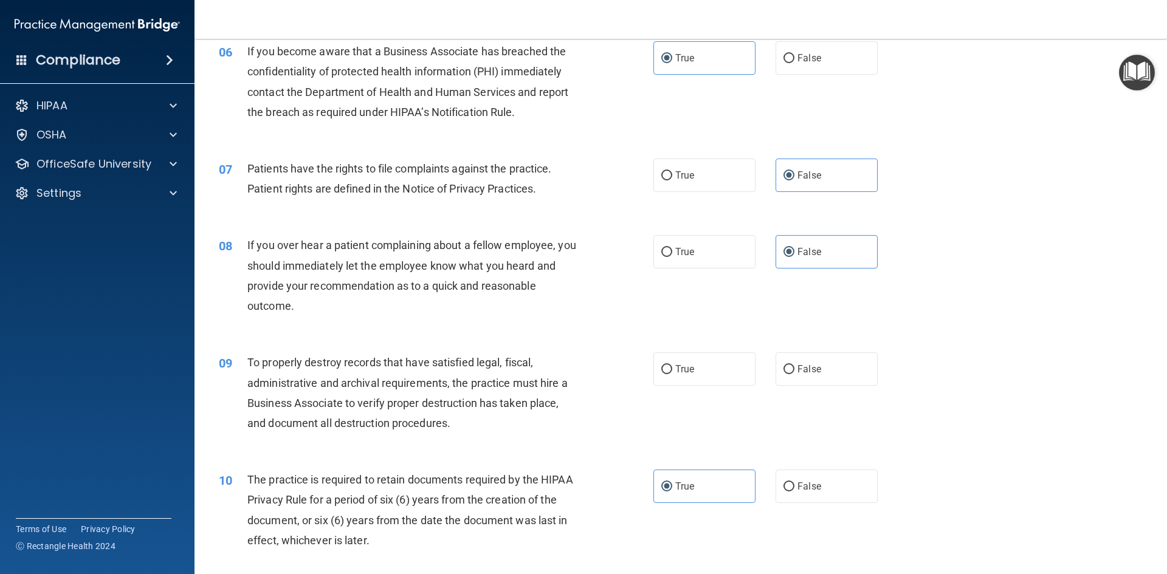
scroll to position [608, 0]
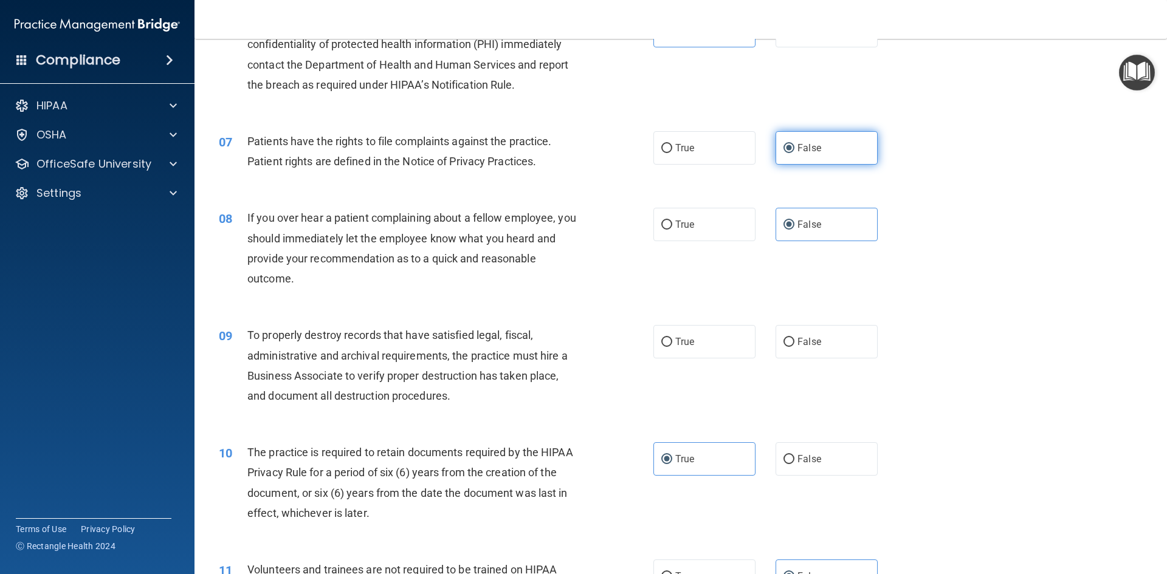
click at [832, 143] on label "False" at bounding box center [826, 147] width 102 height 33
click at [794, 144] on input "False" at bounding box center [788, 148] width 11 height 9
click at [817, 228] on label "False" at bounding box center [826, 224] width 102 height 33
click at [794, 228] on input "False" at bounding box center [788, 225] width 11 height 9
click at [797, 340] on span "False" at bounding box center [809, 342] width 24 height 12
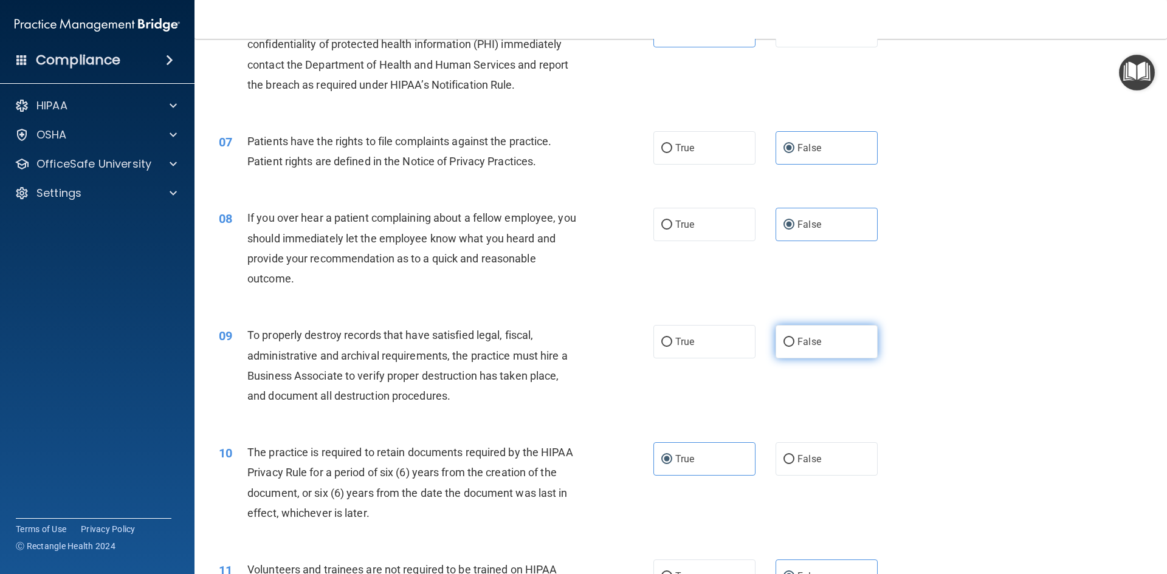
click at [794, 340] on input "False" at bounding box center [788, 342] width 11 height 9
radio input "true"
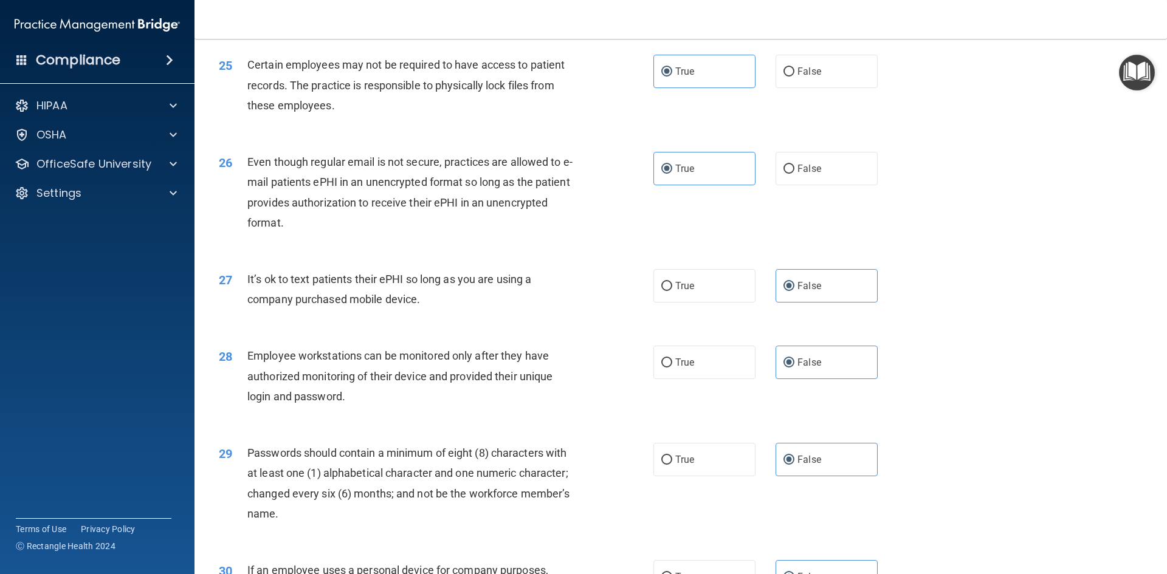
scroll to position [2476, 0]
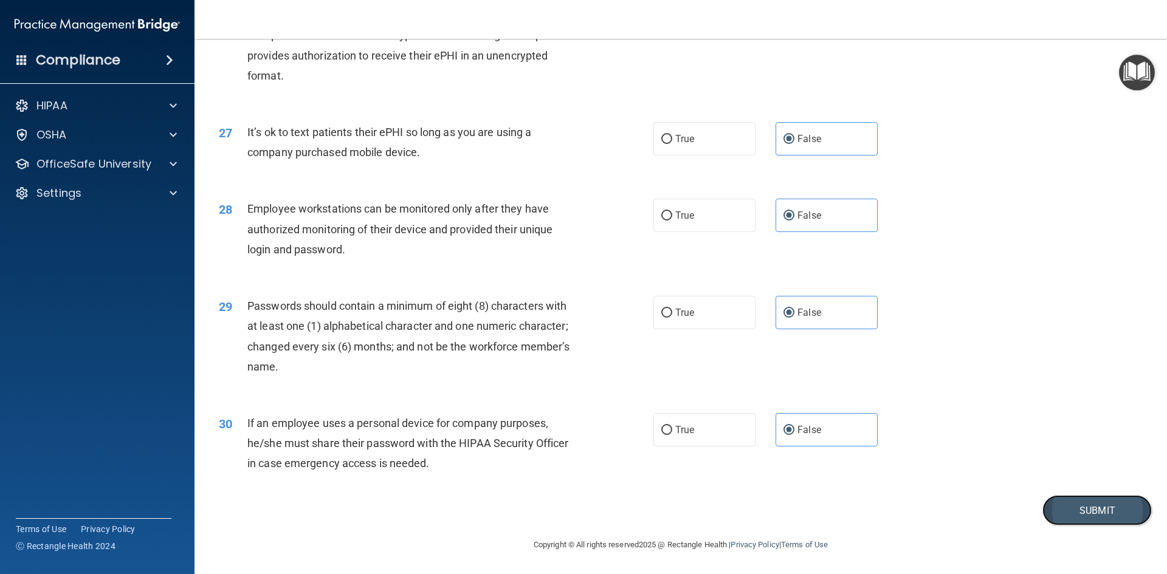
click at [1067, 519] on button "Submit" at bounding box center [1096, 510] width 109 height 31
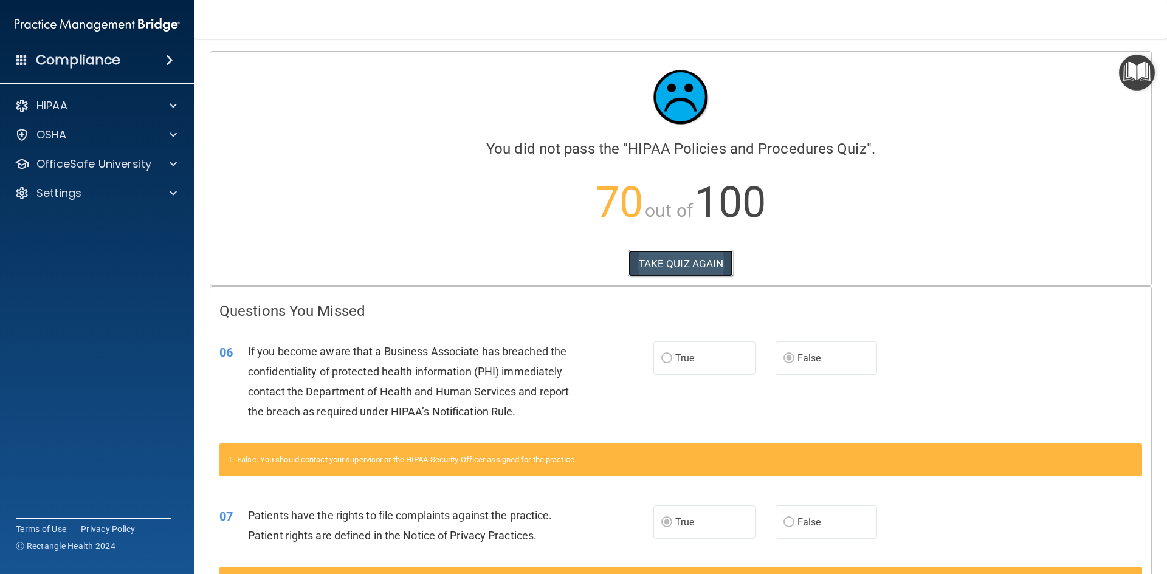
click at [715, 261] on button "TAKE QUIZ AGAIN" at bounding box center [680, 263] width 105 height 27
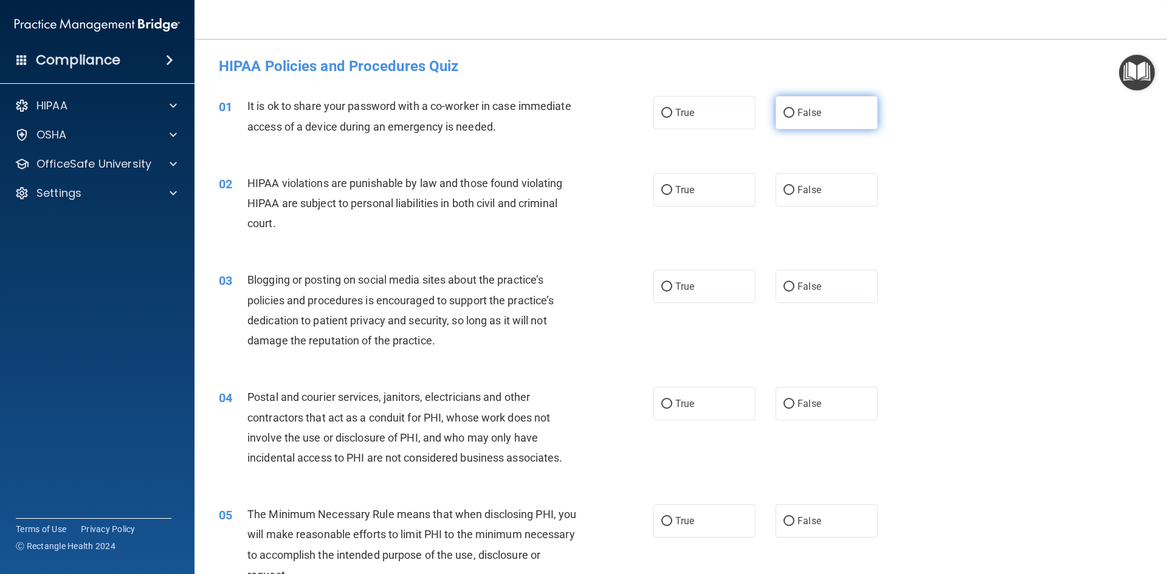
click at [801, 112] on span "False" at bounding box center [809, 113] width 24 height 12
click at [794, 112] on input "False" at bounding box center [788, 113] width 11 height 9
radio input "true"
click at [663, 186] on input "True" at bounding box center [666, 190] width 11 height 9
radio input "true"
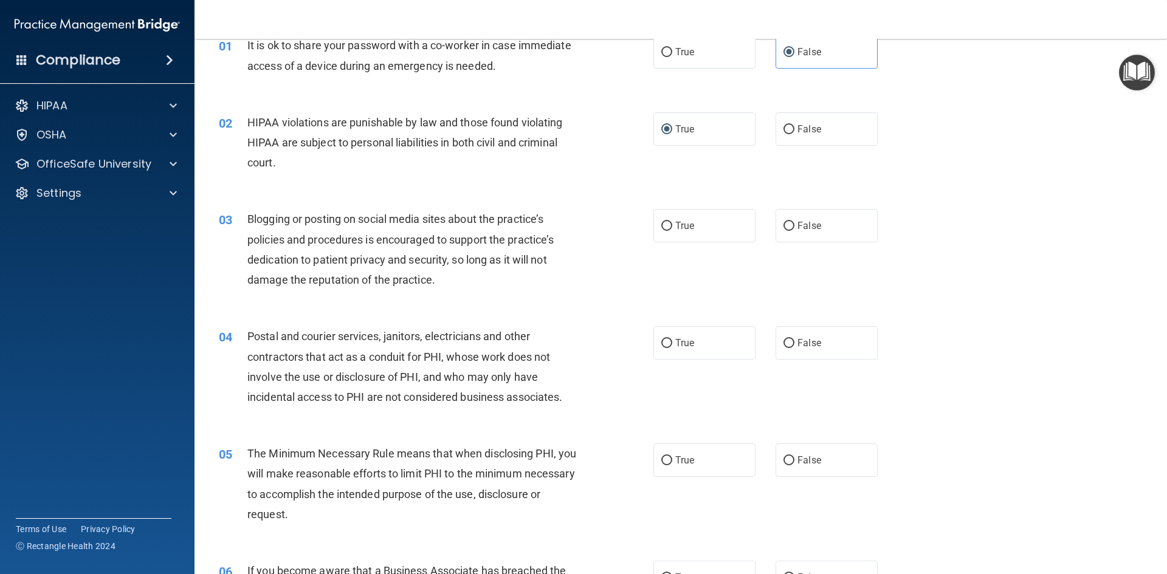
scroll to position [122, 0]
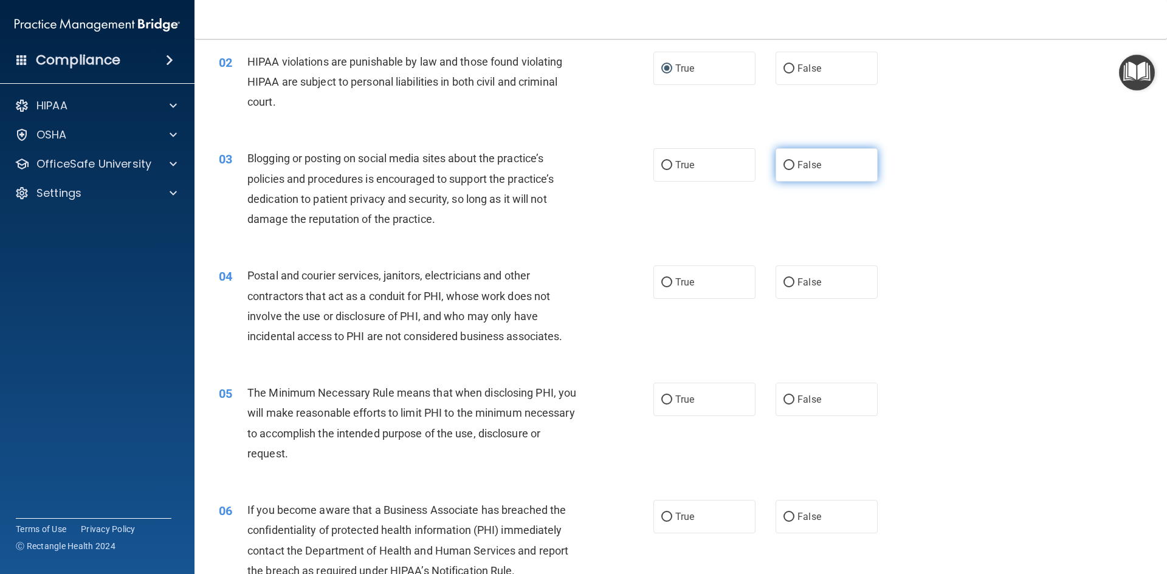
click at [827, 166] on label "False" at bounding box center [826, 164] width 102 height 33
click at [794, 166] on input "False" at bounding box center [788, 165] width 11 height 9
radio input "true"
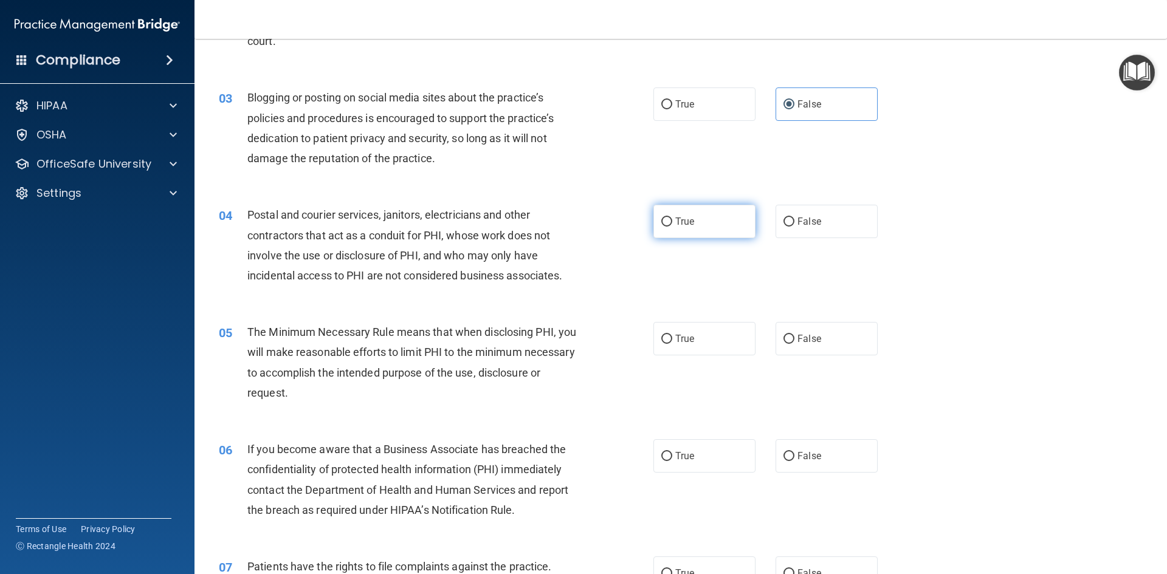
click at [682, 216] on span "True" at bounding box center [684, 222] width 19 height 12
click at [672, 218] on input "True" at bounding box center [666, 222] width 11 height 9
radio input "true"
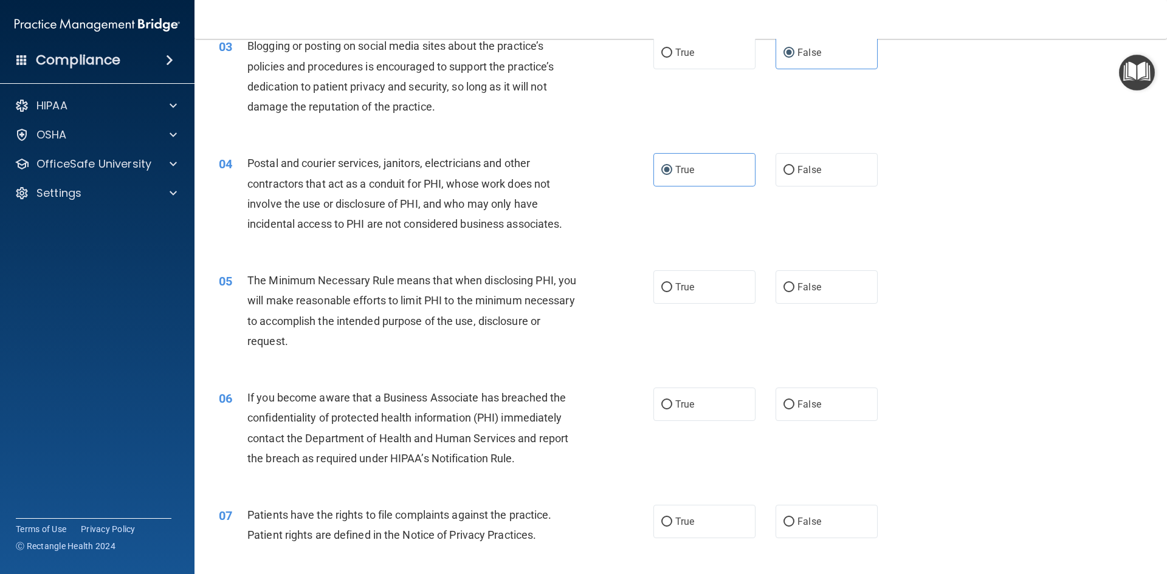
scroll to position [304, 0]
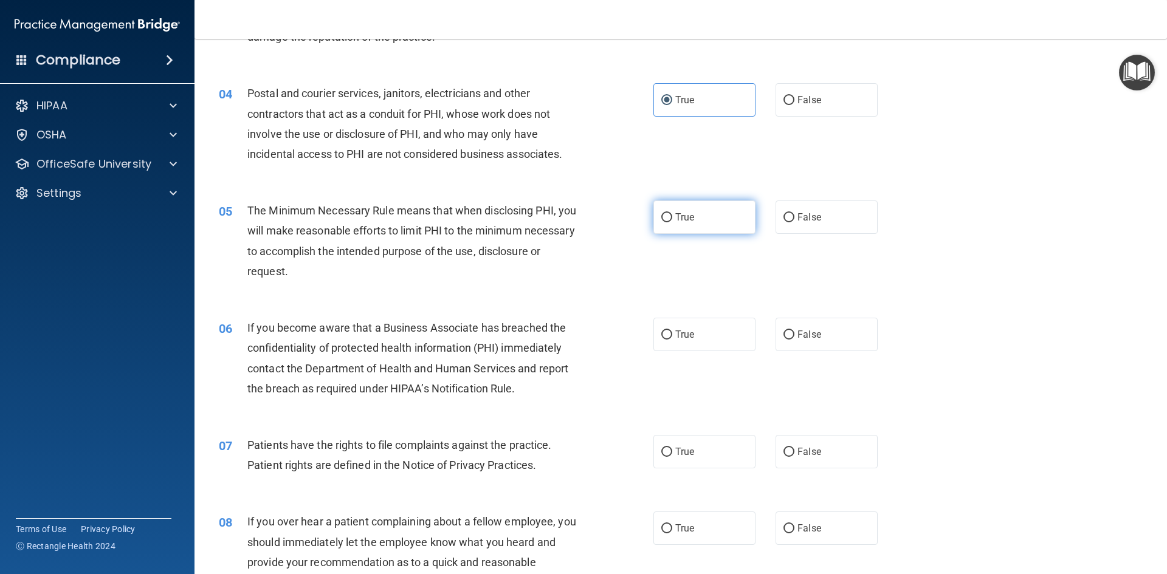
click at [705, 204] on label "True" at bounding box center [704, 217] width 102 height 33
click at [672, 213] on input "True" at bounding box center [666, 217] width 11 height 9
radio input "true"
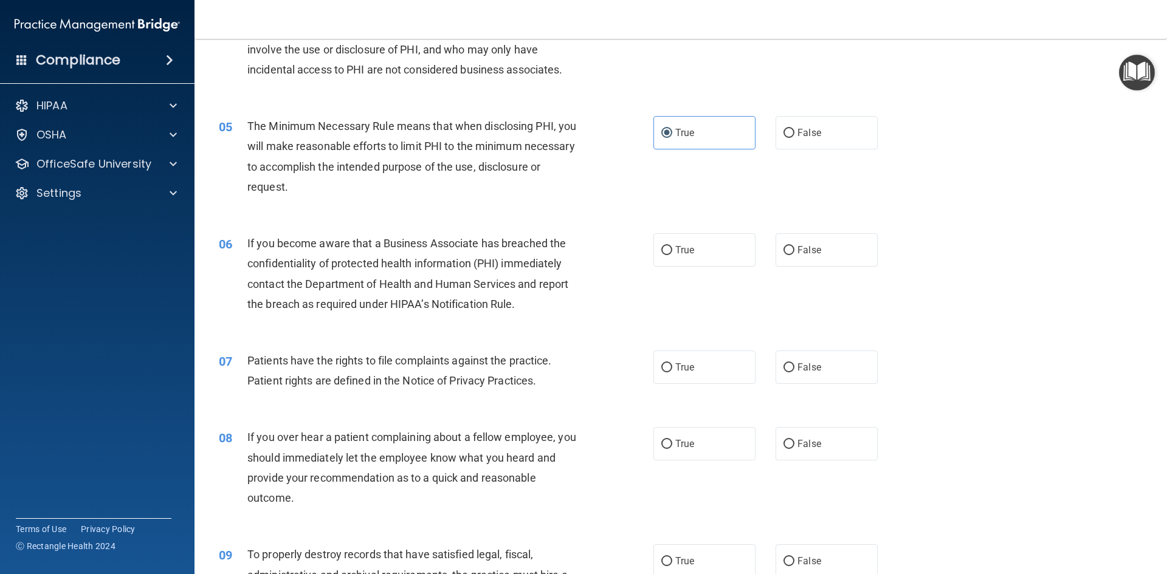
scroll to position [425, 0]
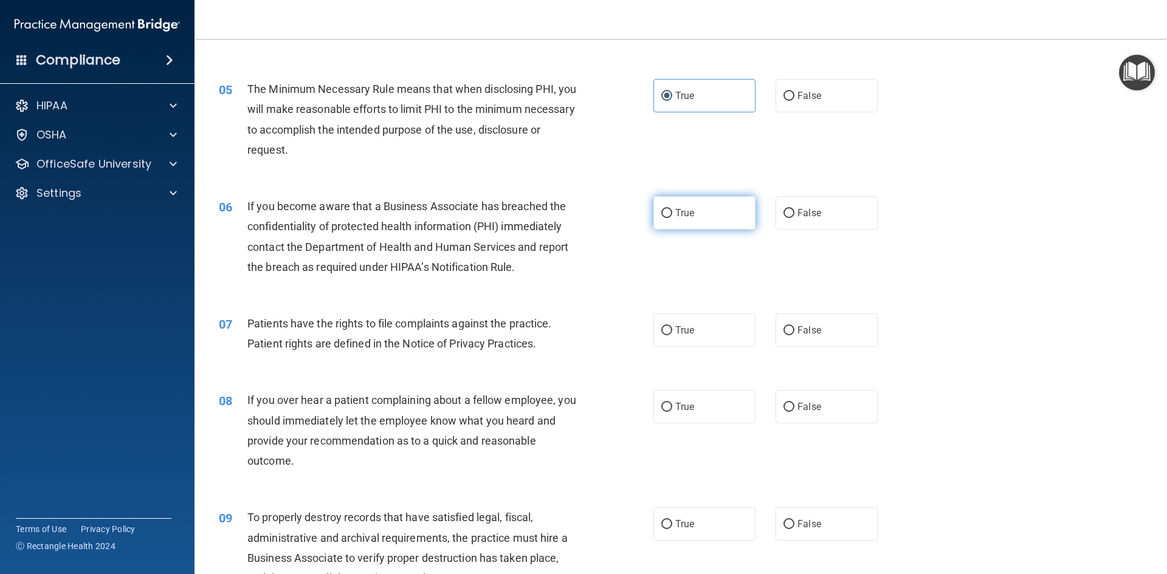
click at [678, 213] on span "True" at bounding box center [684, 213] width 19 height 12
click at [672, 213] on input "True" at bounding box center [666, 213] width 11 height 9
radio input "true"
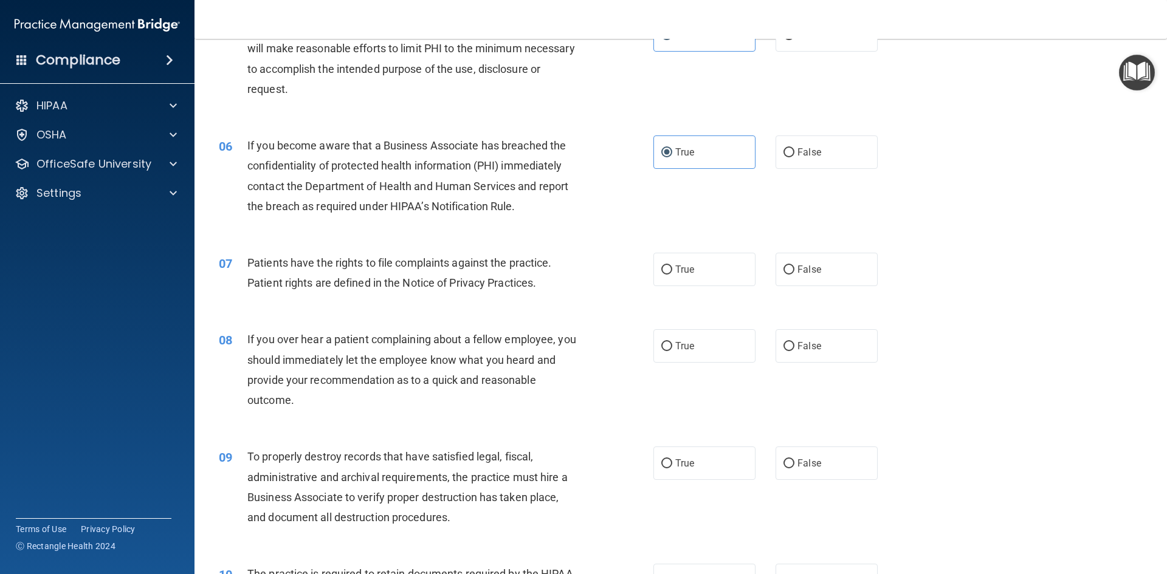
scroll to position [547, 0]
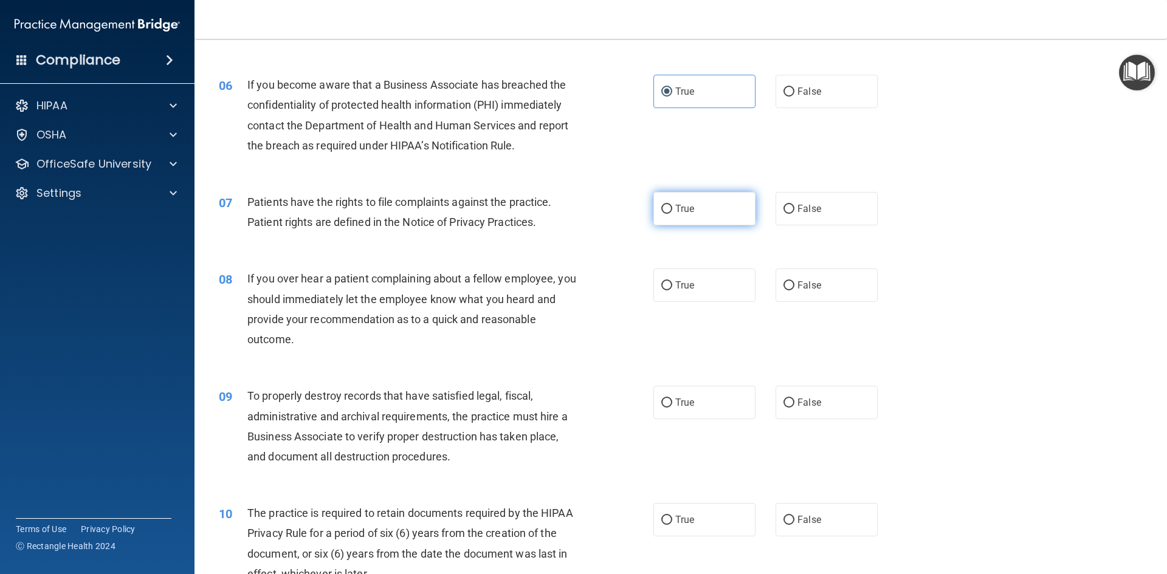
click at [686, 208] on span "True" at bounding box center [684, 209] width 19 height 12
click at [672, 208] on input "True" at bounding box center [666, 209] width 11 height 9
radio input "true"
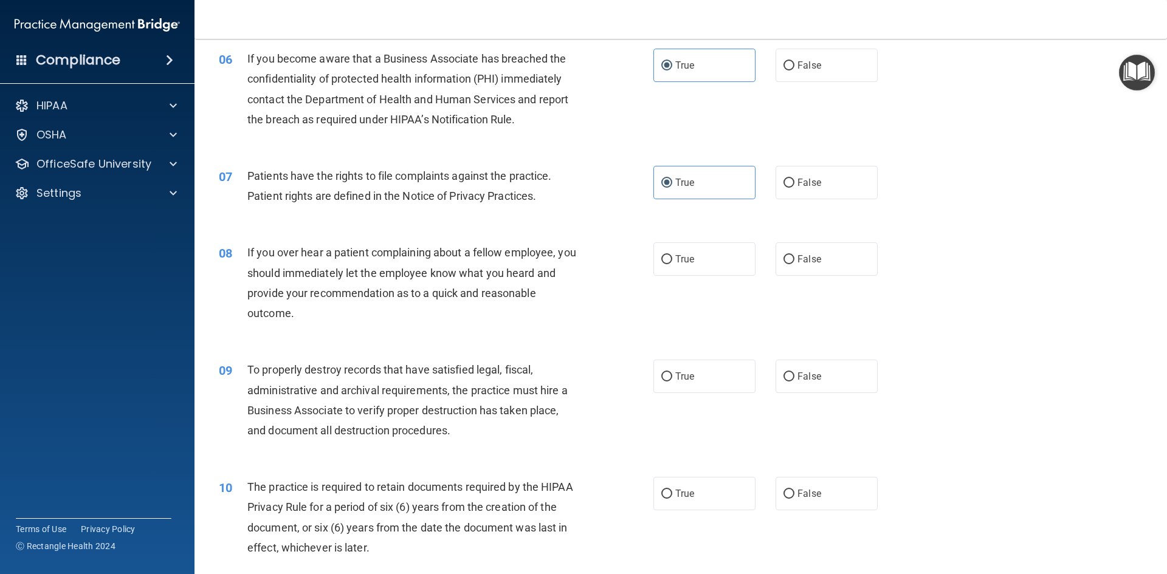
scroll to position [608, 0]
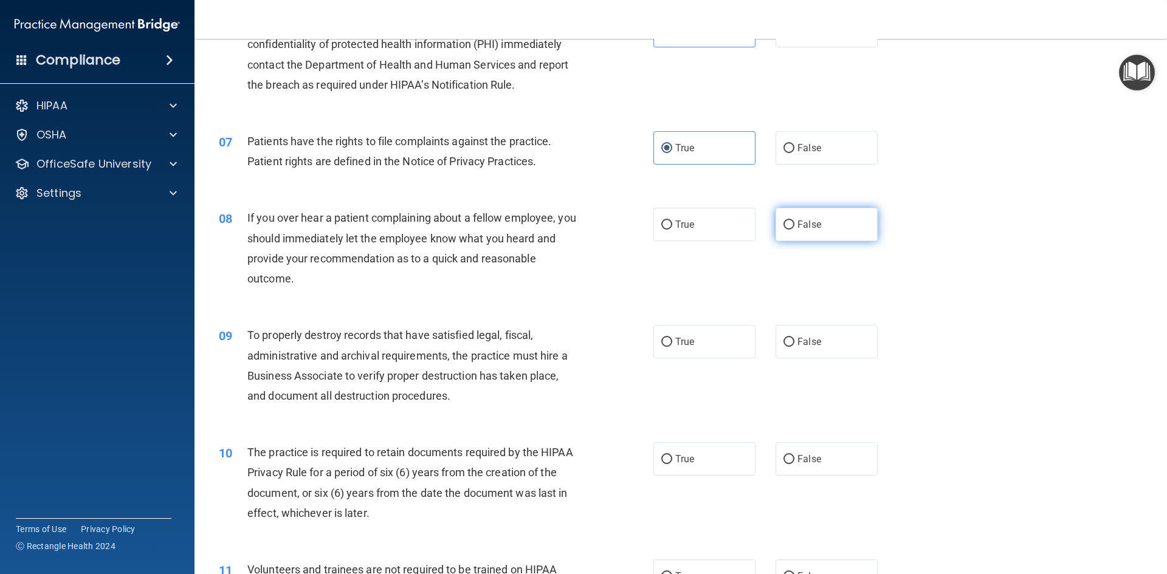
click at [781, 238] on label "False" at bounding box center [826, 224] width 102 height 33
click at [783, 230] on input "False" at bounding box center [788, 225] width 11 height 9
radio input "true"
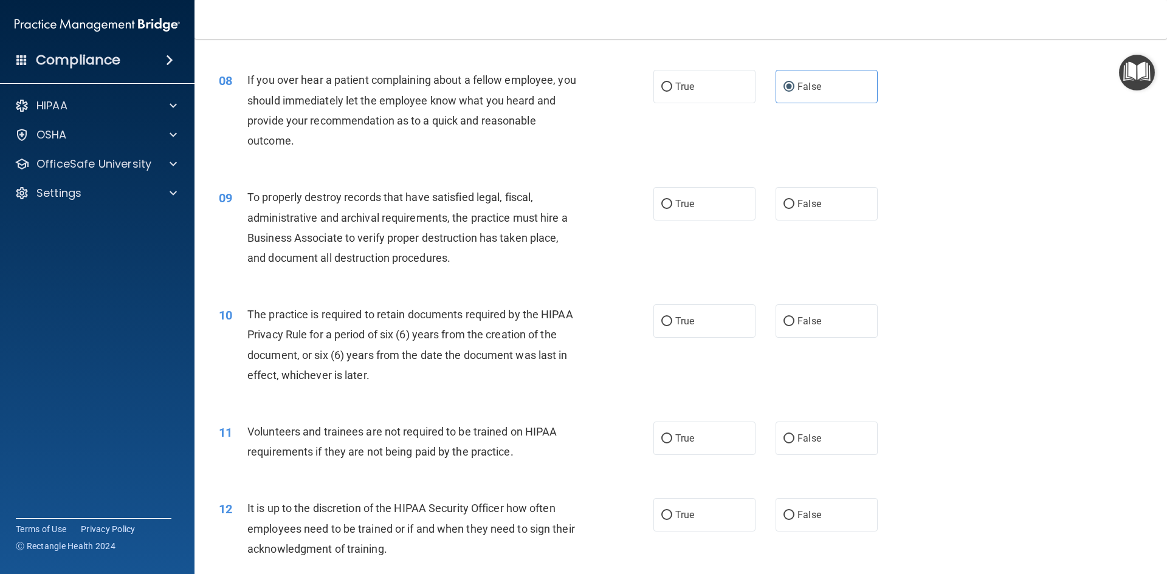
scroll to position [790, 0]
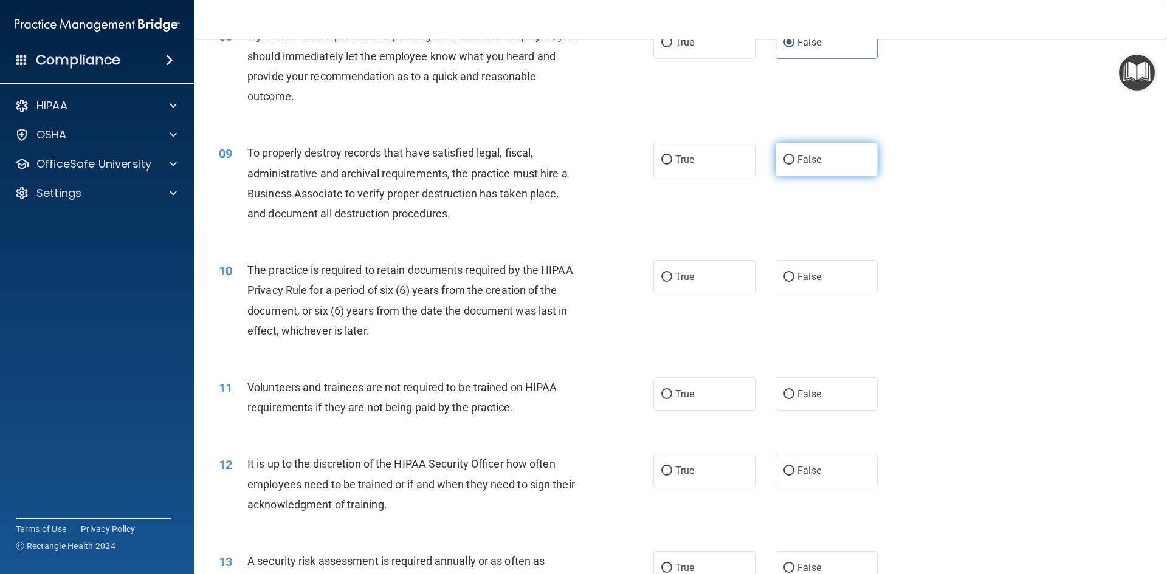
click at [797, 148] on label "False" at bounding box center [826, 159] width 102 height 33
click at [794, 156] on input "False" at bounding box center [788, 160] width 11 height 9
radio input "true"
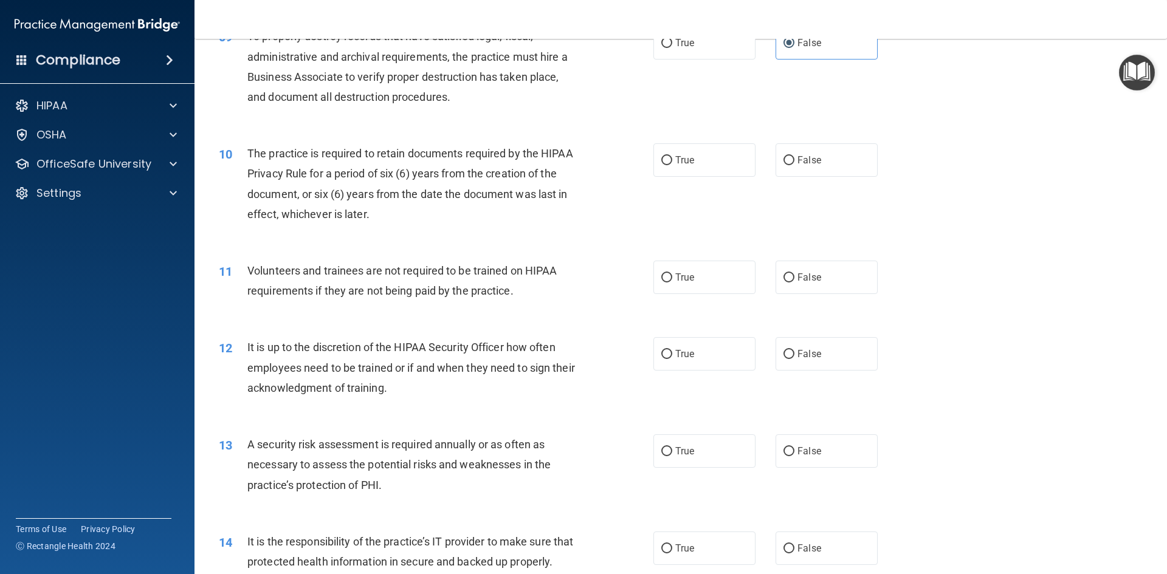
scroll to position [911, 0]
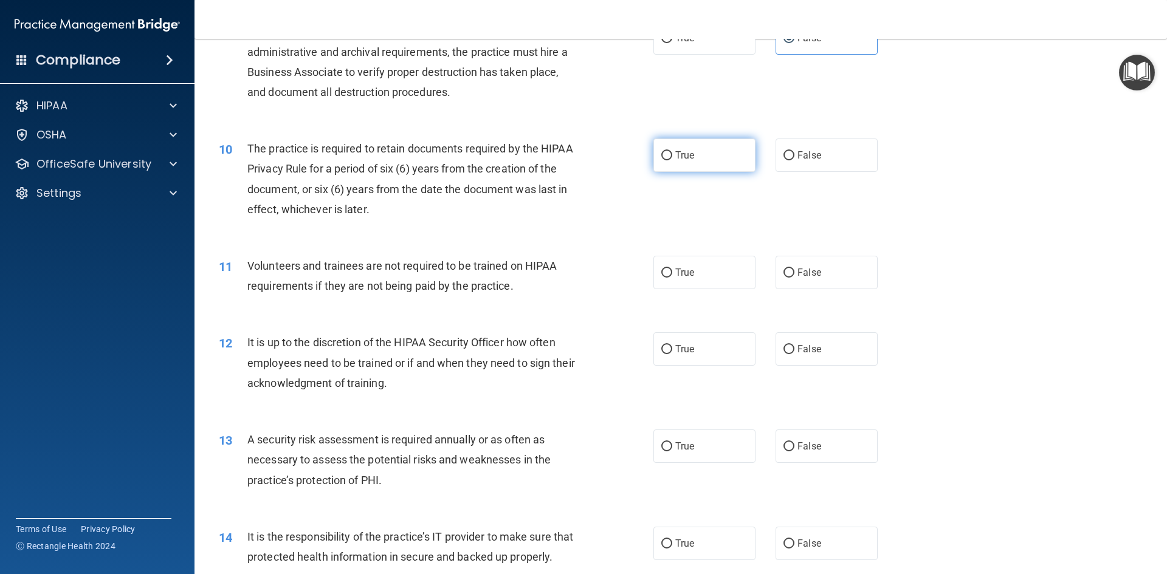
drag, startPoint x: 661, startPoint y: 151, endPoint x: 654, endPoint y: 154, distance: 7.3
click at [661, 151] on input "True" at bounding box center [666, 155] width 11 height 9
radio input "true"
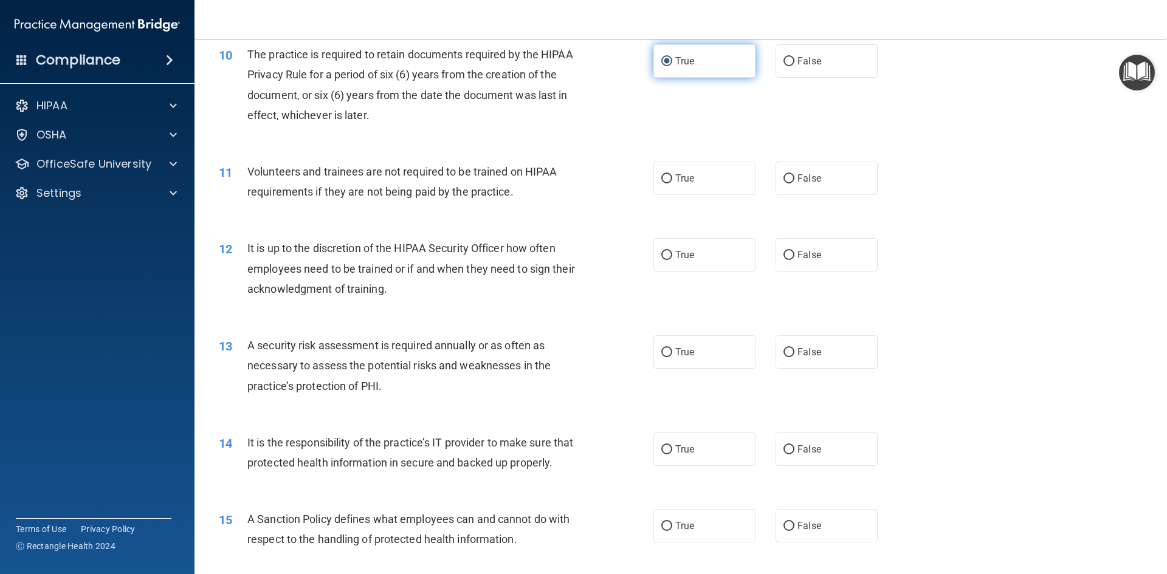
scroll to position [1033, 0]
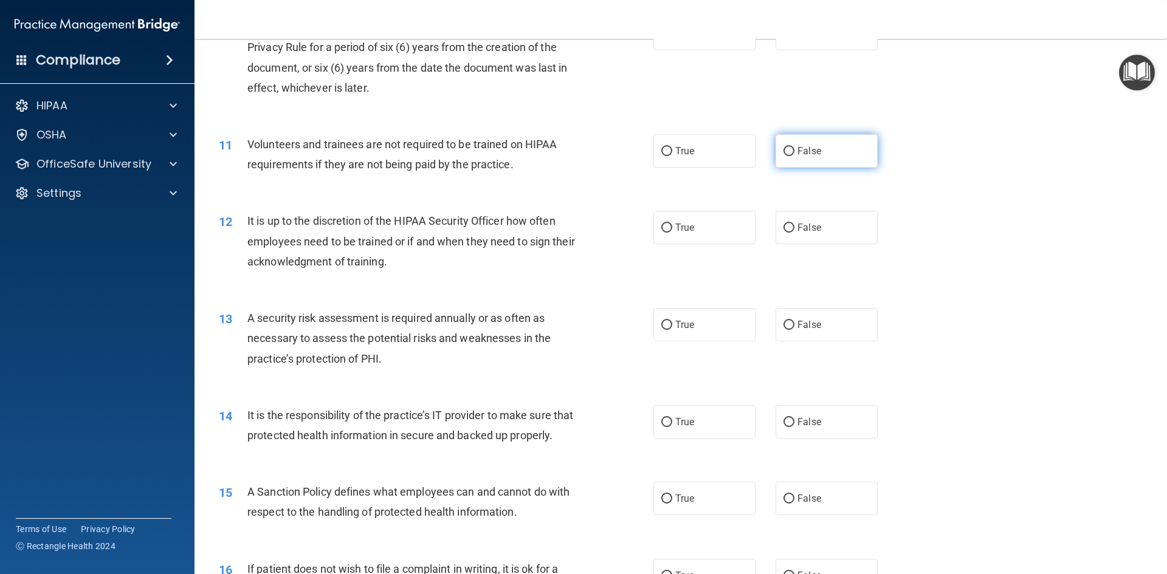
click at [803, 140] on label "False" at bounding box center [826, 150] width 102 height 33
click at [794, 147] on input "False" at bounding box center [788, 151] width 11 height 9
radio input "true"
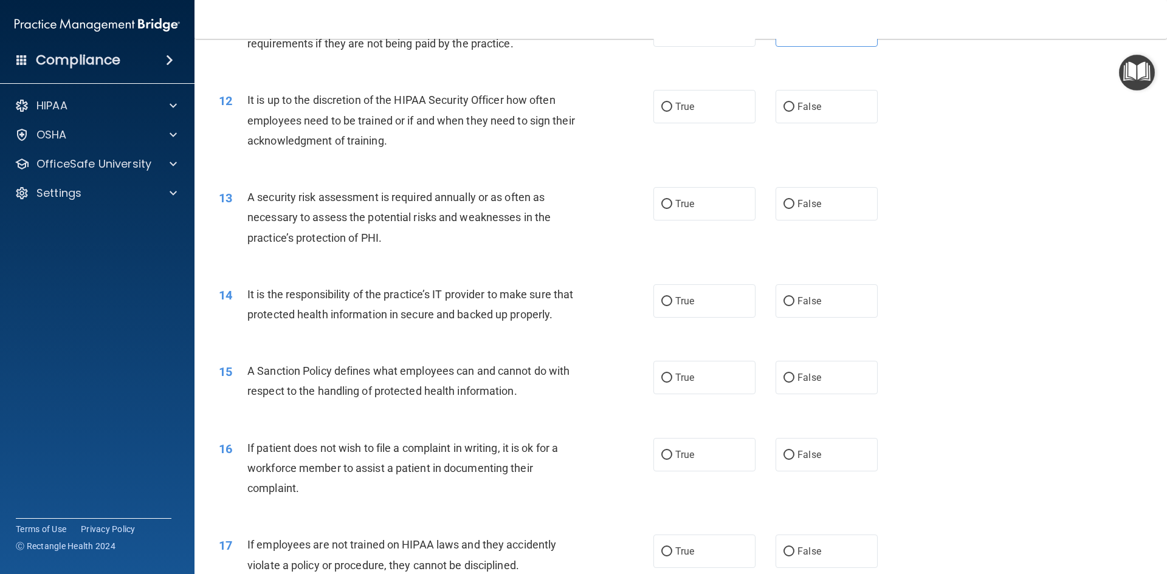
scroll to position [1155, 0]
click at [681, 106] on span "True" at bounding box center [684, 106] width 19 height 12
click at [672, 106] on input "True" at bounding box center [666, 106] width 11 height 9
radio input "true"
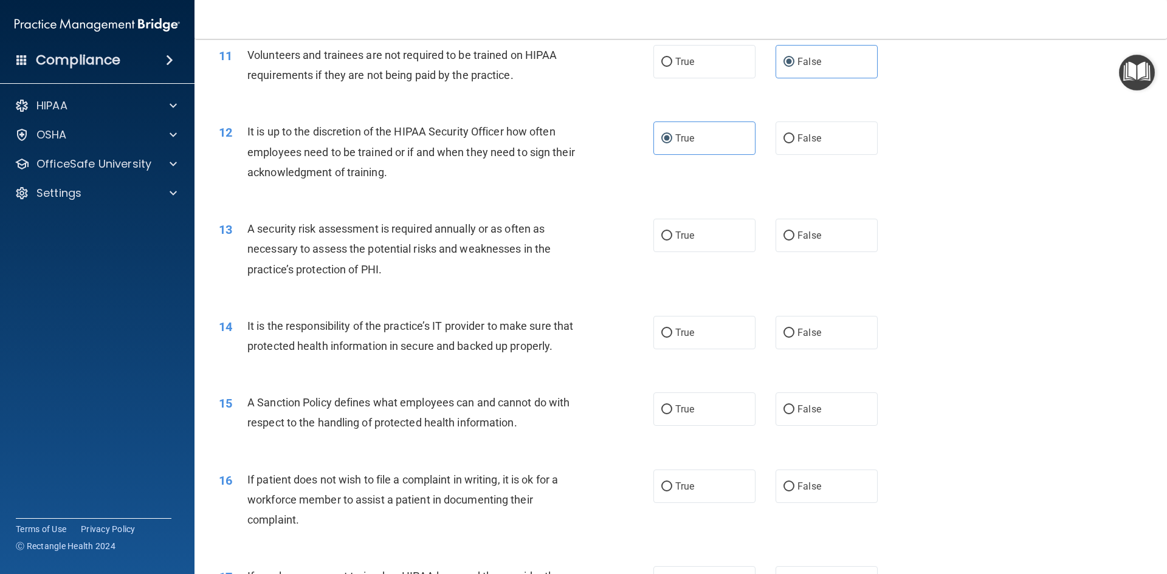
scroll to position [1094, 0]
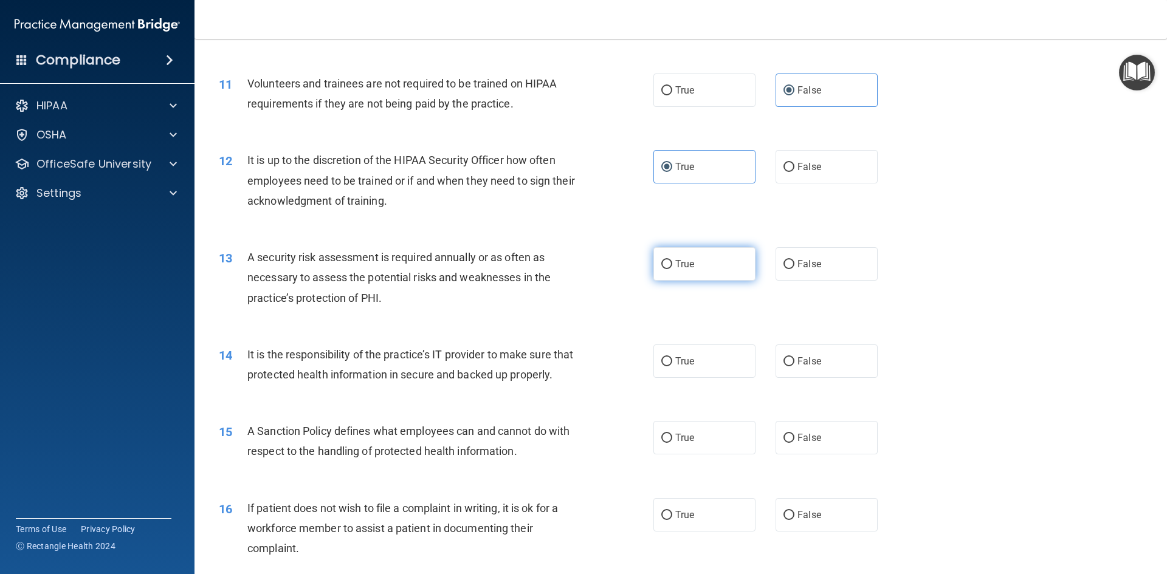
click at [686, 257] on label "True" at bounding box center [704, 263] width 102 height 33
click at [672, 260] on input "True" at bounding box center [666, 264] width 11 height 9
radio input "true"
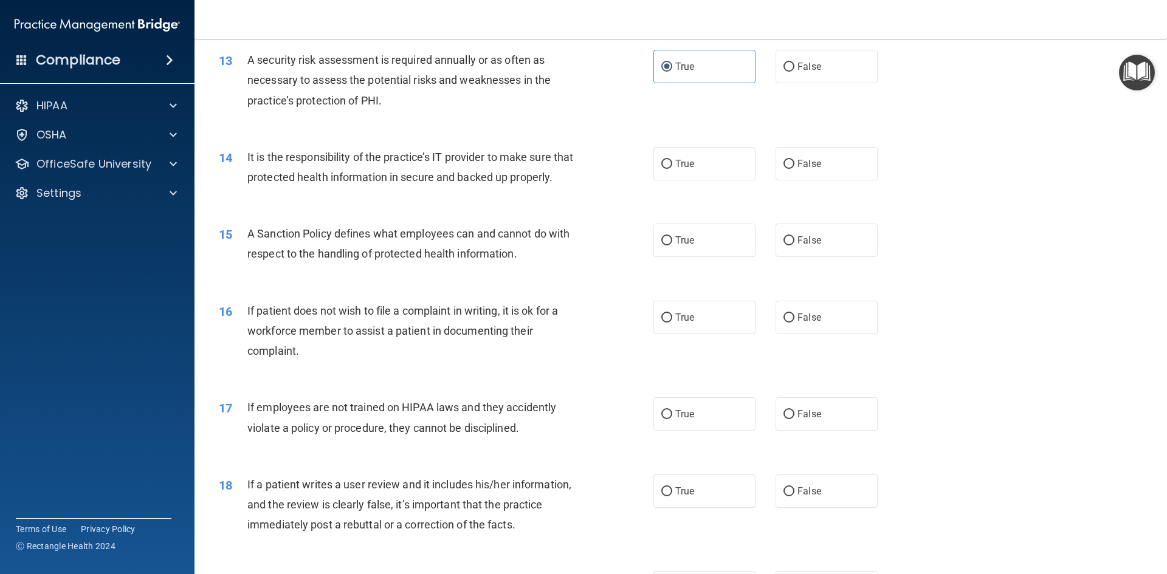
scroll to position [1337, 0]
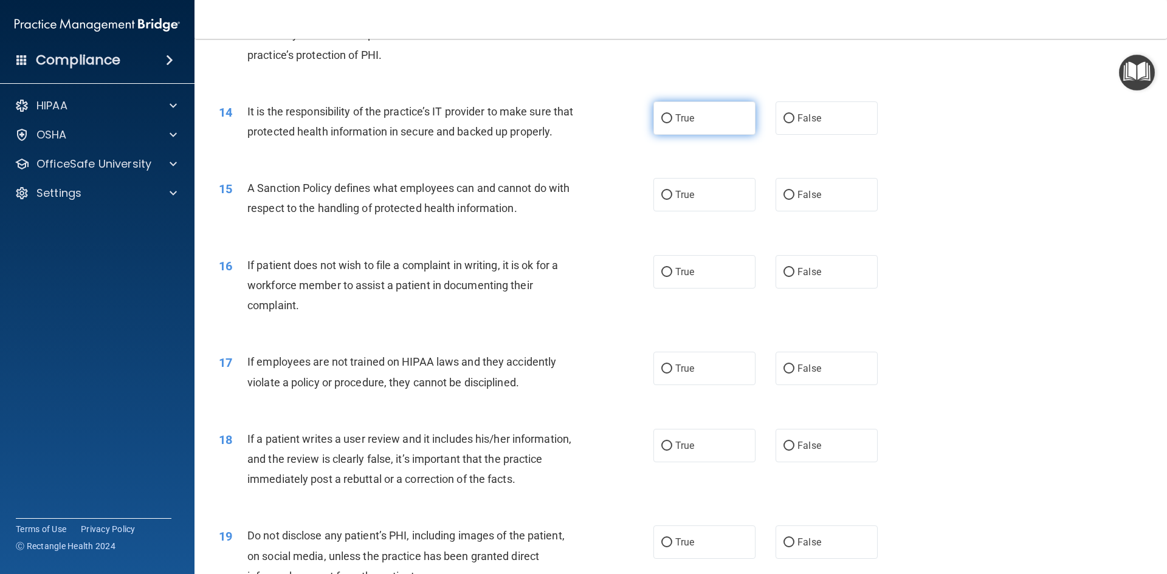
click at [688, 126] on label "True" at bounding box center [704, 117] width 102 height 33
click at [672, 123] on input "True" at bounding box center [666, 118] width 11 height 9
radio input "true"
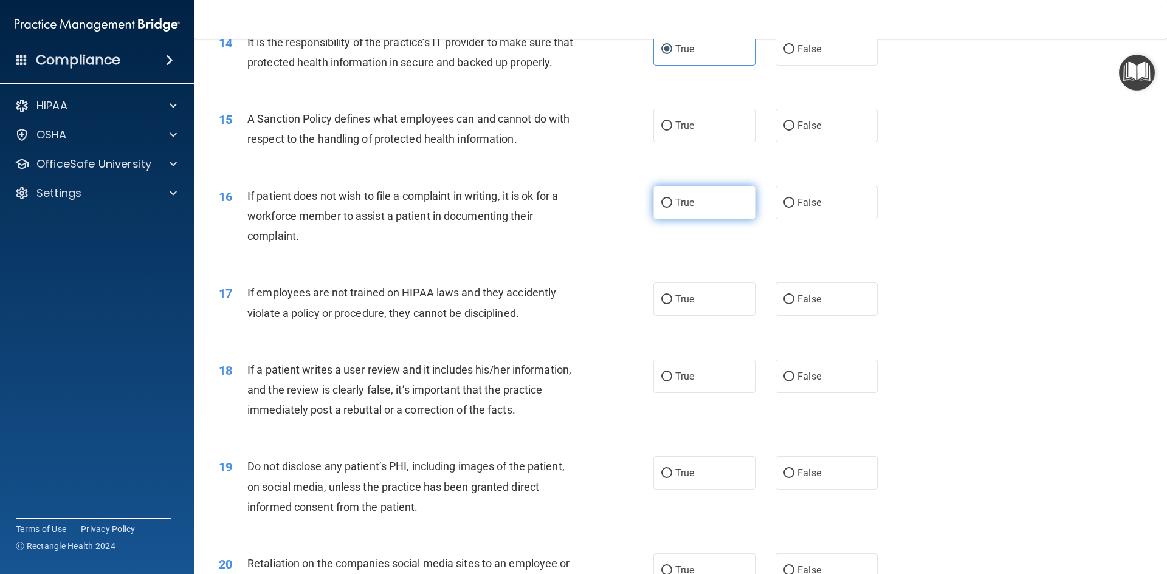
scroll to position [1458, 0]
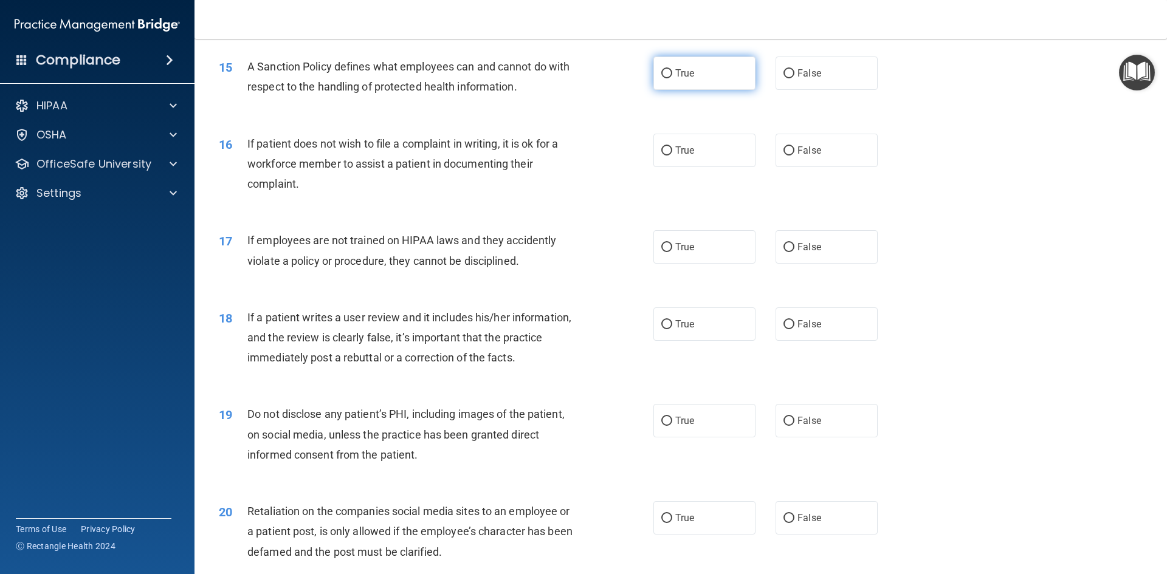
click at [704, 84] on label "True" at bounding box center [704, 73] width 102 height 33
click at [672, 78] on input "True" at bounding box center [666, 73] width 11 height 9
radio input "true"
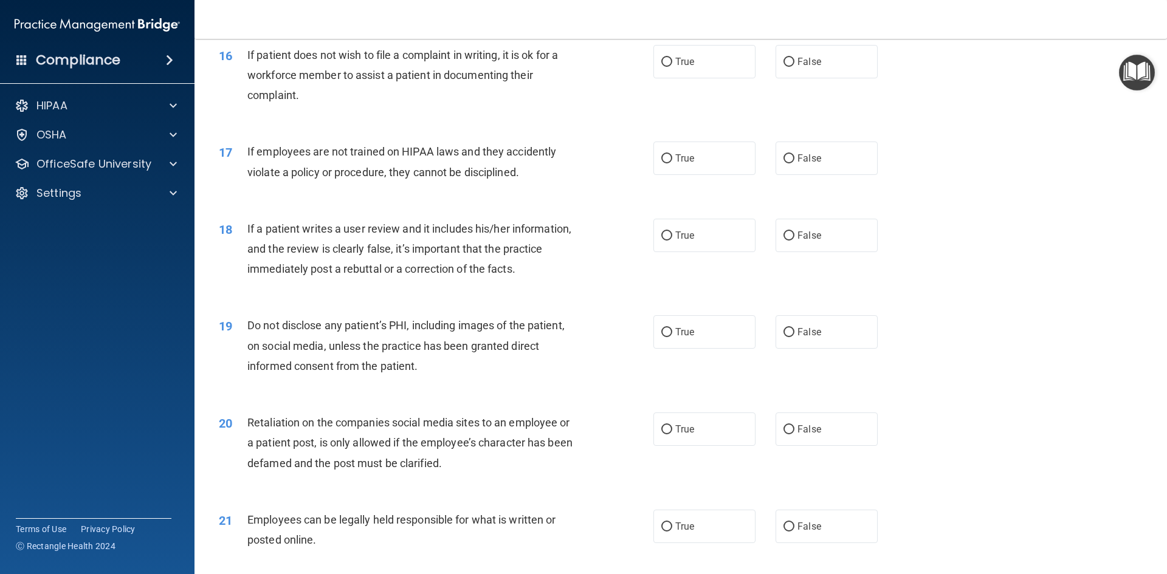
scroll to position [1519, 0]
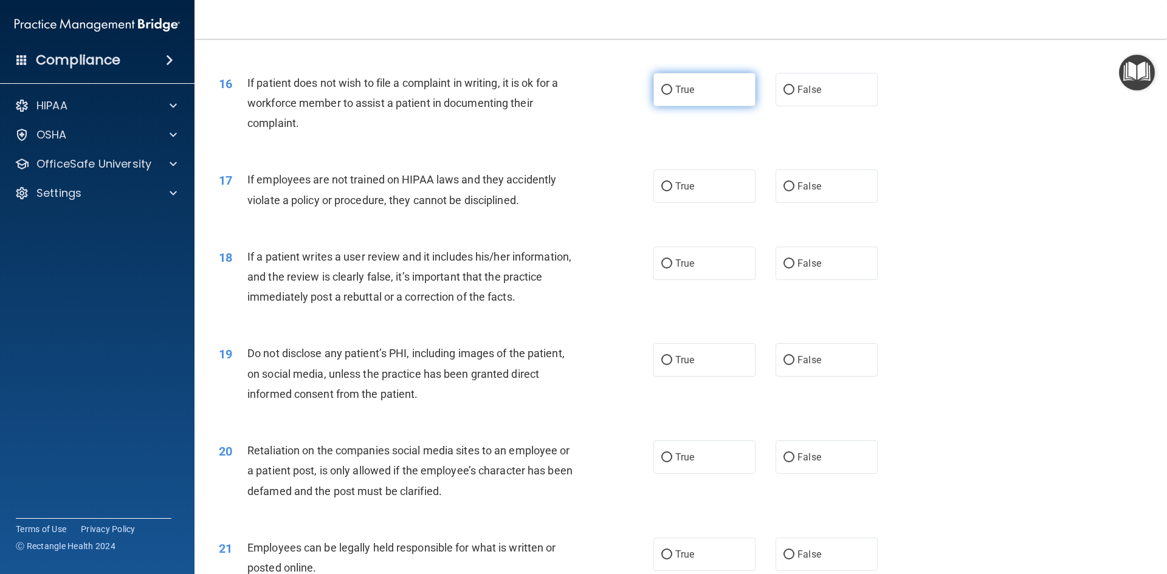
click at [661, 95] on input "True" at bounding box center [666, 90] width 11 height 9
radio input "true"
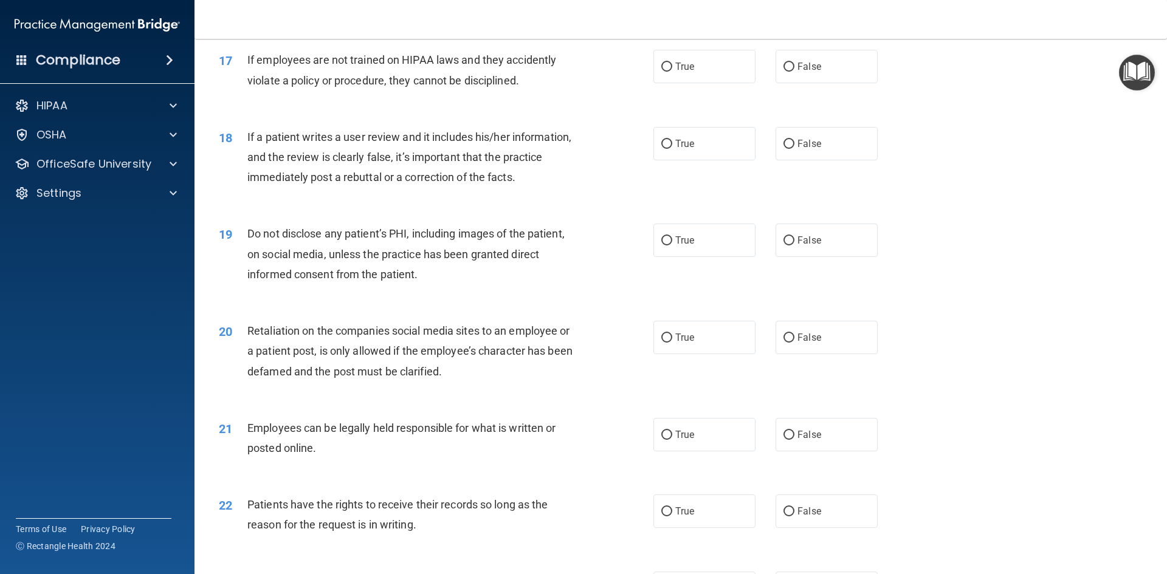
scroll to position [1641, 0]
click at [800, 70] on span "False" at bounding box center [809, 65] width 24 height 12
click at [794, 70] on input "False" at bounding box center [788, 65] width 11 height 9
radio input "true"
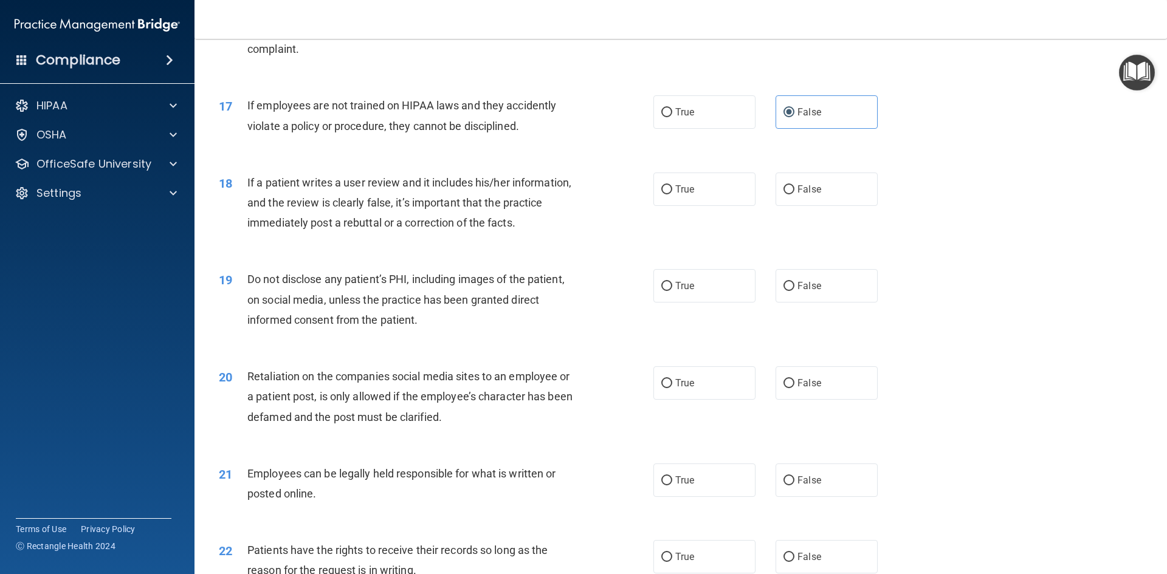
scroll to position [1580, 0]
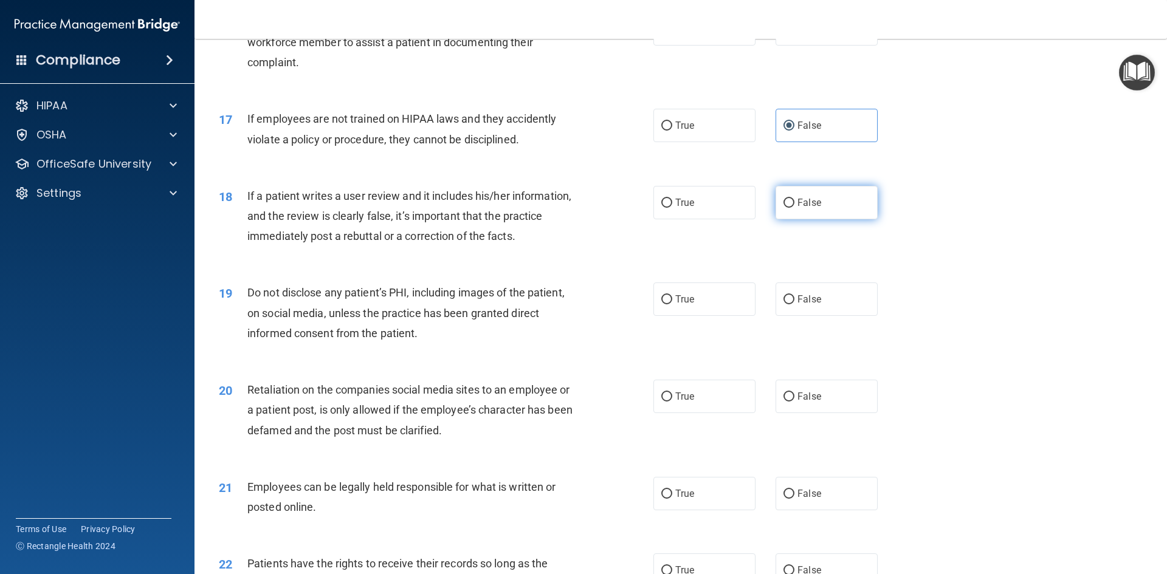
click at [811, 208] on span "False" at bounding box center [809, 203] width 24 height 12
click at [794, 208] on input "False" at bounding box center [788, 203] width 11 height 9
radio input "true"
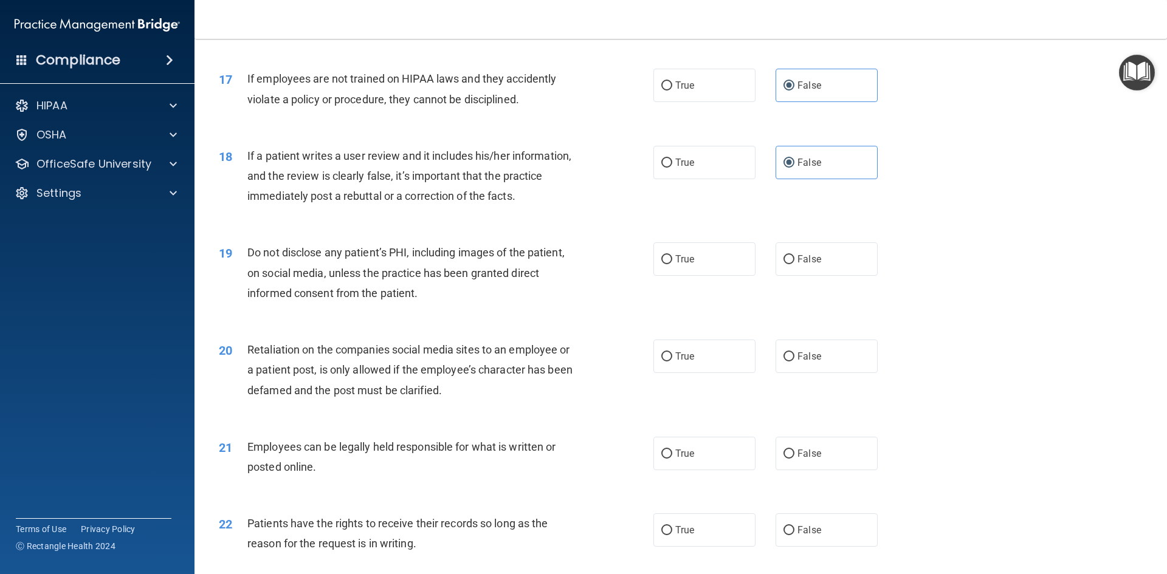
scroll to position [1641, 0]
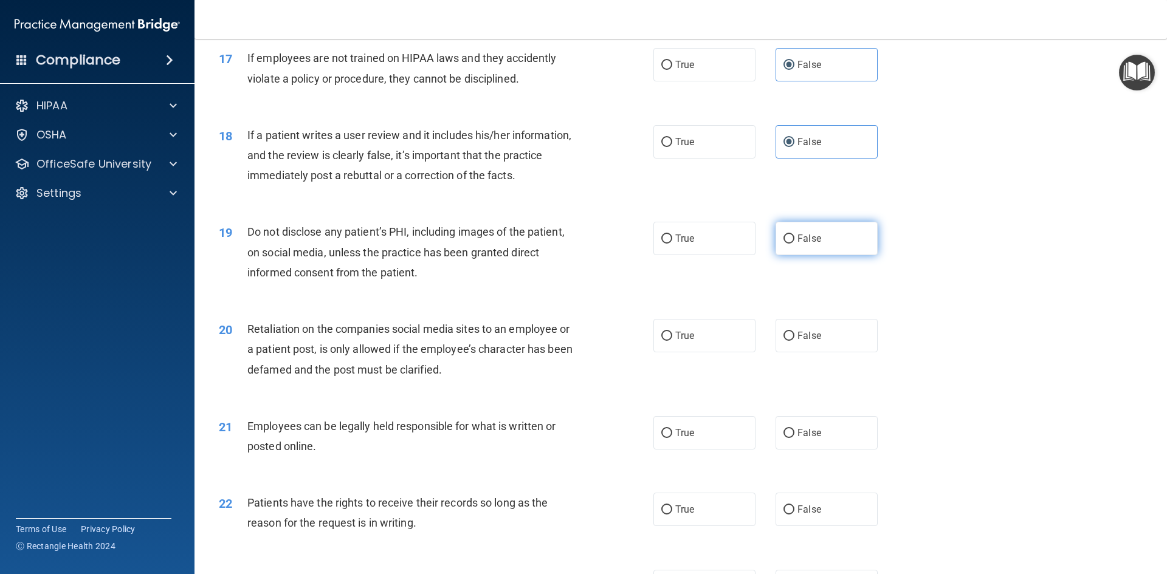
click at [858, 255] on label "False" at bounding box center [826, 238] width 102 height 33
click at [794, 244] on input "False" at bounding box center [788, 239] width 11 height 9
radio input "true"
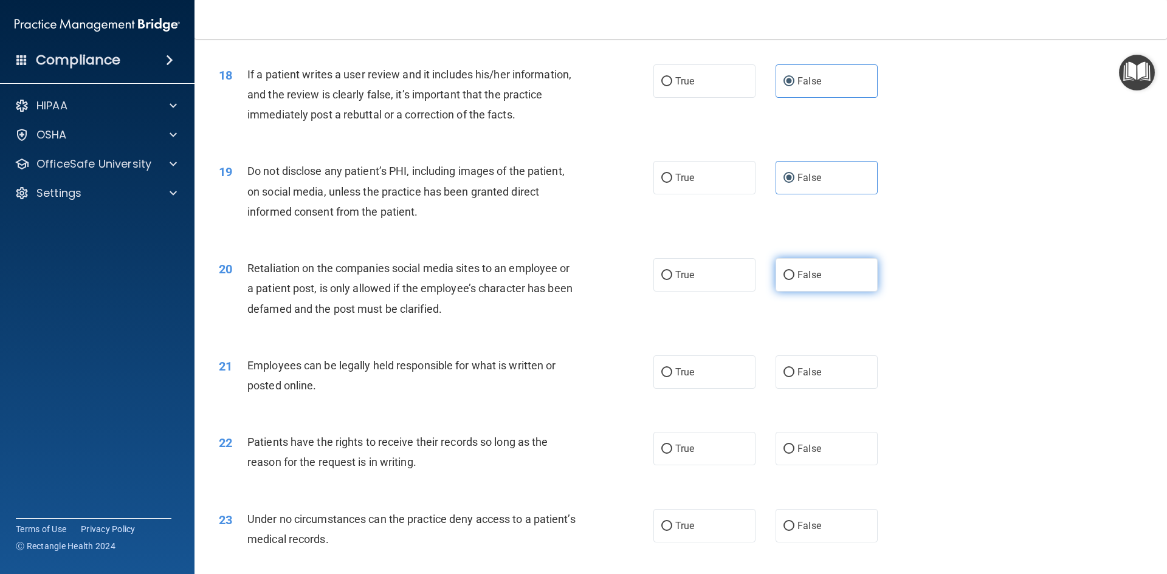
click at [783, 280] on input "False" at bounding box center [788, 275] width 11 height 9
radio input "true"
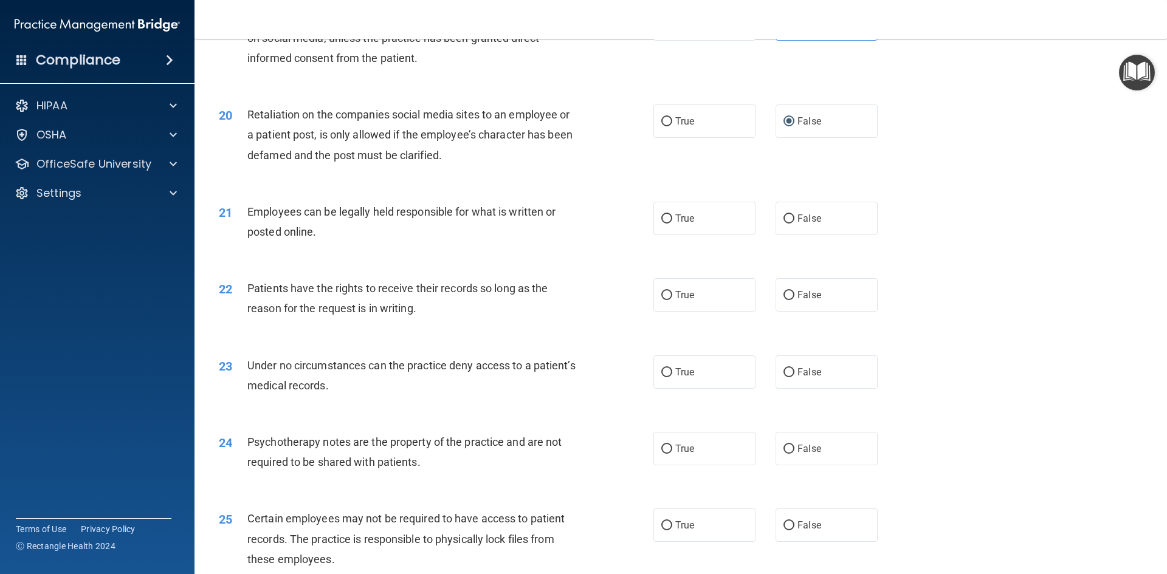
scroll to position [1884, 0]
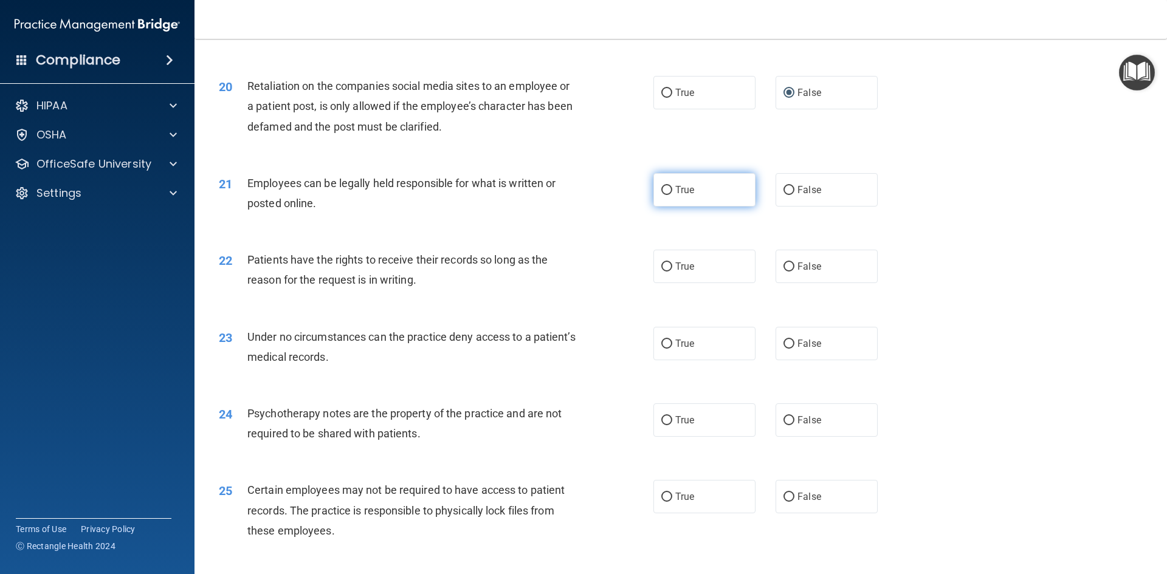
click at [690, 207] on label "True" at bounding box center [704, 189] width 102 height 33
click at [672, 195] on input "True" at bounding box center [666, 190] width 11 height 9
radio input "true"
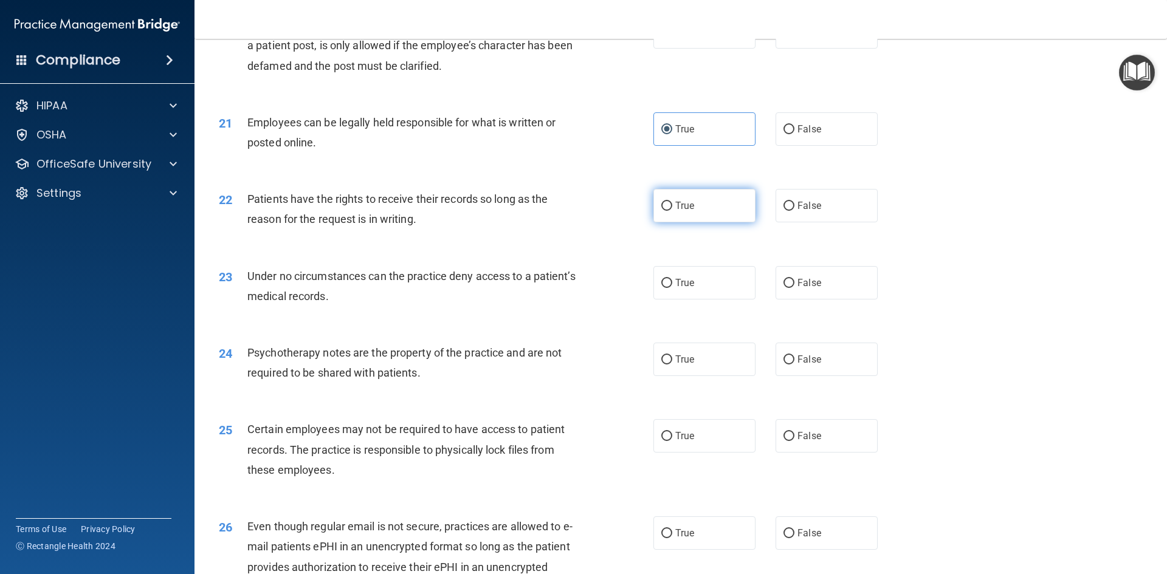
scroll to position [2005, 0]
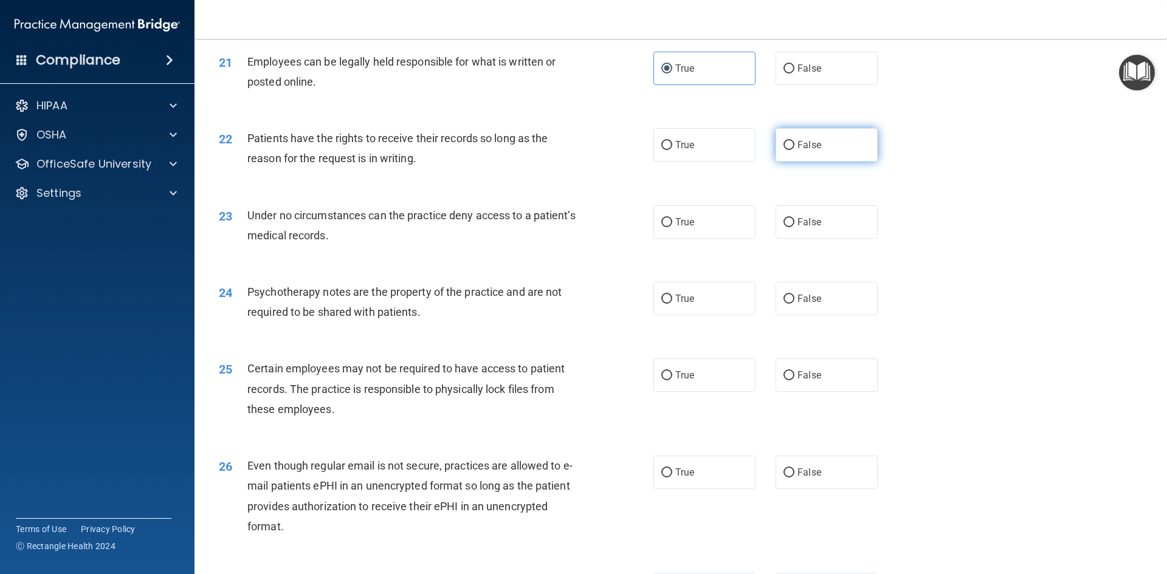
click at [809, 154] on label "False" at bounding box center [826, 144] width 102 height 33
click at [794, 150] on input "False" at bounding box center [788, 145] width 11 height 9
radio input "true"
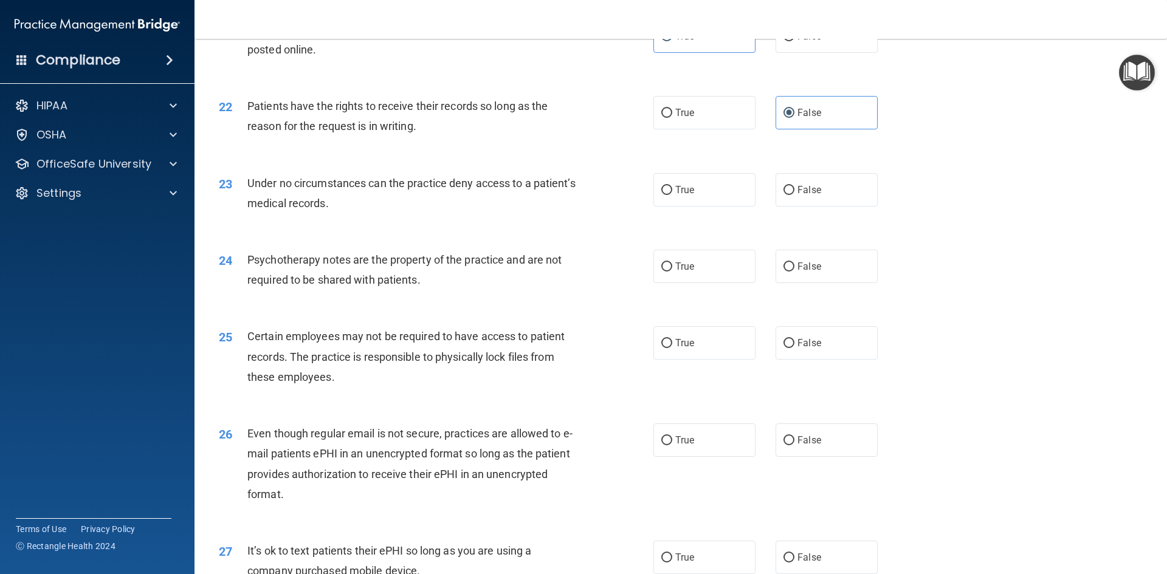
scroll to position [2066, 0]
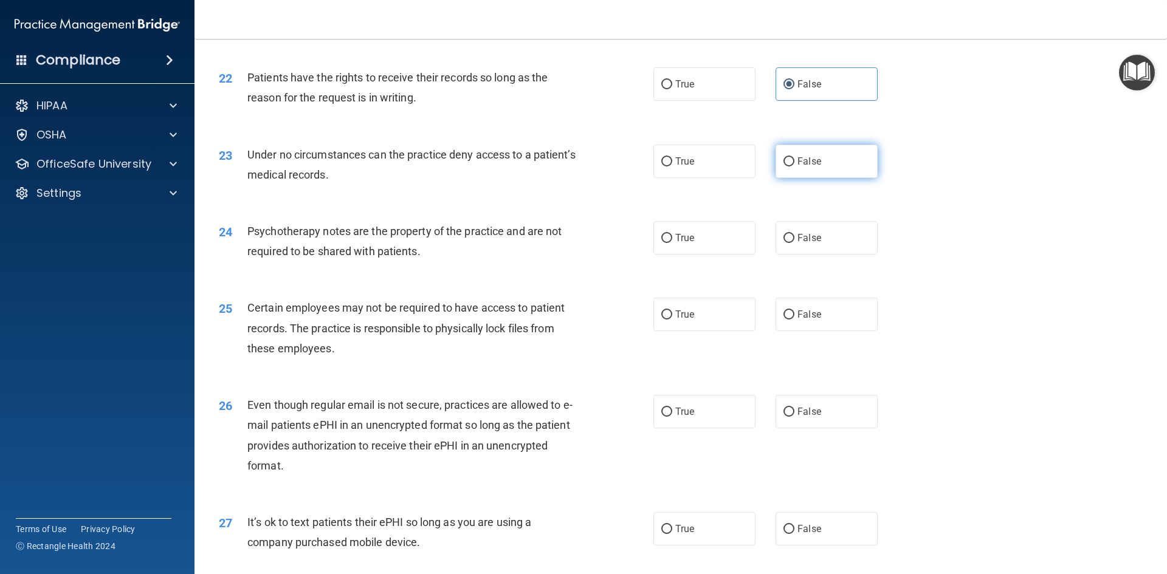
click at [797, 167] on span "False" at bounding box center [809, 162] width 24 height 12
click at [794, 166] on input "False" at bounding box center [788, 161] width 11 height 9
radio input "true"
click at [797, 244] on span "False" at bounding box center [809, 238] width 24 height 12
click at [794, 243] on input "False" at bounding box center [788, 238] width 11 height 9
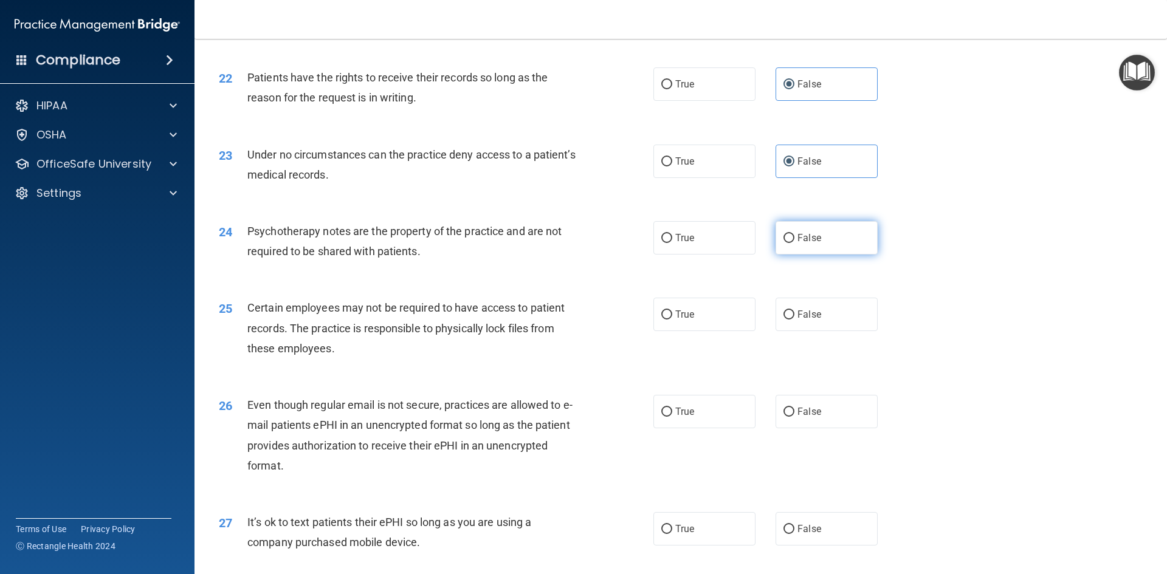
radio input "true"
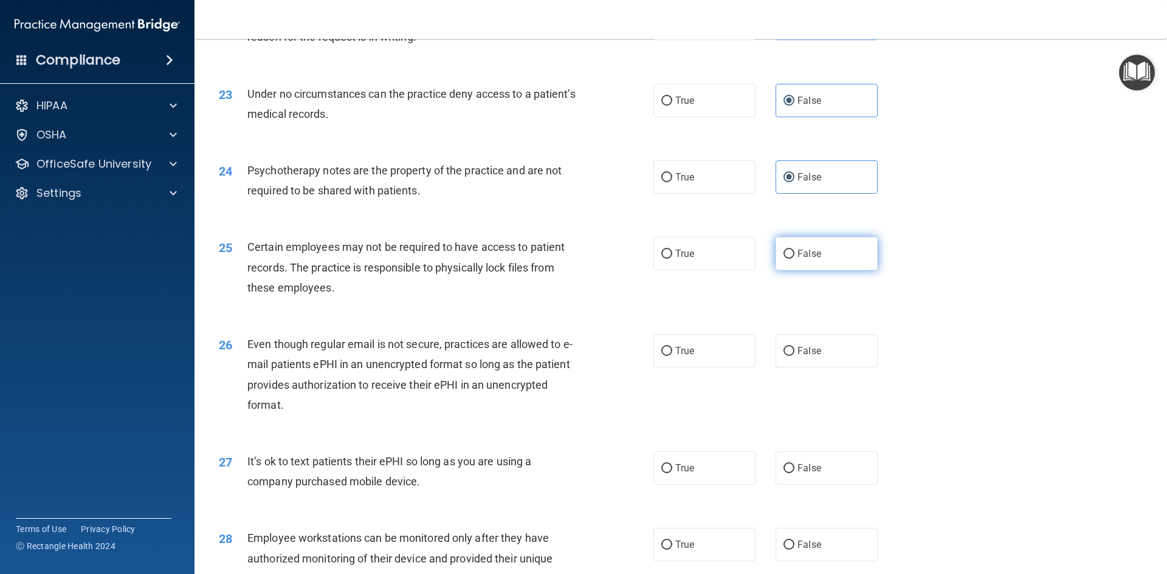
scroll to position [2188, 0]
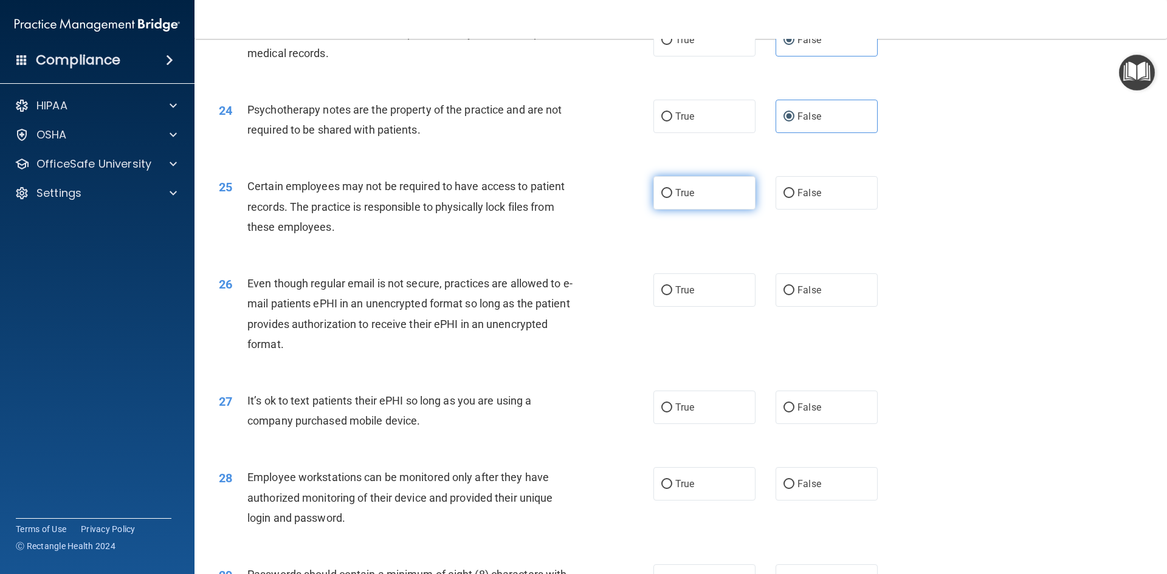
click at [692, 210] on label "True" at bounding box center [704, 192] width 102 height 33
click at [672, 198] on input "True" at bounding box center [666, 193] width 11 height 9
radio input "true"
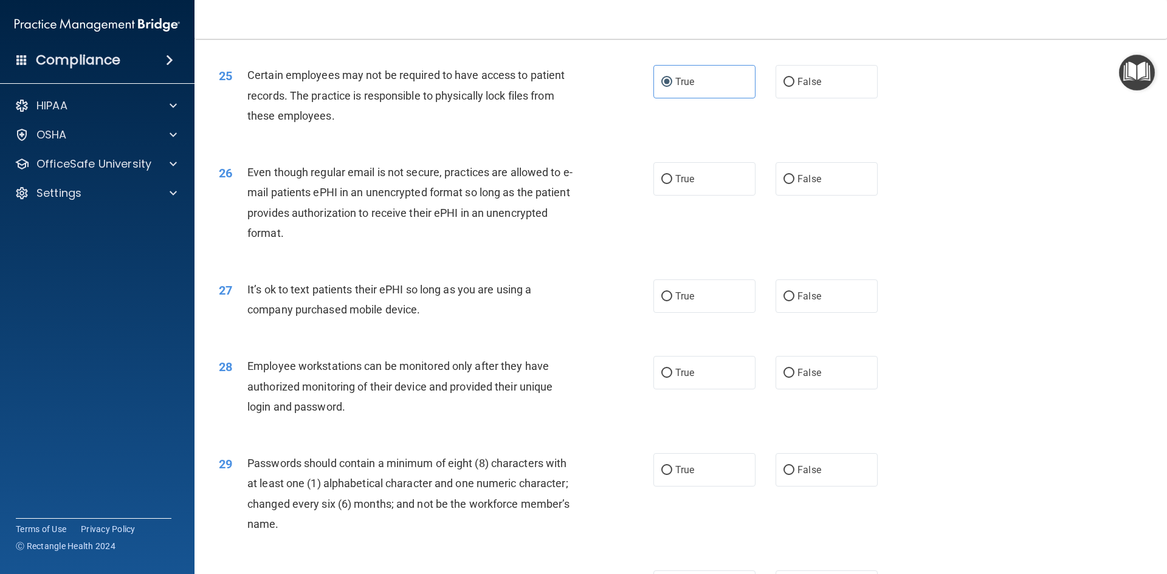
scroll to position [2309, 0]
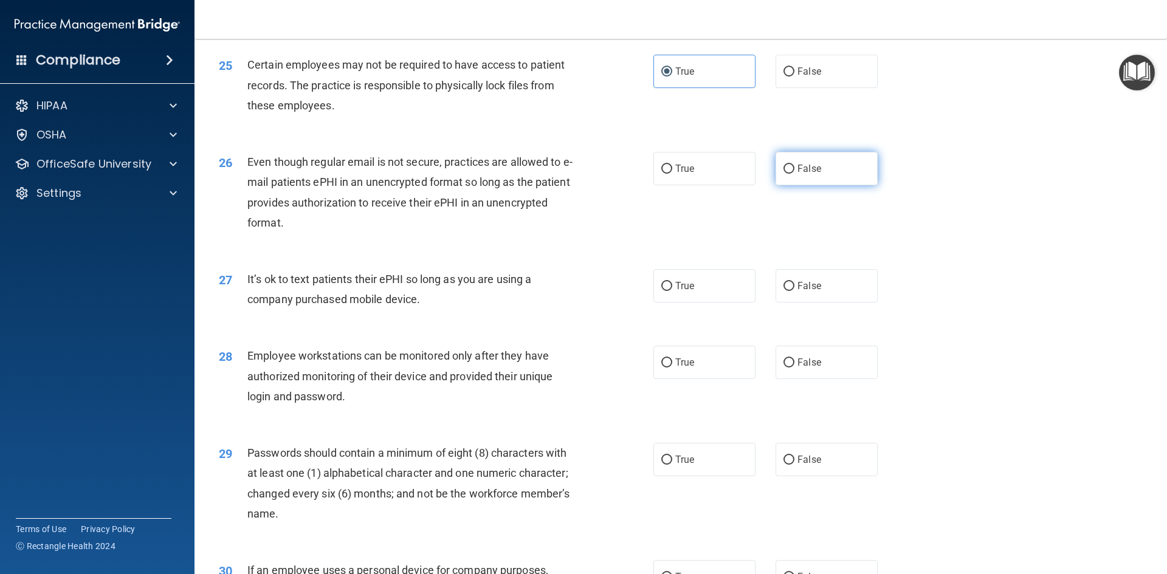
click at [797, 174] on span "False" at bounding box center [809, 169] width 24 height 12
click at [792, 174] on input "False" at bounding box center [788, 169] width 11 height 9
radio input "true"
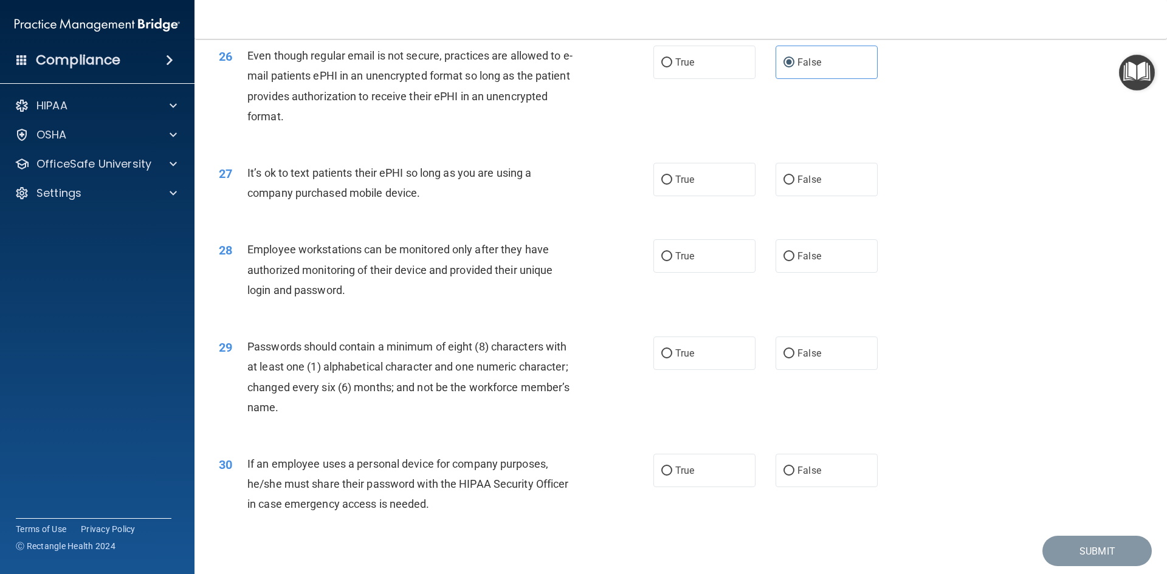
scroll to position [2355, 0]
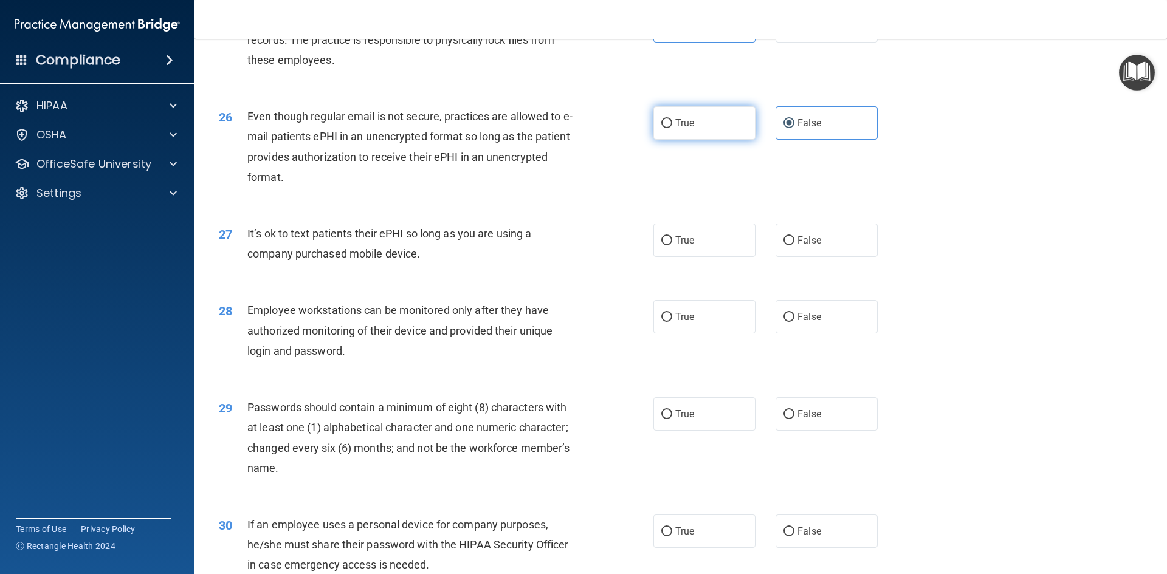
click at [690, 140] on label "True" at bounding box center [704, 122] width 102 height 33
click at [672, 128] on input "True" at bounding box center [666, 123] width 11 height 9
radio input "true"
radio input "false"
click at [800, 246] on span "False" at bounding box center [809, 241] width 24 height 12
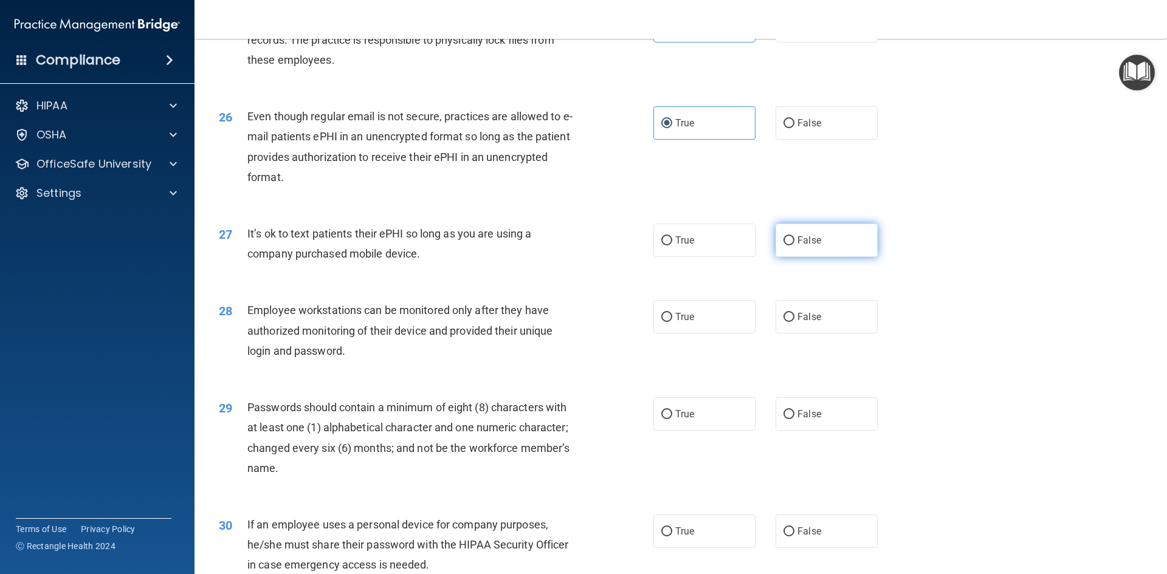
click at [794, 245] on input "False" at bounding box center [788, 240] width 11 height 9
radio input "true"
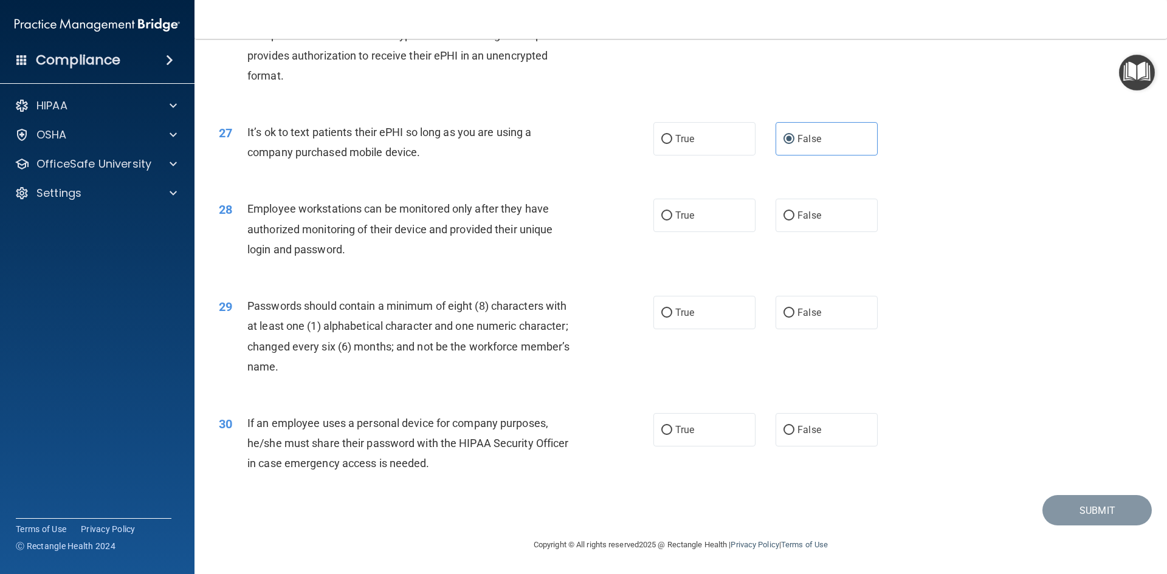
scroll to position [2476, 0]
click at [788, 204] on label "False" at bounding box center [826, 215] width 102 height 33
click at [788, 211] on input "False" at bounding box center [788, 215] width 11 height 9
radio input "true"
click at [700, 314] on label "True" at bounding box center [704, 312] width 102 height 33
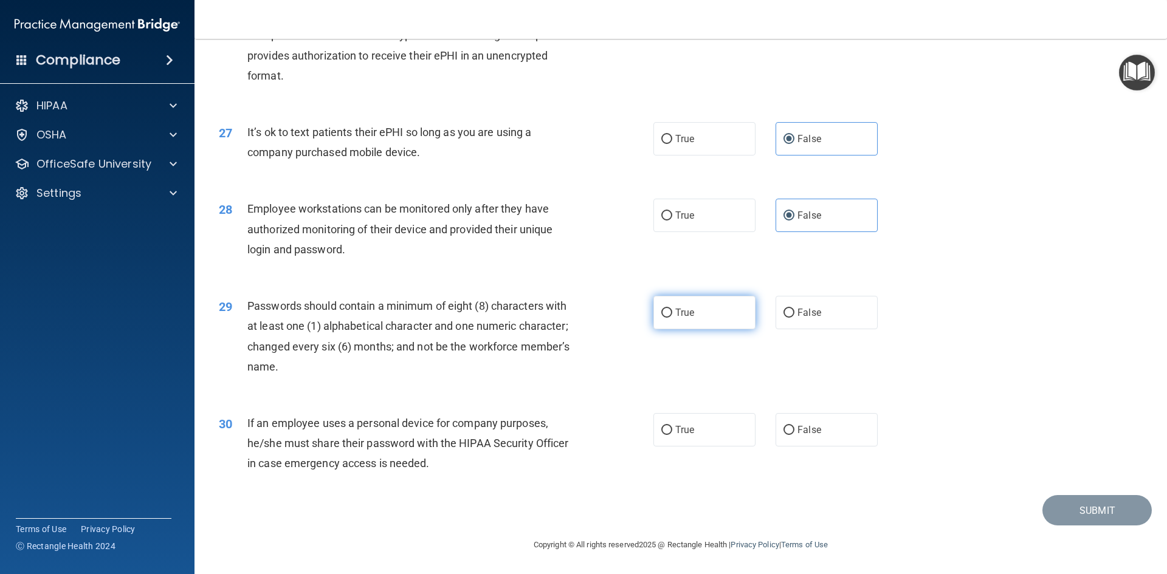
click at [672, 314] on input "True" at bounding box center [666, 313] width 11 height 9
radio input "true"
drag, startPoint x: 789, startPoint y: 419, endPoint x: 778, endPoint y: 419, distance: 10.9
click at [782, 419] on label "False" at bounding box center [826, 429] width 102 height 33
click at [783, 426] on input "False" at bounding box center [788, 430] width 11 height 9
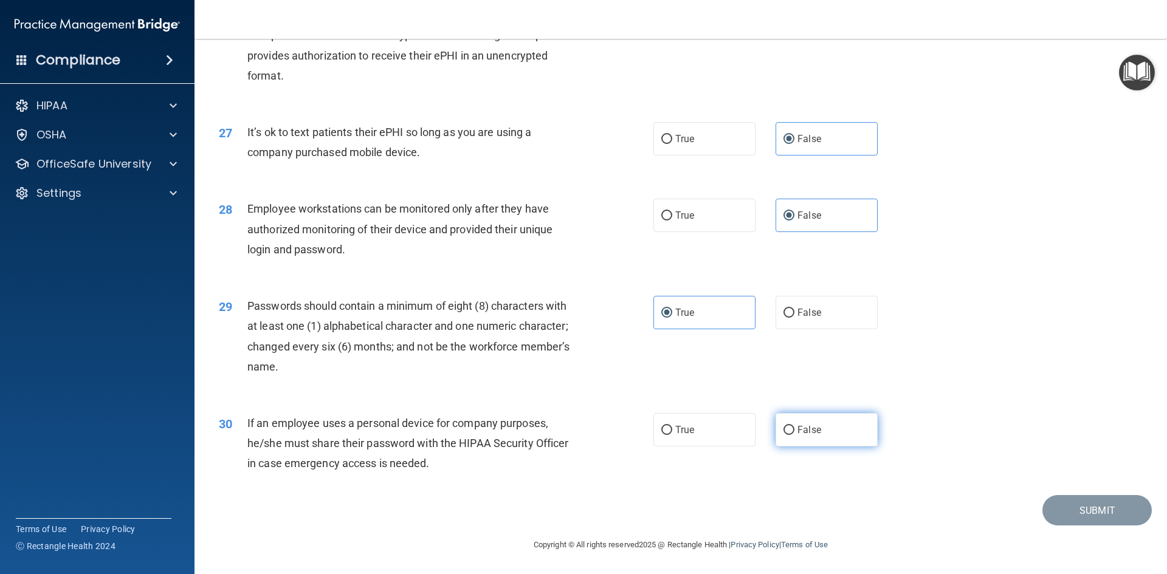
radio input "true"
click at [1090, 518] on button "Submit" at bounding box center [1096, 510] width 109 height 31
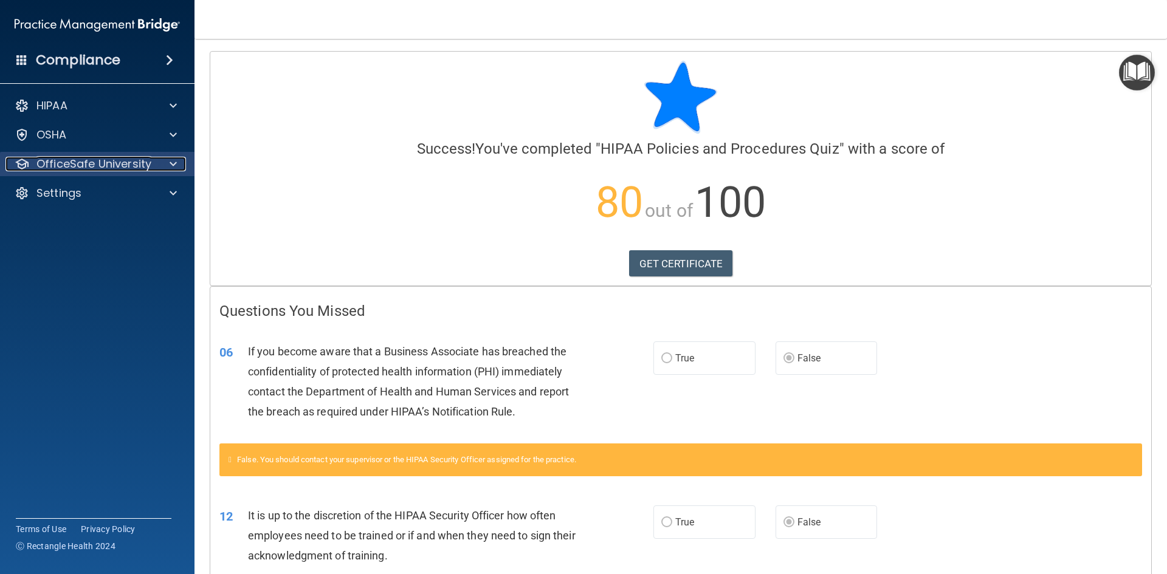
click at [41, 163] on p "OfficeSafe University" at bounding box center [93, 164] width 115 height 15
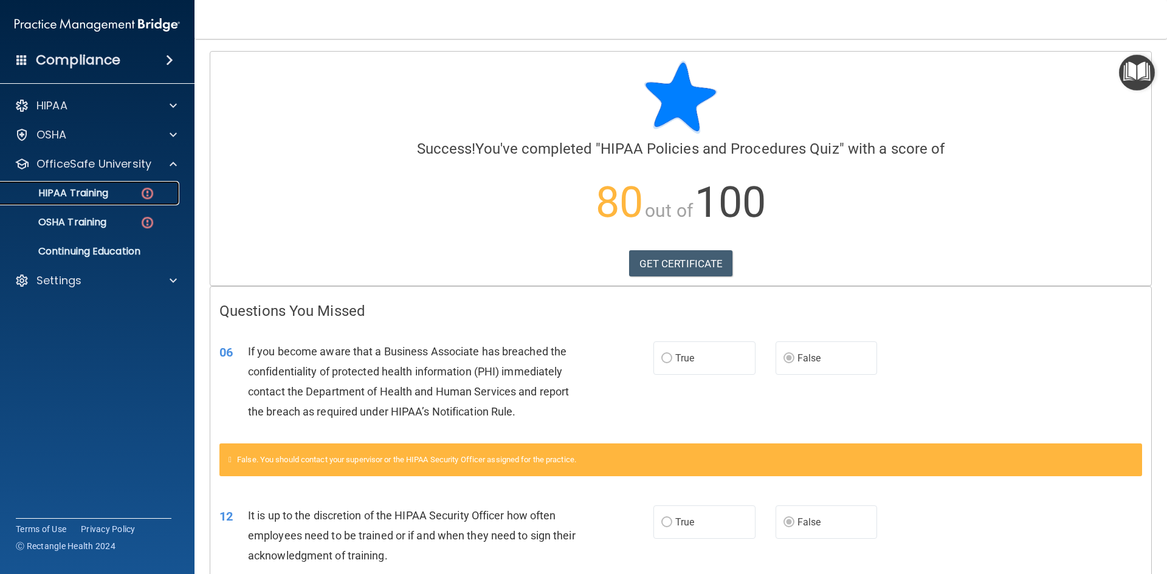
click at [143, 193] on img at bounding box center [147, 193] width 15 height 15
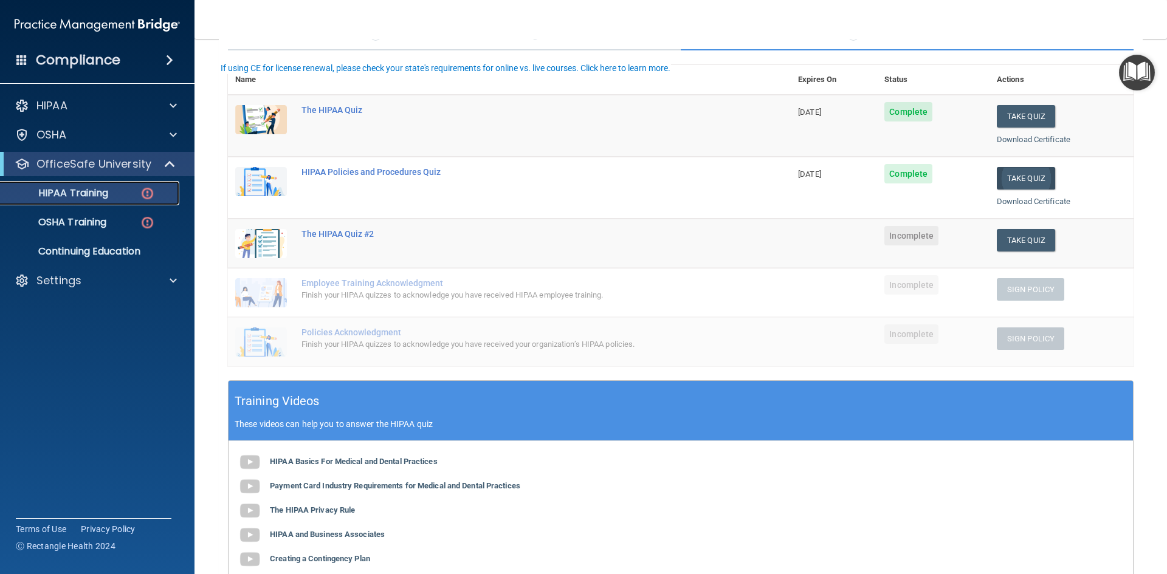
scroll to position [122, 0]
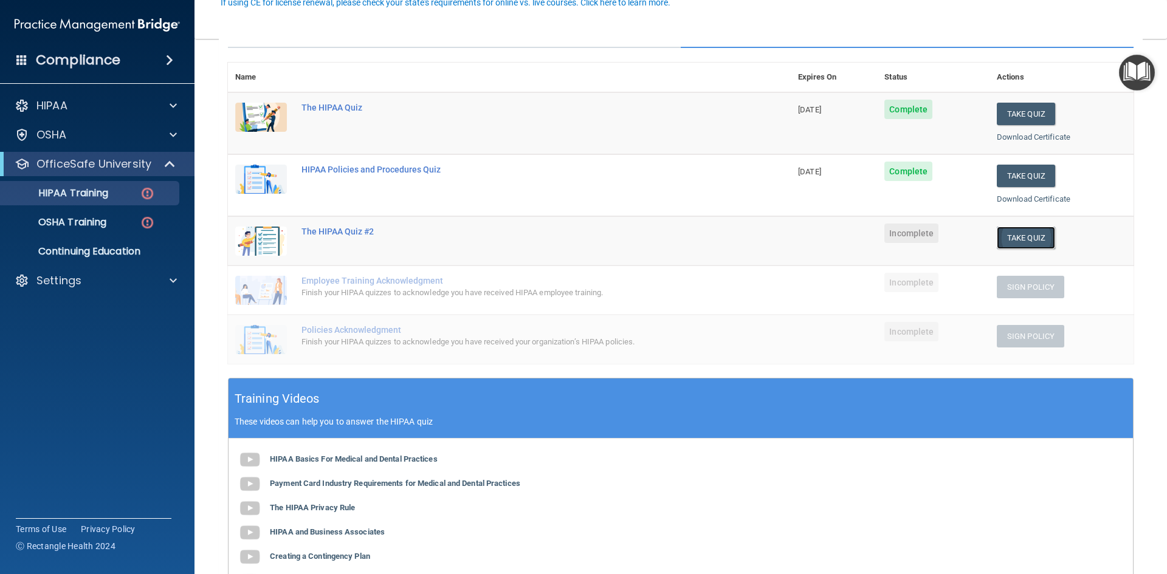
click at [1004, 239] on button "Take Quiz" at bounding box center [1026, 238] width 58 height 22
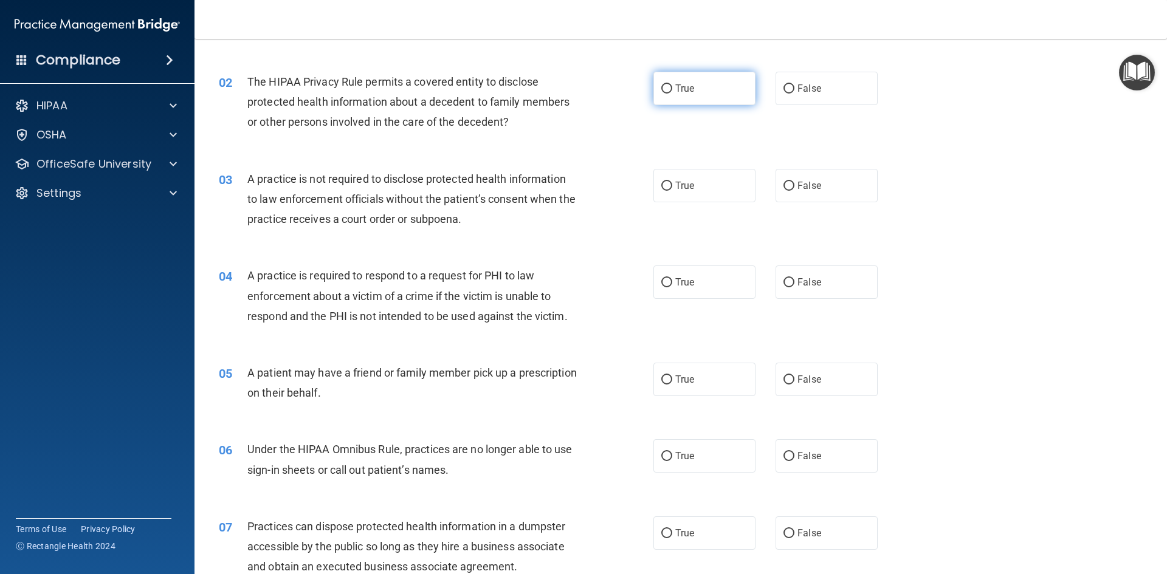
click at [692, 89] on label "True" at bounding box center [704, 88] width 102 height 33
click at [672, 89] on input "True" at bounding box center [666, 88] width 11 height 9
radio input "true"
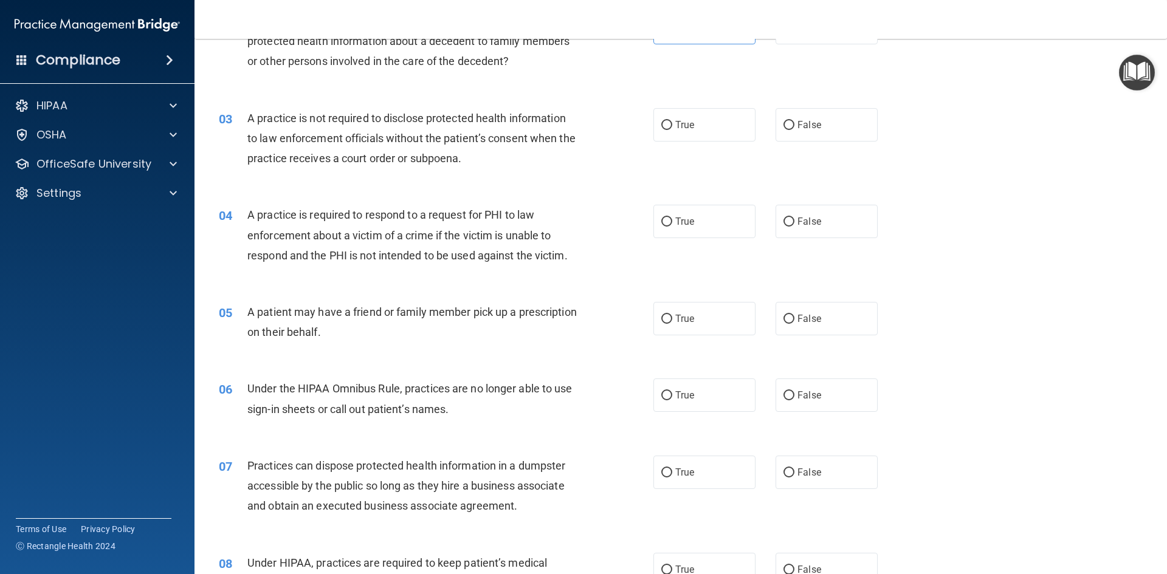
scroll to position [243, 0]
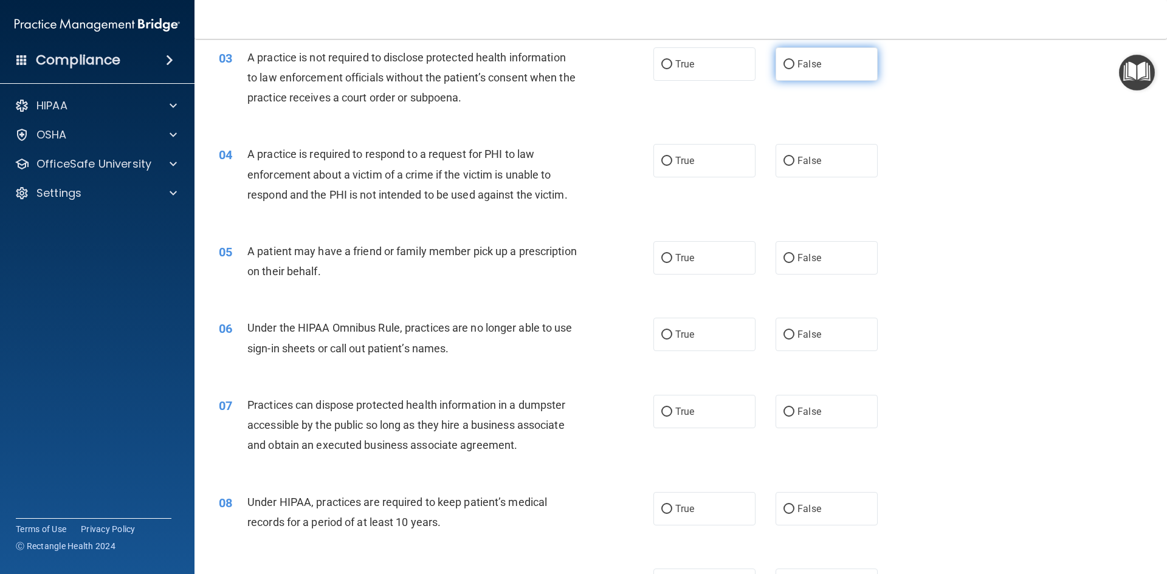
click at [783, 67] on input "False" at bounding box center [788, 64] width 11 height 9
radio input "true"
click at [643, 165] on div "04 A practice is required to respond to a request for PHI to law enforcement ab…" at bounding box center [436, 177] width 471 height 67
click at [661, 162] on input "True" at bounding box center [666, 161] width 11 height 9
radio input "true"
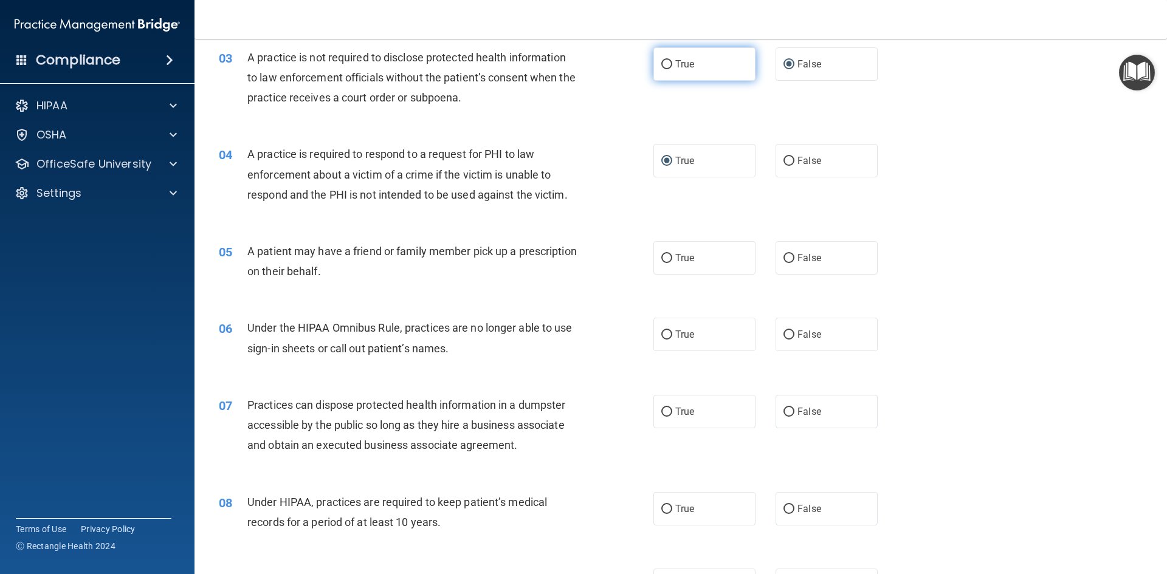
click at [687, 69] on span "True" at bounding box center [684, 64] width 19 height 12
click at [672, 69] on input "True" at bounding box center [666, 64] width 11 height 9
radio input "true"
click at [788, 55] on label "False" at bounding box center [826, 63] width 102 height 33
click at [788, 60] on input "False" at bounding box center [788, 64] width 11 height 9
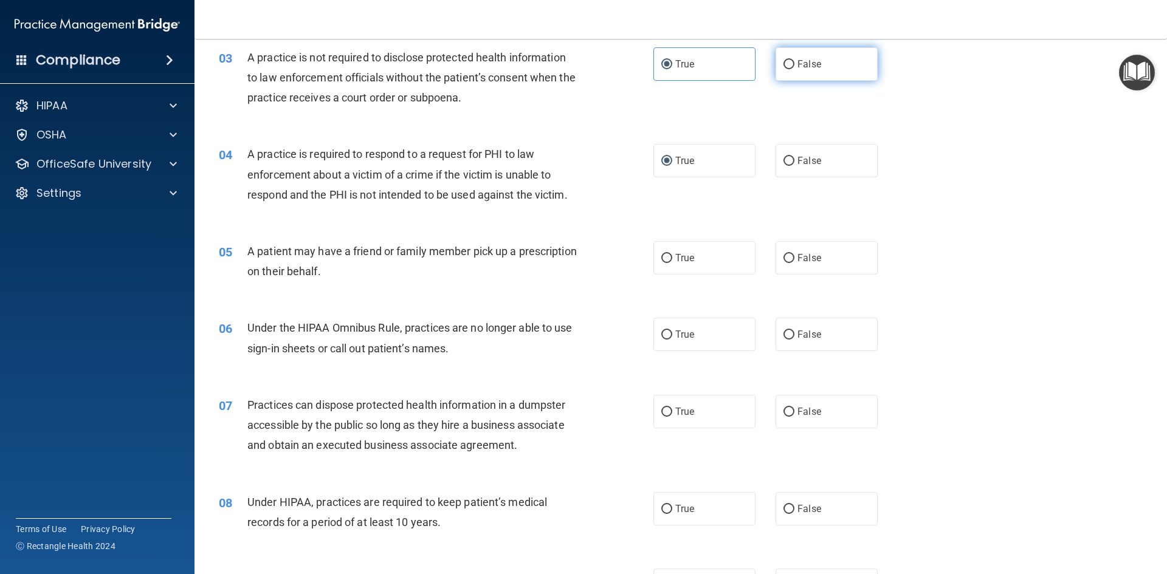
radio input "true"
radio input "false"
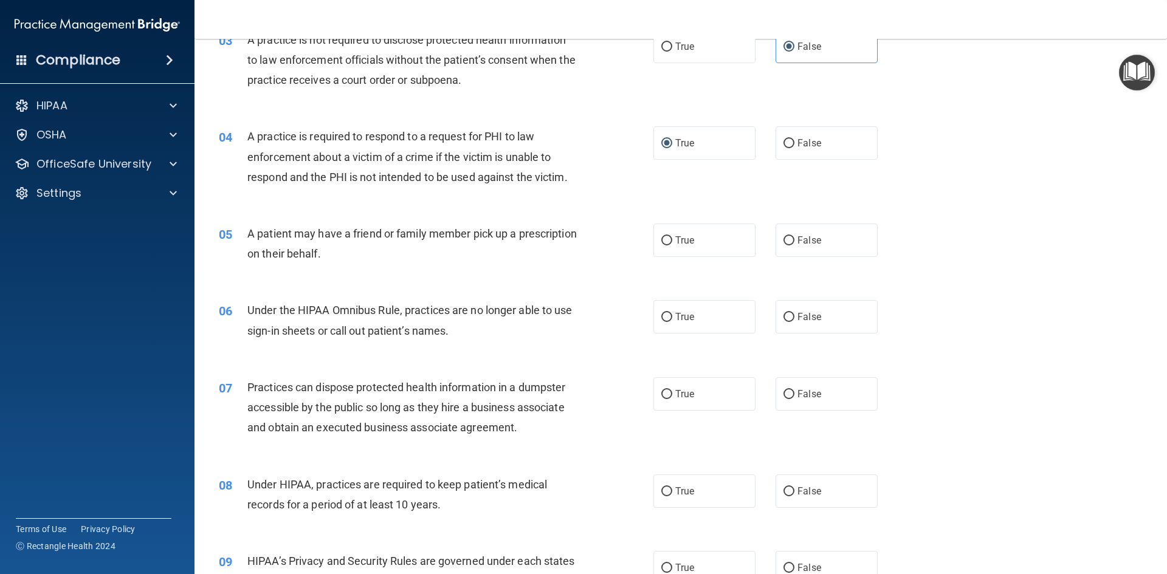
scroll to position [249, 0]
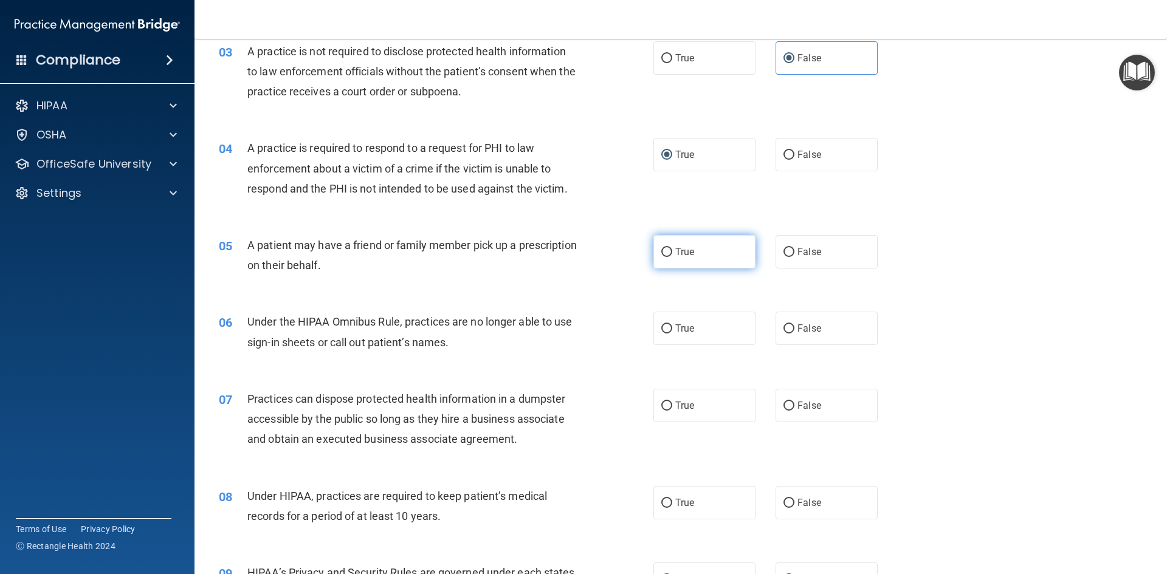
click at [653, 249] on label "True" at bounding box center [704, 251] width 102 height 33
click at [661, 249] on input "True" at bounding box center [666, 252] width 11 height 9
radio input "true"
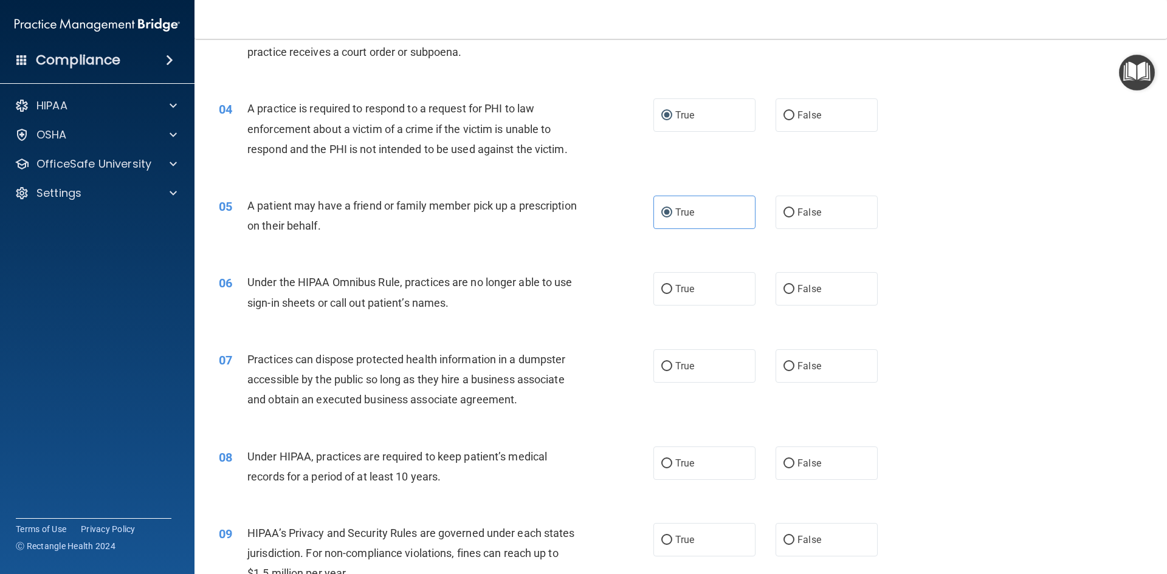
scroll to position [310, 0]
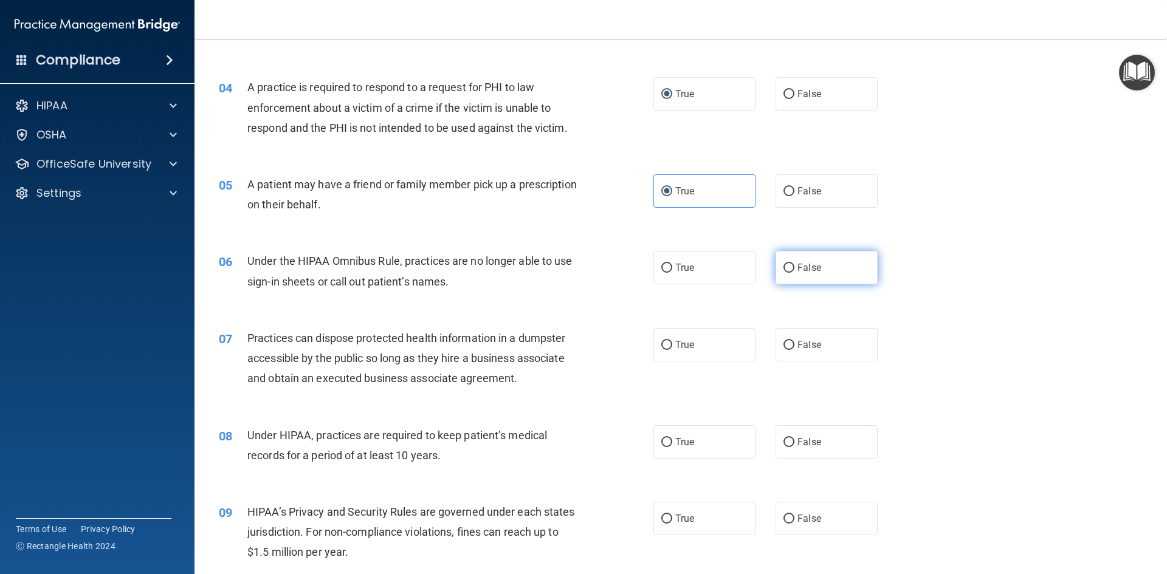
click at [783, 268] on input "False" at bounding box center [788, 268] width 11 height 9
radio input "true"
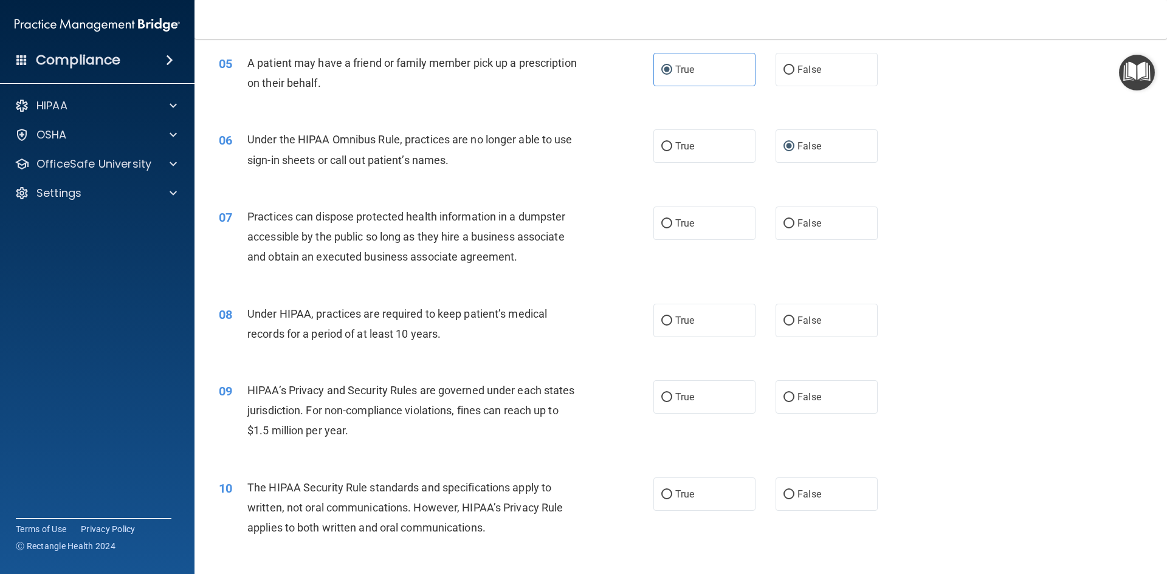
scroll to position [492, 0]
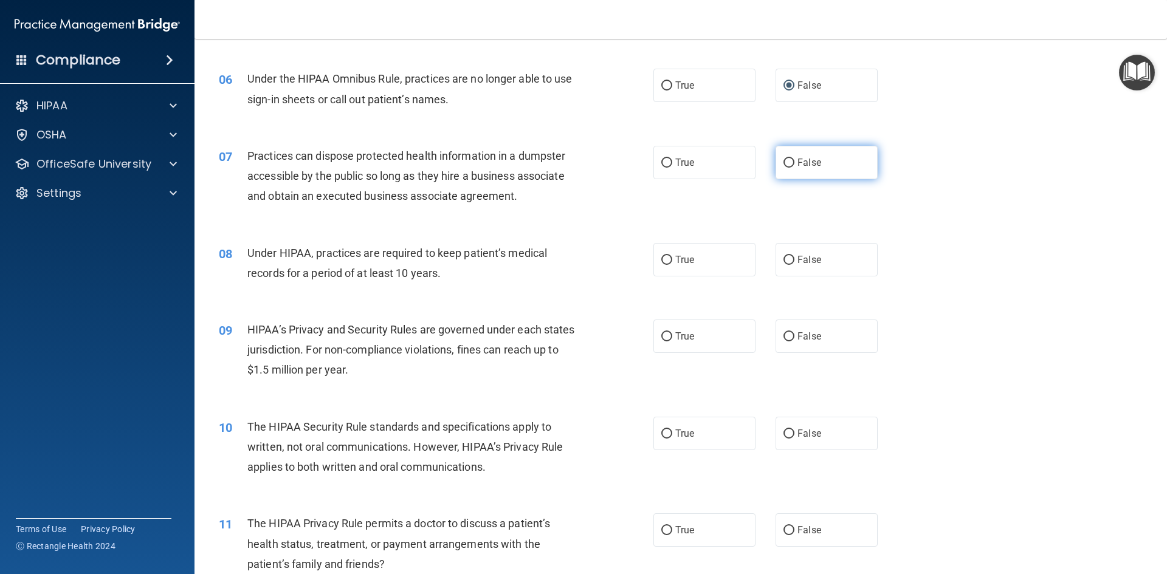
click at [775, 164] on label "False" at bounding box center [826, 162] width 102 height 33
click at [783, 164] on input "False" at bounding box center [788, 163] width 11 height 9
radio input "true"
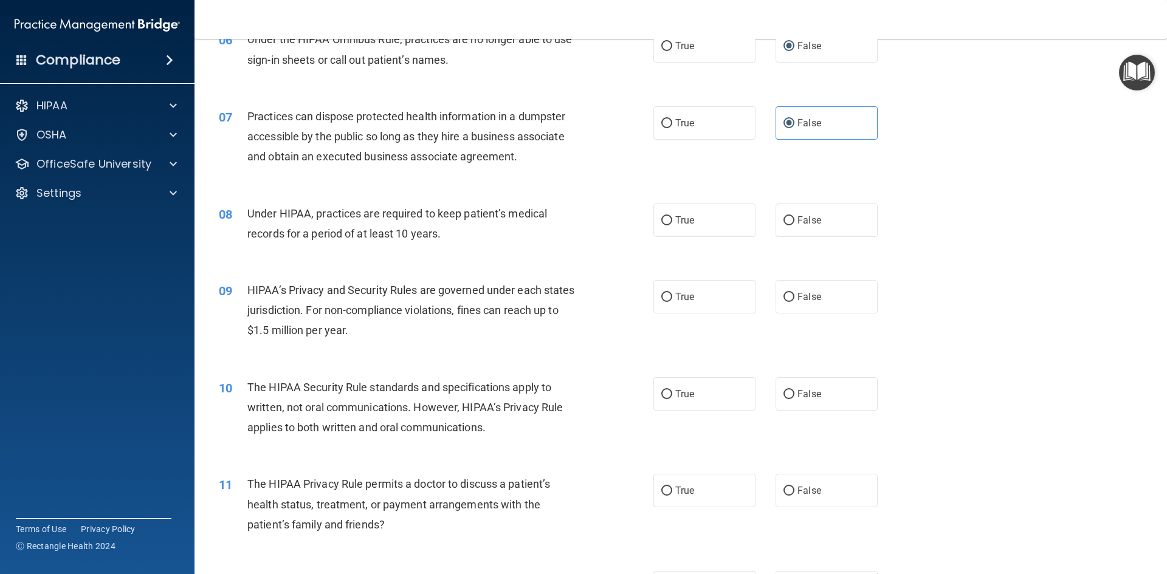
scroll to position [553, 0]
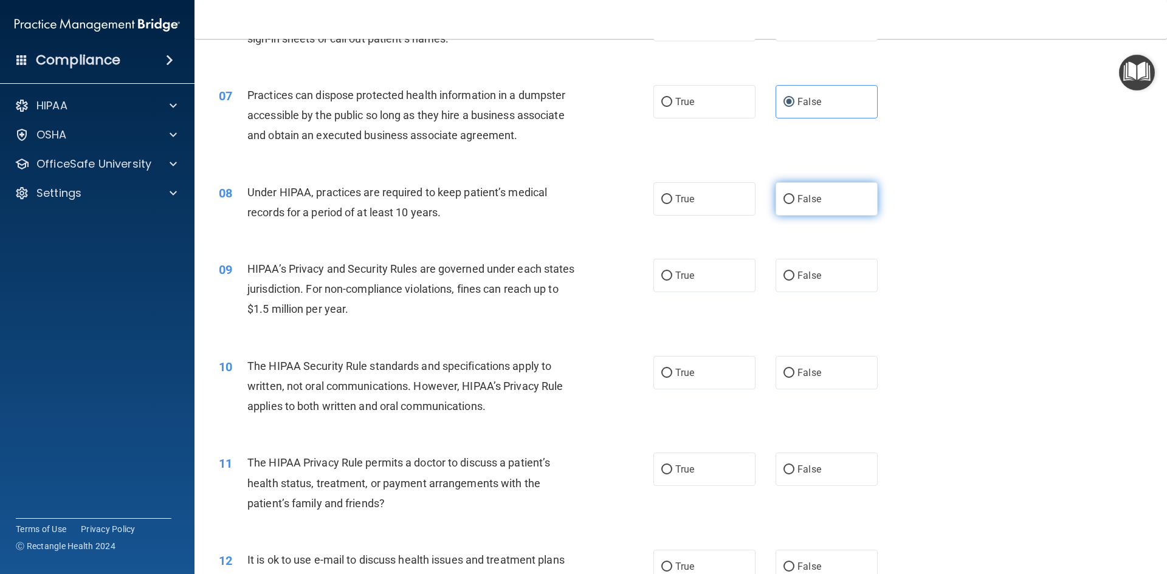
click at [846, 197] on label "False" at bounding box center [826, 198] width 102 height 33
click at [794, 197] on input "False" at bounding box center [788, 199] width 11 height 9
radio input "true"
click at [665, 274] on input "True" at bounding box center [666, 276] width 11 height 9
radio input "true"
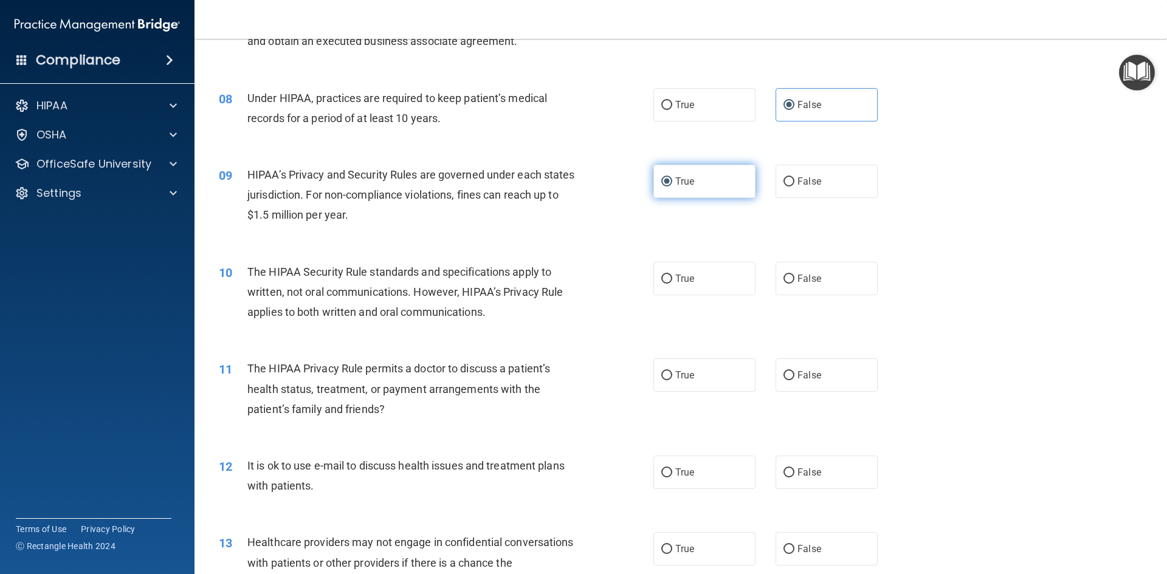
scroll to position [674, 0]
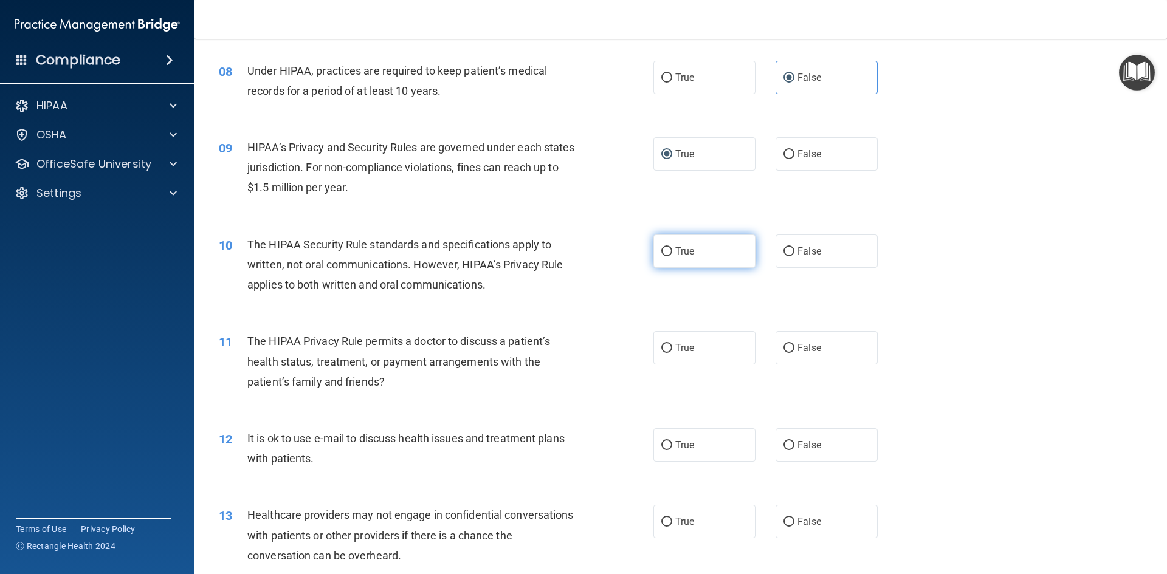
click at [667, 248] on input "True" at bounding box center [666, 251] width 11 height 9
radio input "true"
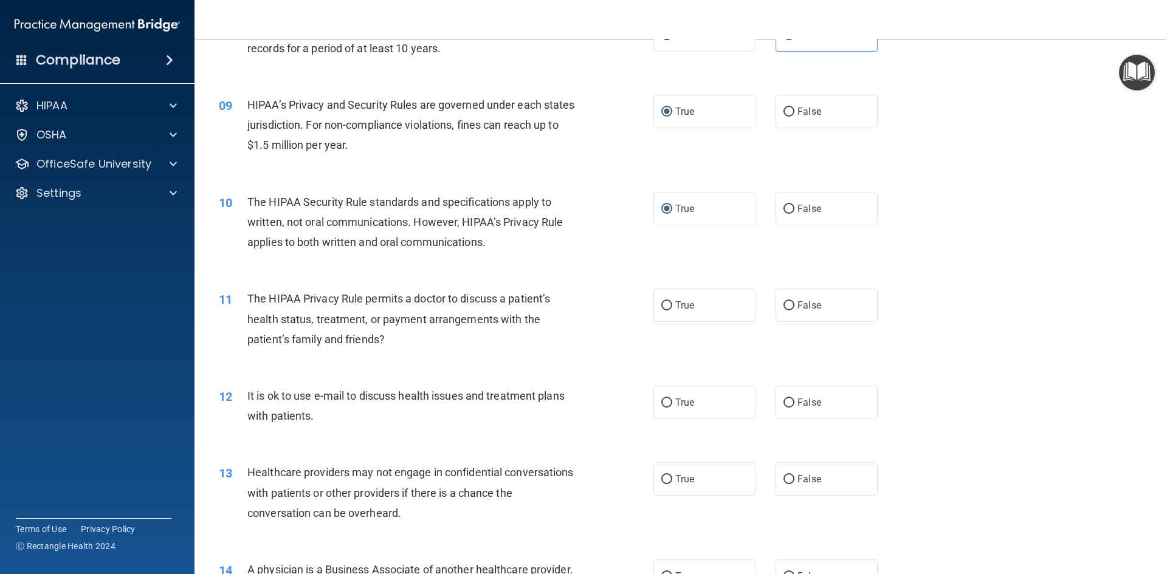
scroll to position [857, 0]
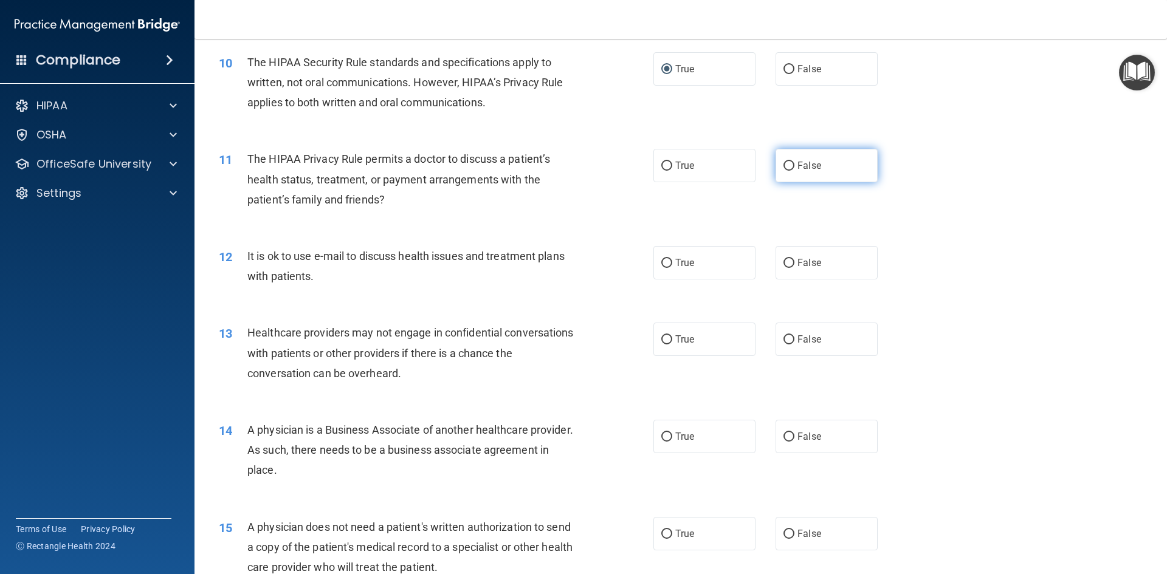
click at [797, 162] on span "False" at bounding box center [809, 166] width 24 height 12
click at [794, 162] on input "False" at bounding box center [788, 166] width 11 height 9
radio input "true"
click at [787, 256] on label "False" at bounding box center [826, 262] width 102 height 33
click at [787, 259] on input "False" at bounding box center [788, 263] width 11 height 9
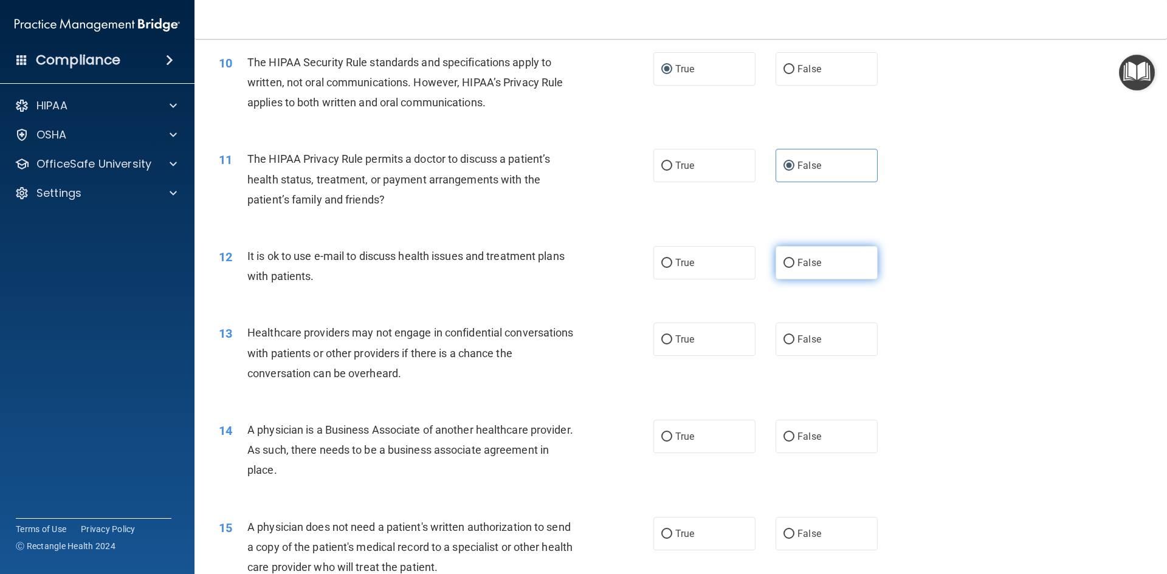
radio input "true"
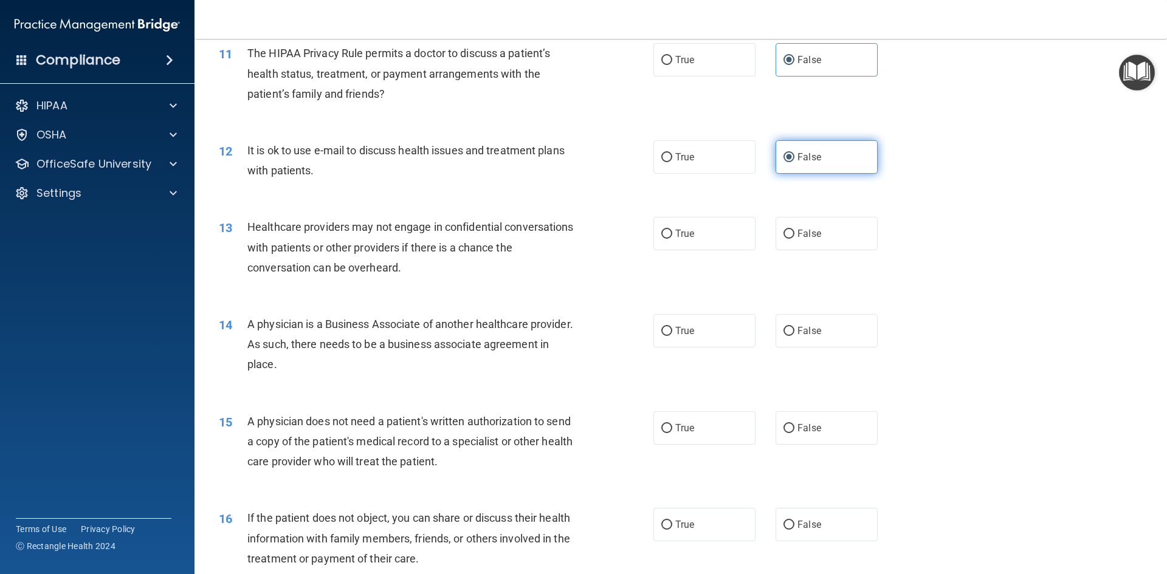
scroll to position [978, 0]
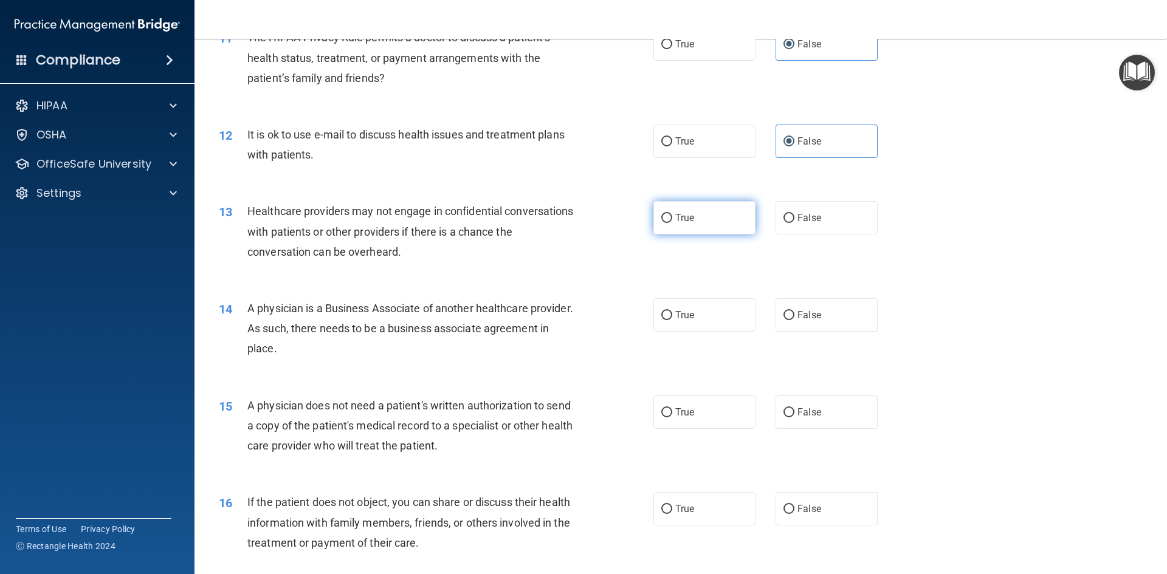
click at [661, 216] on input "True" at bounding box center [666, 218] width 11 height 9
radio input "true"
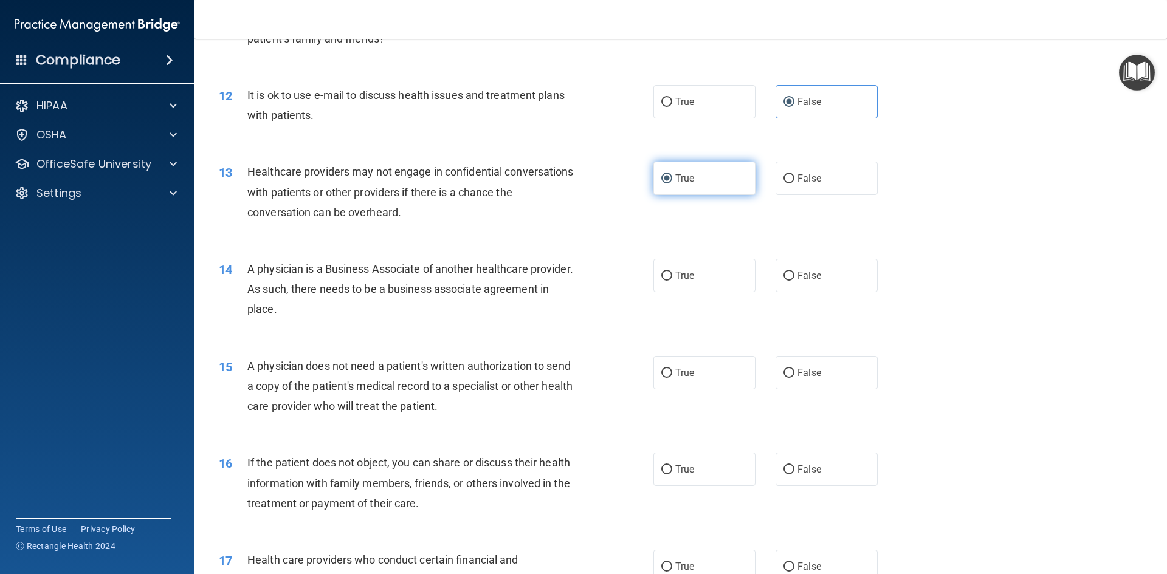
scroll to position [1039, 0]
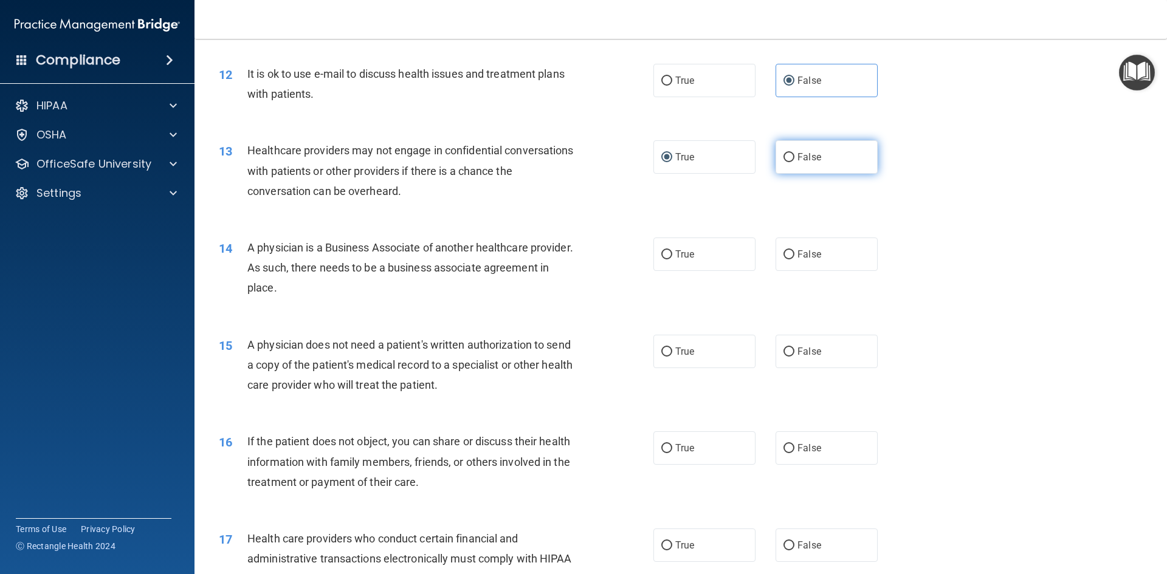
click at [797, 158] on span "False" at bounding box center [809, 157] width 24 height 12
click at [792, 158] on input "False" at bounding box center [788, 157] width 11 height 9
radio input "true"
radio input "false"
click at [787, 259] on input "False" at bounding box center [788, 254] width 11 height 9
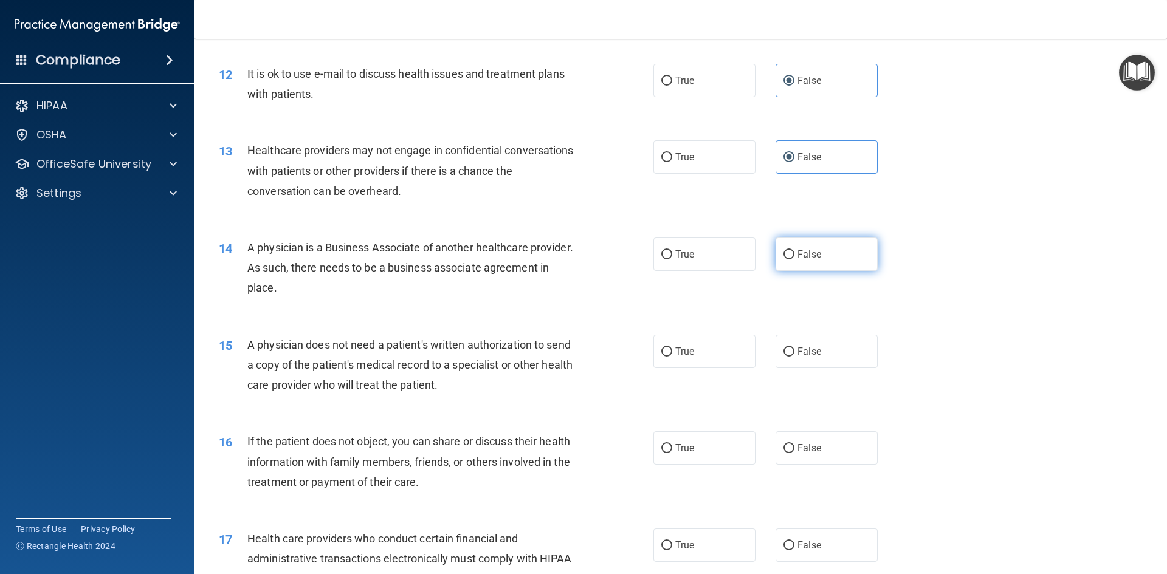
radio input "true"
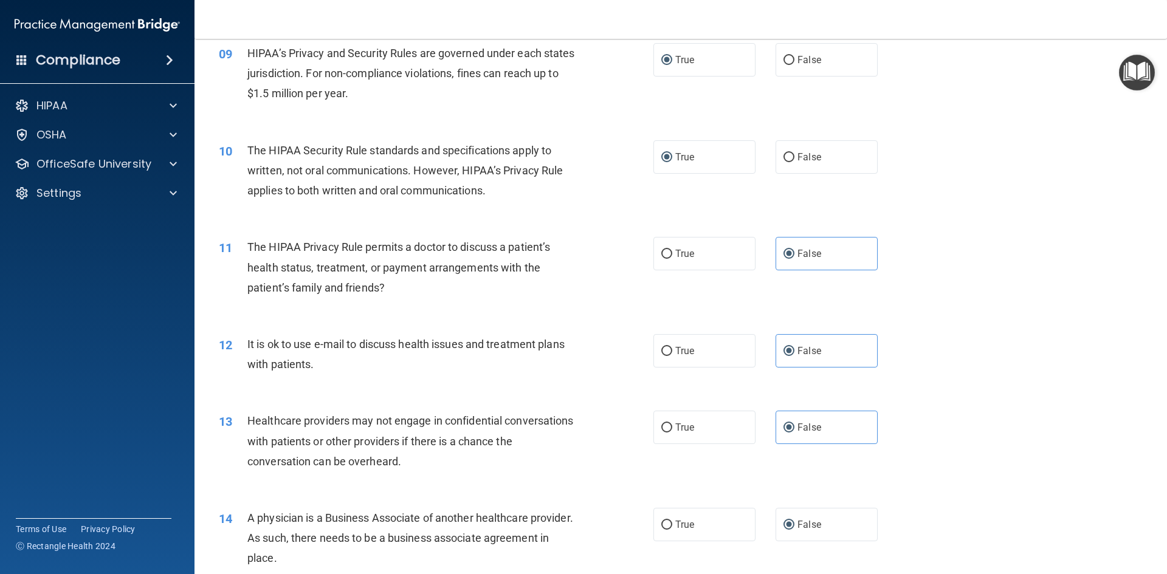
scroll to position [796, 0]
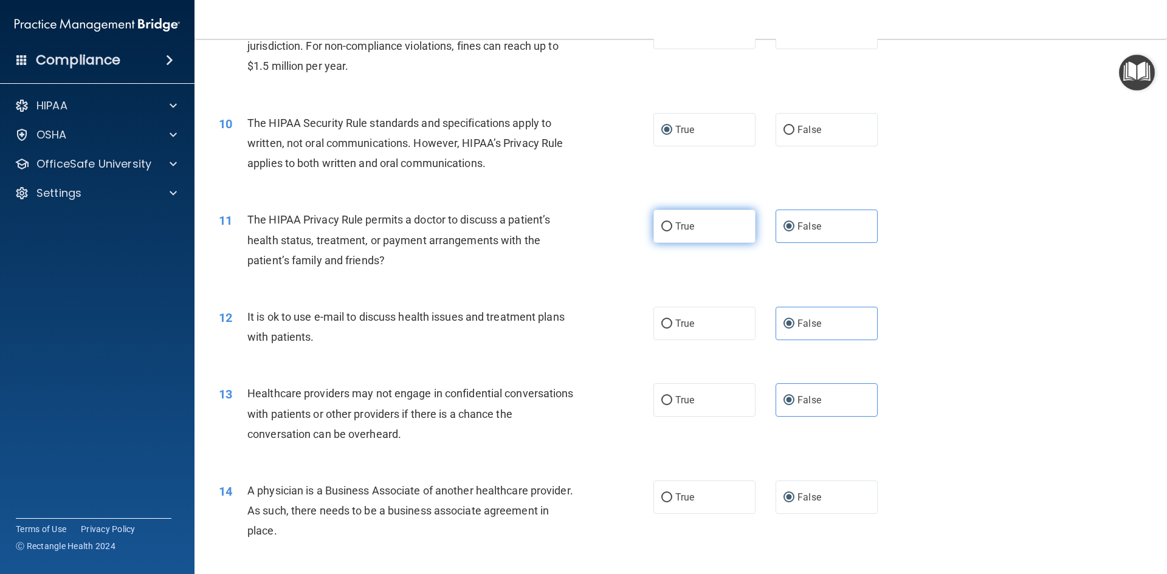
click at [665, 231] on input "True" at bounding box center [666, 226] width 11 height 9
radio input "true"
radio input "false"
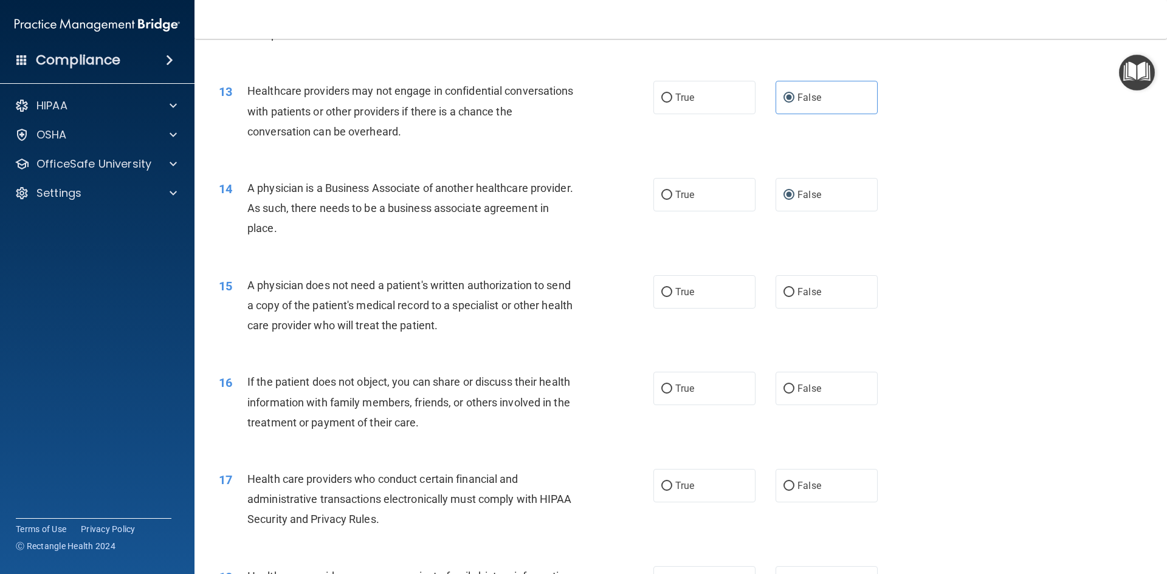
scroll to position [1100, 0]
click at [788, 287] on input "False" at bounding box center [788, 291] width 11 height 9
radio input "true"
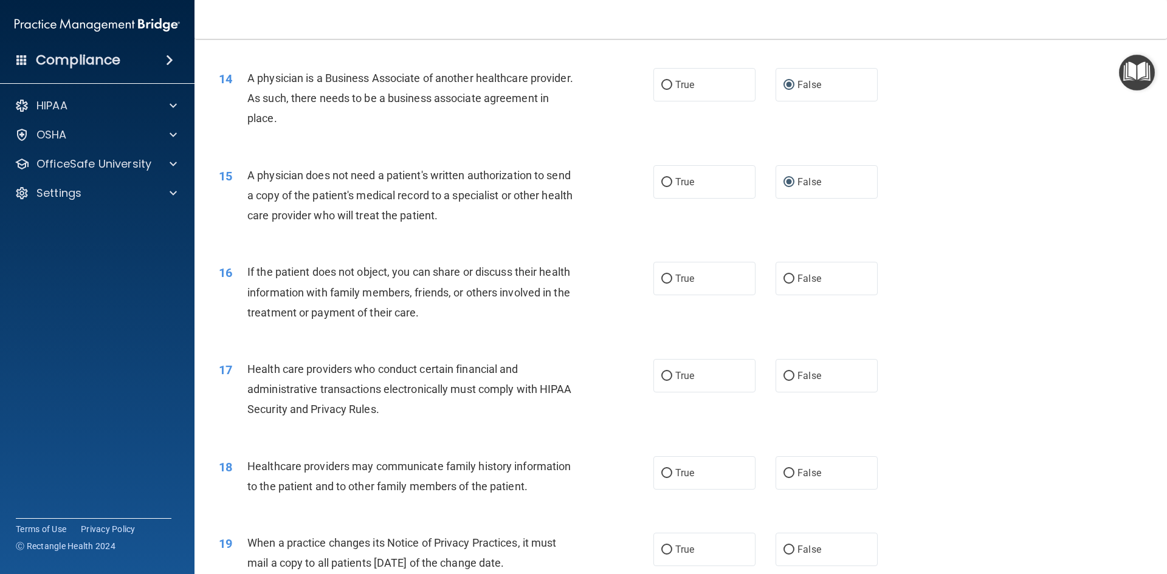
scroll to position [1221, 0]
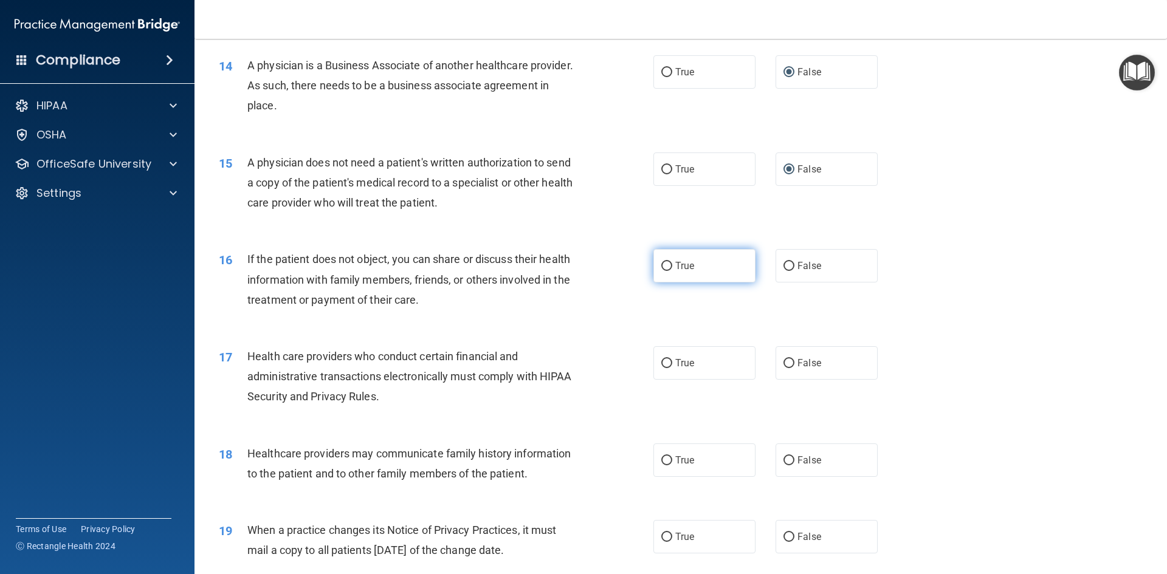
click at [667, 266] on input "True" at bounding box center [666, 266] width 11 height 9
radio input "true"
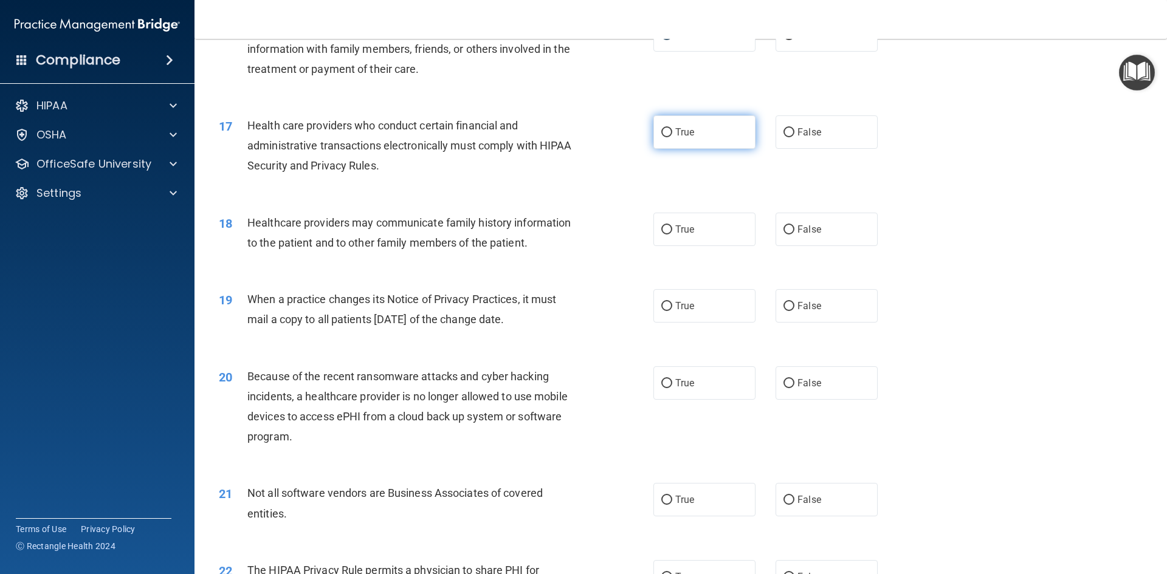
scroll to position [1464, 0]
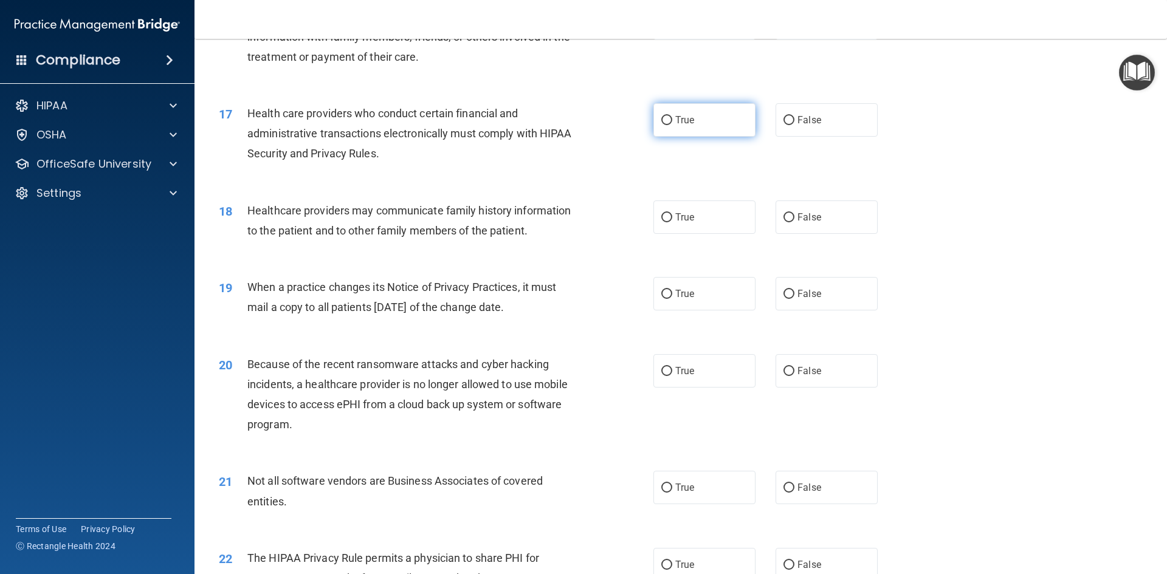
click at [675, 118] on span "True" at bounding box center [684, 120] width 19 height 12
click at [672, 118] on input "True" at bounding box center [666, 120] width 11 height 9
radio input "true"
click at [777, 216] on label "False" at bounding box center [826, 217] width 102 height 33
click at [783, 216] on input "False" at bounding box center [788, 217] width 11 height 9
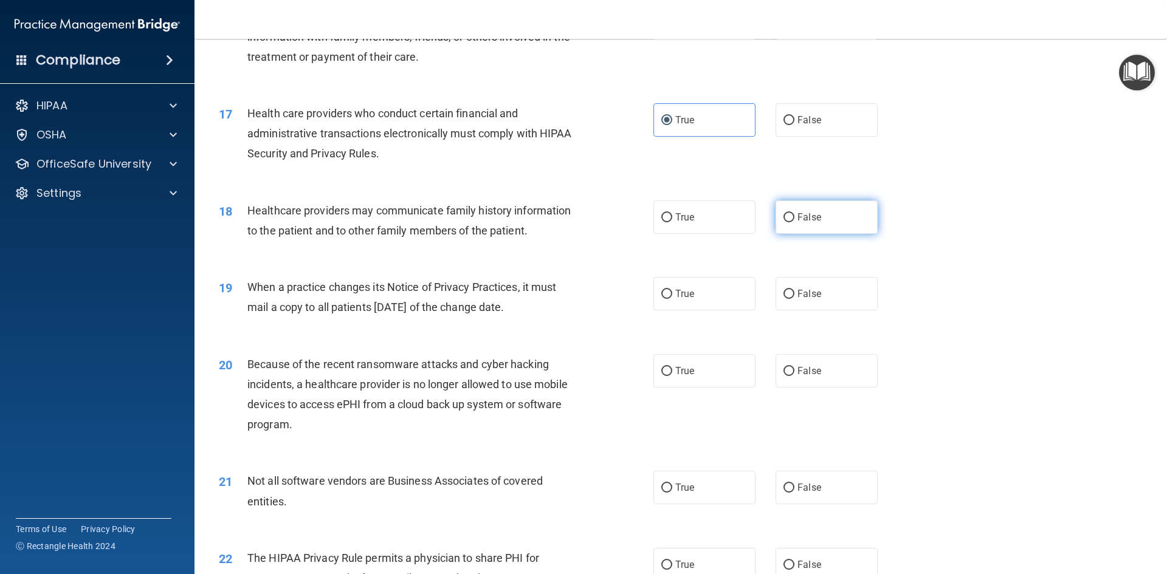
radio input "true"
click at [775, 284] on label "False" at bounding box center [826, 293] width 102 height 33
click at [783, 290] on input "False" at bounding box center [788, 294] width 11 height 9
radio input "true"
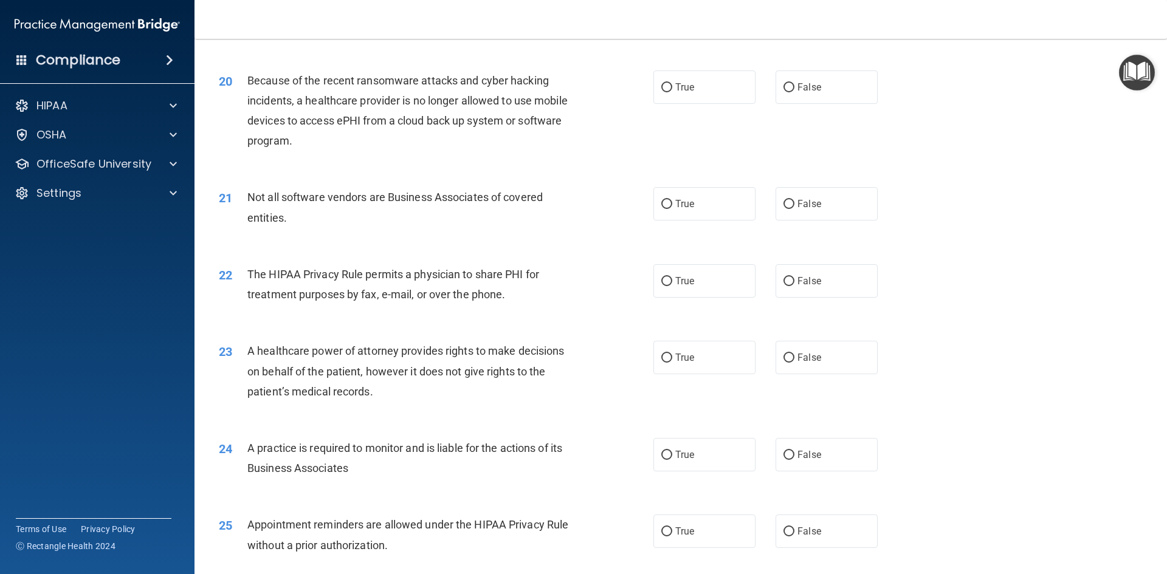
scroll to position [1768, 0]
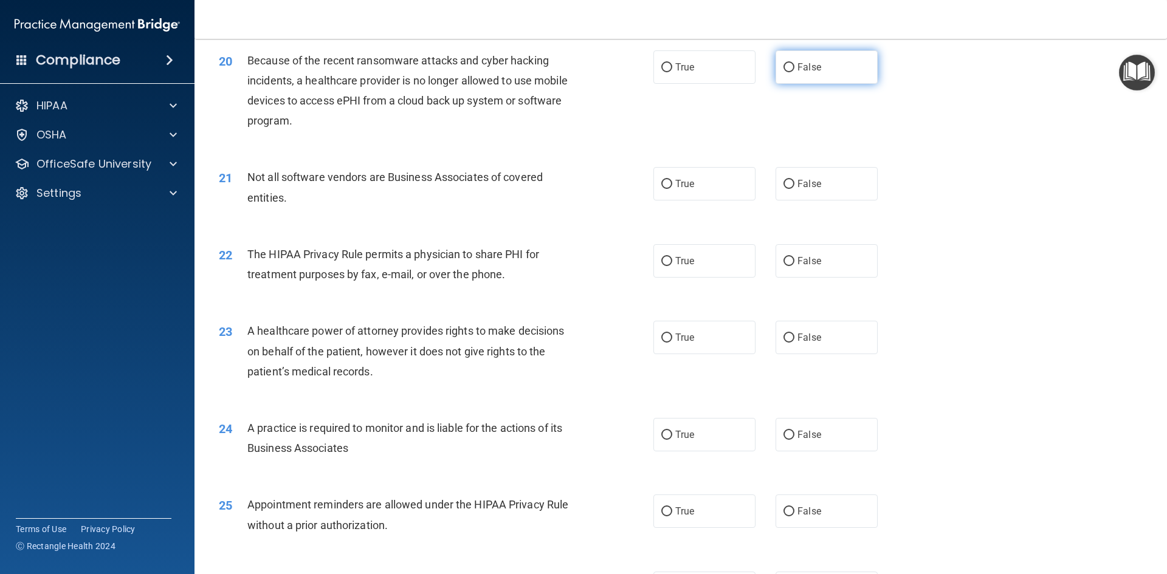
click at [783, 67] on input "False" at bounding box center [788, 67] width 11 height 9
radio input "true"
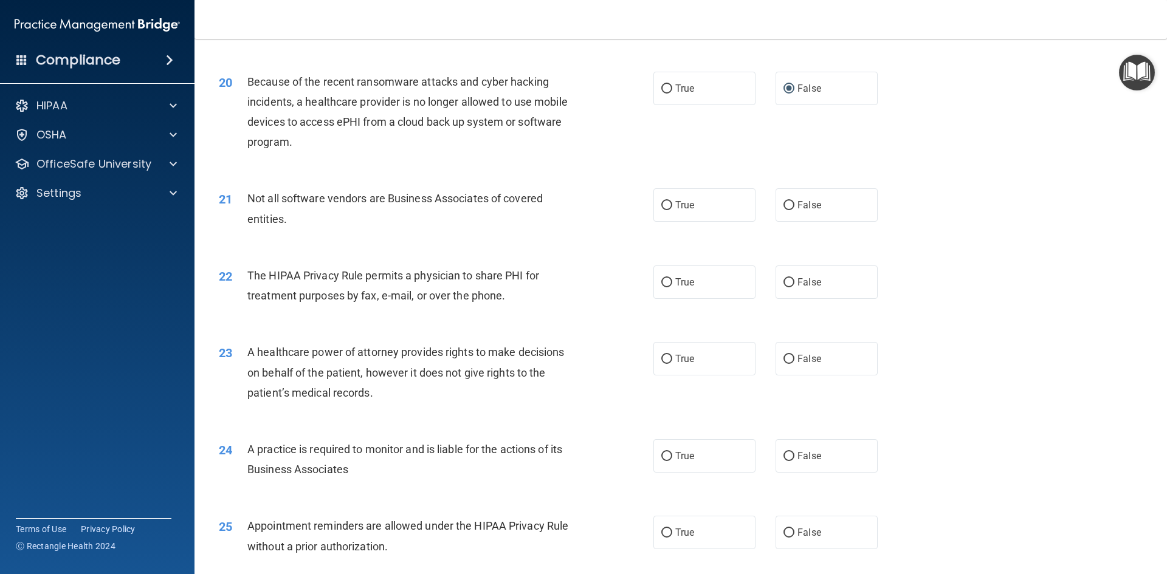
scroll to position [1829, 0]
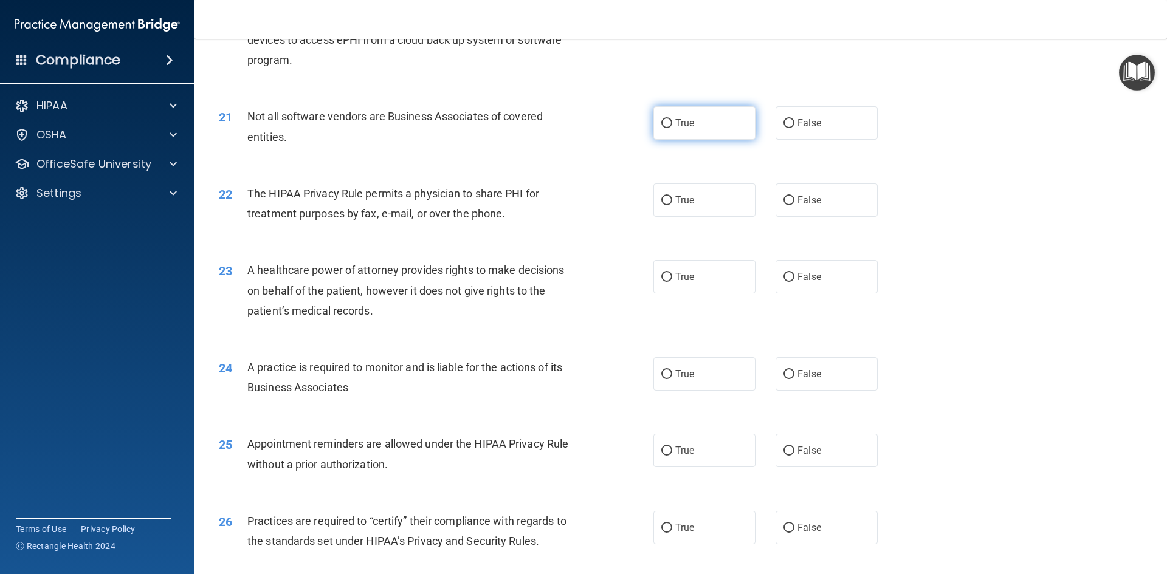
click at [653, 118] on label "True" at bounding box center [704, 122] width 102 height 33
click at [661, 119] on input "True" at bounding box center [666, 123] width 11 height 9
radio input "true"
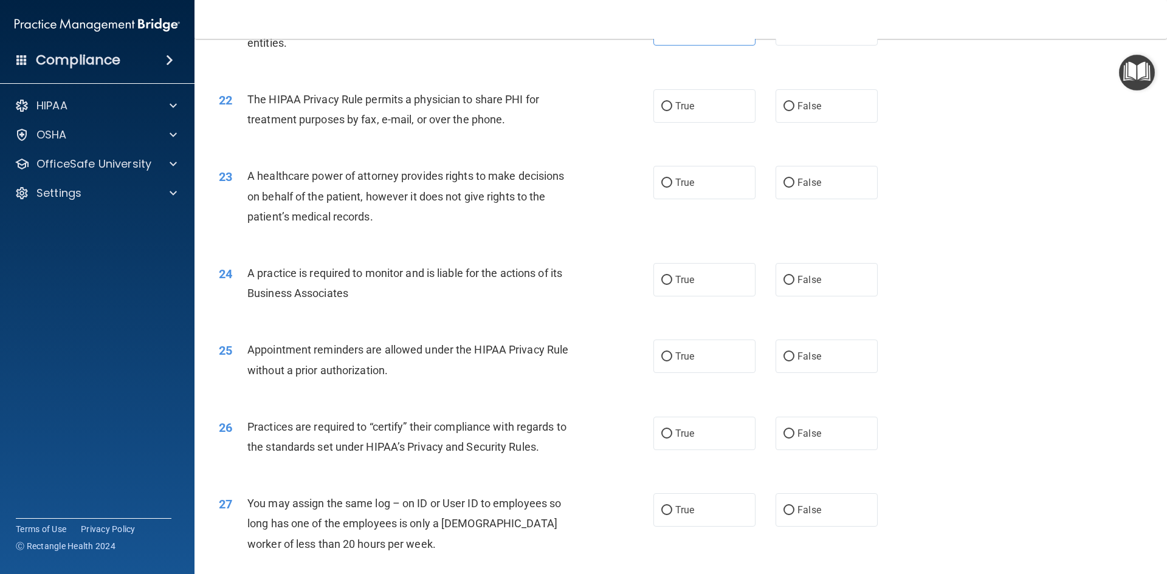
scroll to position [1951, 0]
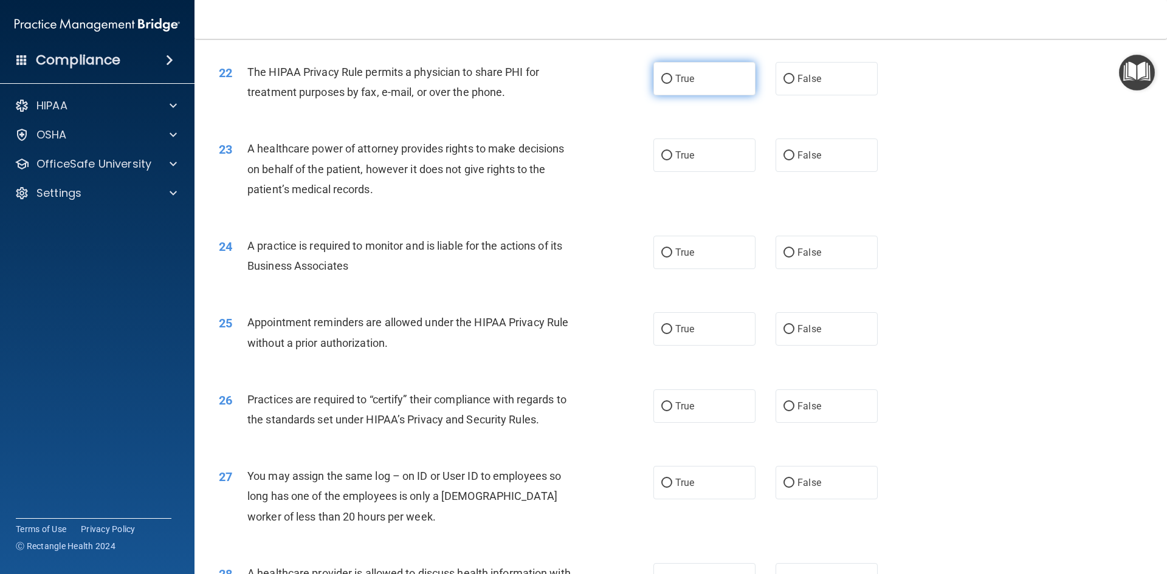
click at [667, 70] on label "True" at bounding box center [704, 78] width 102 height 33
click at [667, 75] on input "True" at bounding box center [666, 79] width 11 height 9
radio input "true"
click at [777, 160] on label "False" at bounding box center [826, 155] width 102 height 33
click at [783, 160] on input "False" at bounding box center [788, 155] width 11 height 9
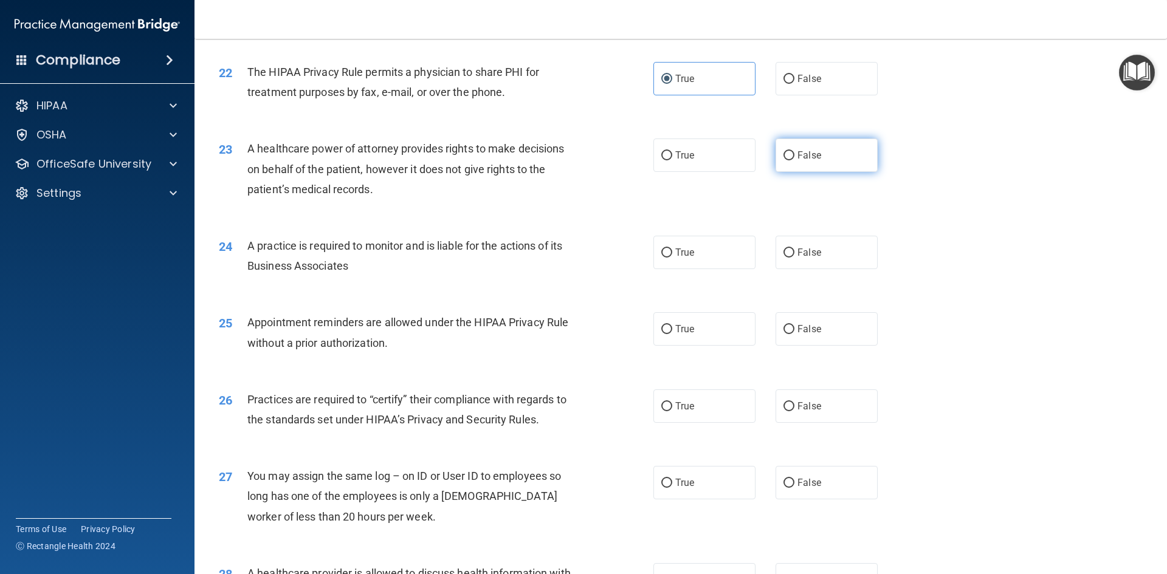
radio input "true"
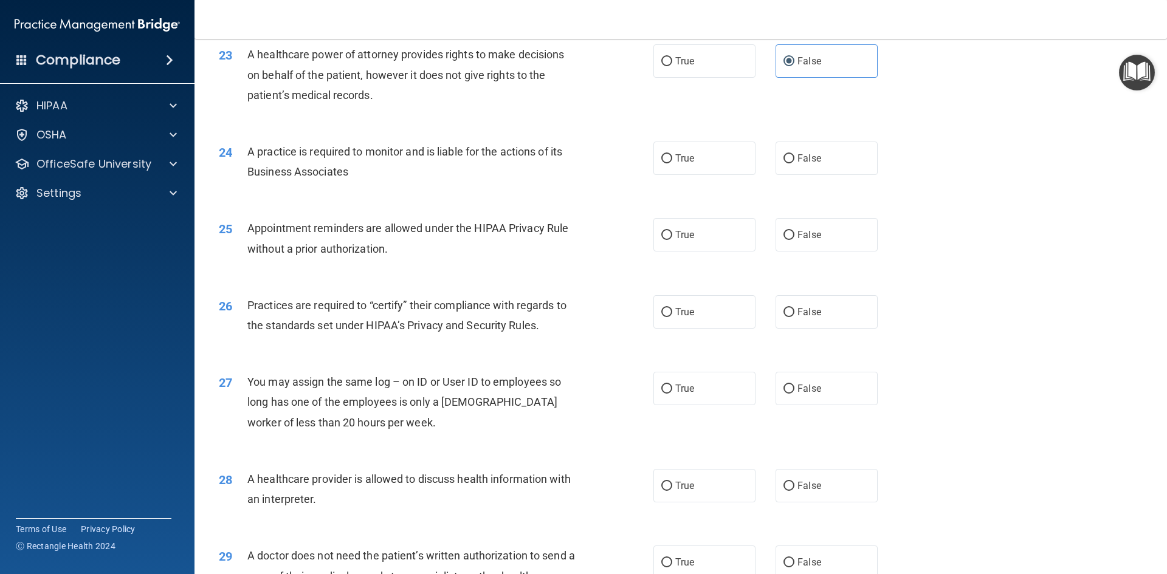
scroll to position [2072, 0]
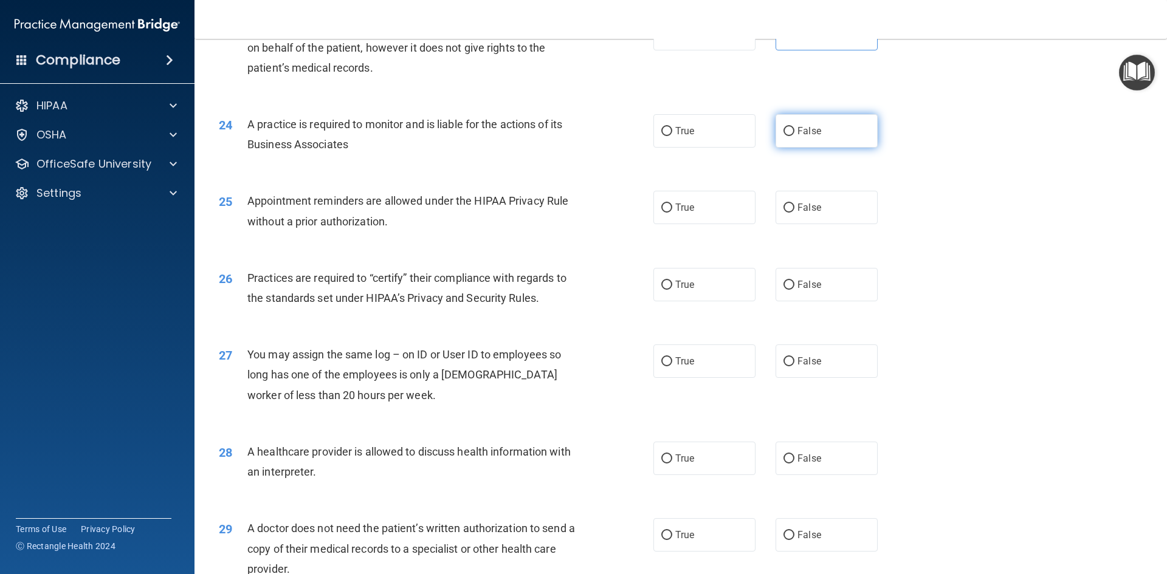
click at [784, 131] on input "False" at bounding box center [788, 131] width 11 height 9
radio input "true"
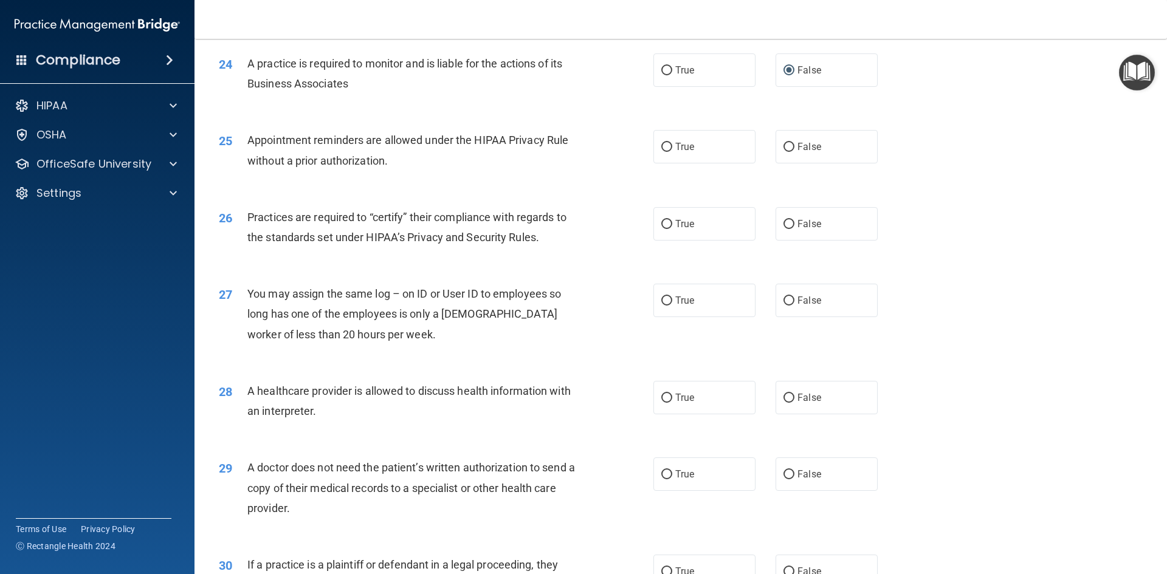
click at [642, 146] on div "25 Appointment reminders are allowed under the HIPAA Privacy Rule without a pri…" at bounding box center [436, 153] width 471 height 46
click at [663, 145] on input "True" at bounding box center [666, 147] width 11 height 9
radio input "true"
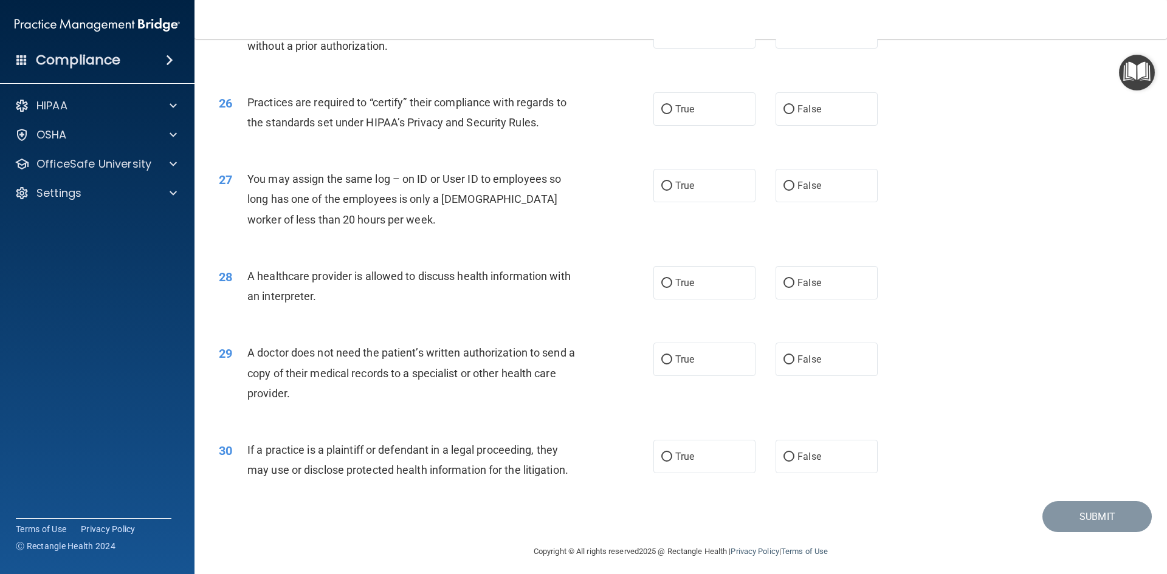
scroll to position [2254, 0]
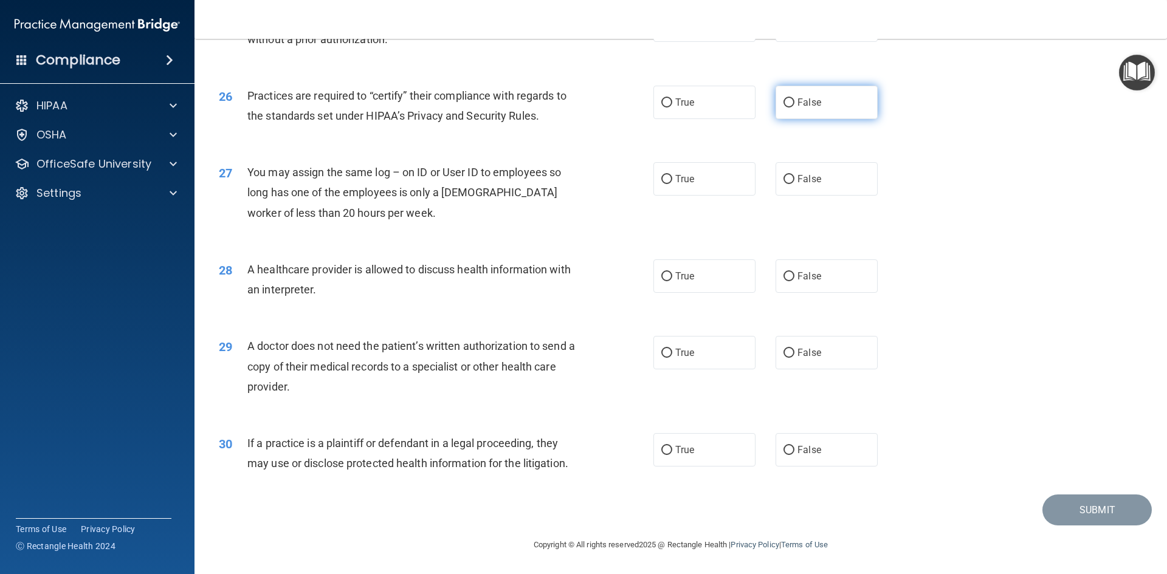
click at [786, 98] on input "False" at bounding box center [788, 102] width 11 height 9
radio input "true"
click at [777, 180] on label "False" at bounding box center [826, 178] width 102 height 33
click at [783, 180] on input "False" at bounding box center [788, 179] width 11 height 9
radio input "true"
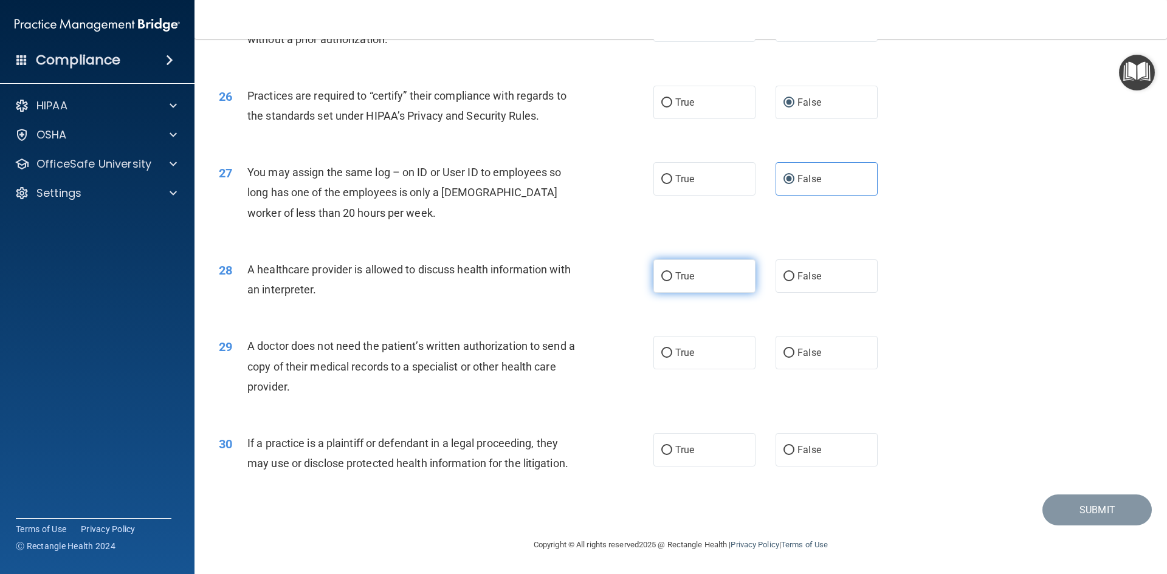
click at [661, 275] on input "True" at bounding box center [666, 276] width 11 height 9
radio input "true"
click at [665, 351] on input "True" at bounding box center [666, 353] width 11 height 9
radio input "true"
drag, startPoint x: 664, startPoint y: 457, endPoint x: 736, endPoint y: 459, distance: 71.7
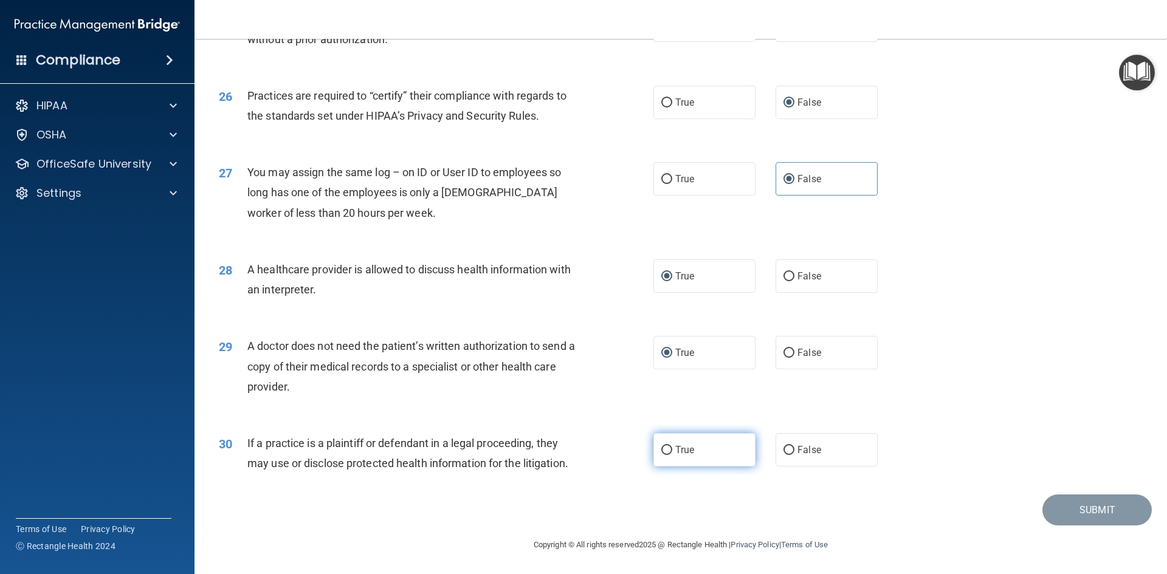
click at [664, 457] on label "True" at bounding box center [704, 449] width 102 height 33
click at [664, 455] on input "True" at bounding box center [666, 450] width 11 height 9
radio input "true"
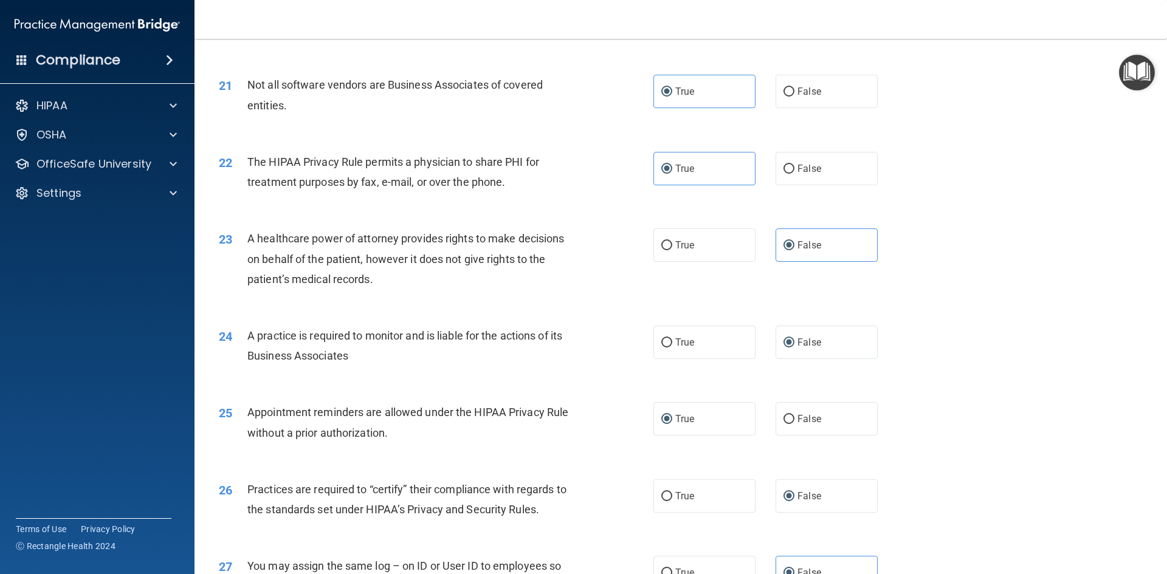
scroll to position [1829, 0]
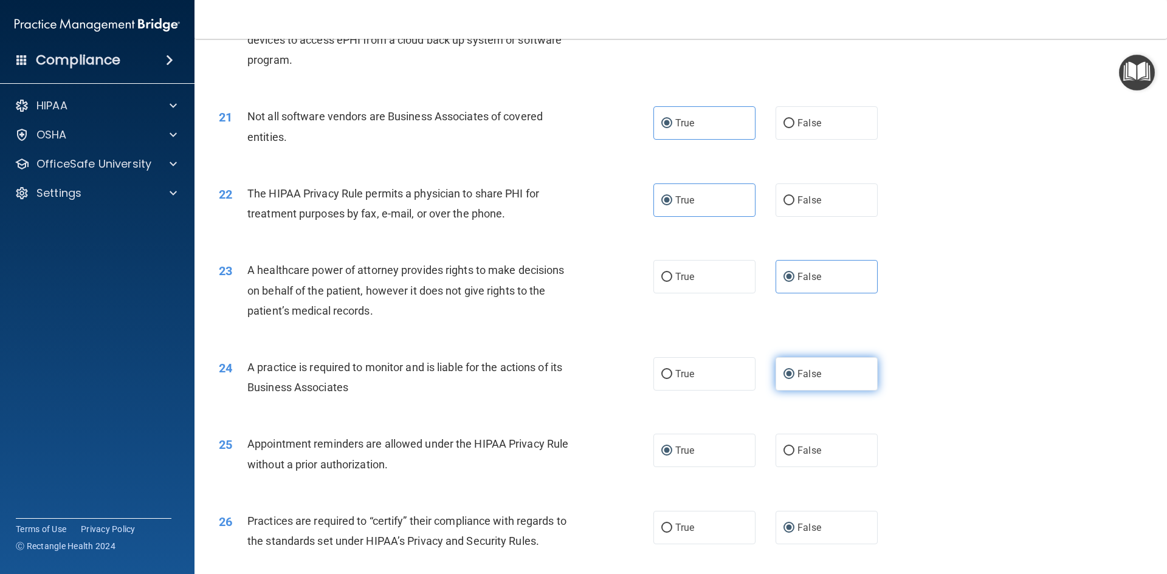
click at [783, 372] on input "False" at bounding box center [788, 374] width 11 height 9
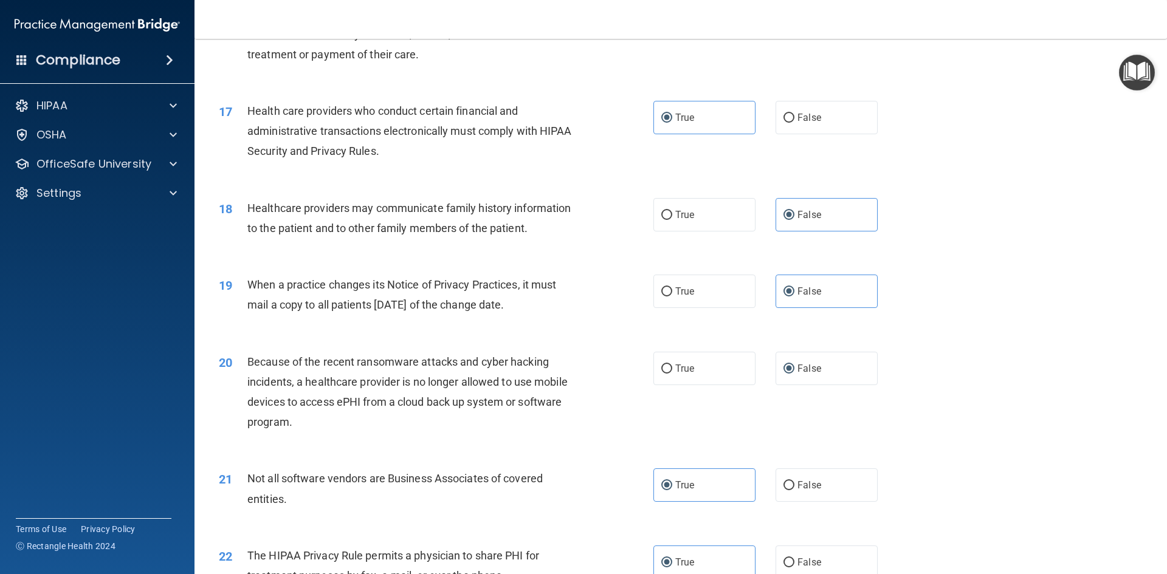
scroll to position [1464, 0]
click at [784, 379] on label "False" at bounding box center [826, 370] width 102 height 33
click at [784, 376] on input "False" at bounding box center [788, 371] width 11 height 9
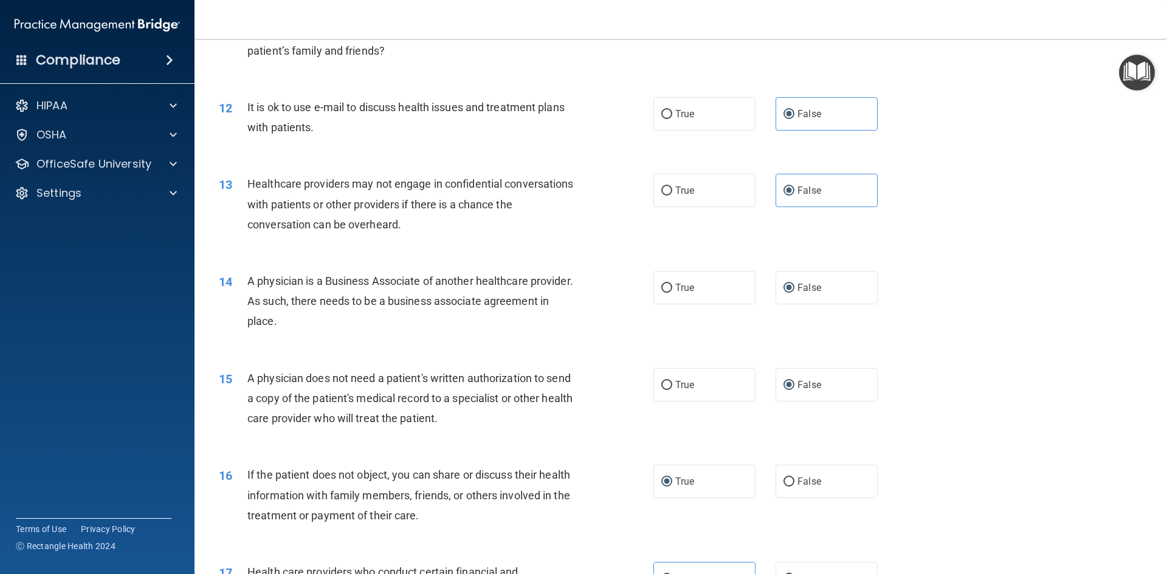
scroll to position [978, 0]
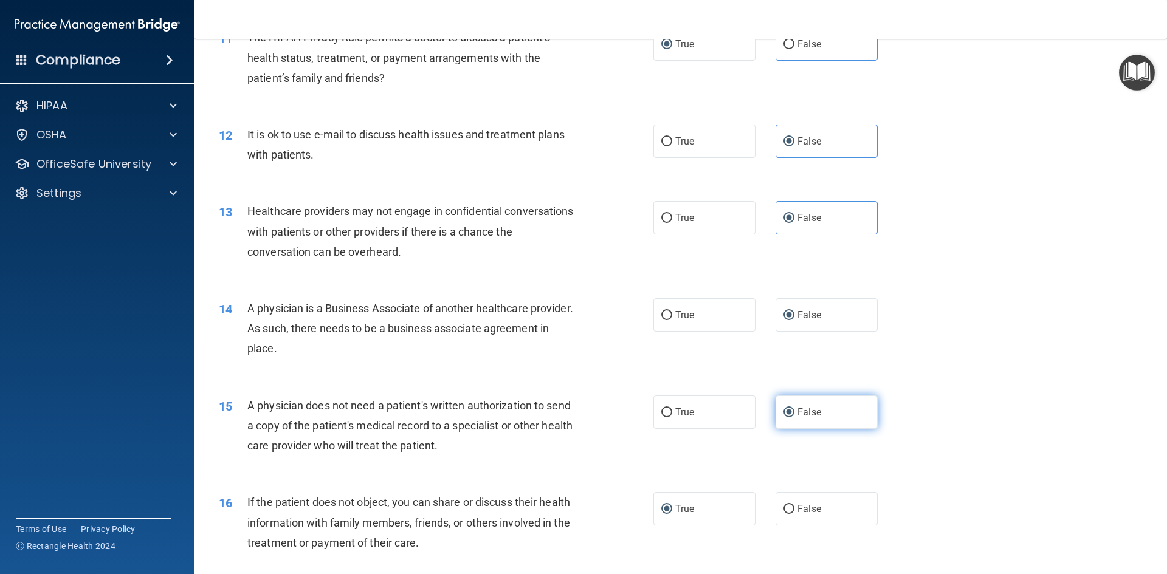
click at [775, 408] on label "False" at bounding box center [826, 412] width 102 height 33
click at [783, 408] on input "False" at bounding box center [788, 412] width 11 height 9
click at [670, 502] on label "True" at bounding box center [704, 508] width 102 height 33
click at [670, 505] on input "True" at bounding box center [666, 509] width 11 height 9
click at [789, 317] on label "False" at bounding box center [826, 314] width 102 height 33
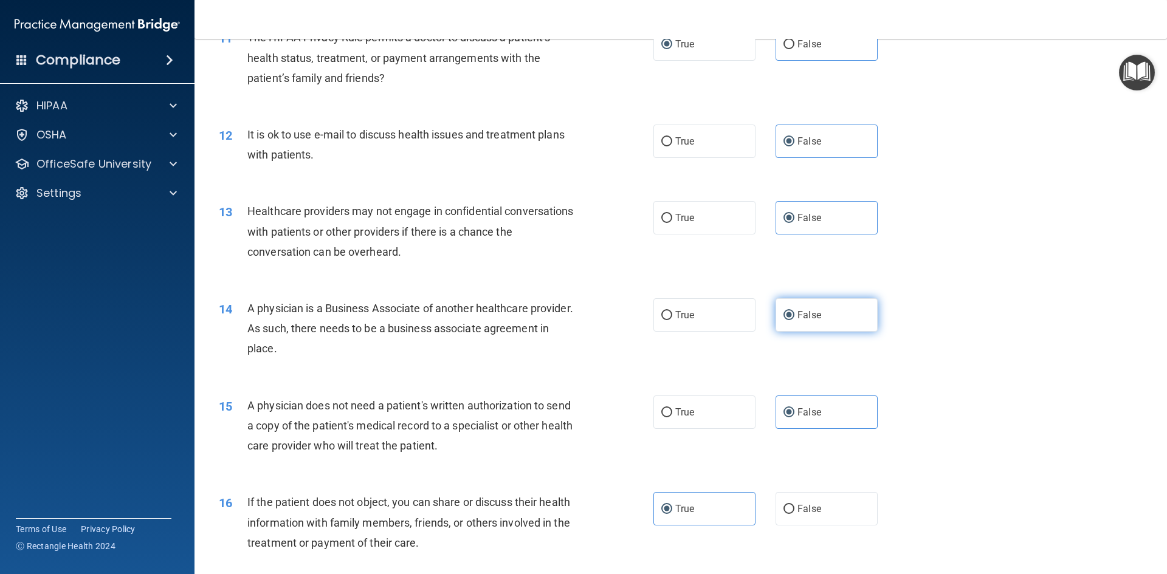
click at [789, 317] on input "False" at bounding box center [788, 315] width 11 height 9
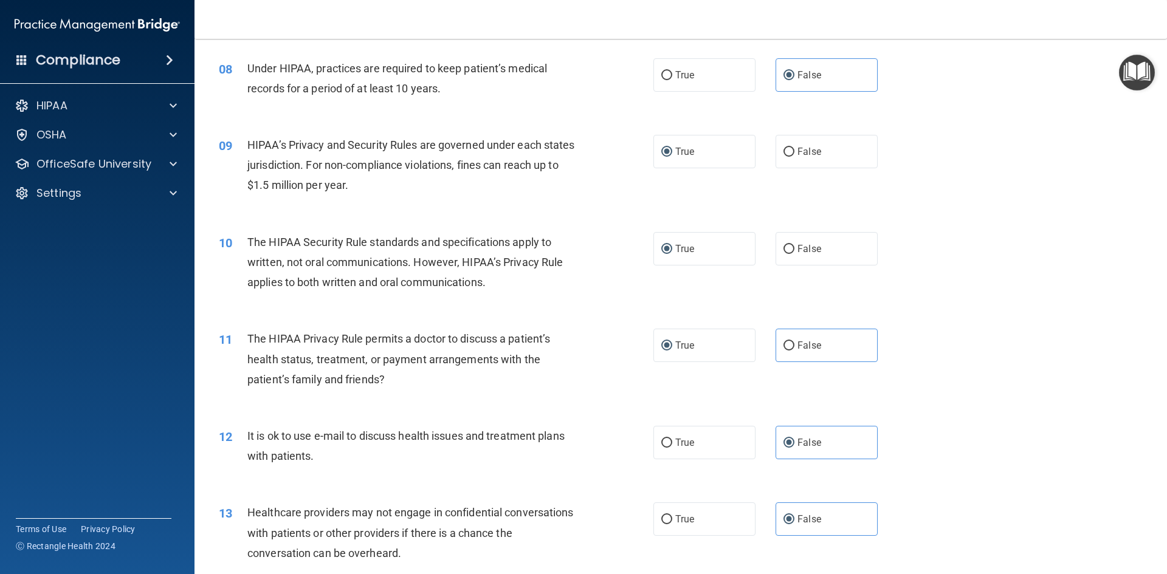
scroll to position [674, 0]
click at [656, 246] on label "True" at bounding box center [704, 251] width 102 height 33
click at [661, 247] on input "True" at bounding box center [666, 251] width 11 height 9
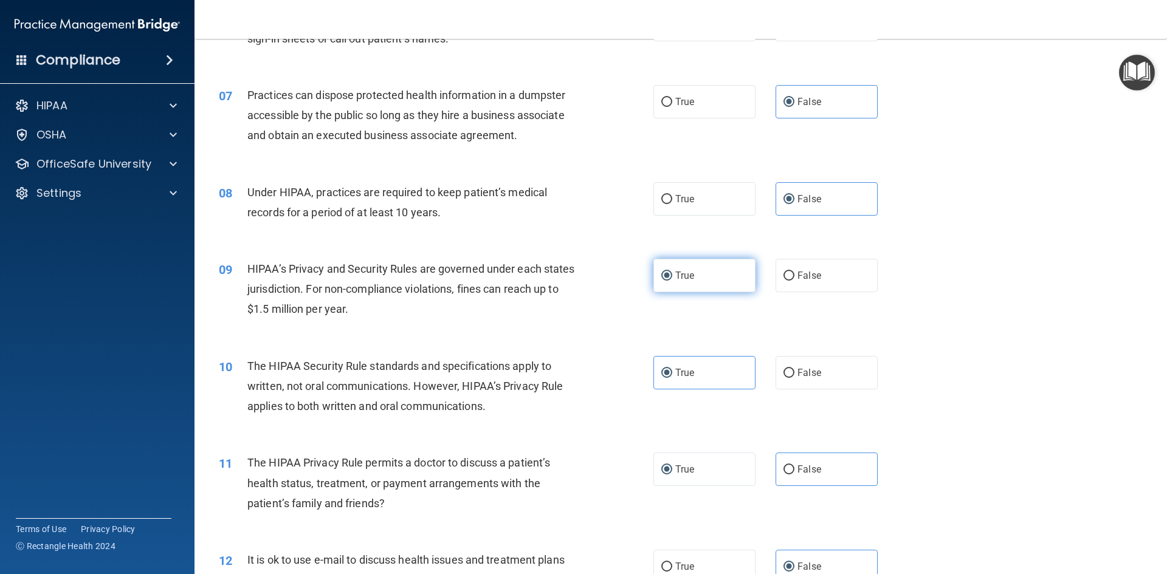
click at [665, 272] on input "True" at bounding box center [666, 276] width 11 height 9
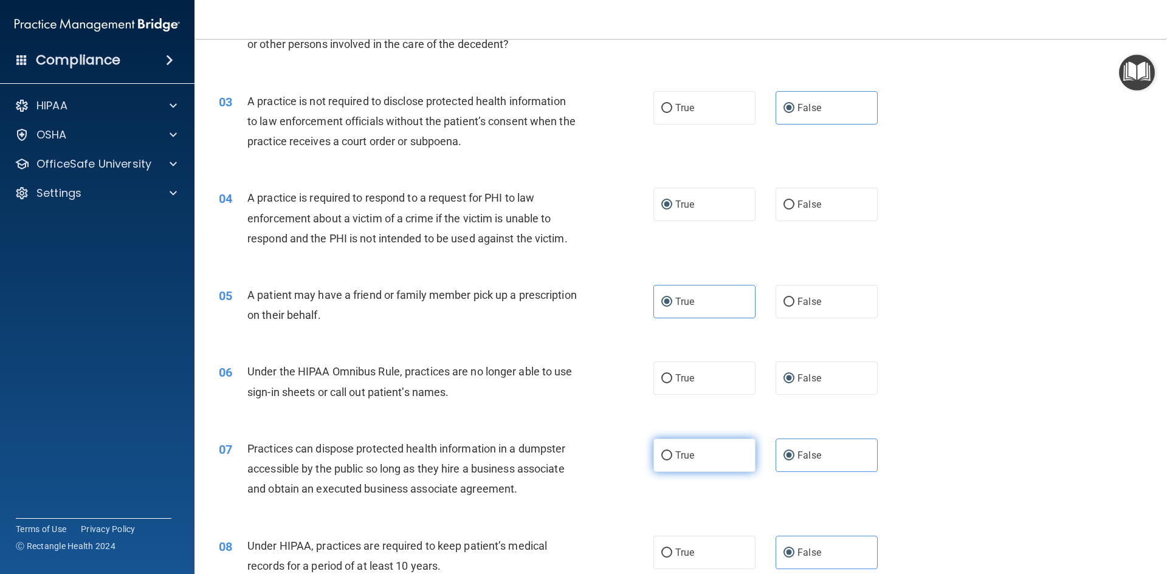
scroll to position [188, 0]
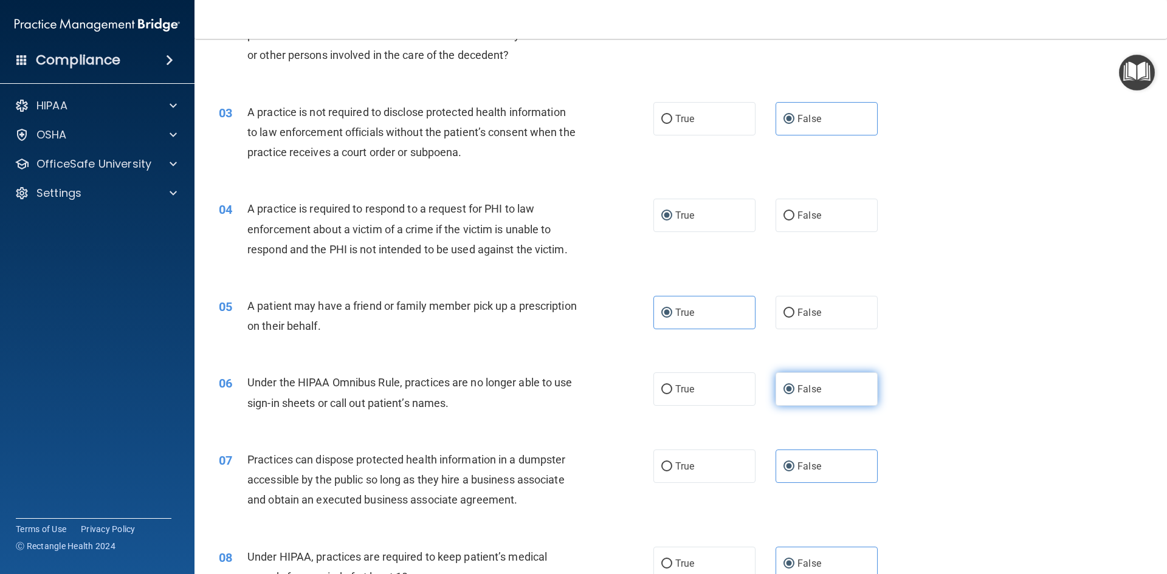
click at [791, 386] on label "False" at bounding box center [826, 388] width 102 height 33
click at [791, 386] on input "False" at bounding box center [788, 389] width 11 height 9
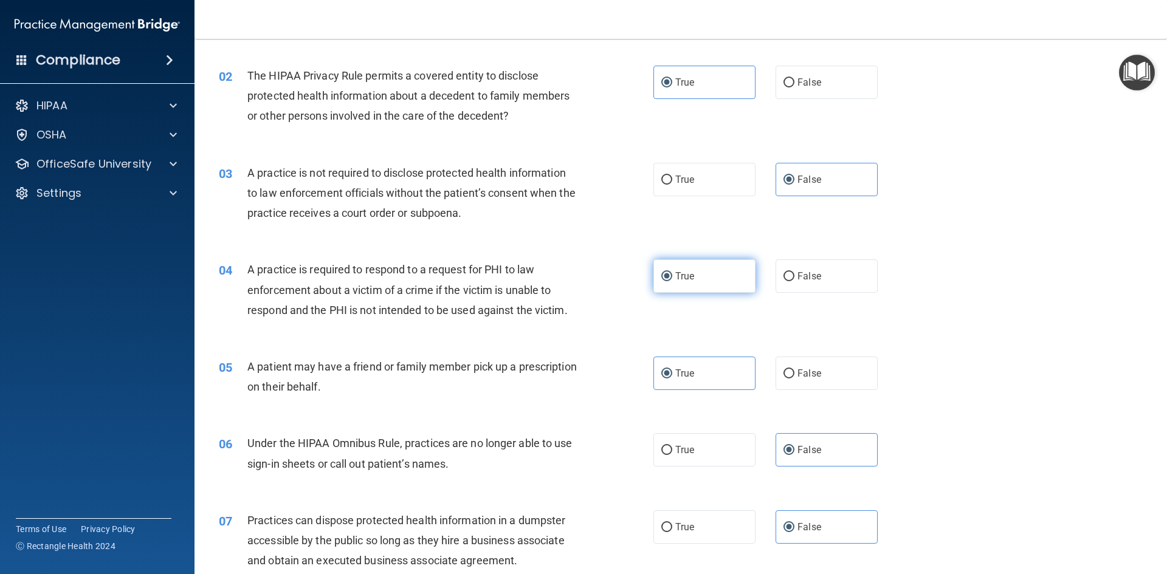
click at [668, 287] on label "True" at bounding box center [704, 275] width 102 height 33
click at [668, 281] on input "True" at bounding box center [666, 276] width 11 height 9
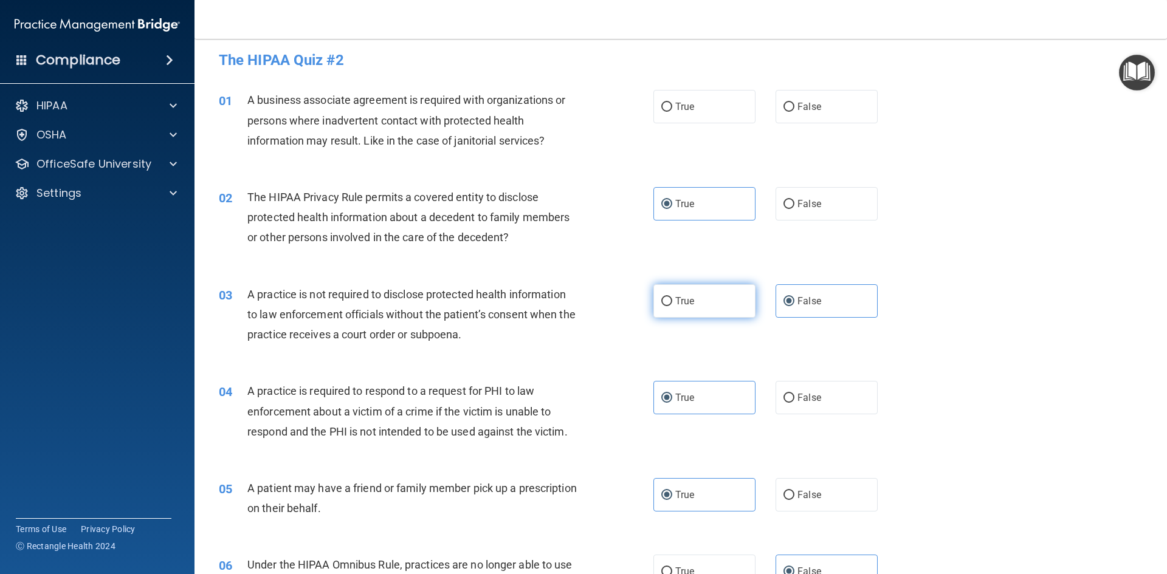
scroll to position [0, 0]
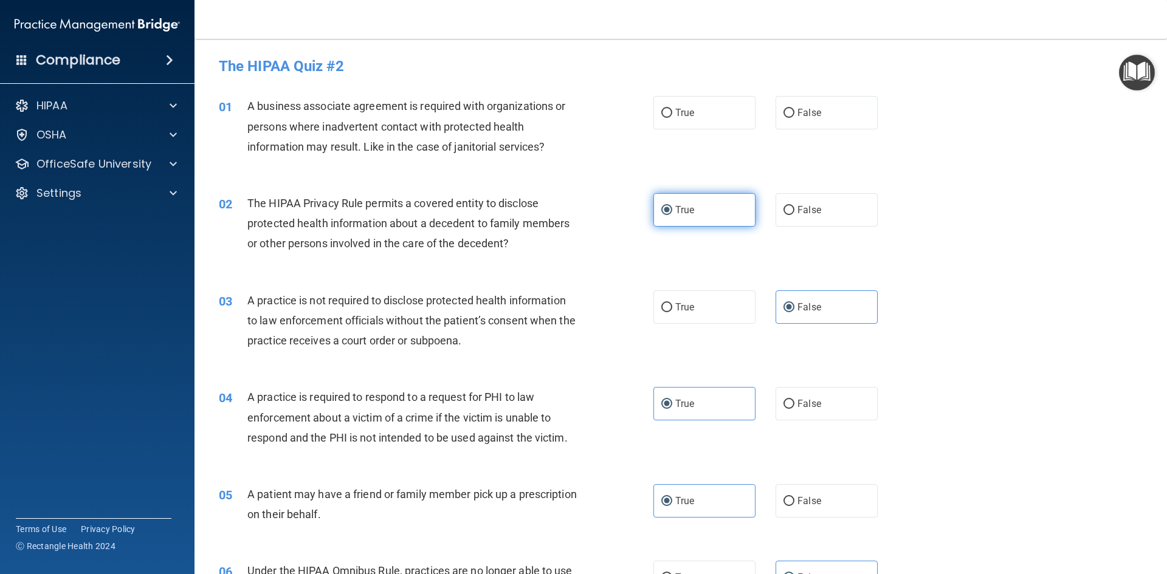
click at [689, 225] on label "True" at bounding box center [704, 209] width 102 height 33
click at [672, 215] on input "True" at bounding box center [666, 210] width 11 height 9
click at [784, 112] on input "False" at bounding box center [788, 113] width 11 height 9
radio input "true"
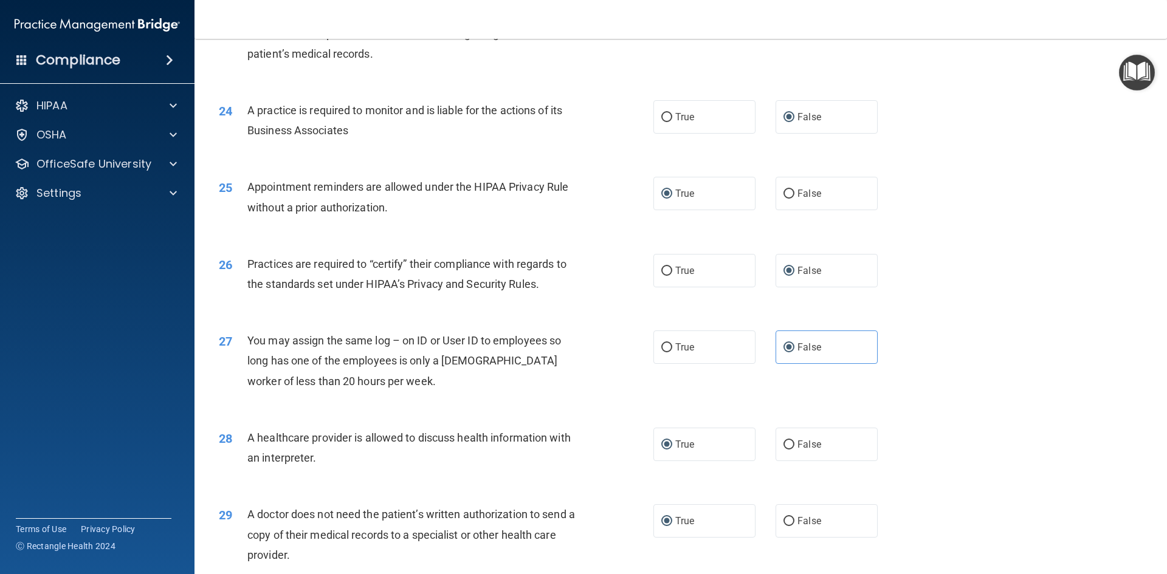
scroll to position [2254, 0]
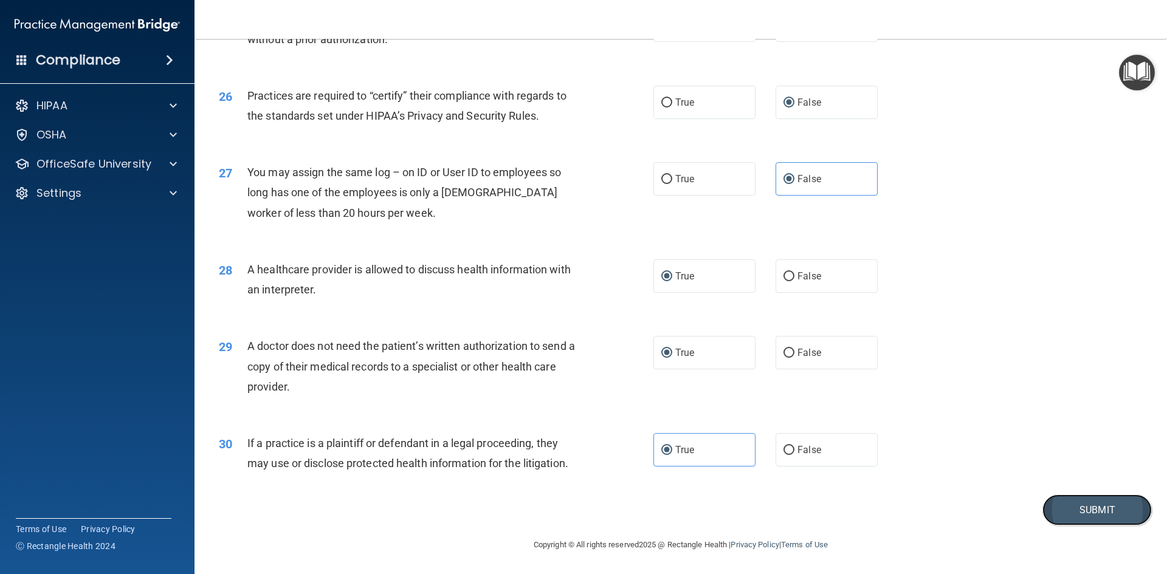
click at [1066, 502] on button "Submit" at bounding box center [1096, 510] width 109 height 31
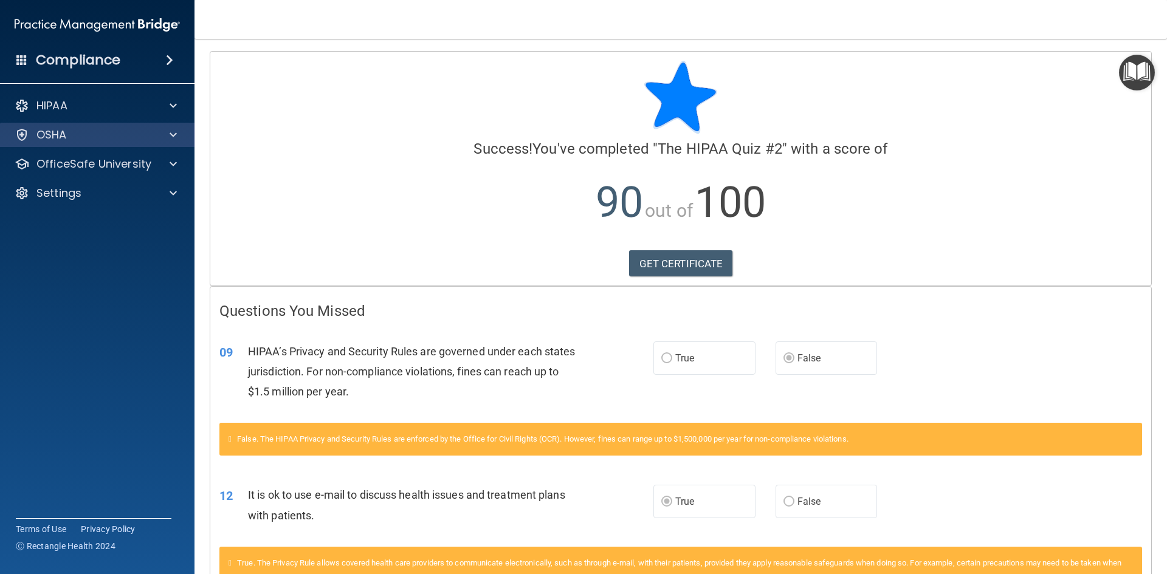
click at [116, 124] on div "OSHA" at bounding box center [97, 135] width 195 height 24
click at [116, 132] on div "OSHA" at bounding box center [80, 135] width 151 height 15
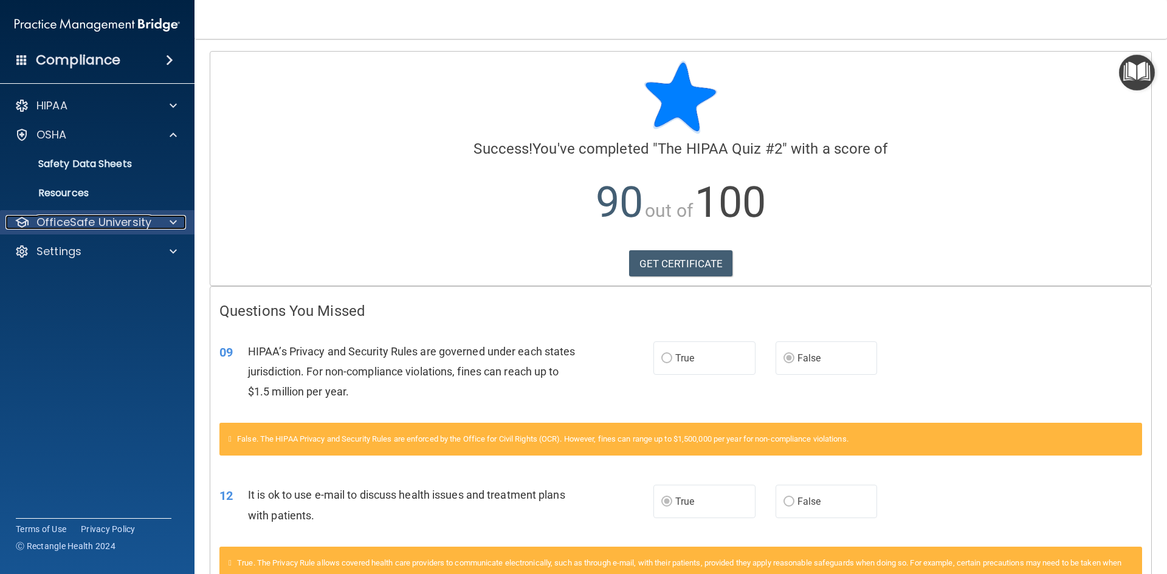
click at [130, 225] on p "OfficeSafe University" at bounding box center [93, 222] width 115 height 15
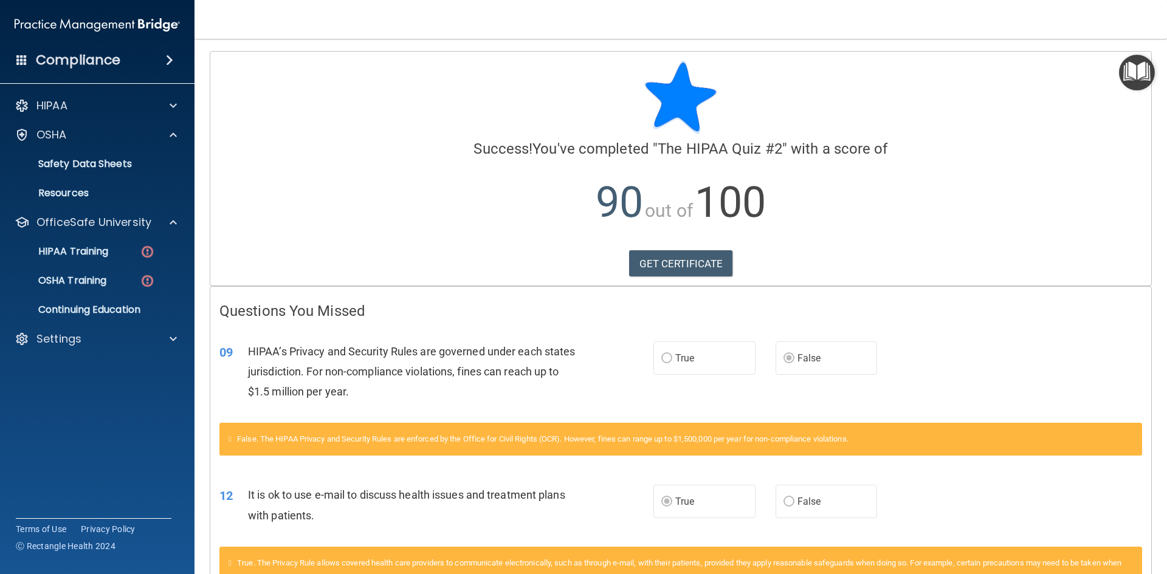
click at [132, 266] on ul "HIPAA Training OSHA Training Continuing Education" at bounding box center [98, 279] width 220 height 88
click at [142, 249] on img at bounding box center [147, 251] width 15 height 15
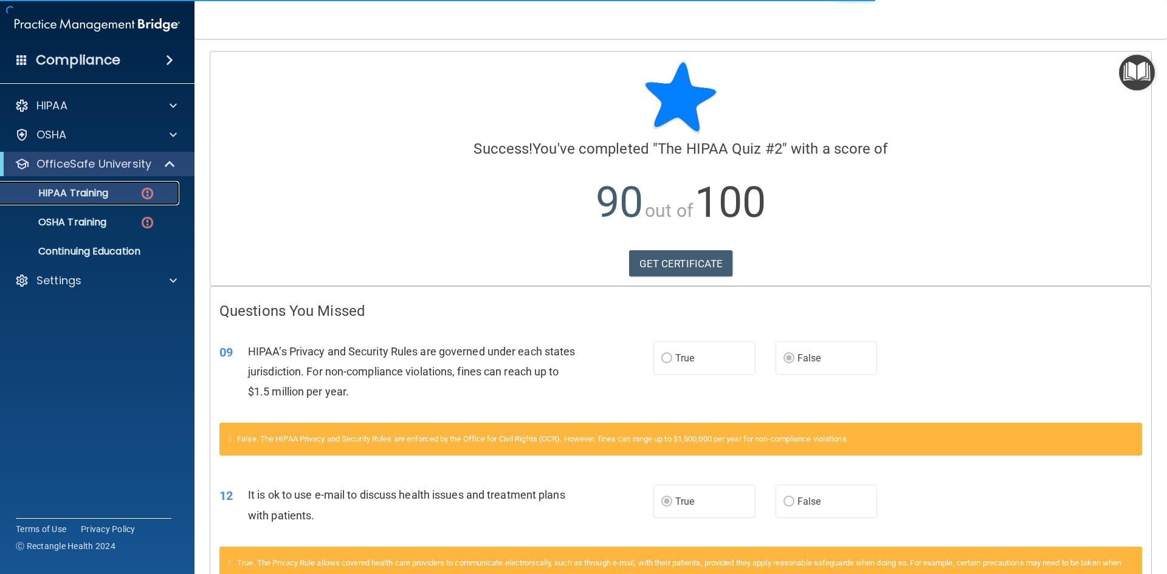
click at [150, 194] on img at bounding box center [147, 193] width 15 height 15
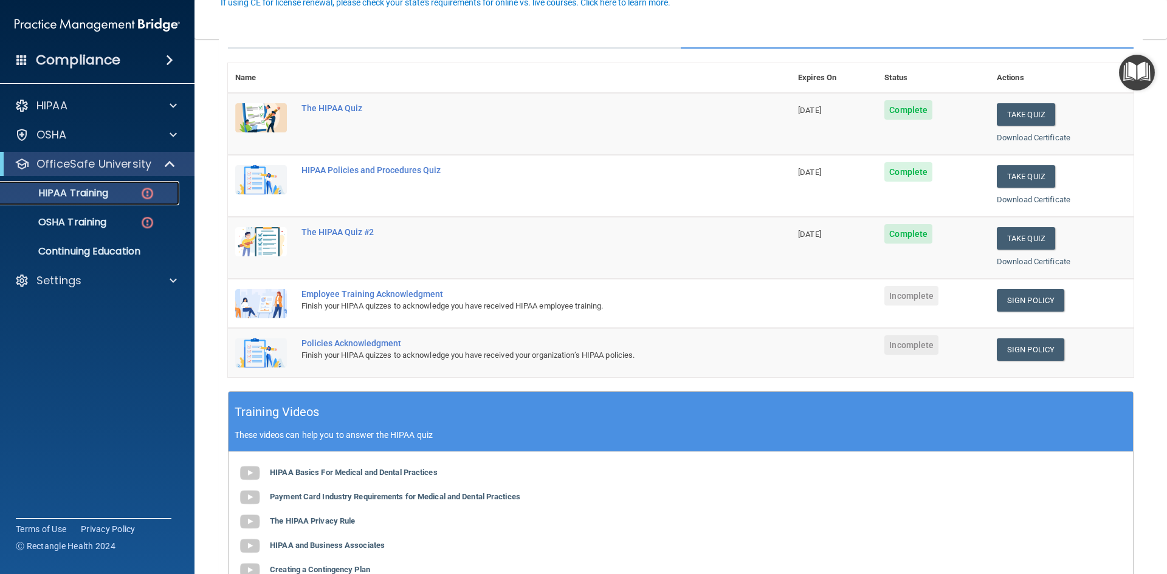
scroll to position [122, 0]
click at [1033, 295] on link "Sign Policy" at bounding box center [1030, 300] width 67 height 22
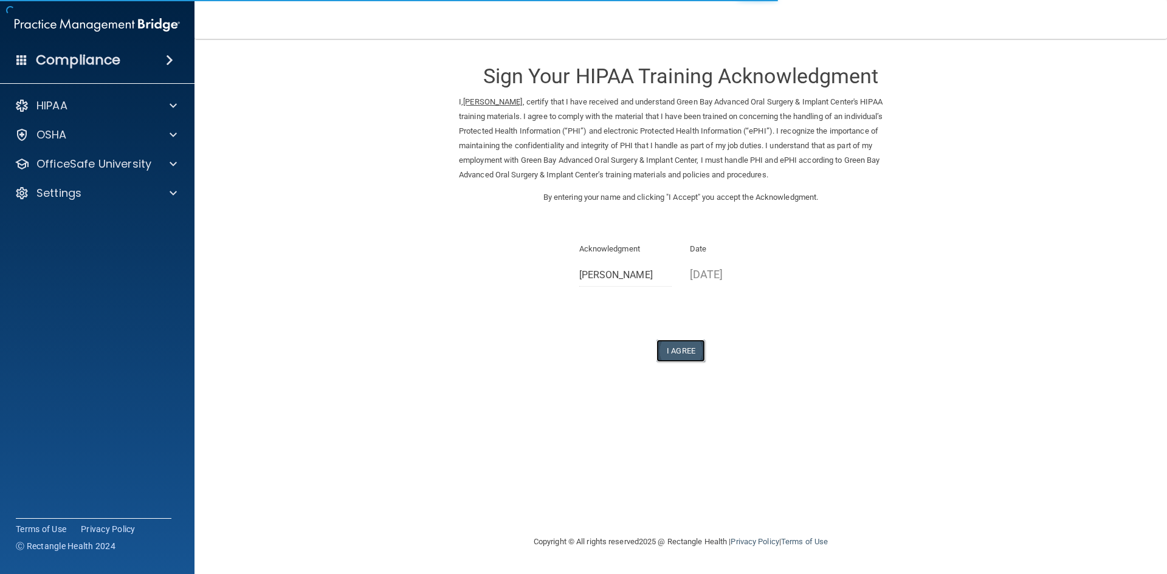
click at [679, 345] on button "I Agree" at bounding box center [680, 351] width 49 height 22
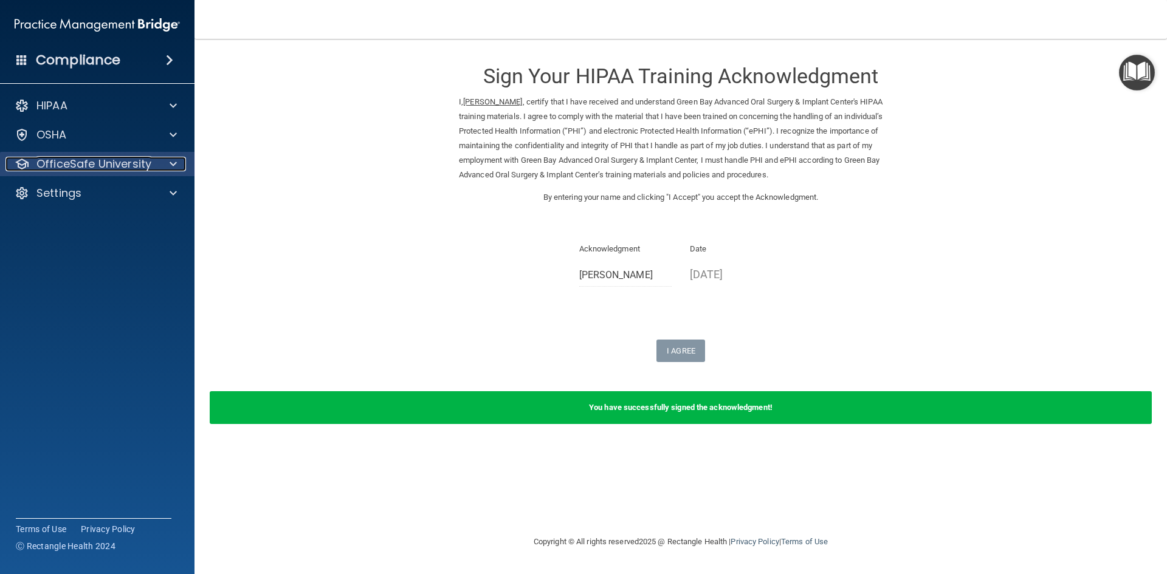
click at [122, 162] on p "OfficeSafe University" at bounding box center [93, 164] width 115 height 15
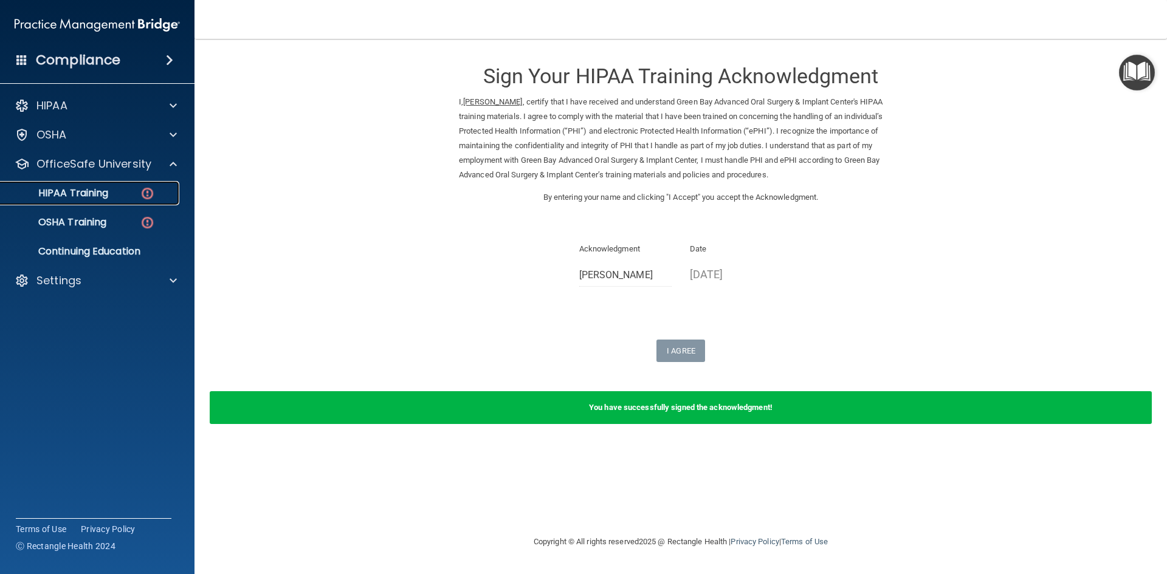
click at [127, 194] on div "HIPAA Training" at bounding box center [91, 193] width 166 height 12
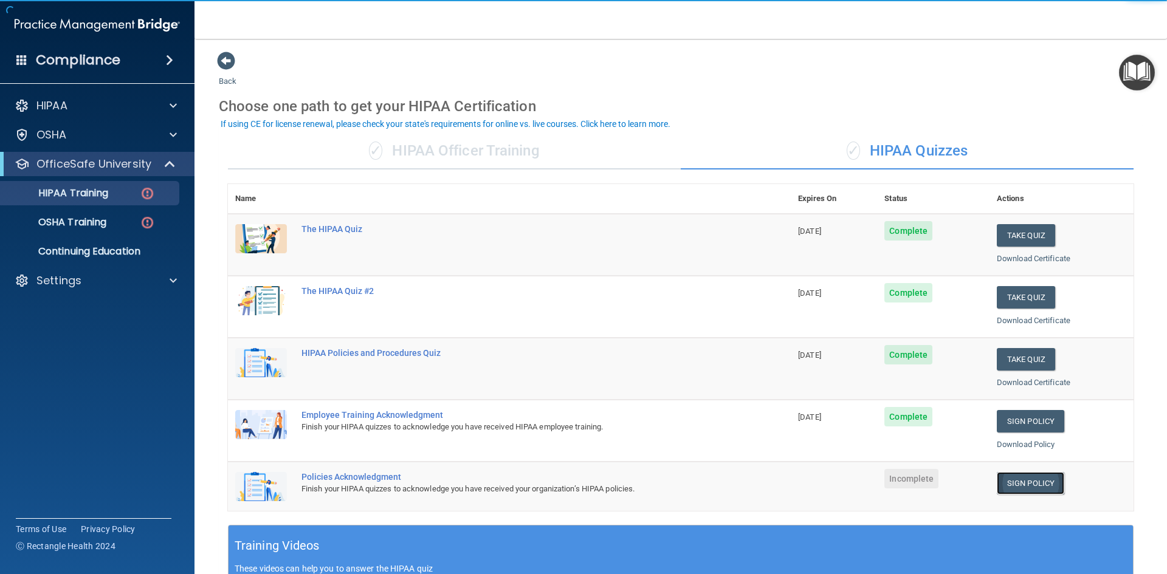
click at [1030, 479] on link "Sign Policy" at bounding box center [1030, 483] width 67 height 22
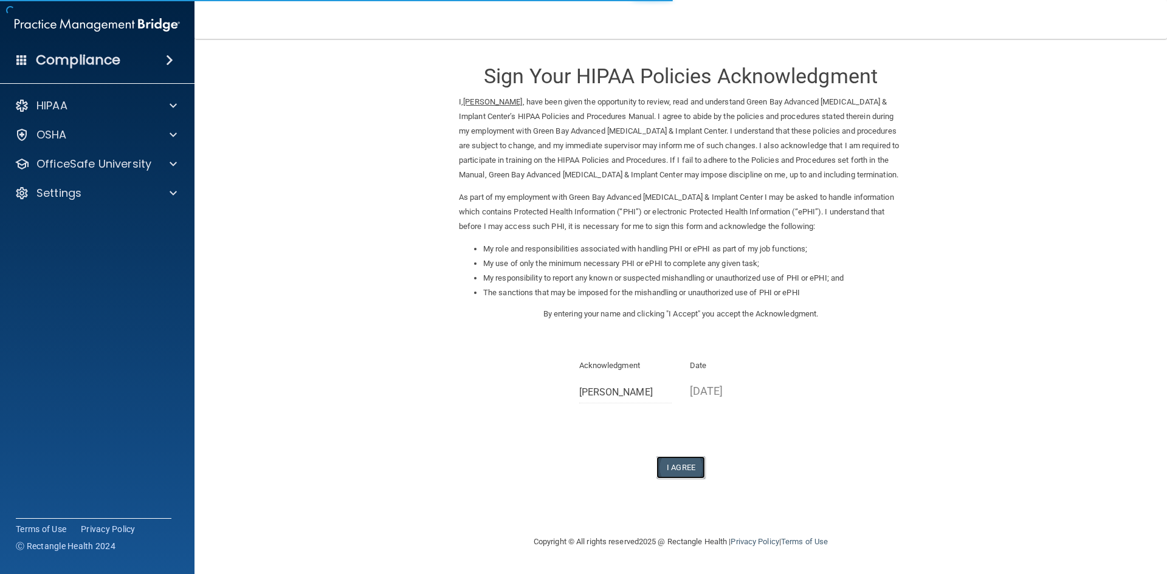
click at [695, 479] on button "I Agree" at bounding box center [680, 467] width 49 height 22
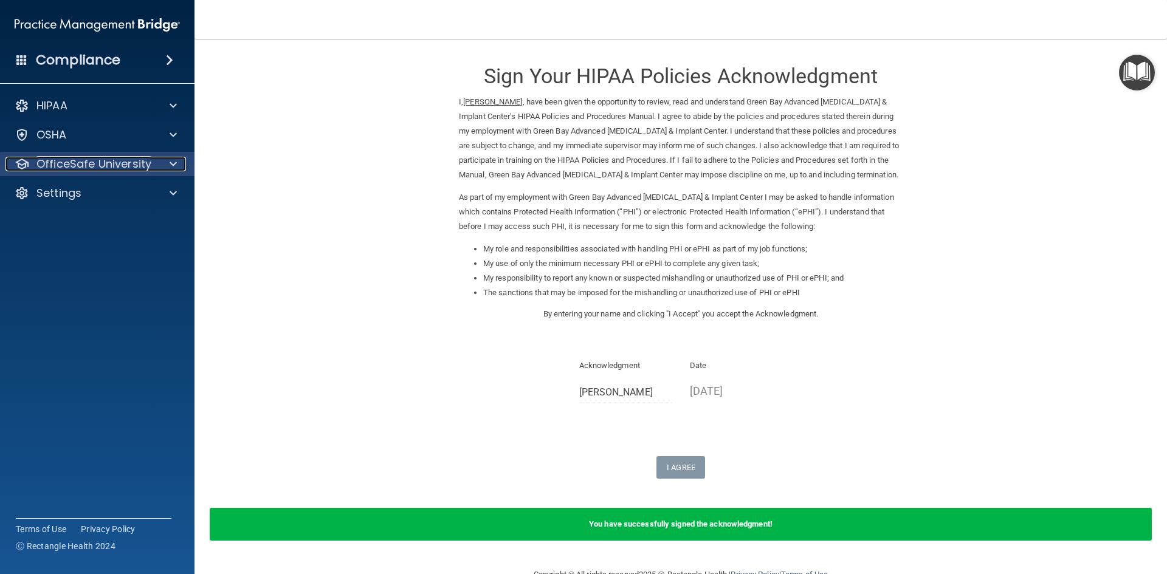
click at [90, 168] on p "OfficeSafe University" at bounding box center [93, 164] width 115 height 15
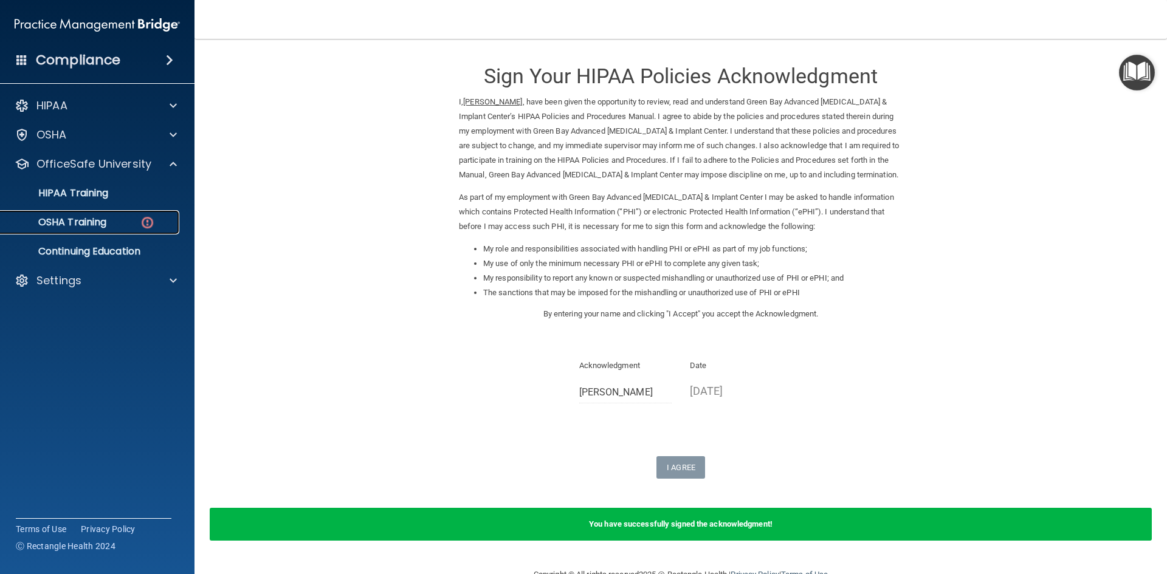
click at [94, 221] on p "OSHA Training" at bounding box center [57, 222] width 98 height 12
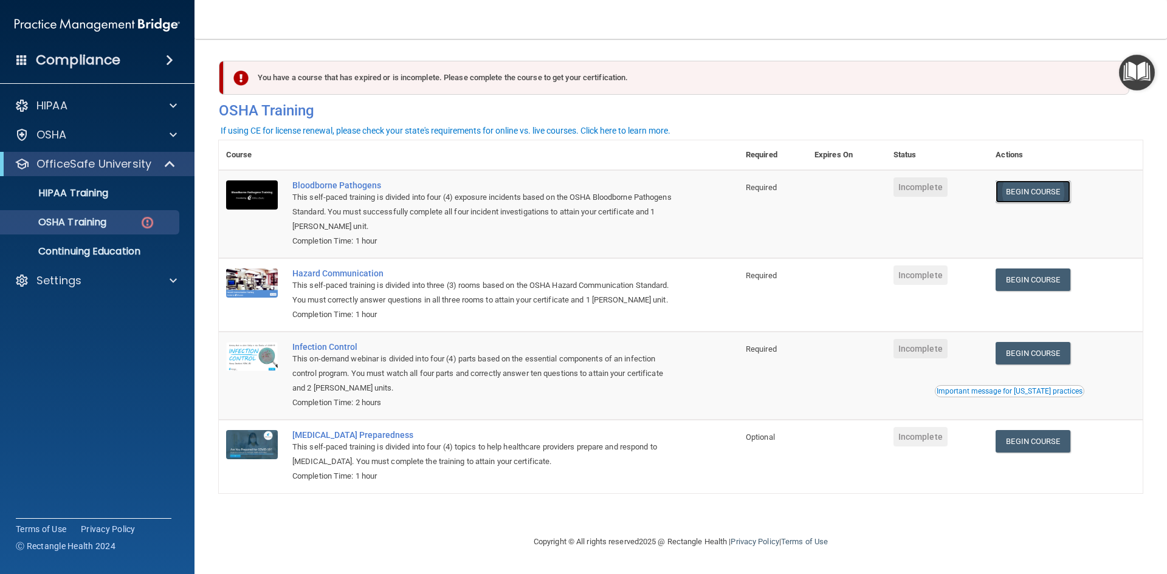
click at [1054, 191] on link "Begin Course" at bounding box center [1032, 191] width 74 height 22
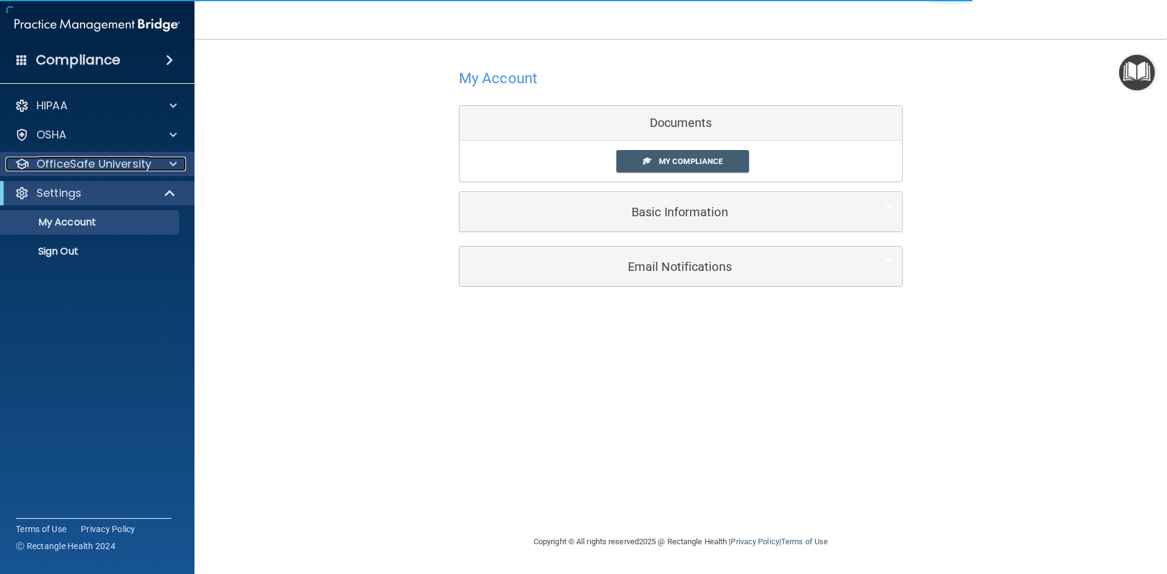
click at [156, 162] on div at bounding box center [171, 164] width 30 height 15
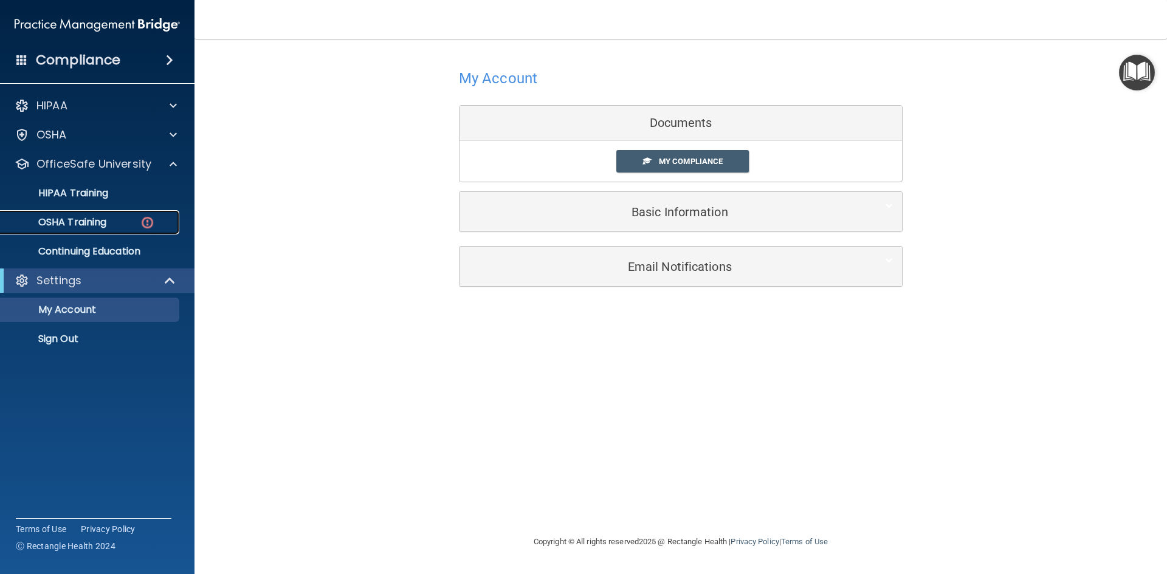
click at [147, 221] on img at bounding box center [147, 222] width 15 height 15
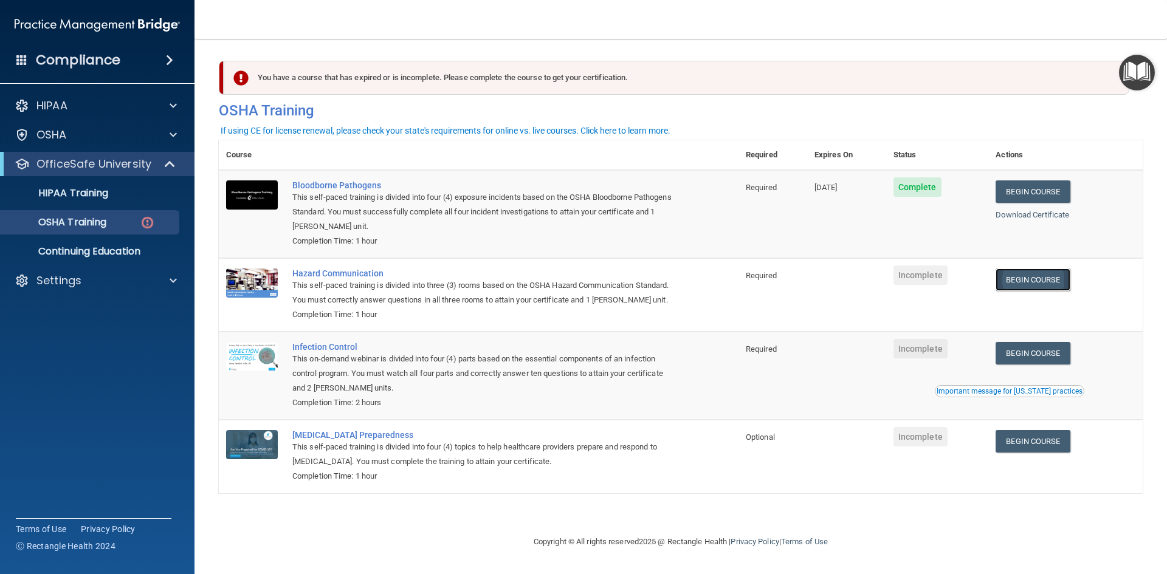
click at [1038, 282] on link "Begin Course" at bounding box center [1032, 280] width 74 height 22
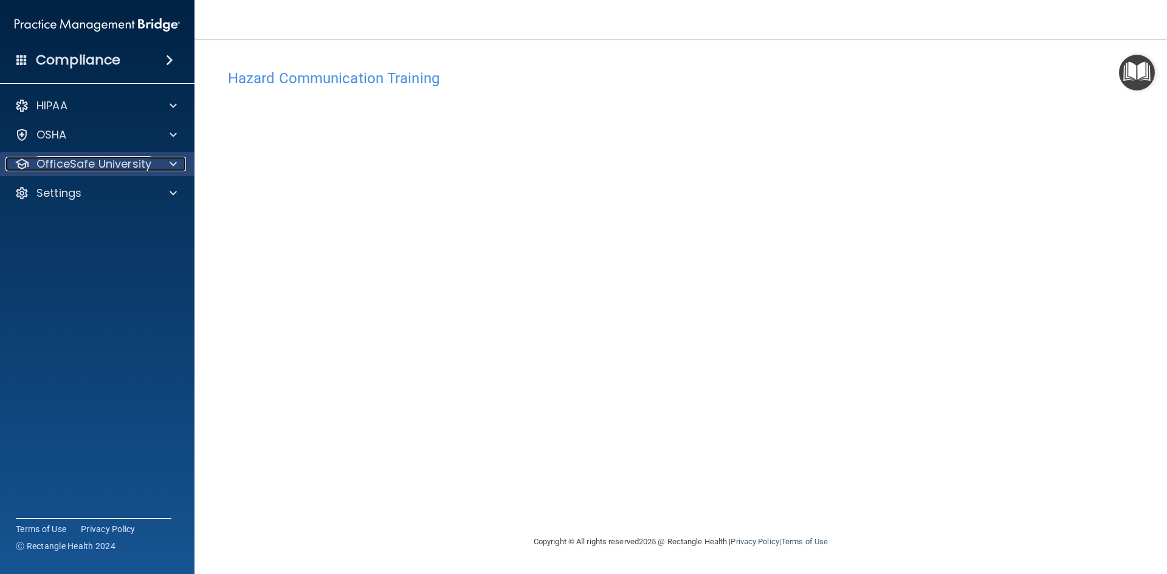
click at [155, 162] on div "OfficeSafe University" at bounding box center [80, 164] width 151 height 15
click at [155, 161] on div "OfficeSafe University" at bounding box center [80, 164] width 151 height 15
click at [146, 170] on p "OfficeSafe University" at bounding box center [93, 164] width 115 height 15
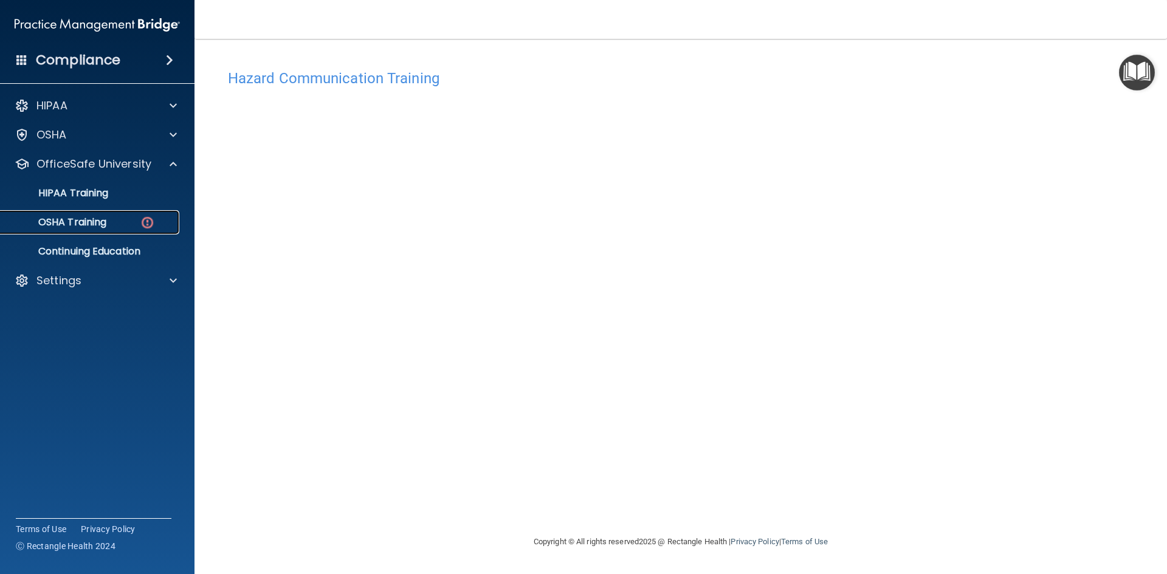
click at [127, 215] on link "OSHA Training" at bounding box center [83, 222] width 191 height 24
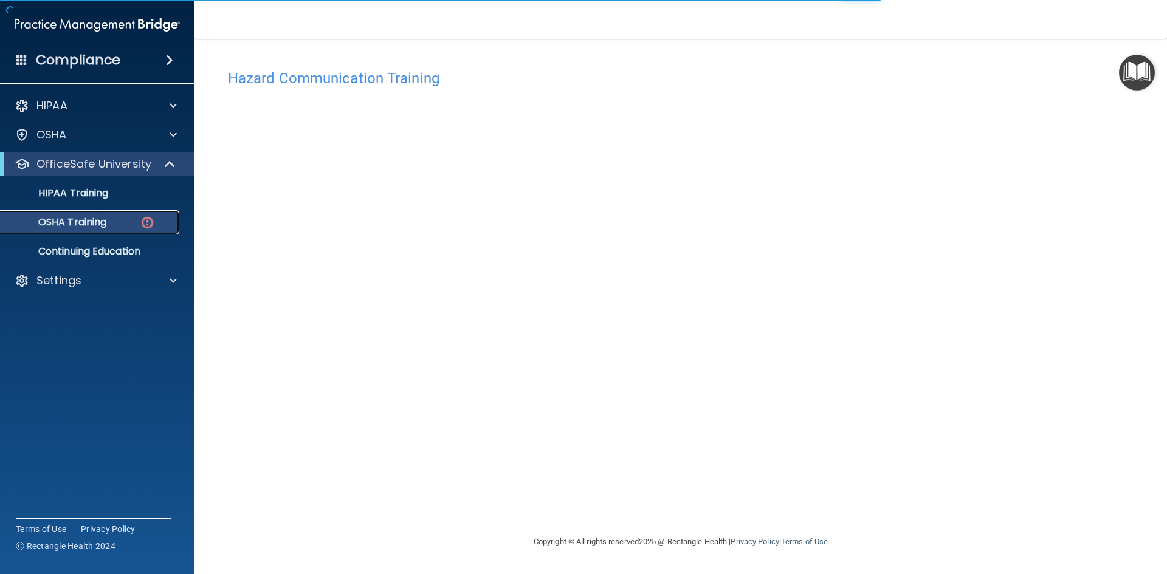
click at [125, 223] on div "OSHA Training" at bounding box center [91, 222] width 166 height 12
click at [149, 219] on img at bounding box center [147, 222] width 15 height 15
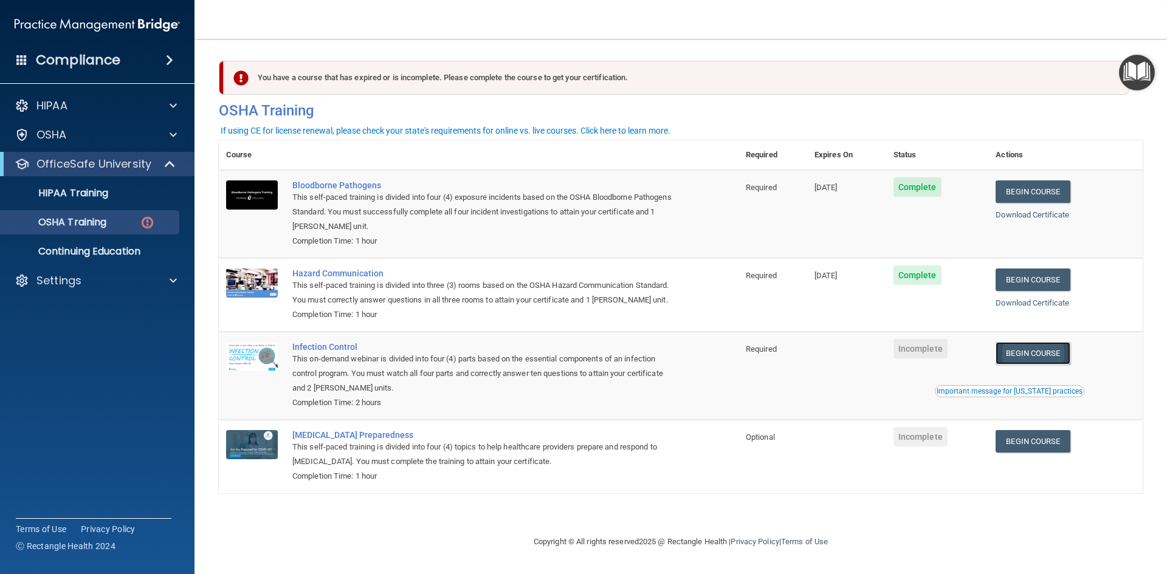
click at [1032, 355] on link "Begin Course" at bounding box center [1032, 353] width 74 height 22
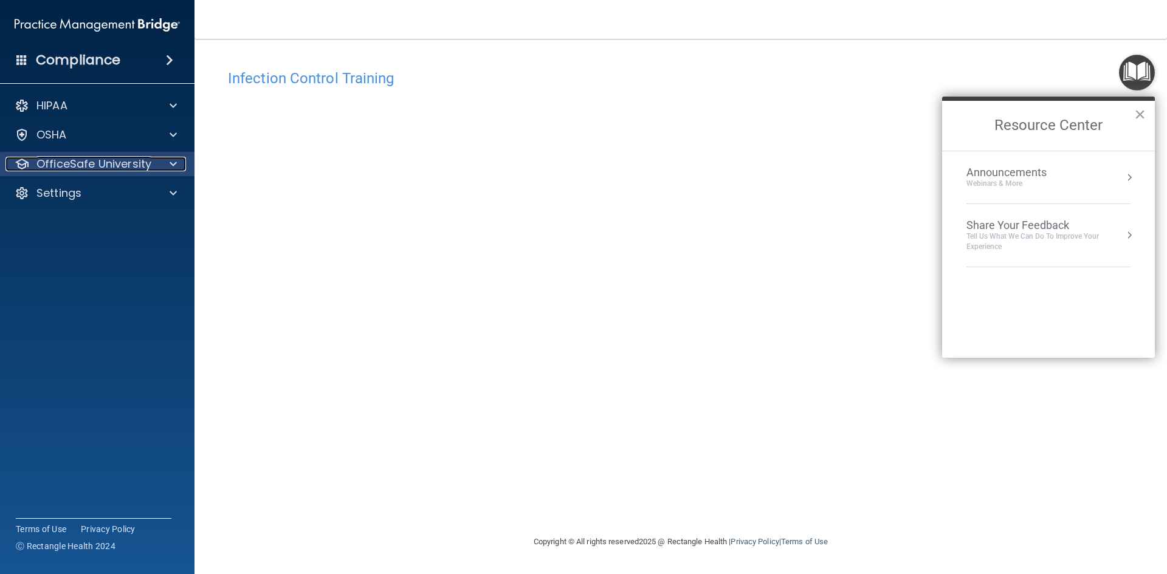
click at [118, 167] on p "OfficeSafe University" at bounding box center [93, 164] width 115 height 15
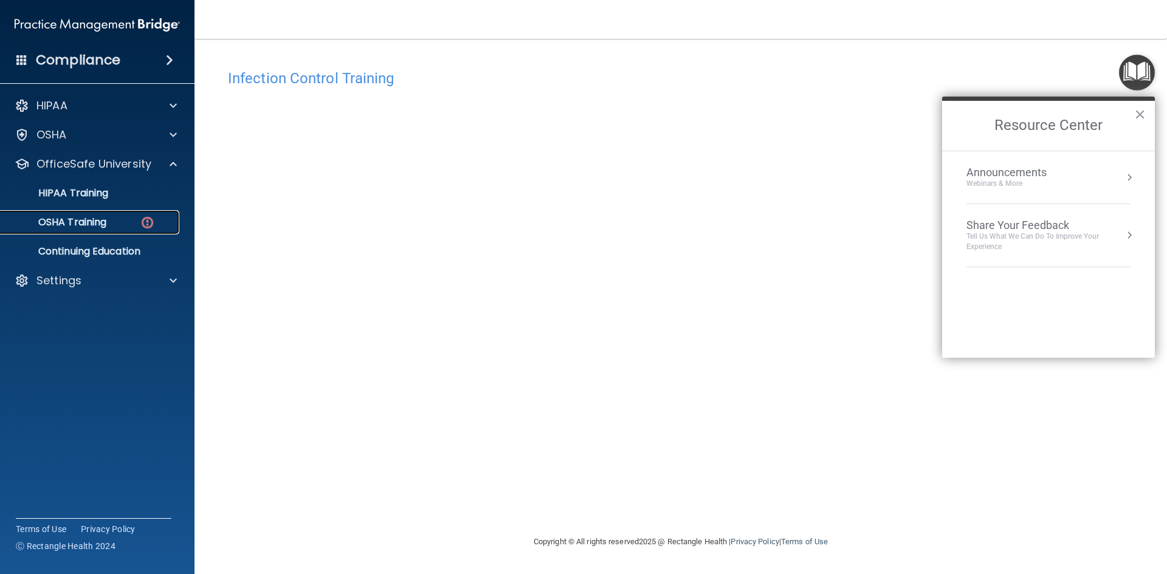
click at [125, 224] on div "OSHA Training" at bounding box center [91, 222] width 166 height 12
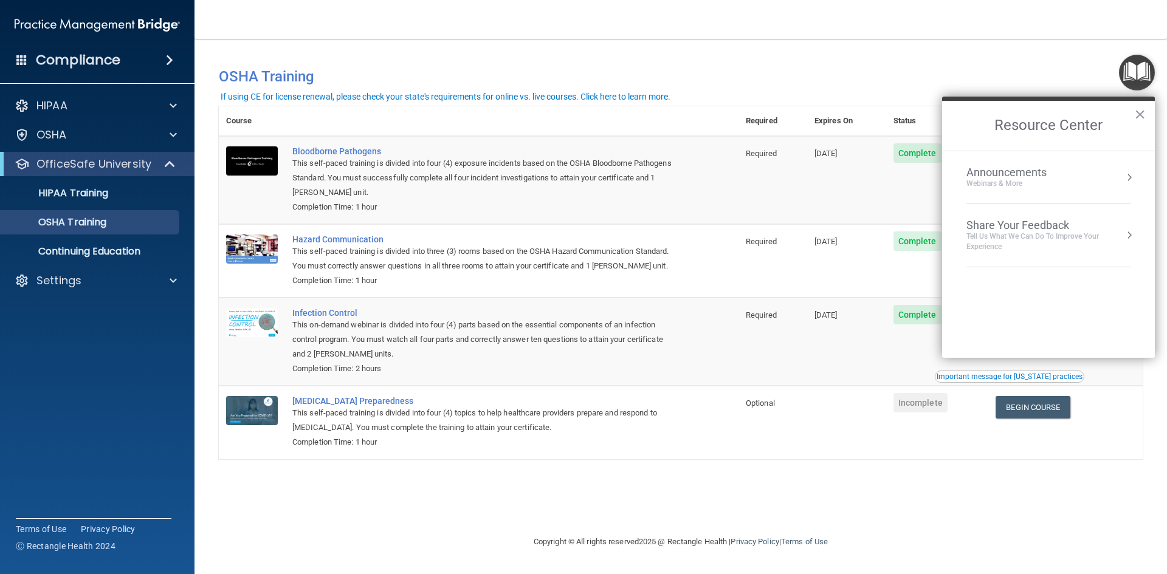
click at [1133, 117] on h2 "Resource Center" at bounding box center [1048, 126] width 213 height 50
click at [1134, 112] on button "×" at bounding box center [1140, 114] width 12 height 19
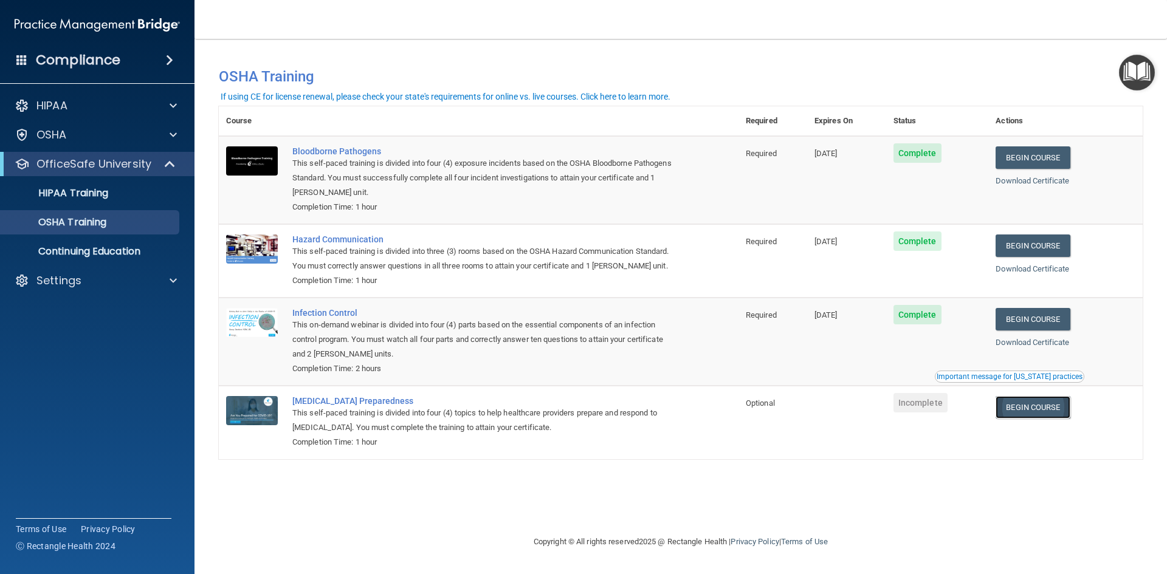
click at [1054, 411] on link "Begin Course" at bounding box center [1032, 407] width 74 height 22
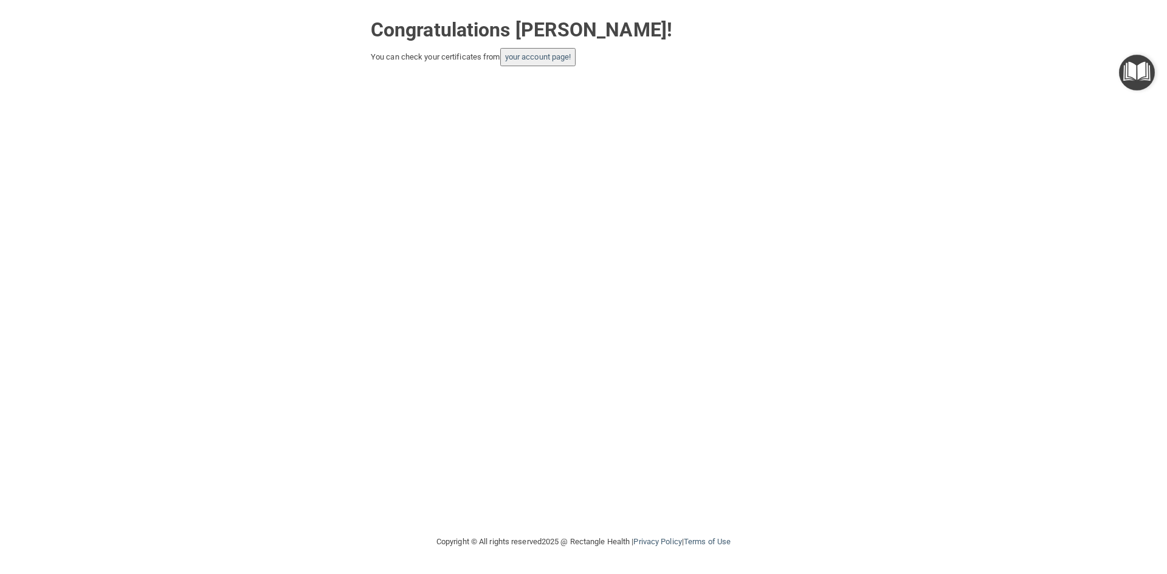
click at [530, 62] on button "your account page!" at bounding box center [538, 57] width 76 height 18
click at [530, 55] on link "your account page!" at bounding box center [538, 56] width 66 height 9
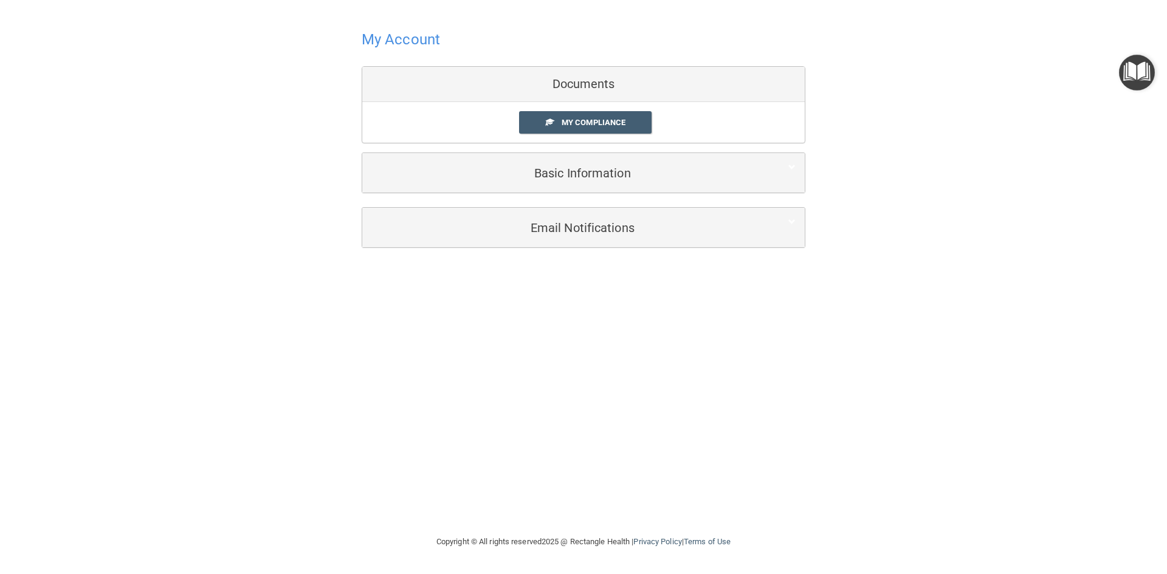
click at [1141, 72] on img "Open Resource Center" at bounding box center [1137, 73] width 36 height 36
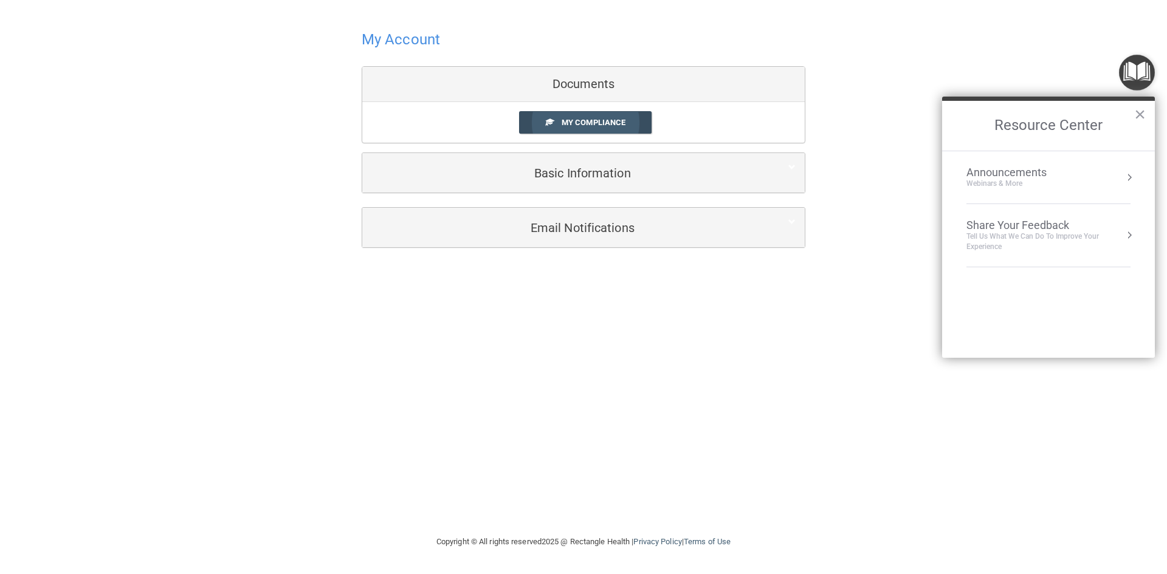
click at [597, 129] on link "My Compliance" at bounding box center [585, 122] width 133 height 22
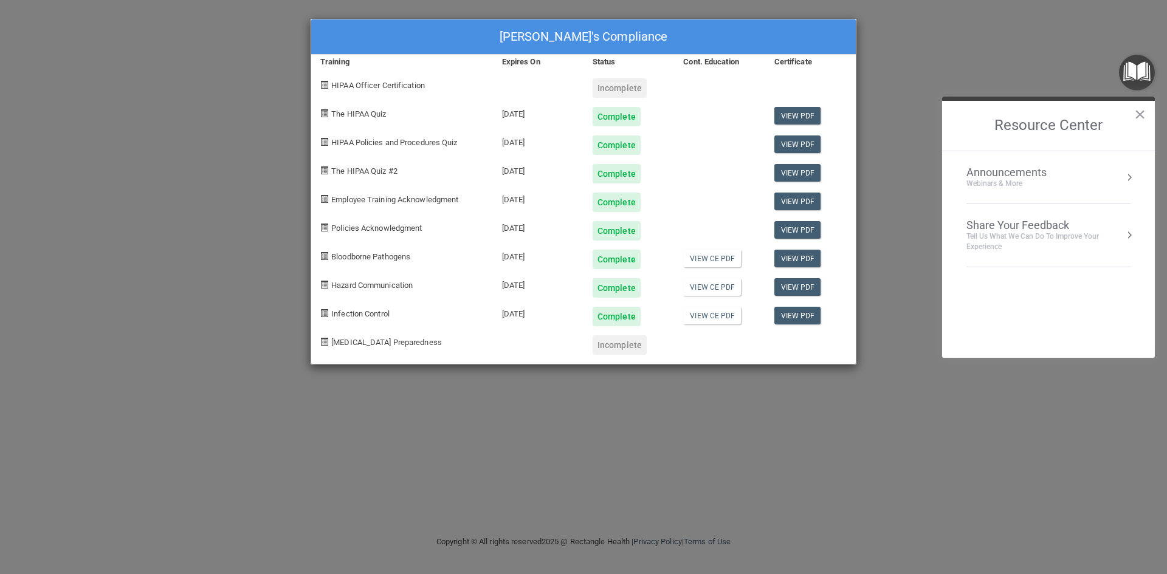
click at [617, 84] on div "Incomplete" at bounding box center [619, 87] width 54 height 19
click at [614, 348] on div "Incomplete" at bounding box center [619, 344] width 54 height 19
click at [918, 20] on div "[PERSON_NAME]'s Compliance Training Expires On Status Cont. Education Certifica…" at bounding box center [583, 287] width 1167 height 574
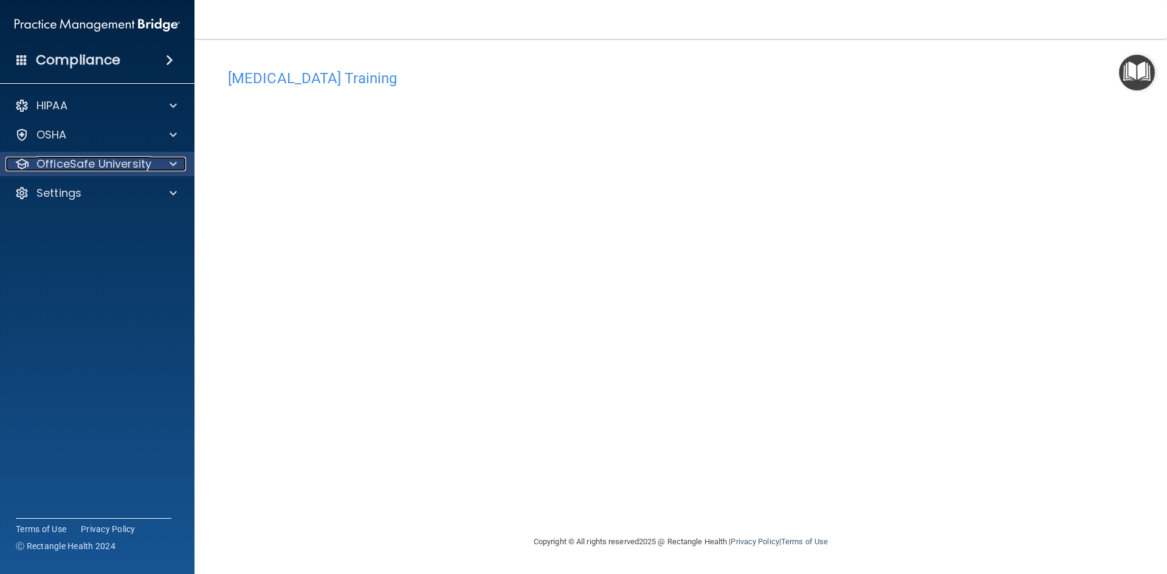
click at [141, 159] on p "OfficeSafe University" at bounding box center [93, 164] width 115 height 15
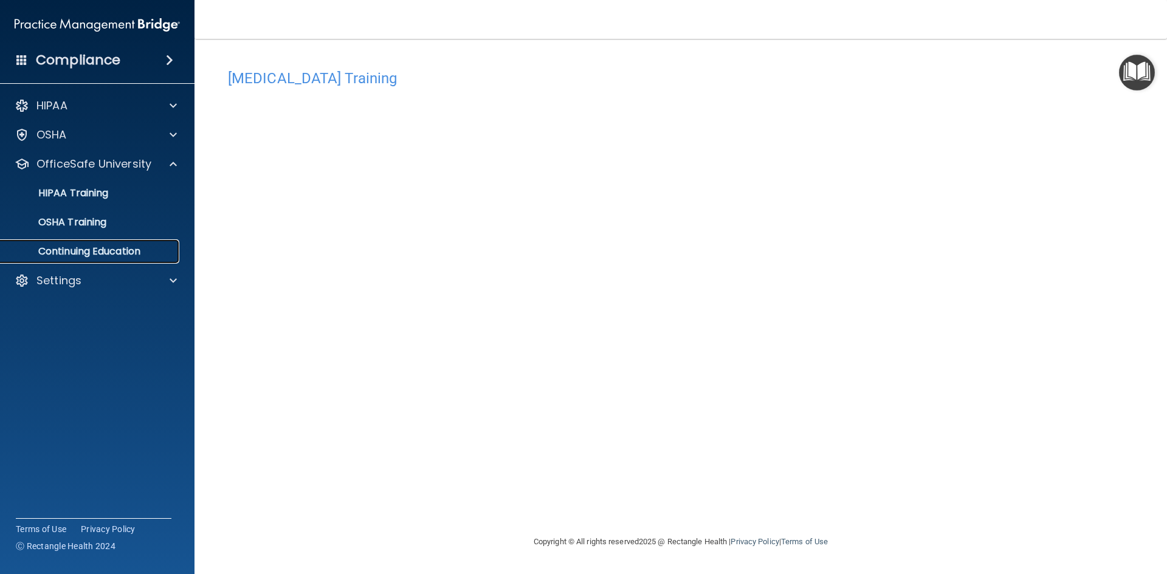
click at [117, 252] on p "Continuing Education" at bounding box center [91, 251] width 166 height 12
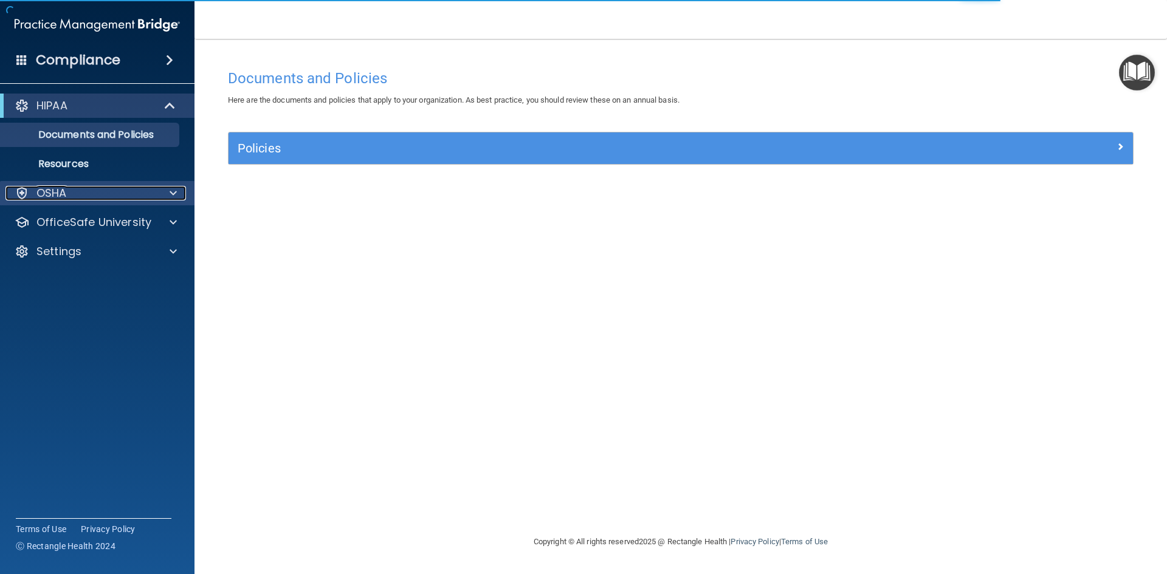
click at [105, 196] on div "OSHA" at bounding box center [80, 193] width 151 height 15
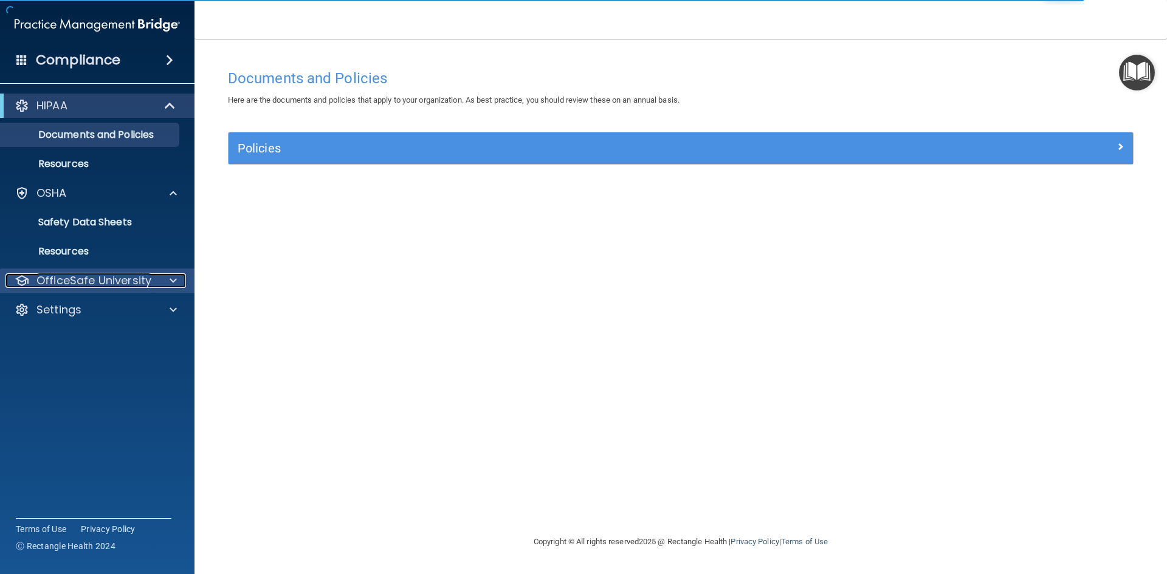
click at [121, 284] on p "OfficeSafe University" at bounding box center [93, 280] width 115 height 15
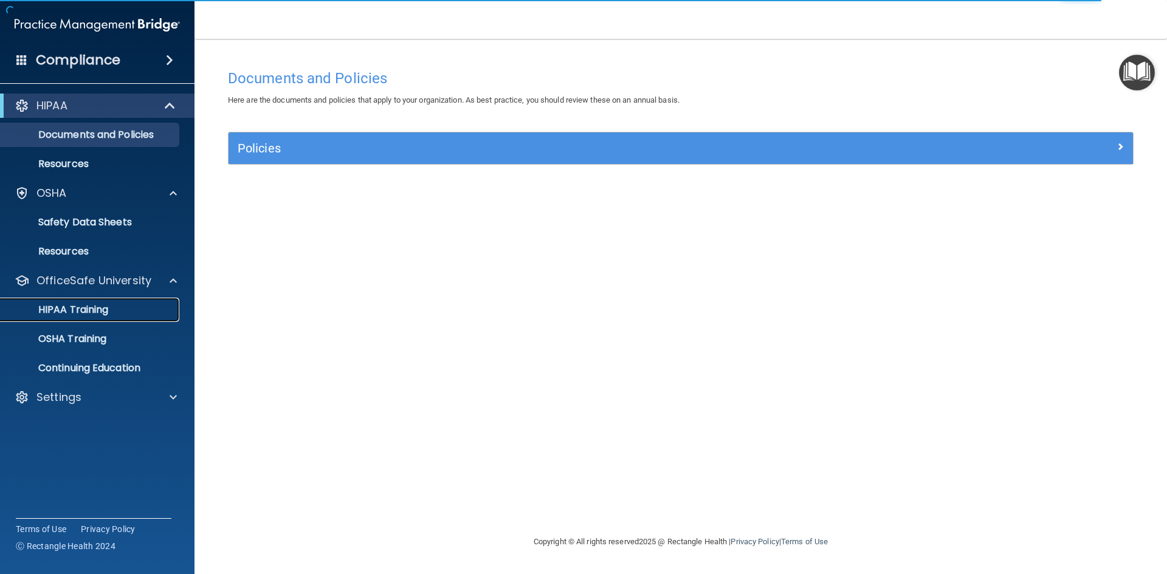
click at [129, 312] on div "HIPAA Training" at bounding box center [91, 310] width 166 height 12
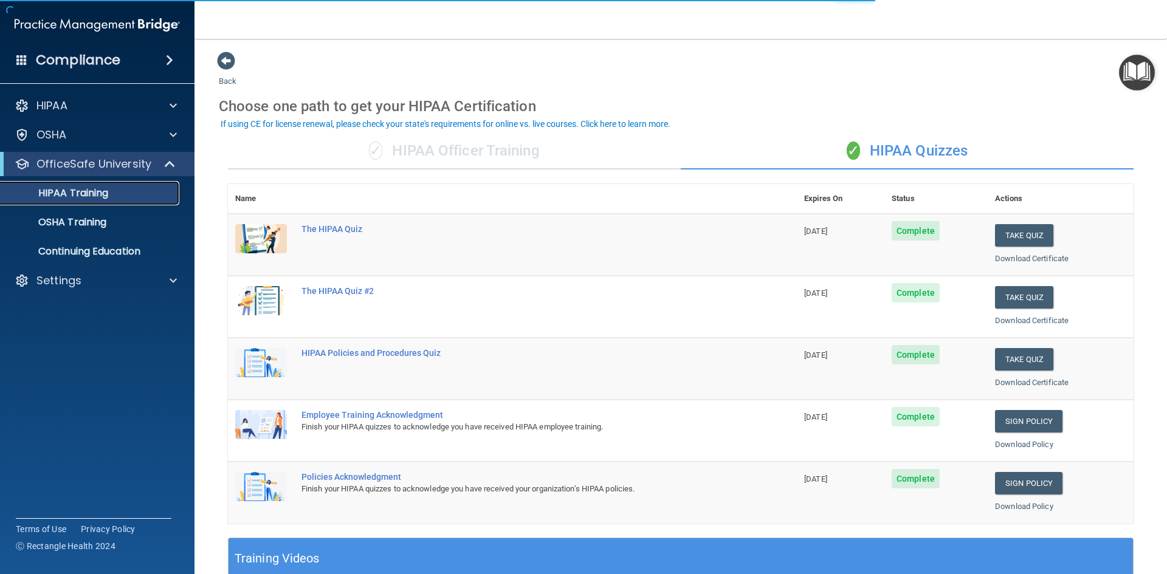
click at [117, 193] on div "HIPAA Training" at bounding box center [91, 193] width 166 height 12
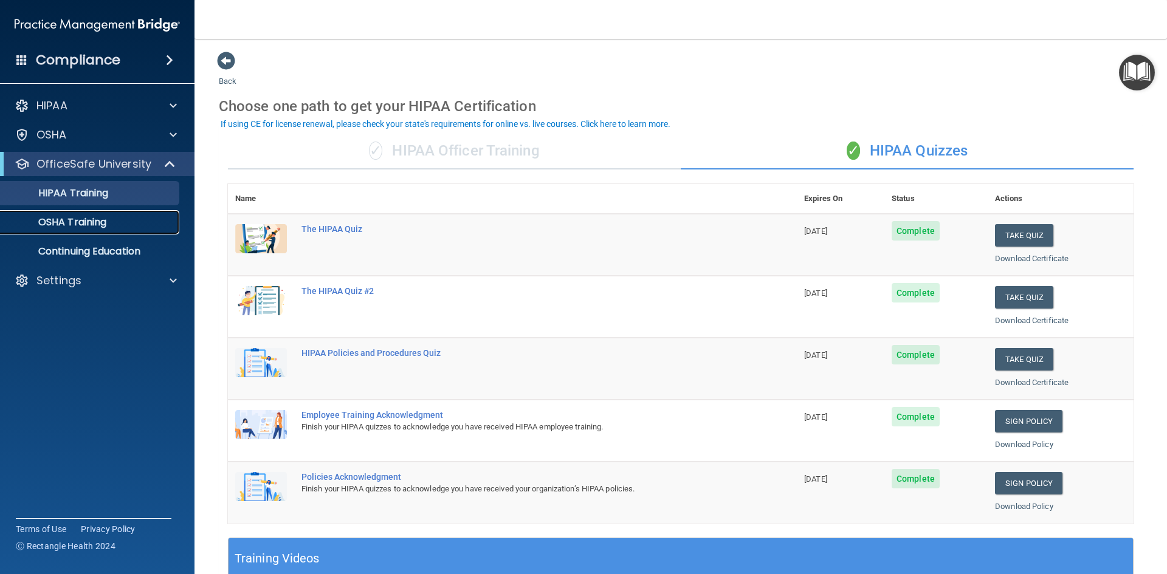
click at [86, 217] on p "OSHA Training" at bounding box center [57, 222] width 98 height 12
